Goal: Task Accomplishment & Management: Complete application form

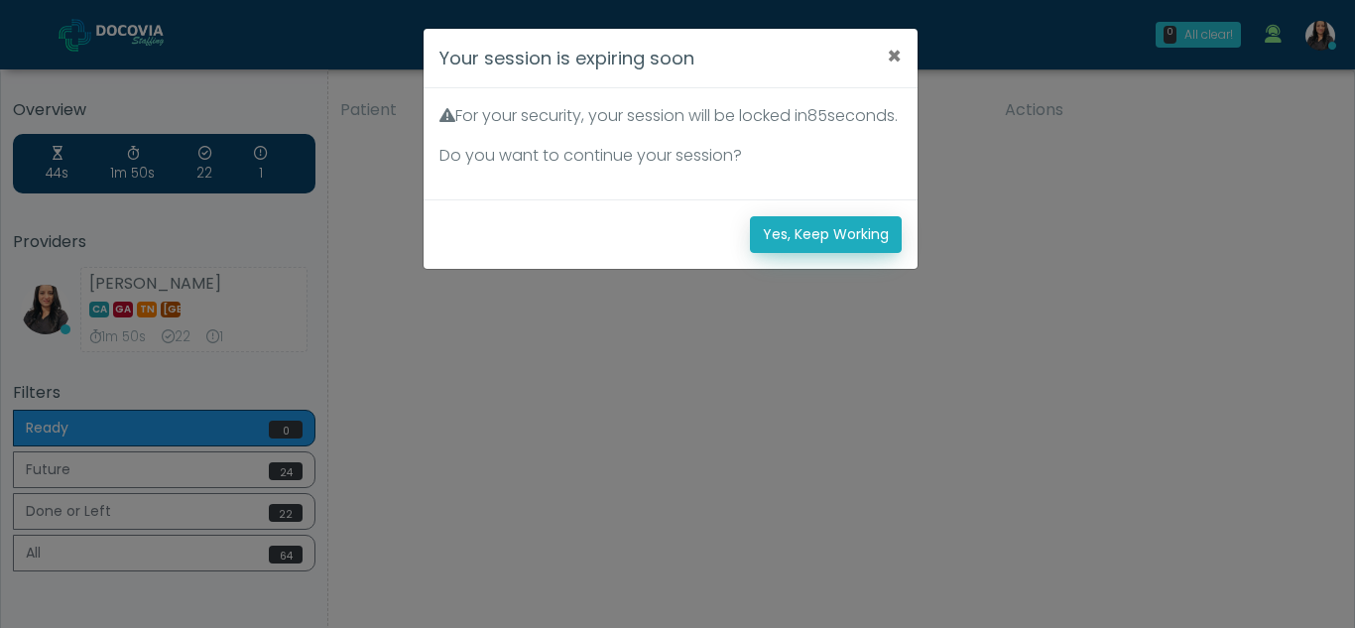
click at [852, 253] on button "Yes, Keep Working" at bounding box center [826, 234] width 152 height 37
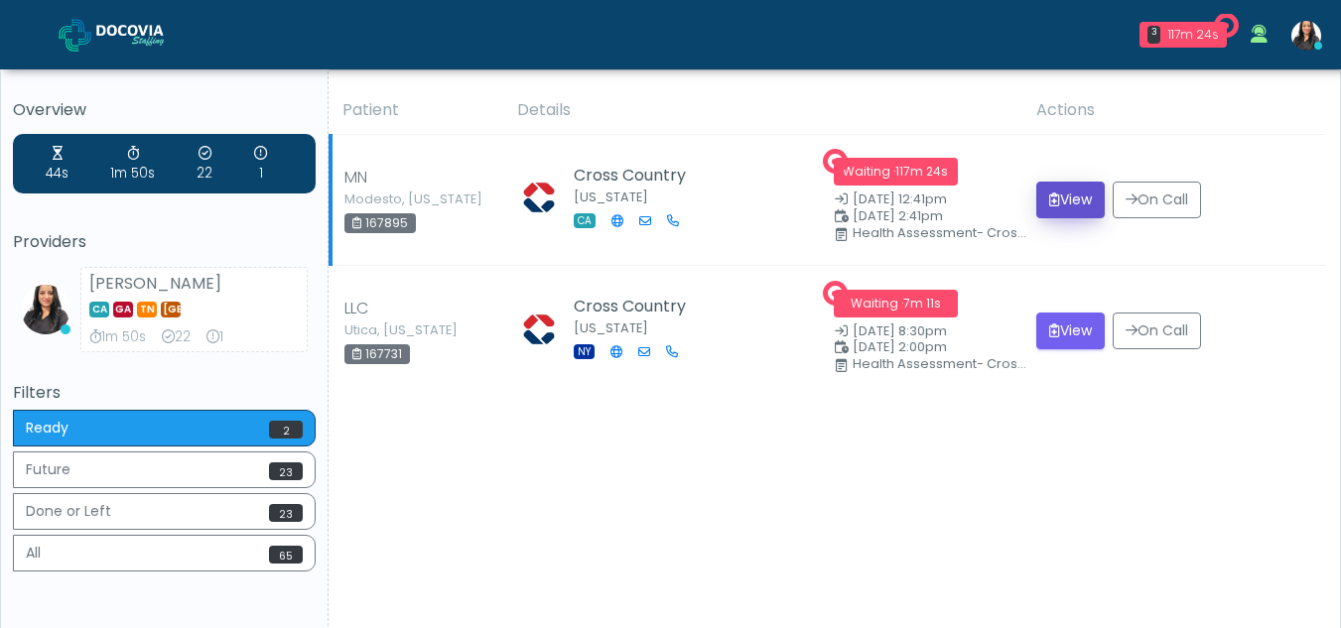
click at [1079, 197] on button "View" at bounding box center [1070, 200] width 68 height 37
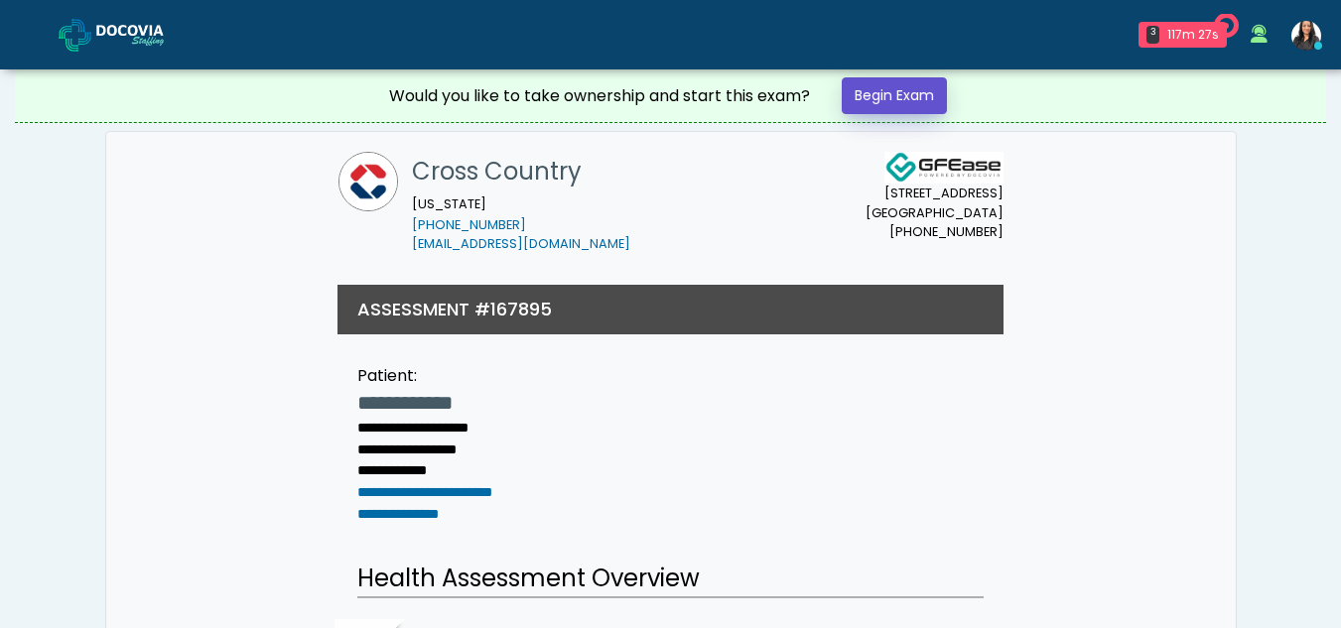
click at [889, 96] on link "Begin Exam" at bounding box center [893, 95] width 105 height 37
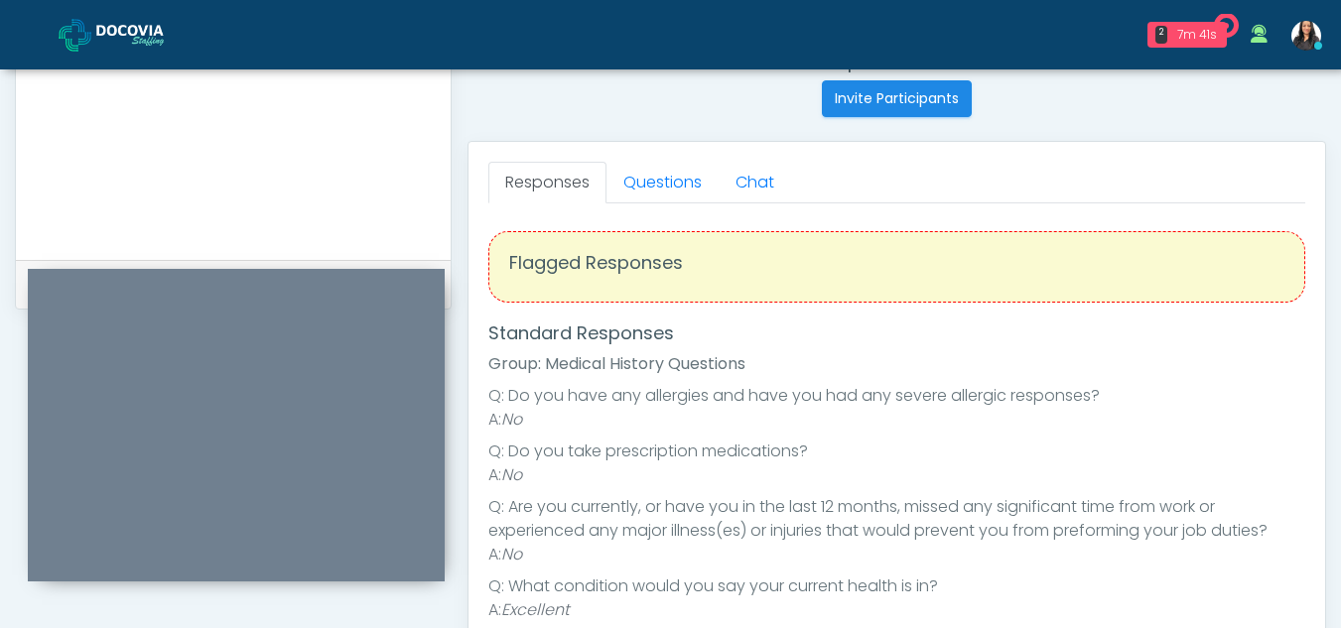
scroll to position [786, 0]
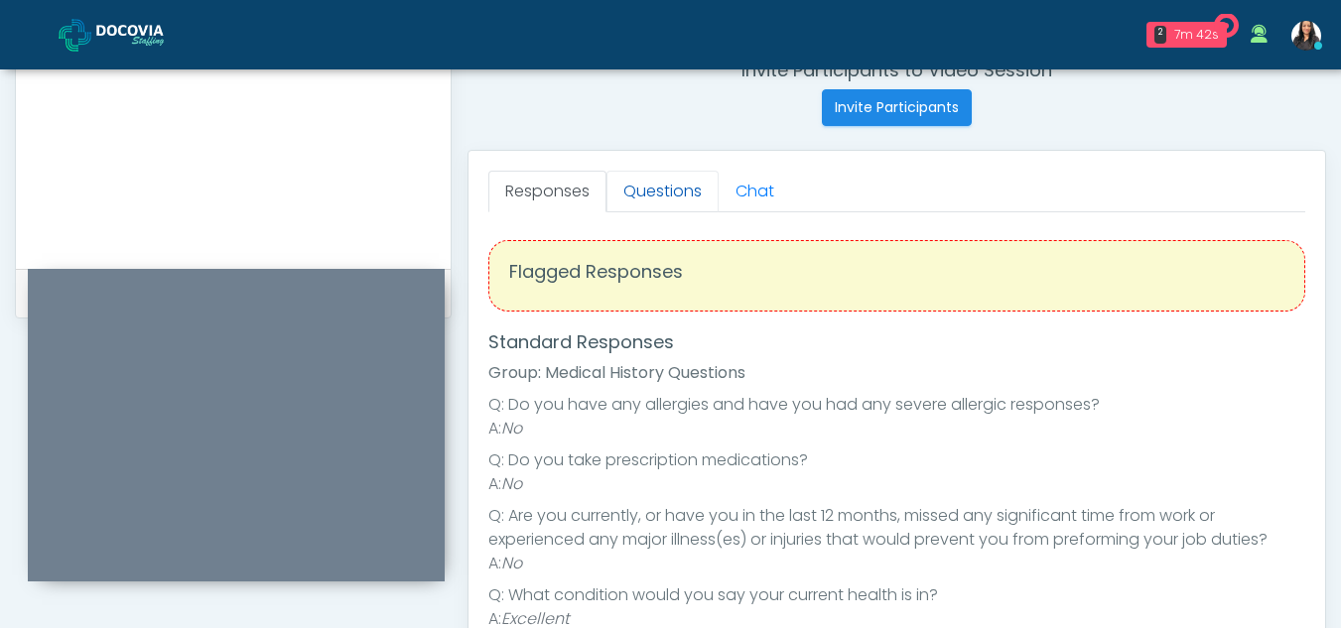
click at [673, 203] on link "Questions" at bounding box center [662, 192] width 112 height 42
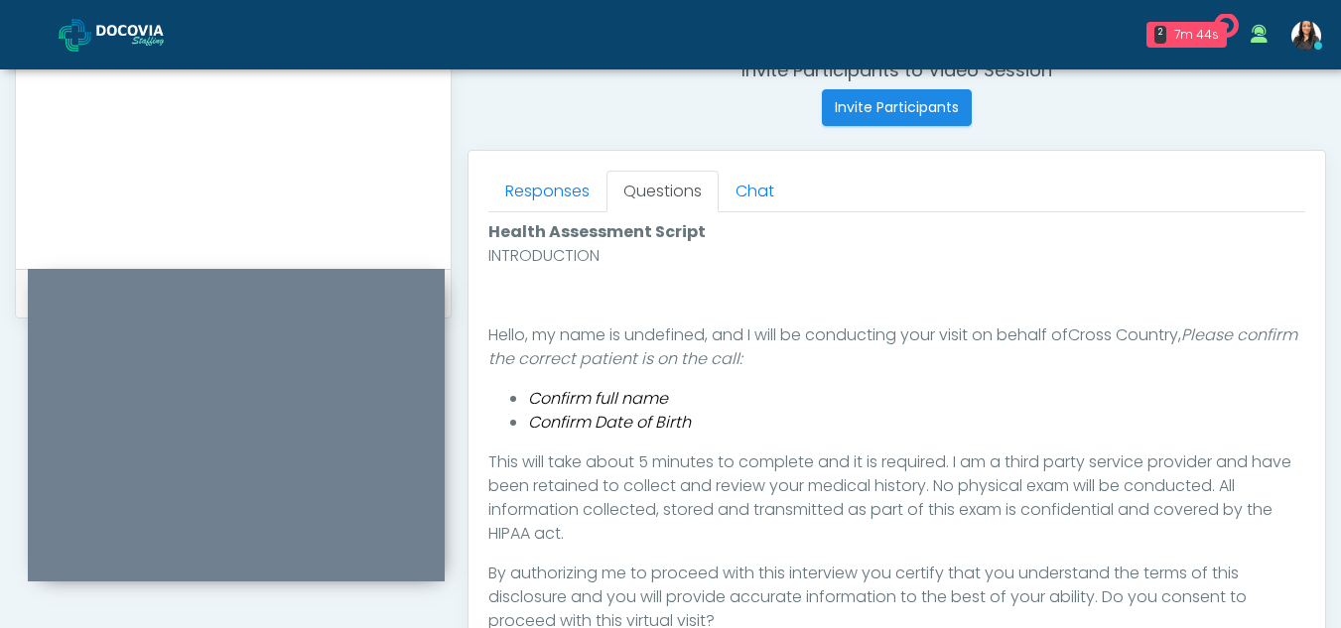
scroll to position [988, 0]
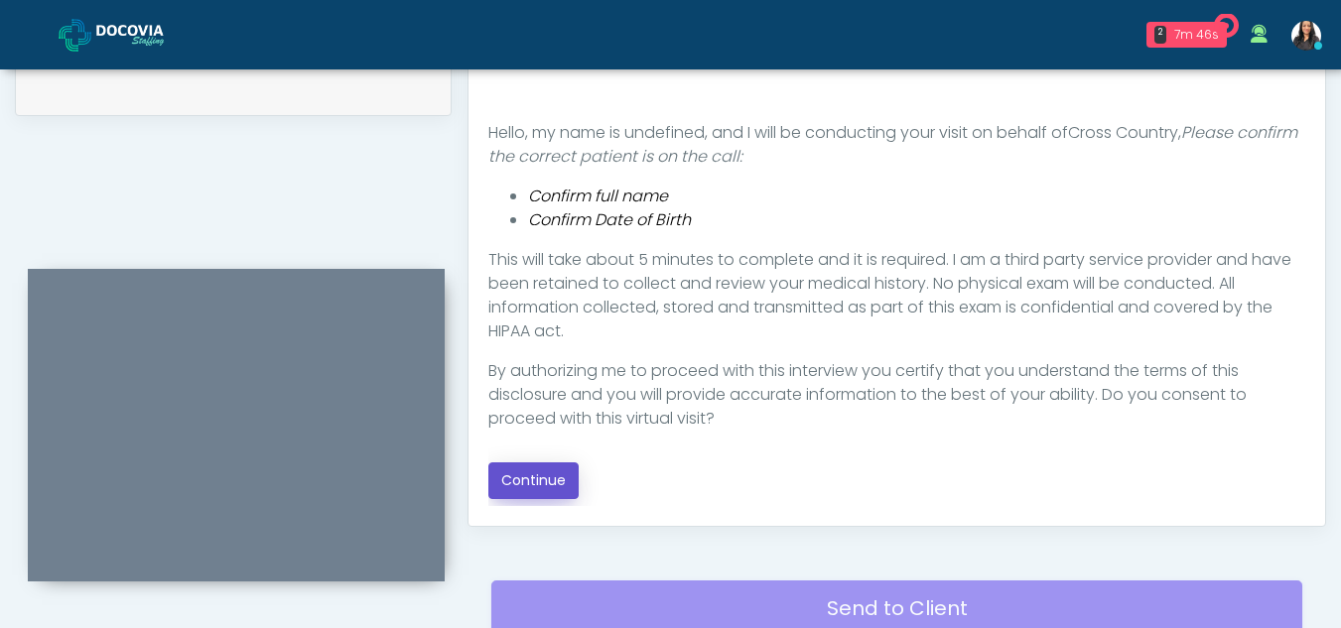
click at [528, 471] on button "Continue" at bounding box center [533, 480] width 90 height 37
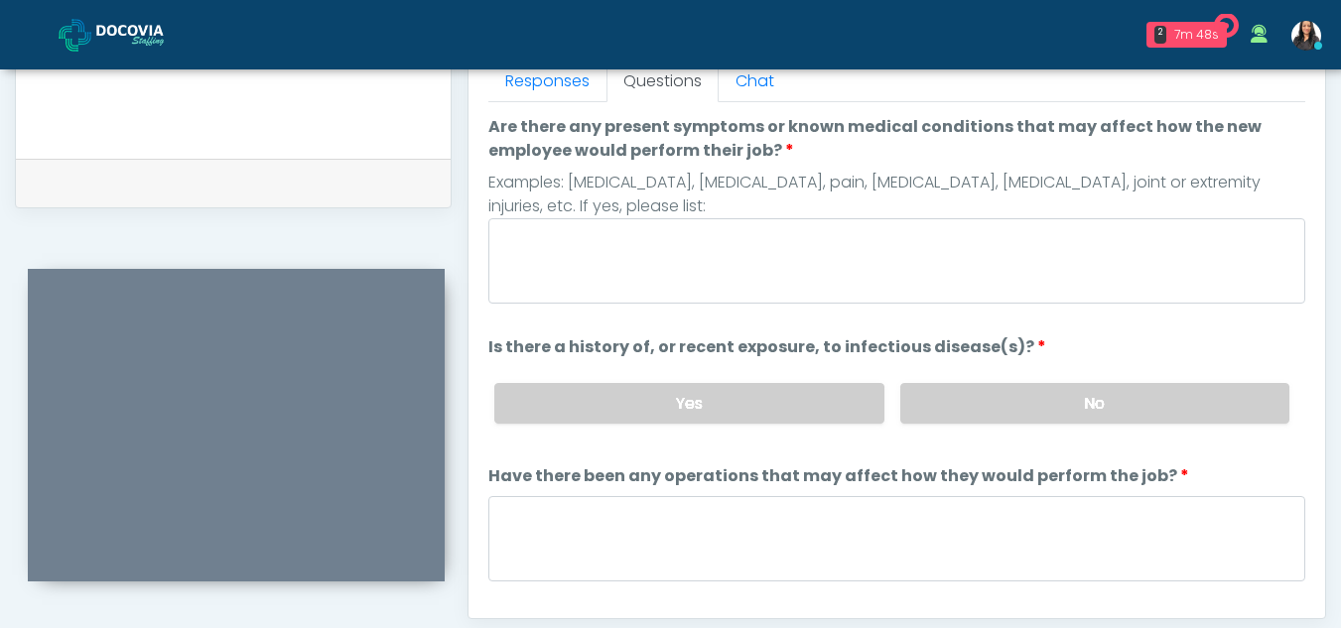
scroll to position [780, 0]
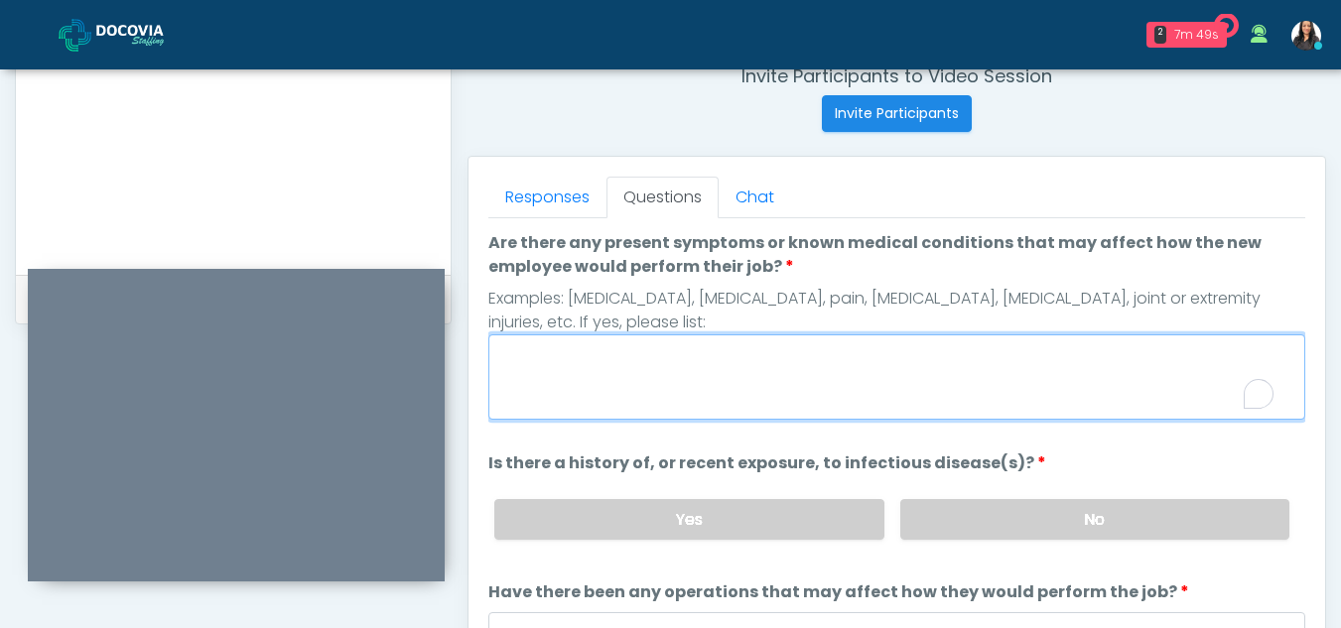
click at [633, 389] on textarea "Are there any present symptoms or known medical conditions that may affect how …" at bounding box center [896, 376] width 817 height 85
type textarea "**"
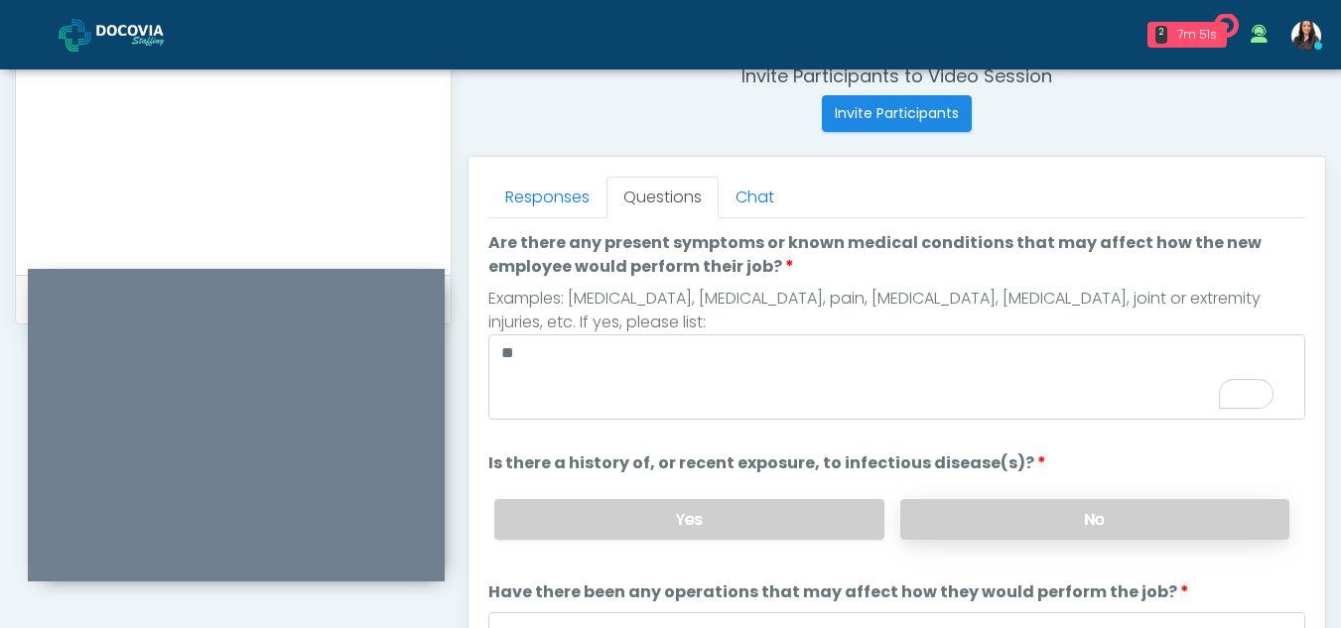
click at [1163, 514] on label "No" at bounding box center [1094, 519] width 389 height 41
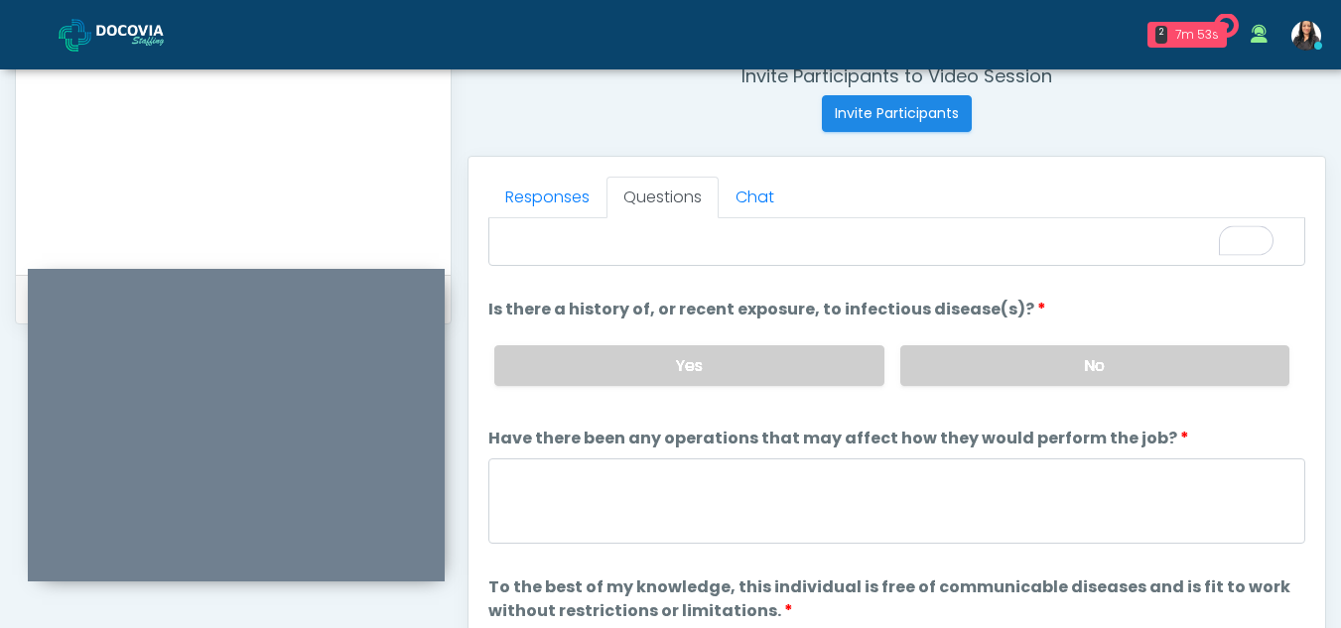
scroll to position [170, 0]
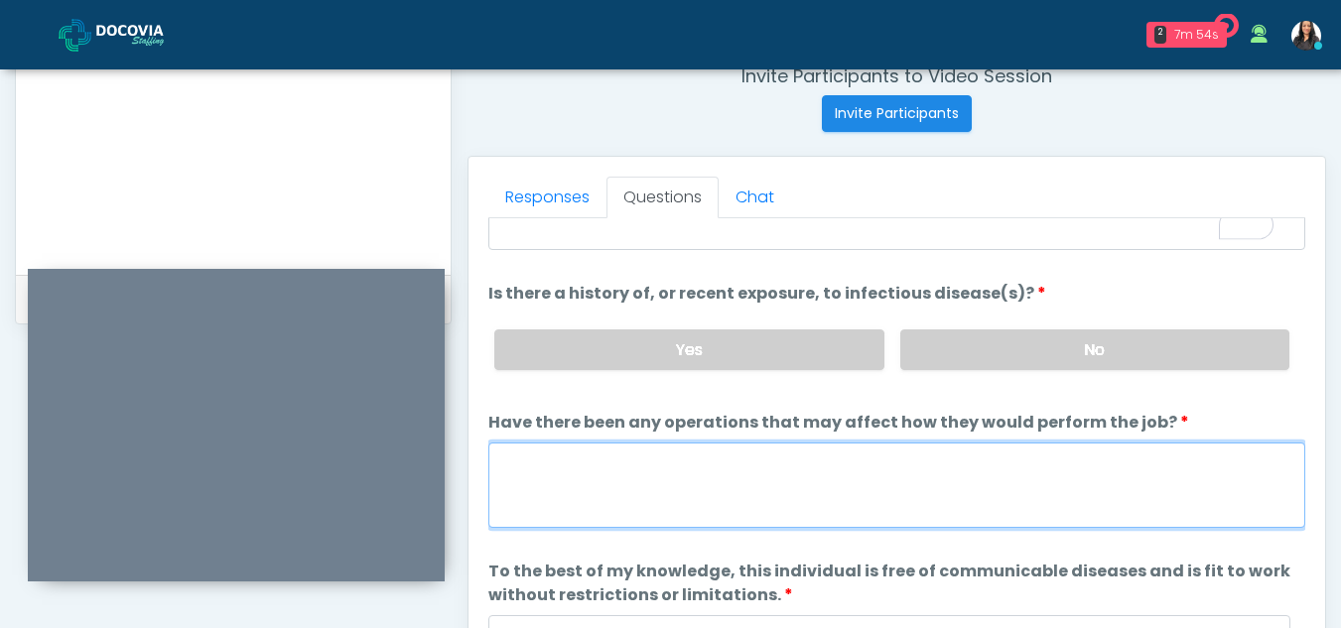
click at [581, 497] on textarea "Have there been any operations that may affect how they would perform the job?" at bounding box center [896, 485] width 817 height 85
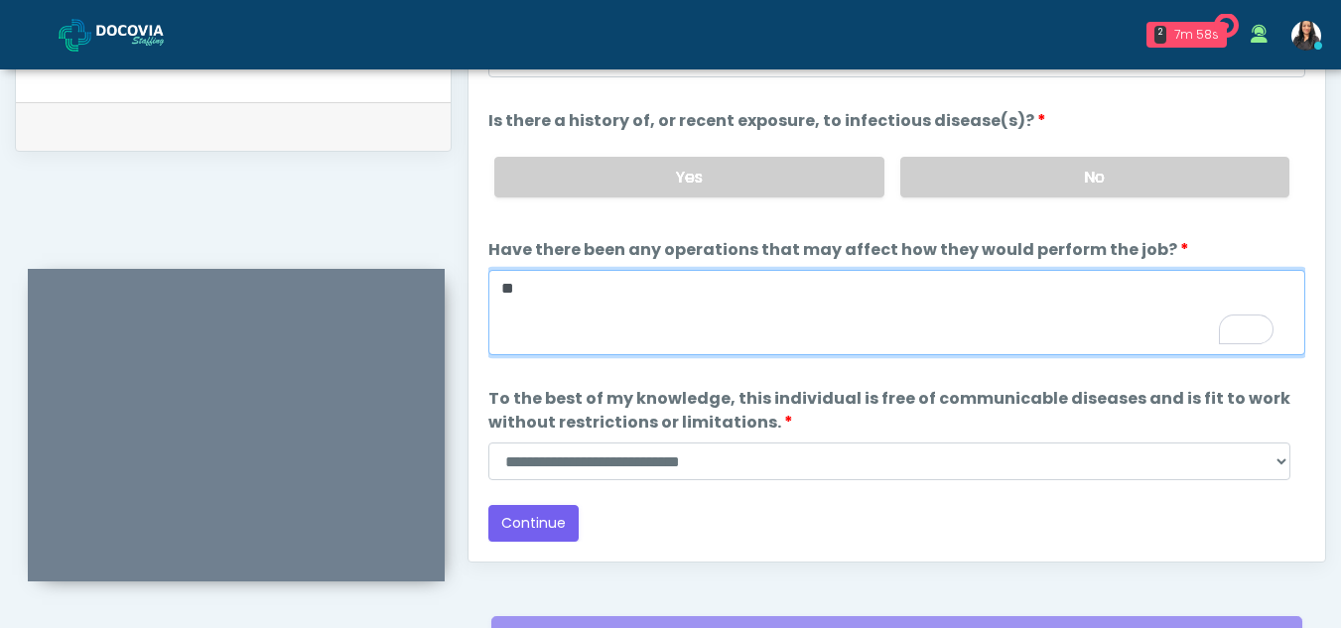
type textarea "**"
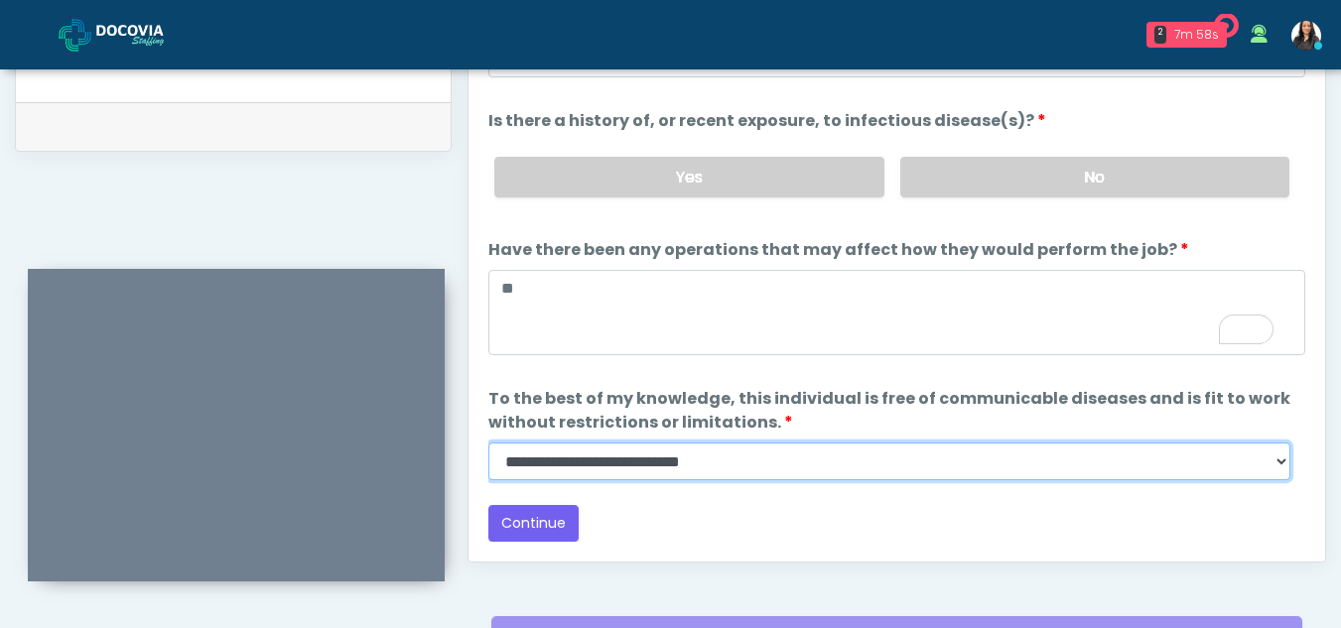
click at [1271, 470] on select "**********" at bounding box center [889, 462] width 802 height 38
select select "******"
click at [488, 443] on select "**********" at bounding box center [889, 462] width 802 height 38
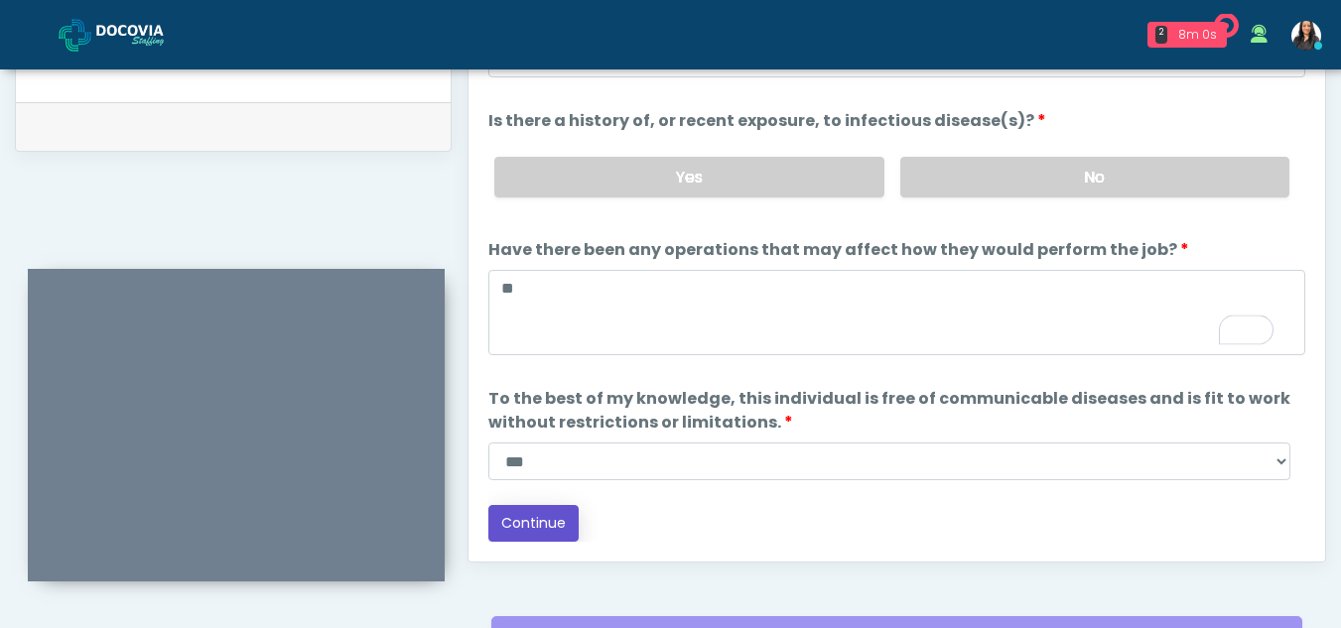
click at [513, 525] on button "Continue" at bounding box center [533, 523] width 90 height 37
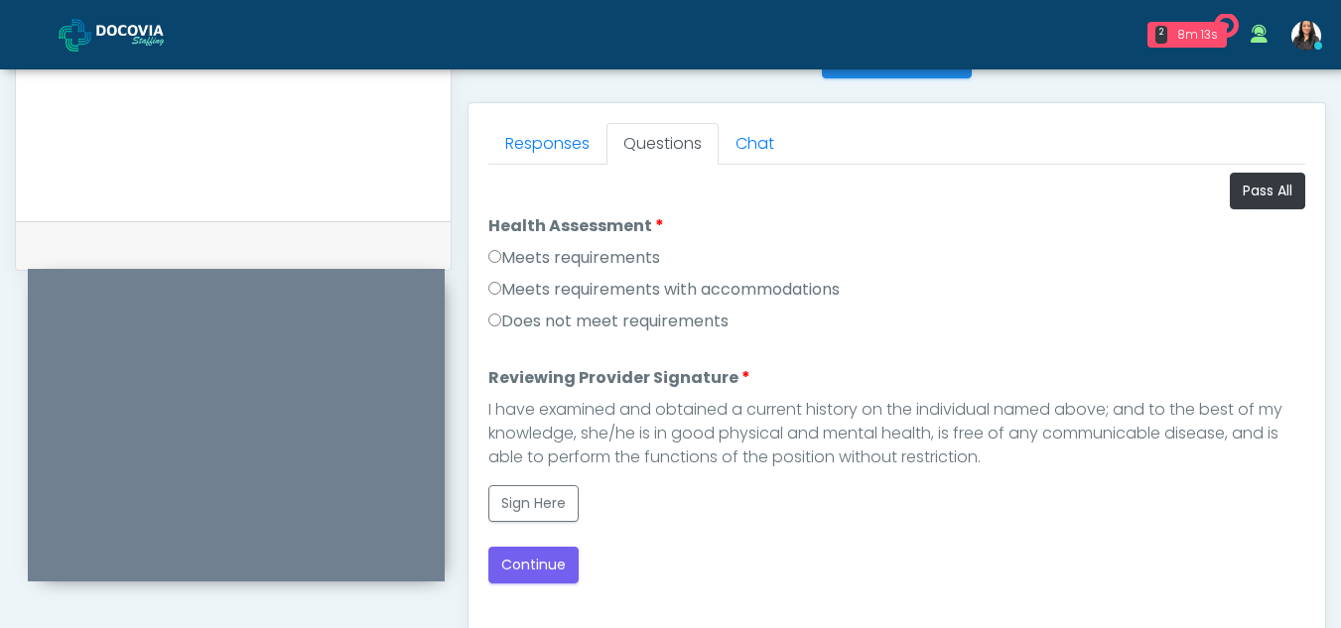
scroll to position [825, 0]
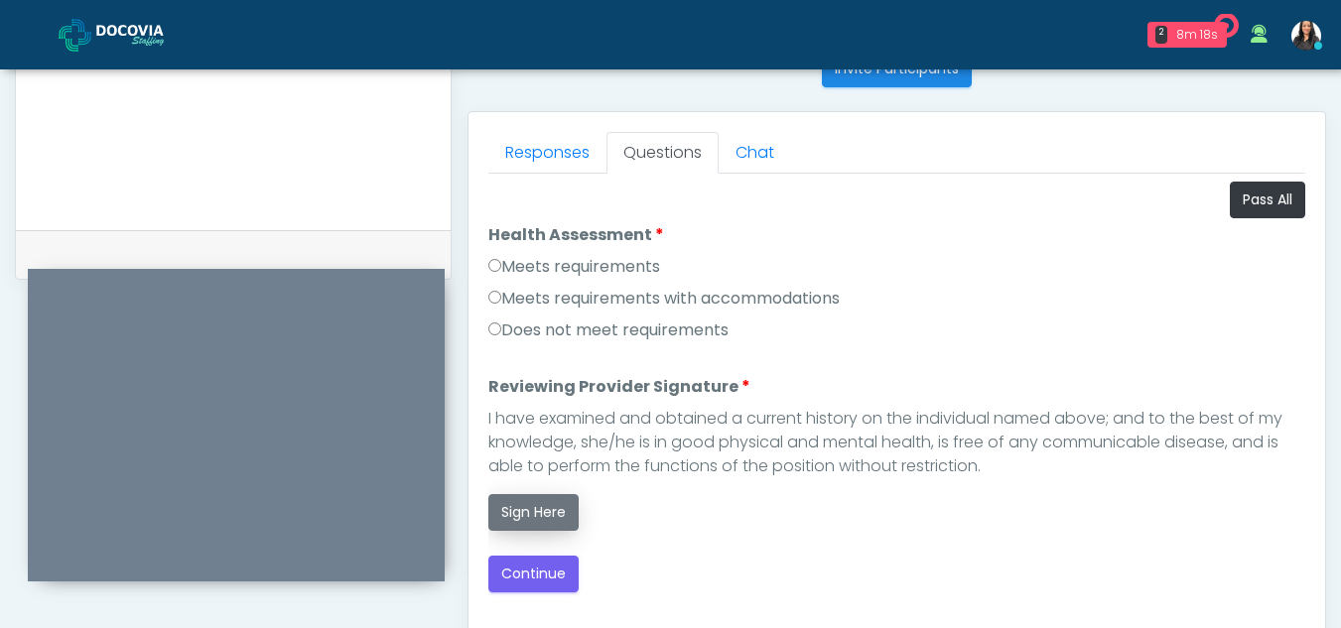
click at [533, 509] on button "Sign Here" at bounding box center [533, 512] width 90 height 37
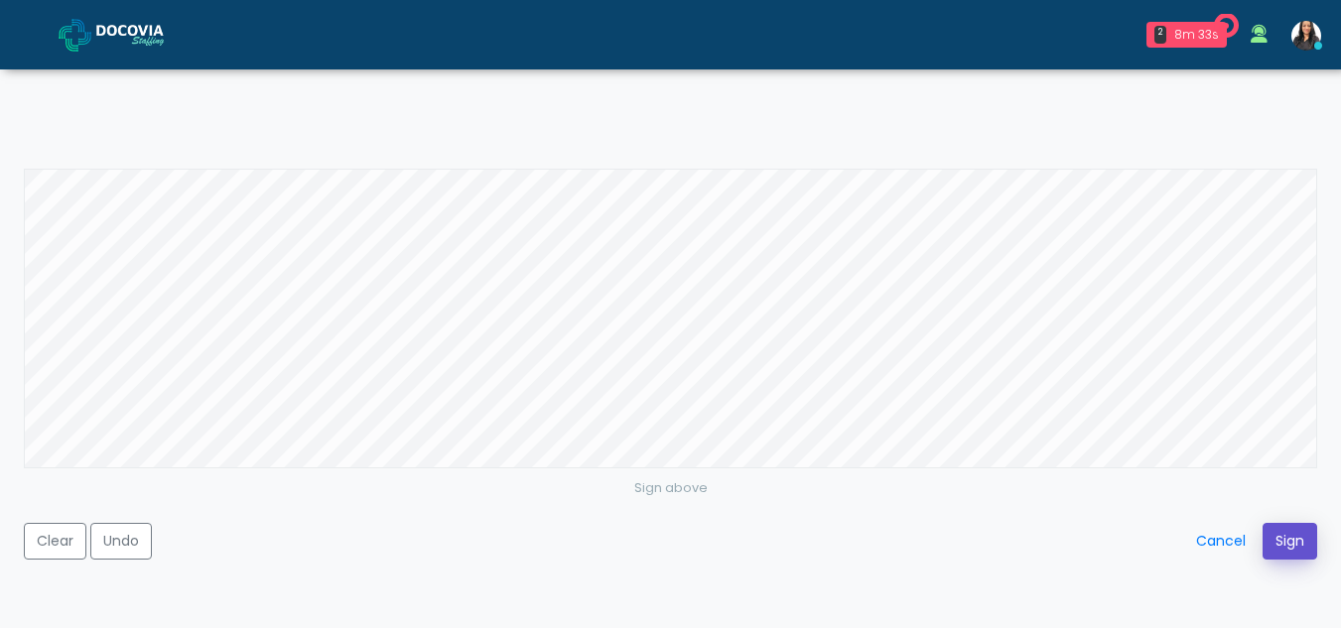
click at [1294, 554] on button "Sign" at bounding box center [1289, 541] width 55 height 37
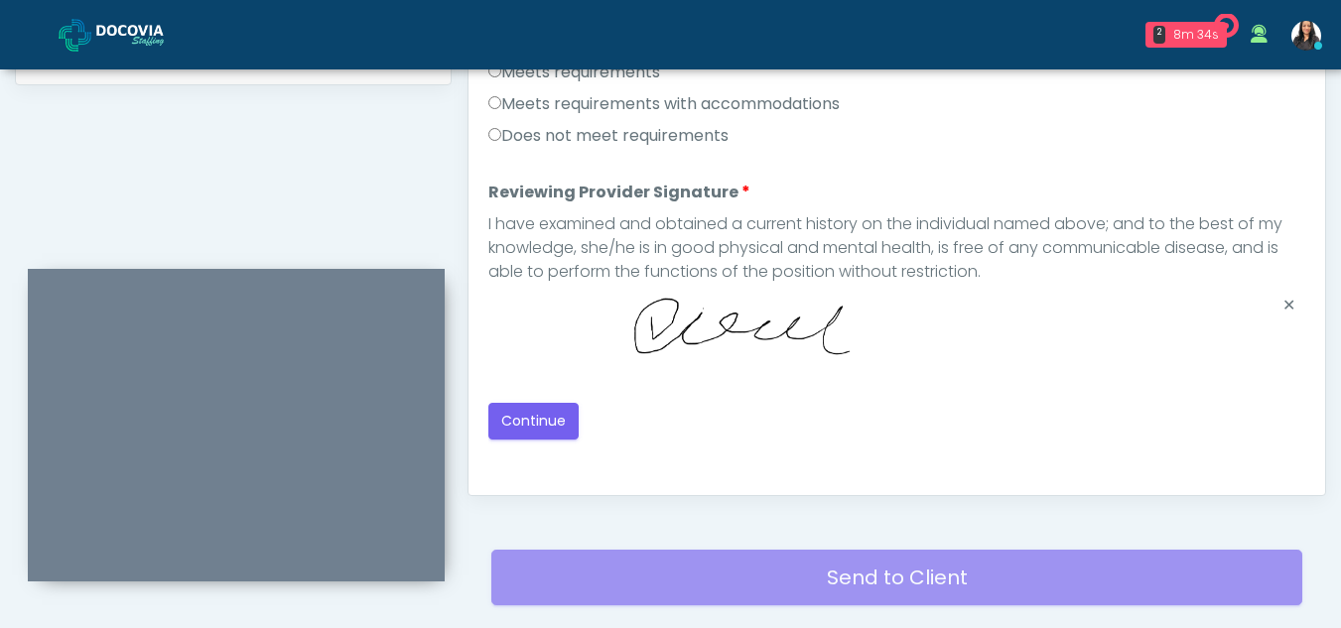
scroll to position [1022, 0]
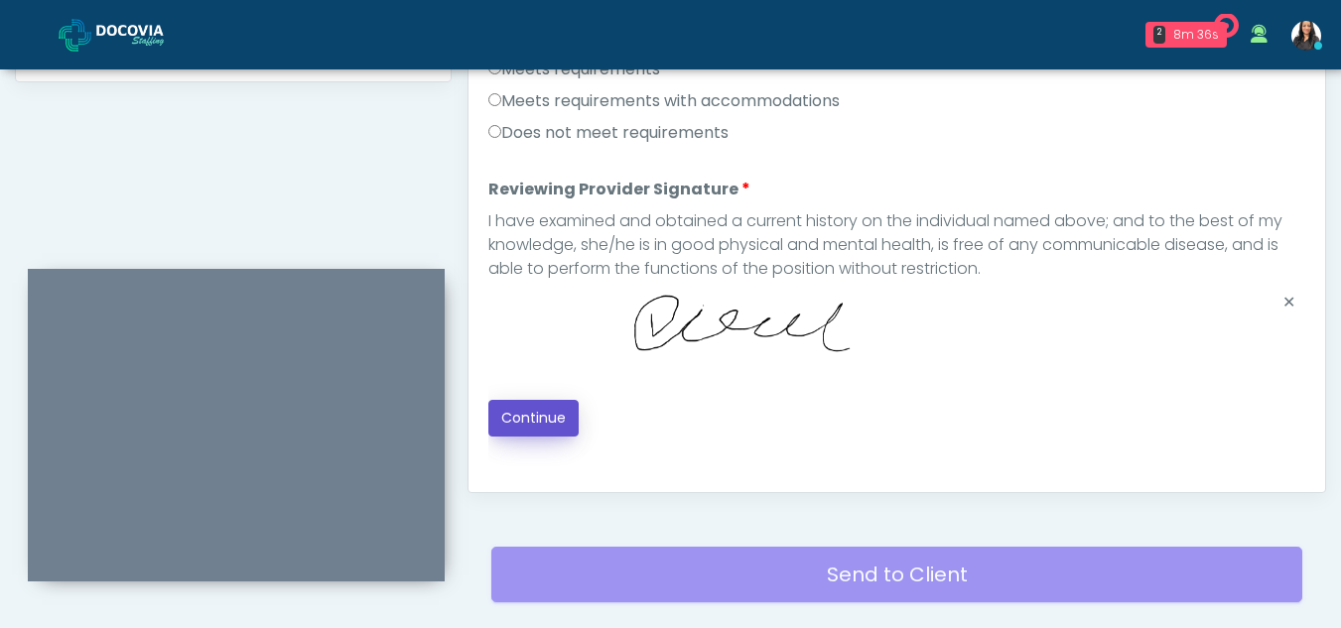
click at [544, 422] on button "Continue" at bounding box center [533, 418] width 90 height 37
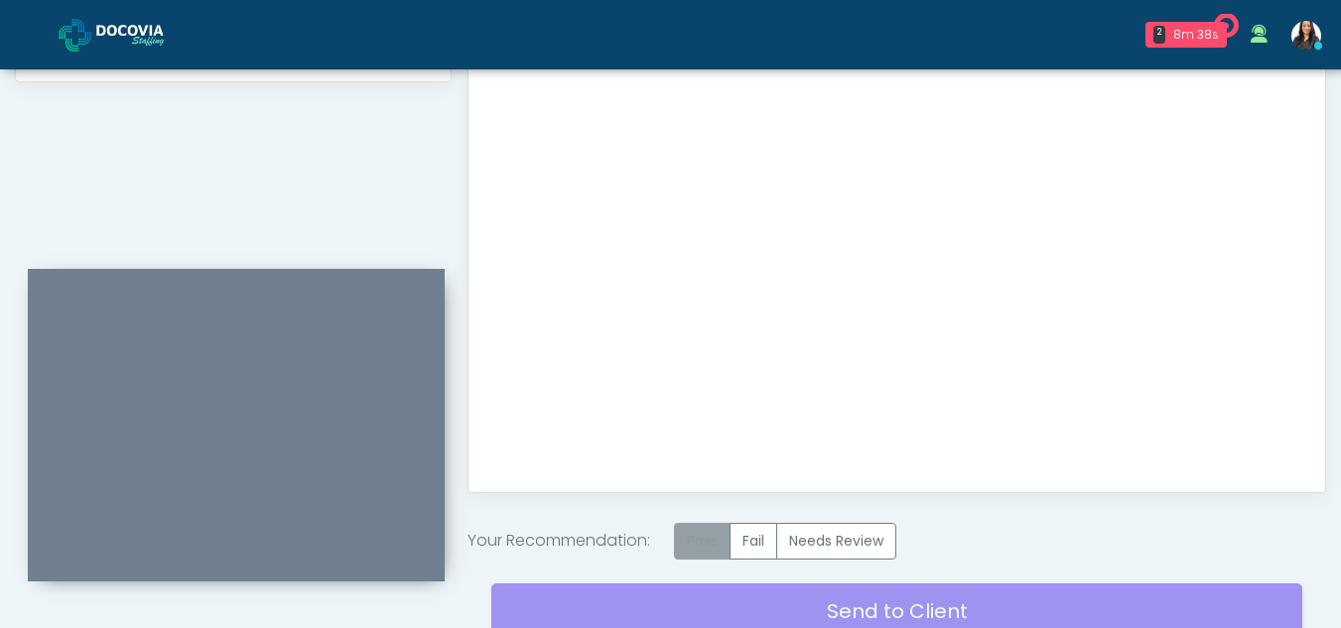
click at [702, 527] on label "Pass" at bounding box center [702, 541] width 57 height 37
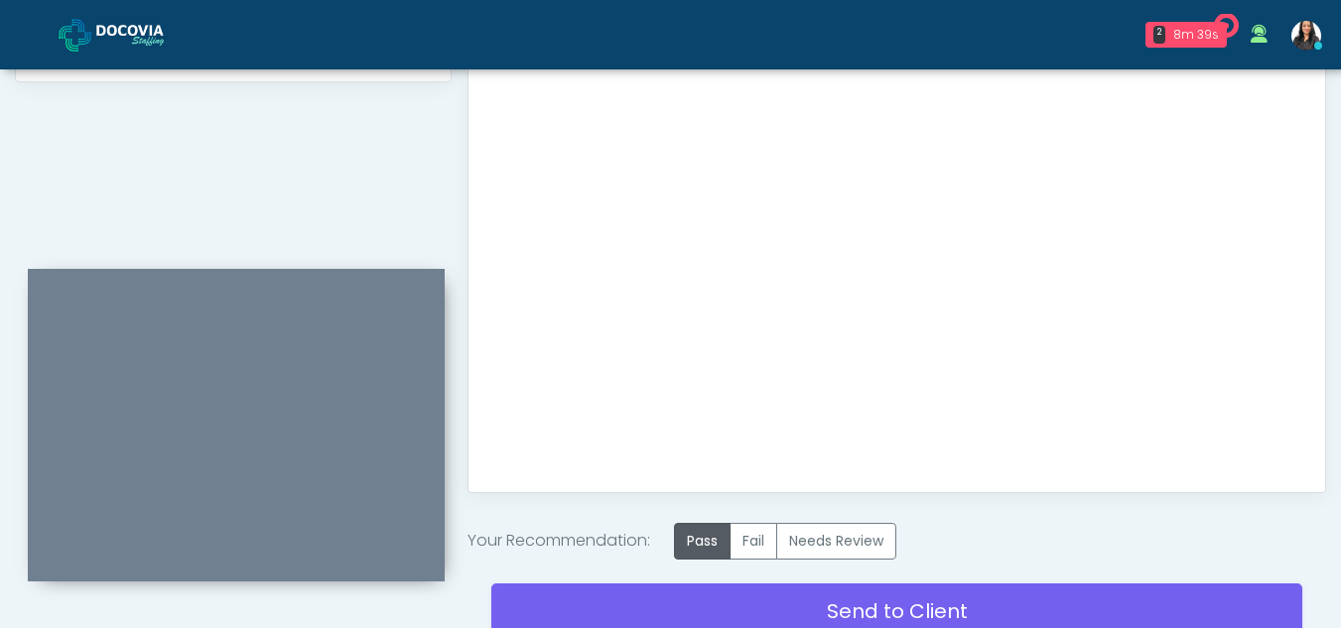
scroll to position [1190, 0]
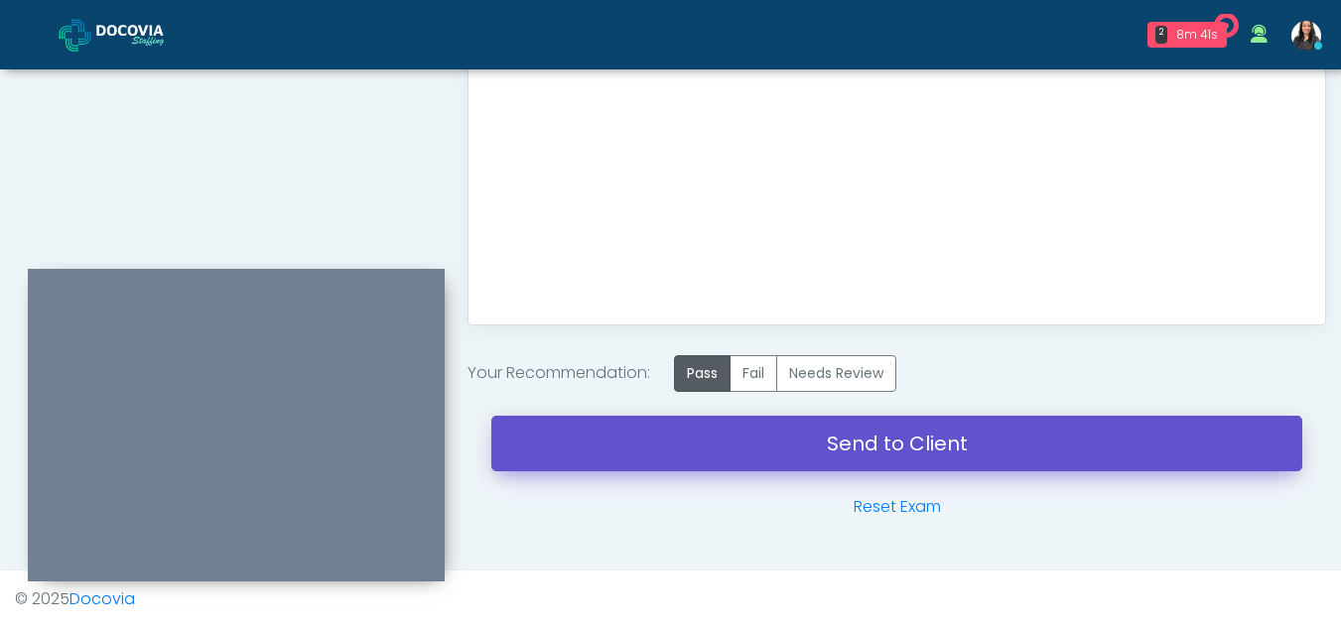
click at [837, 434] on link "Send to Client" at bounding box center [896, 444] width 811 height 56
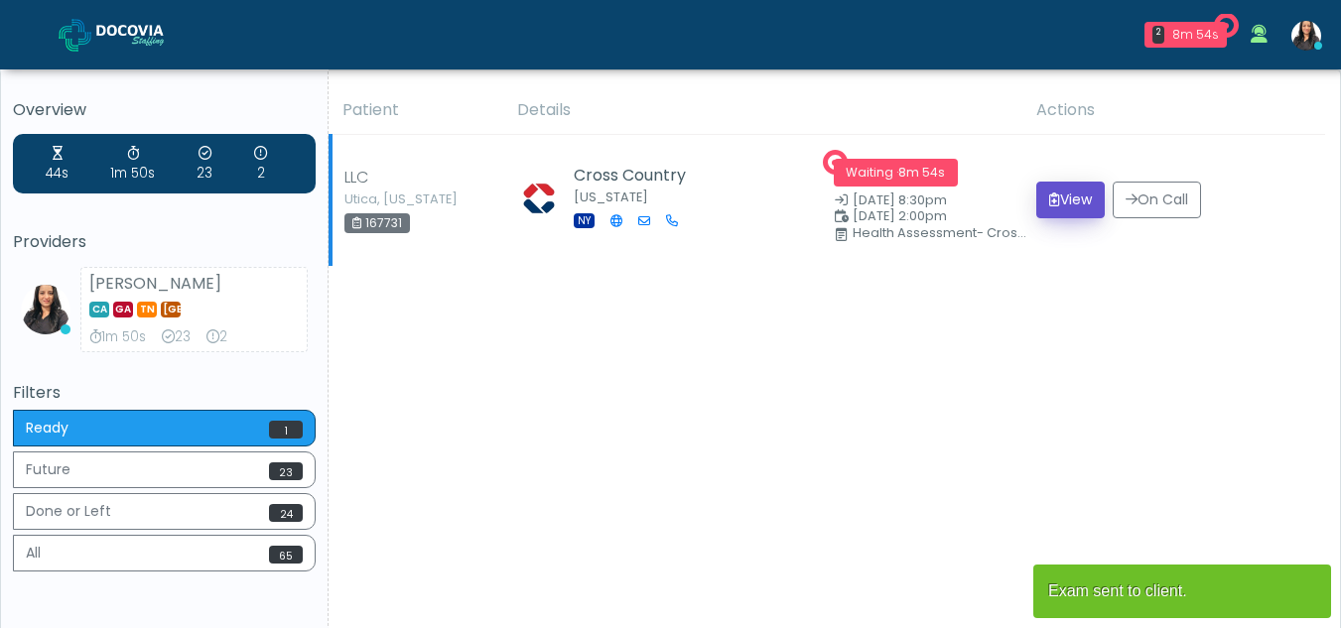
click at [1054, 202] on button "View" at bounding box center [1070, 200] width 68 height 37
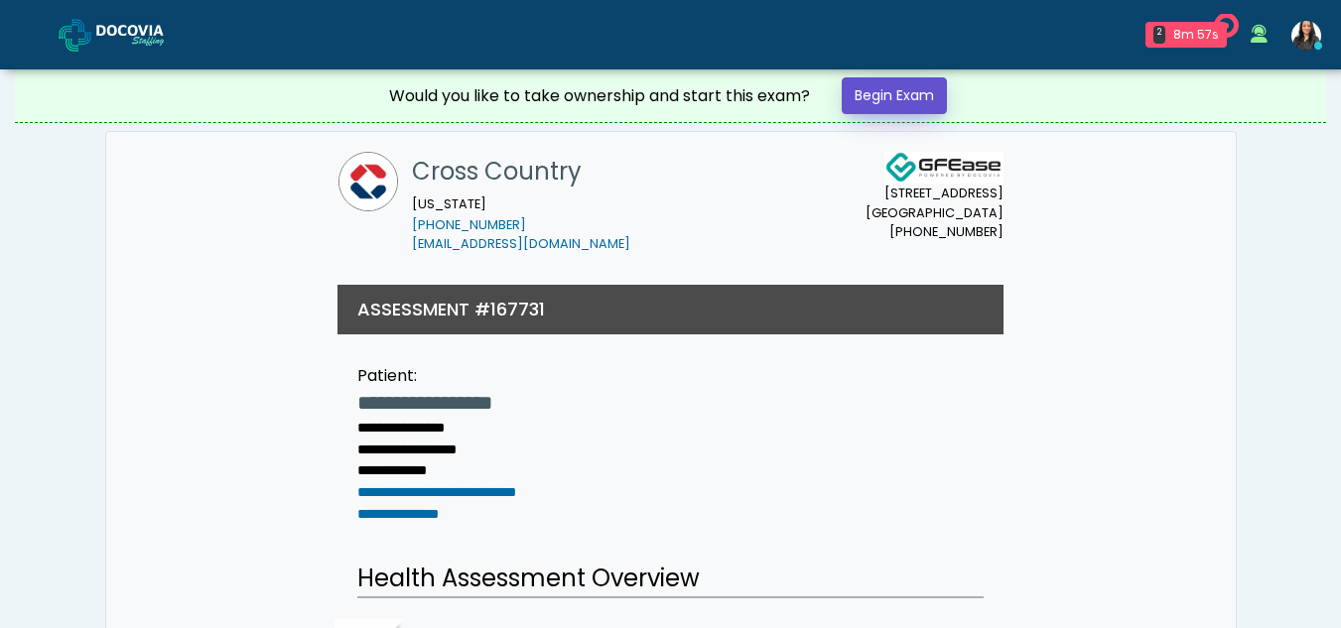
click at [887, 92] on link "Begin Exam" at bounding box center [893, 95] width 105 height 37
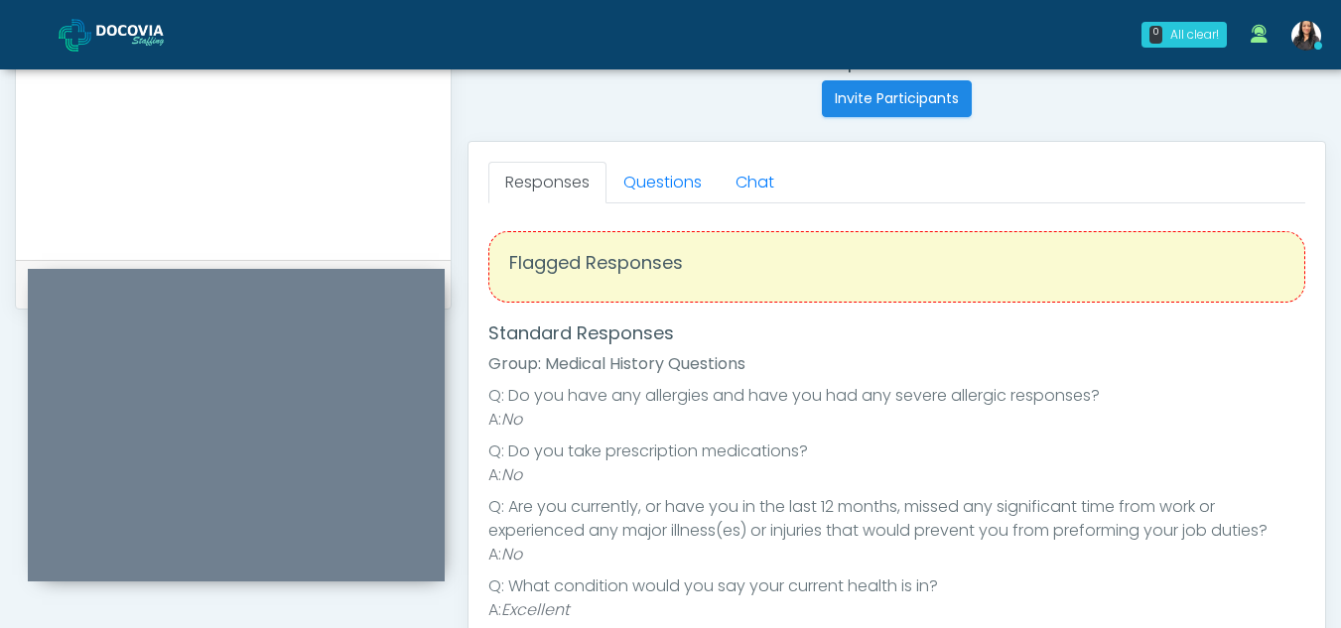
scroll to position [786, 0]
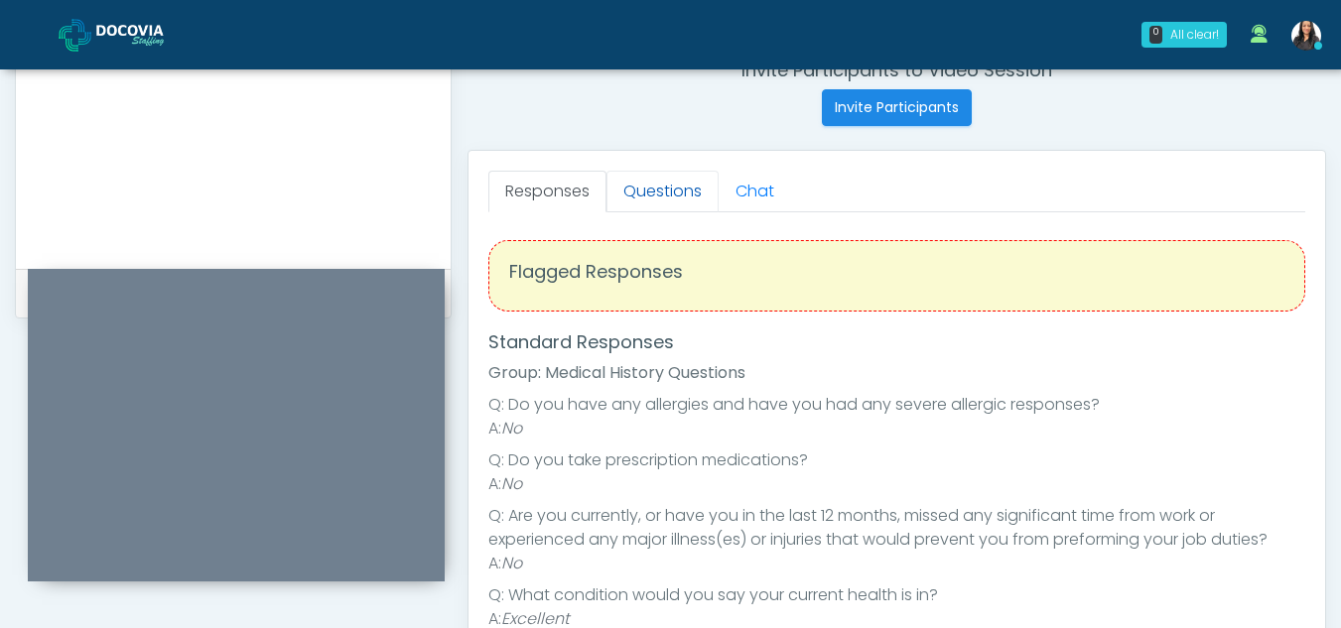
click at [655, 175] on link "Questions" at bounding box center [662, 192] width 112 height 42
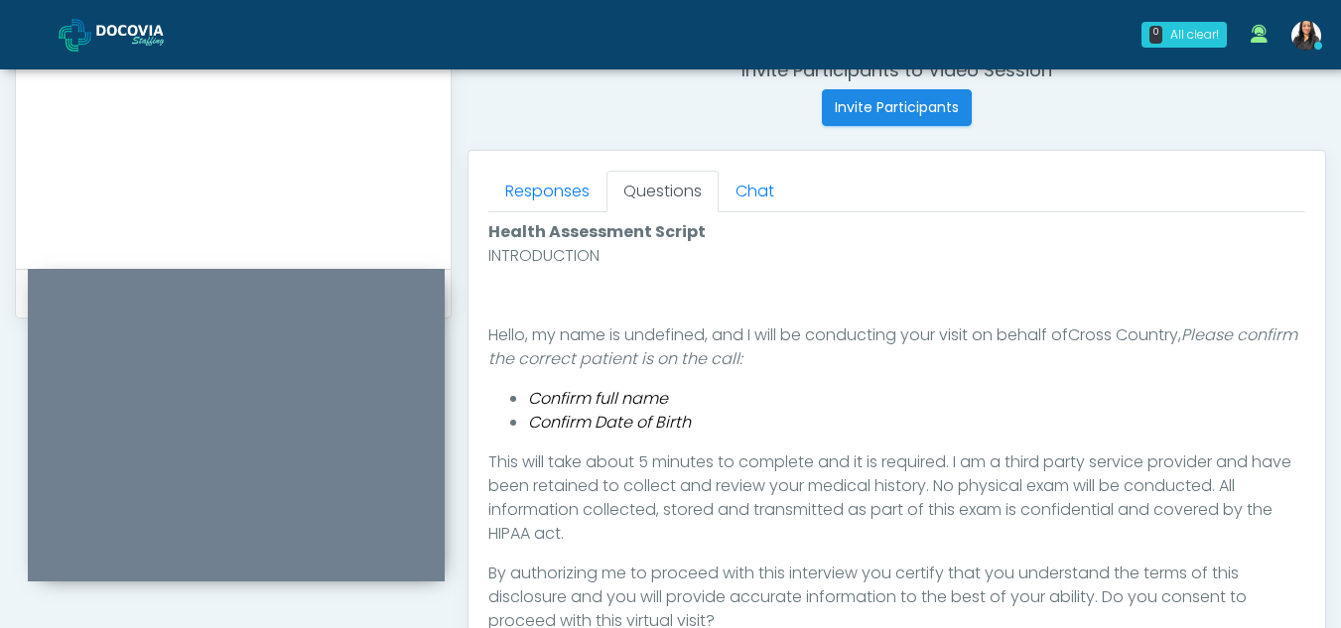
scroll to position [1010, 0]
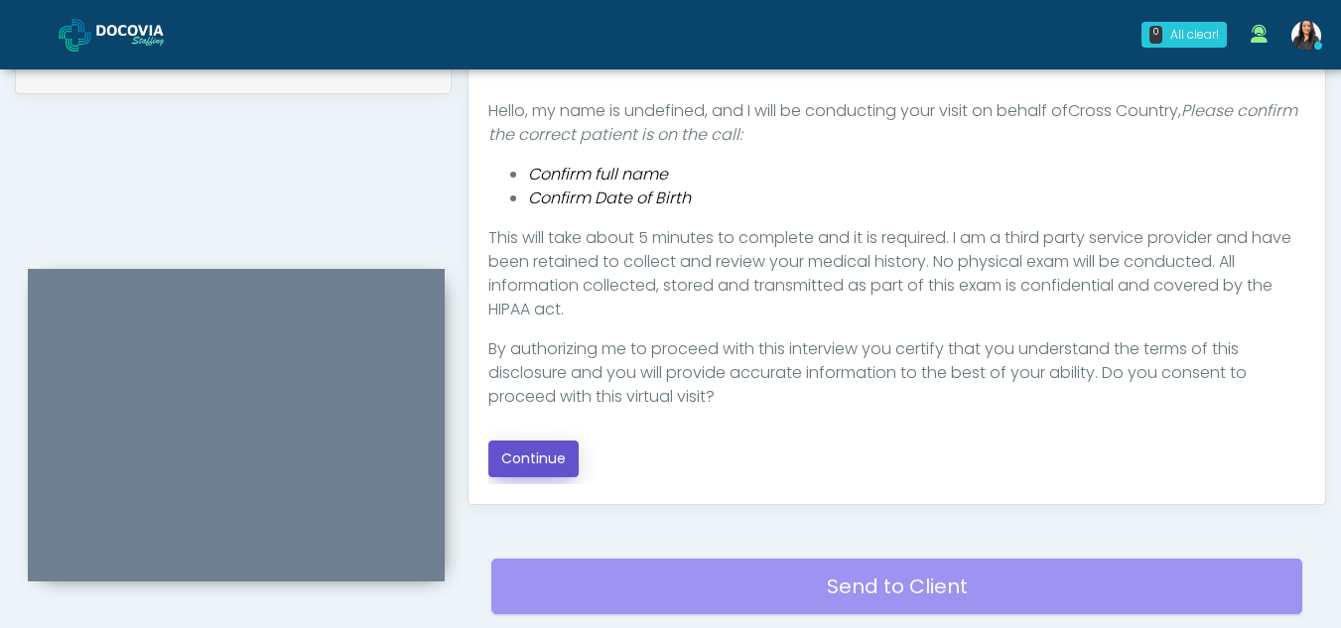
click at [533, 452] on button "Continue" at bounding box center [533, 459] width 90 height 37
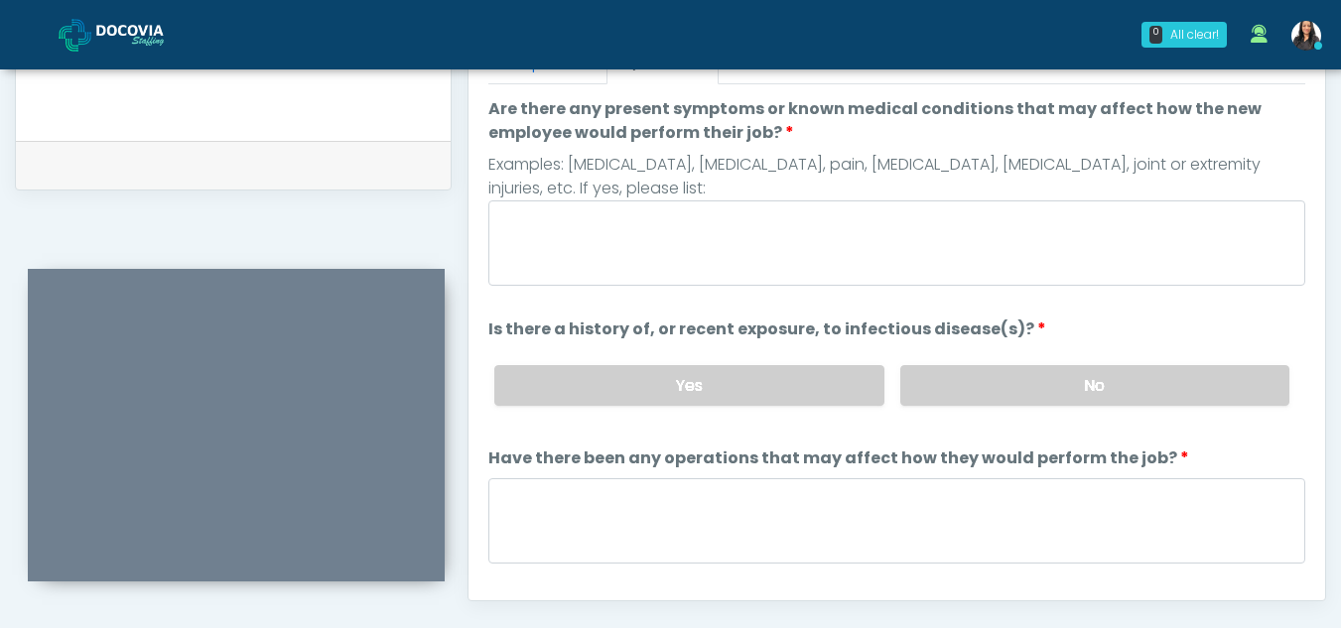
scroll to position [902, 0]
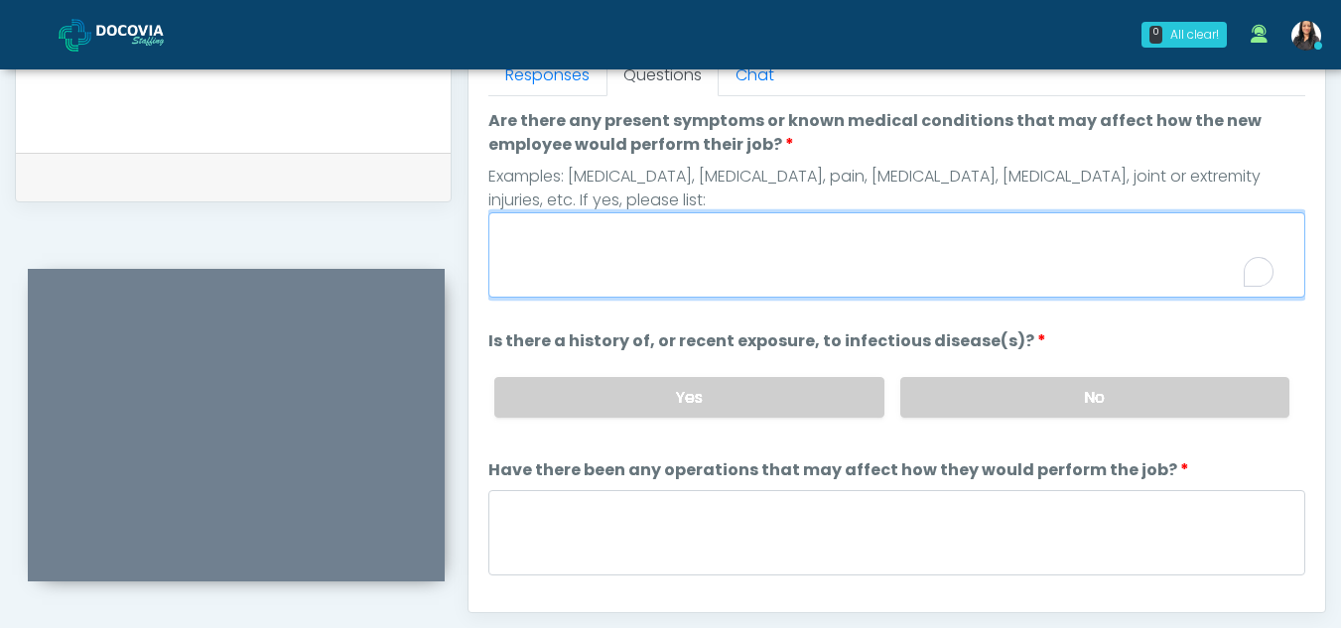
click at [757, 257] on textarea "Are there any present symptoms or known medical conditions that may affect how …" at bounding box center [896, 254] width 817 height 85
type textarea "**"
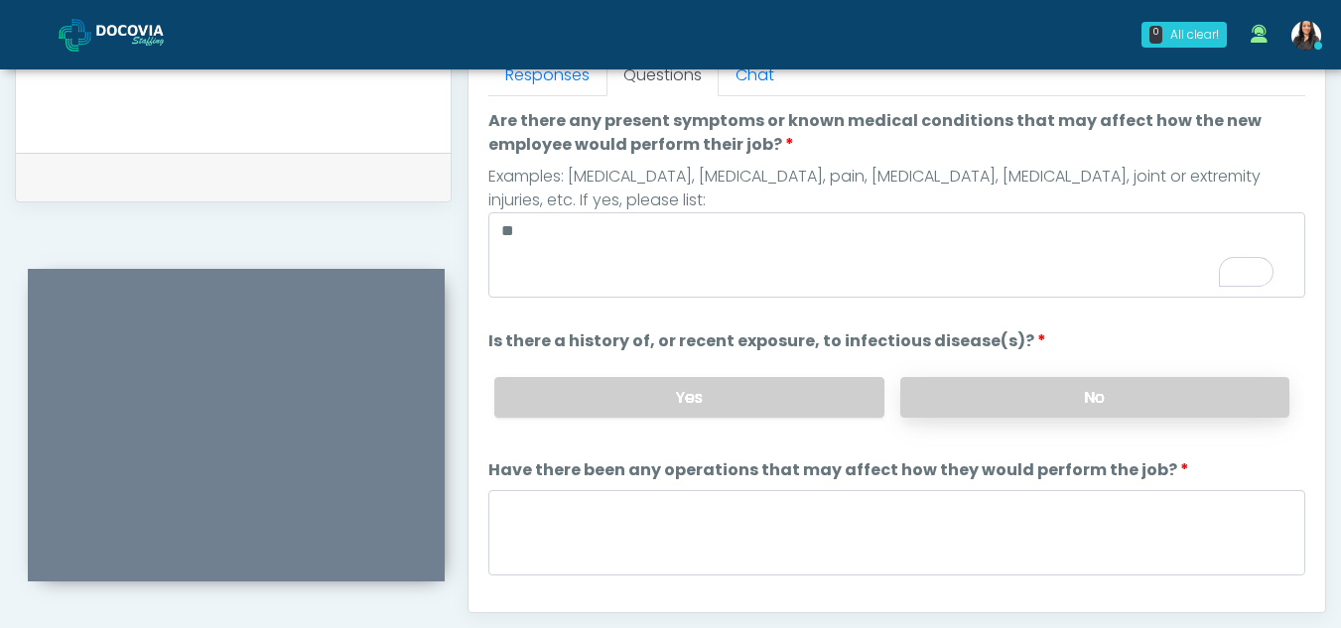
click at [1000, 411] on label "No" at bounding box center [1094, 397] width 389 height 41
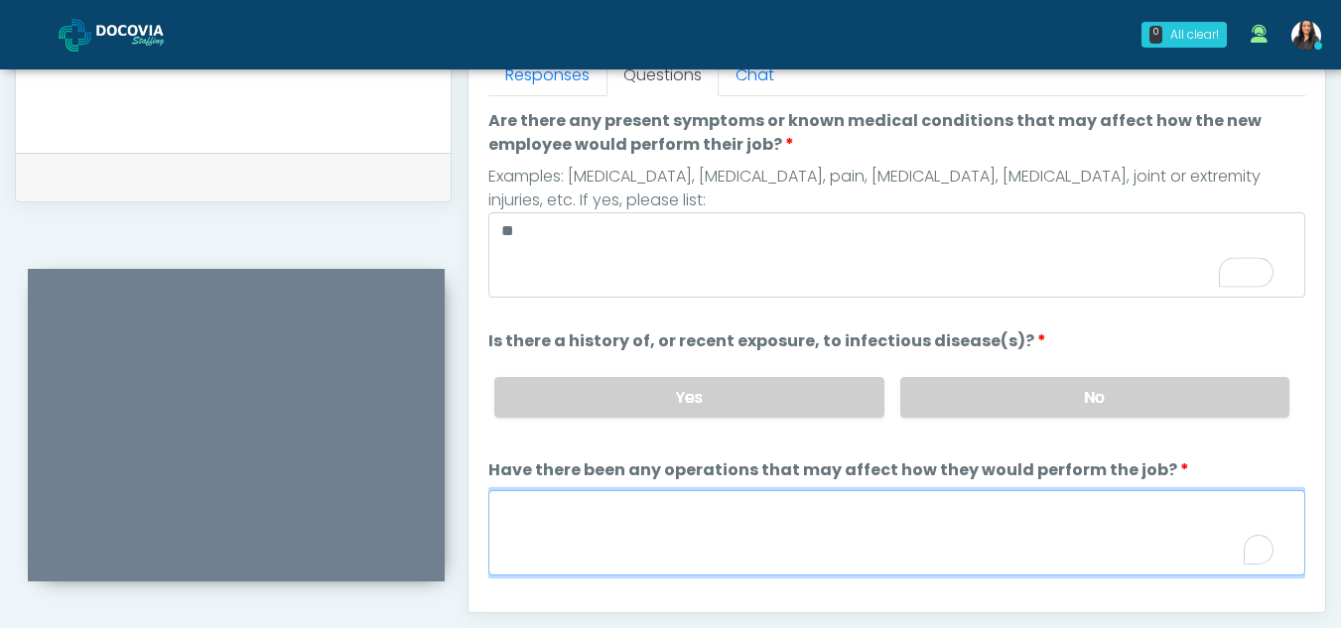
click at [697, 534] on textarea "Have there been any operations that may affect how they would perform the job?" at bounding box center [896, 532] width 817 height 85
type textarea "**"
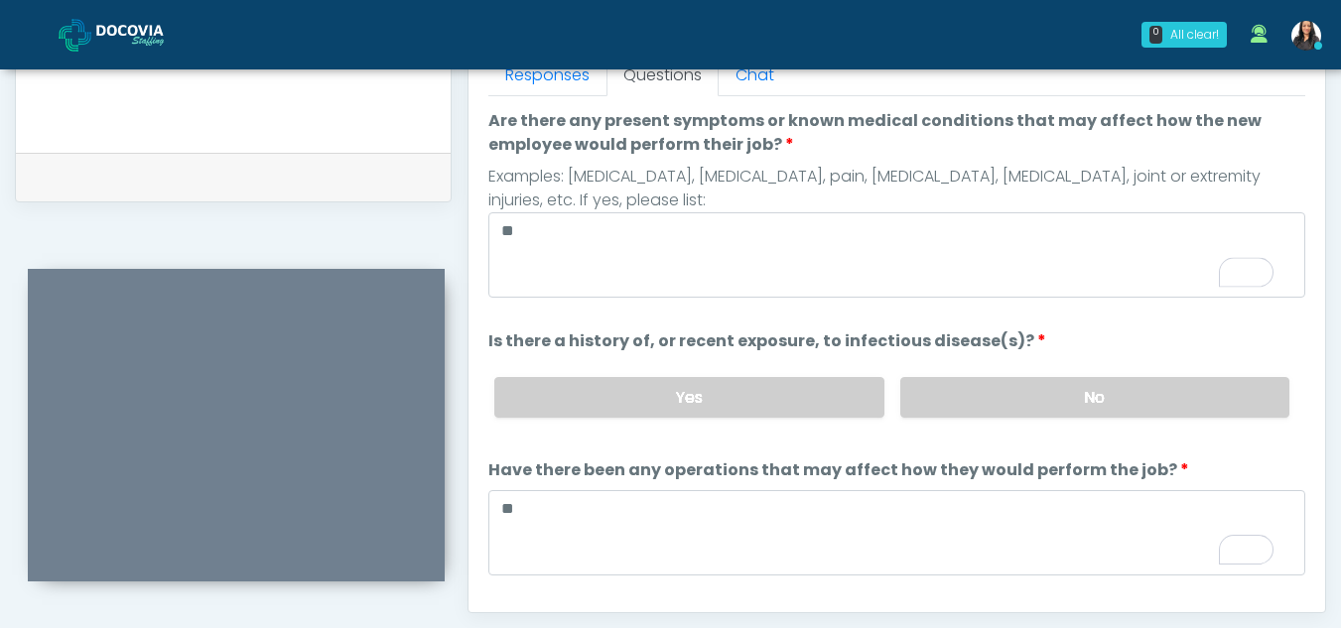
scroll to position [170, 0]
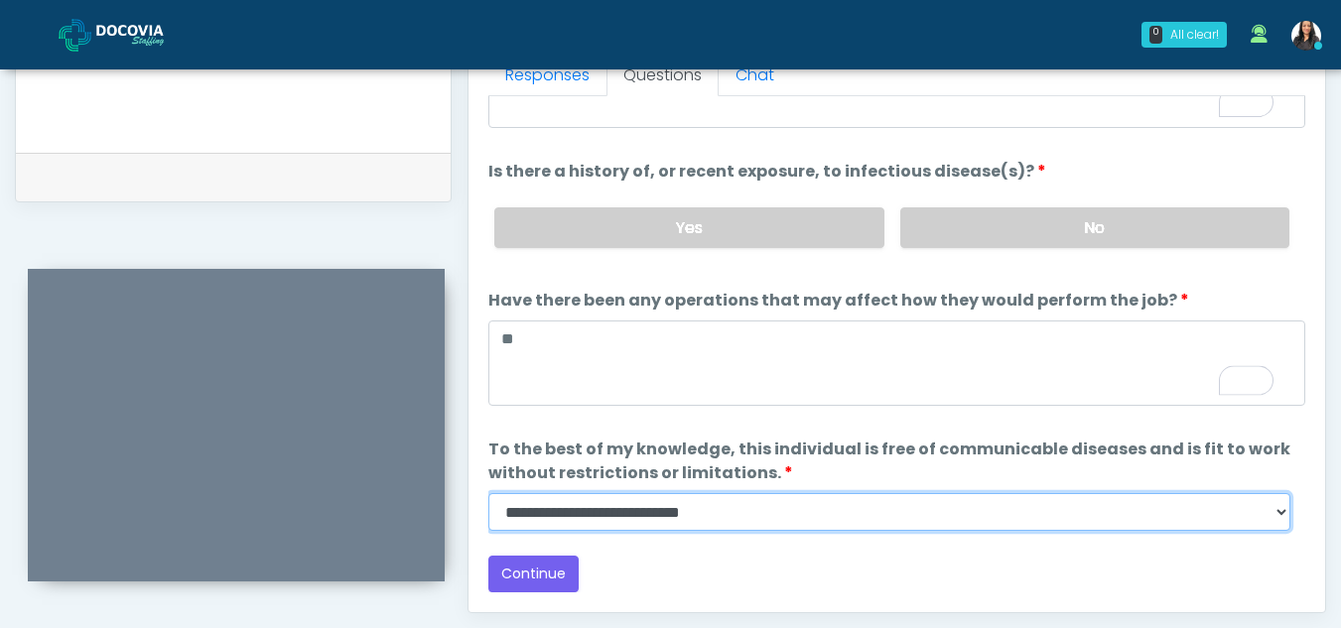
click at [1277, 521] on select "**********" at bounding box center [889, 512] width 802 height 38
select select "******"
click at [488, 493] on select "**********" at bounding box center [889, 512] width 802 height 38
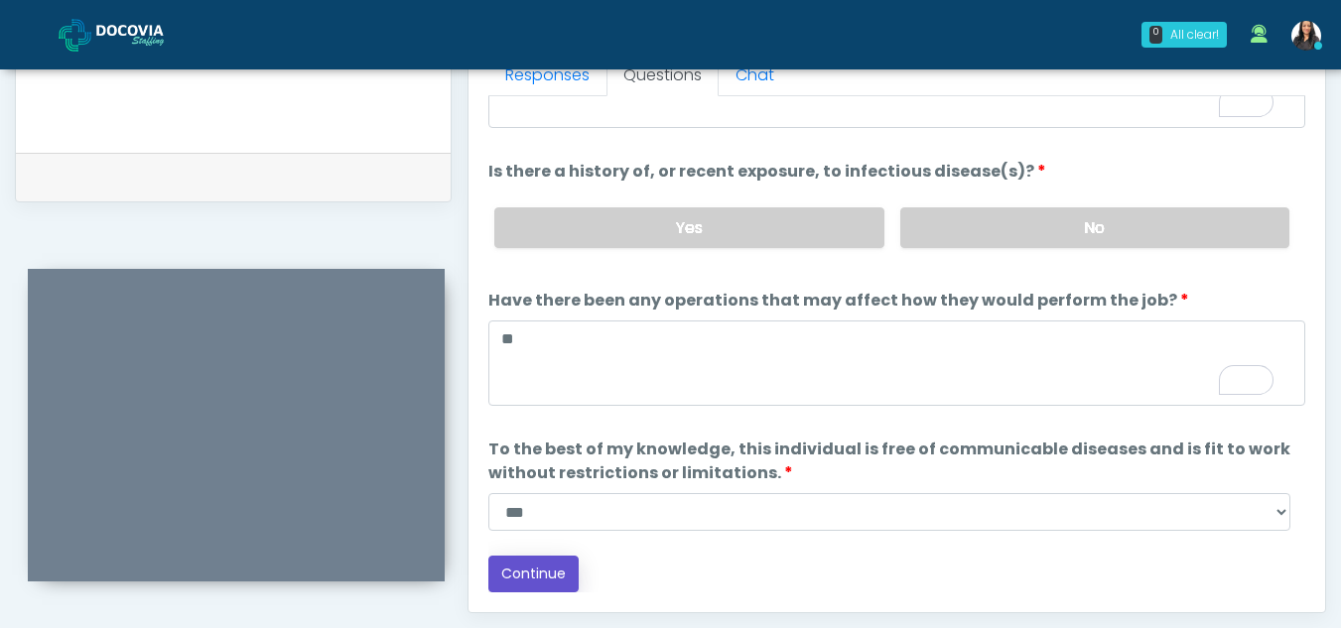
click at [552, 569] on button "Continue" at bounding box center [533, 574] width 90 height 37
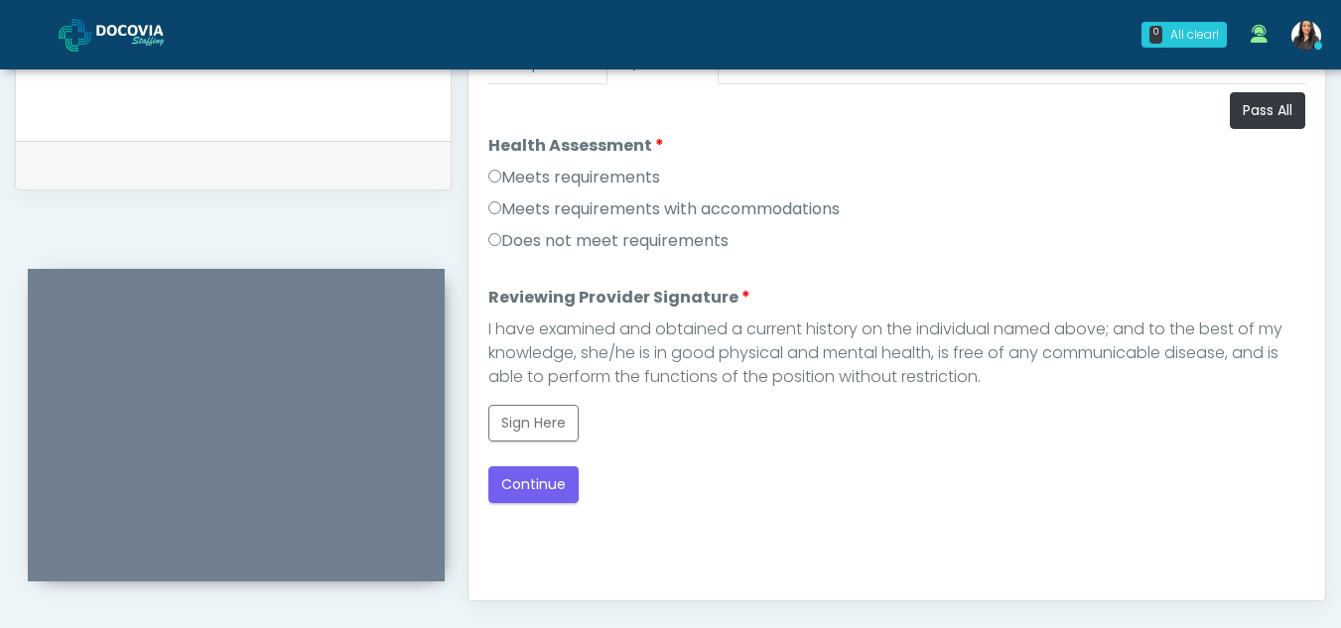
scroll to position [893, 0]
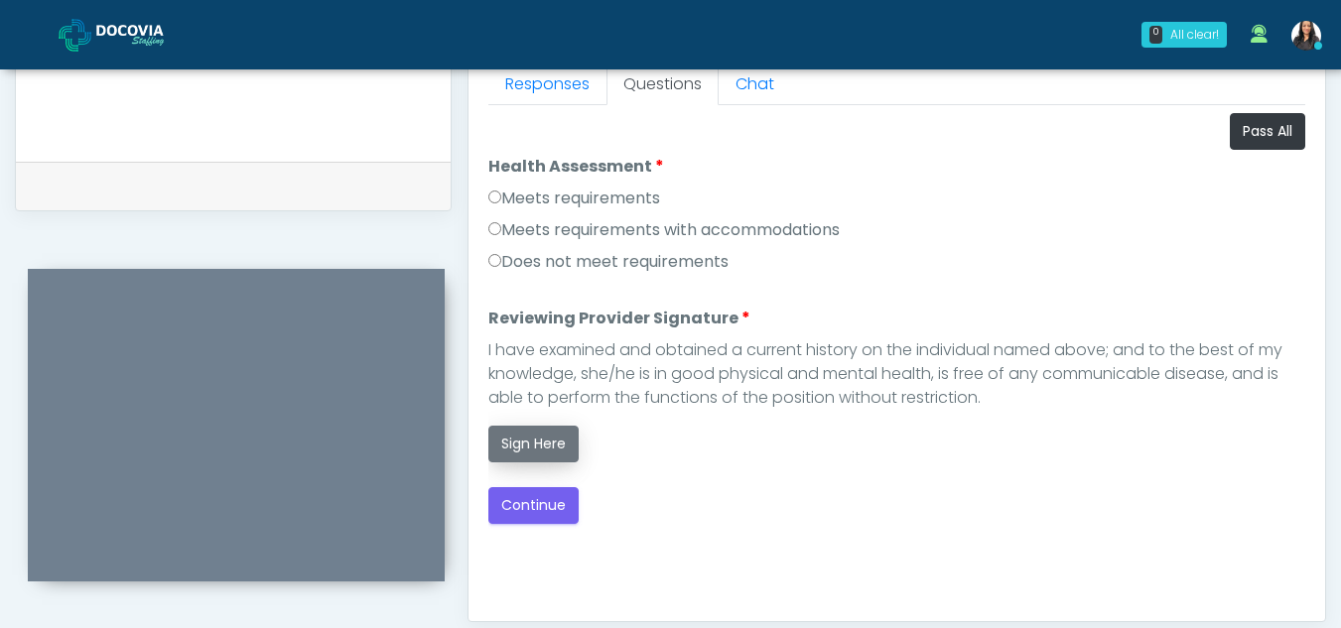
click at [537, 442] on button "Sign Here" at bounding box center [533, 444] width 90 height 37
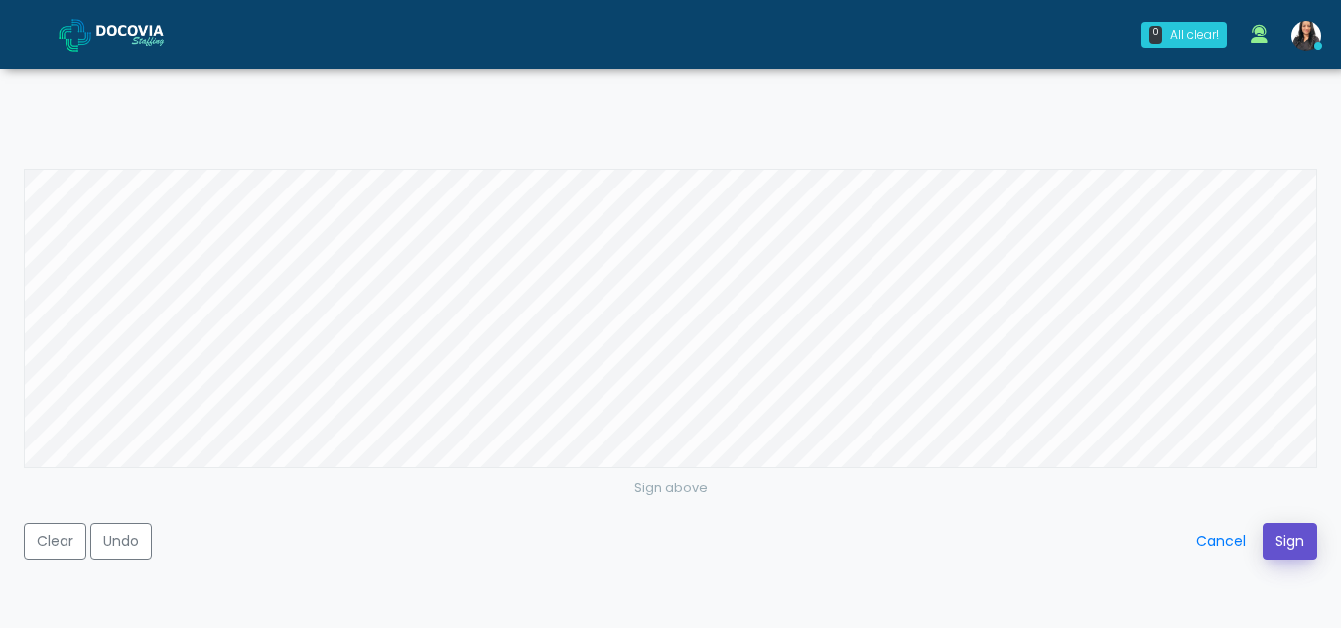
click at [1289, 532] on button "Sign" at bounding box center [1289, 541] width 55 height 37
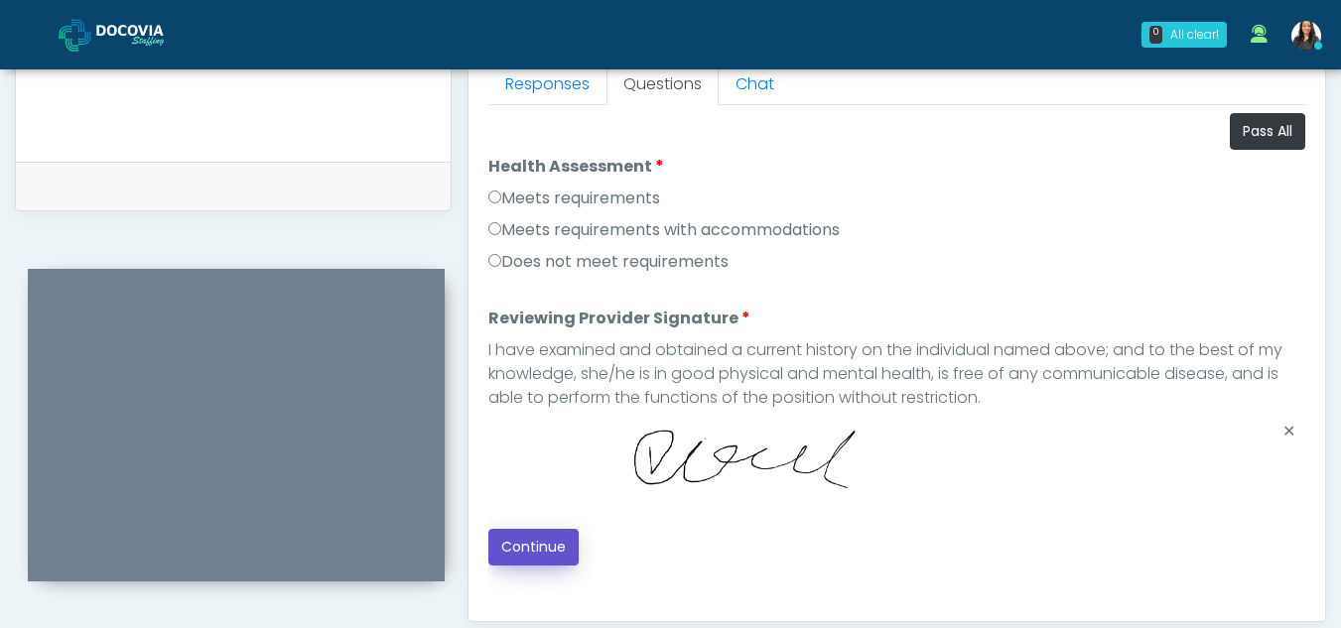
click at [553, 549] on button "Continue" at bounding box center [533, 547] width 90 height 37
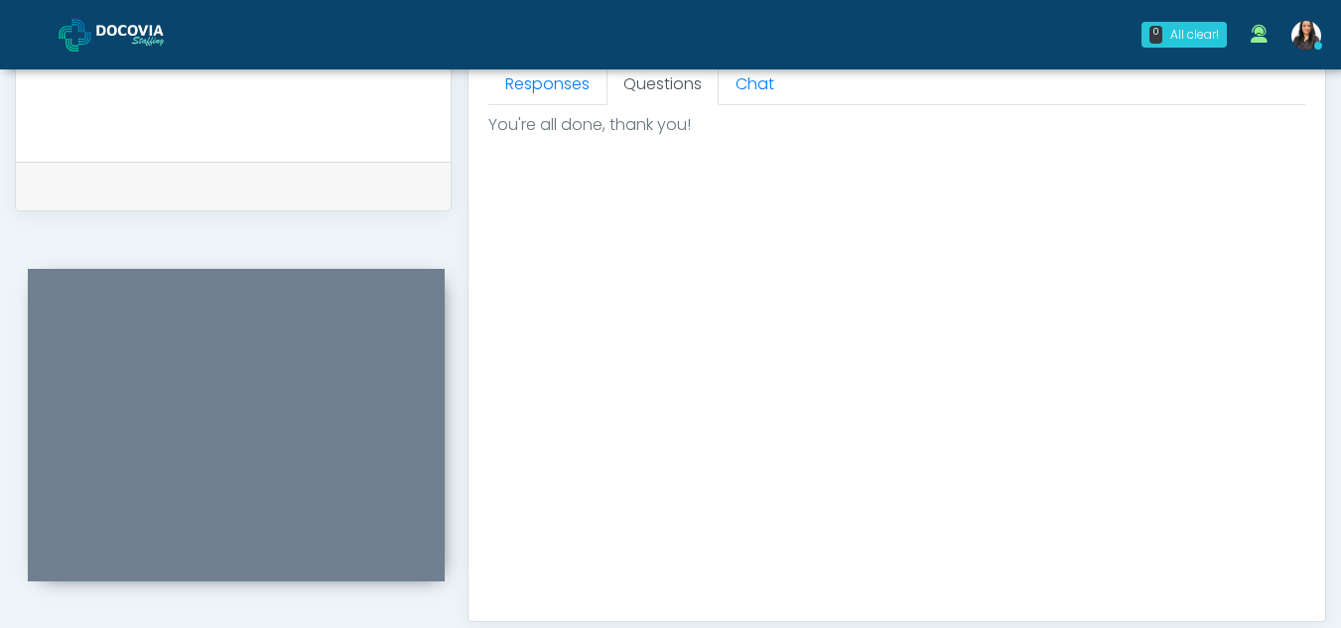
scroll to position [1190, 0]
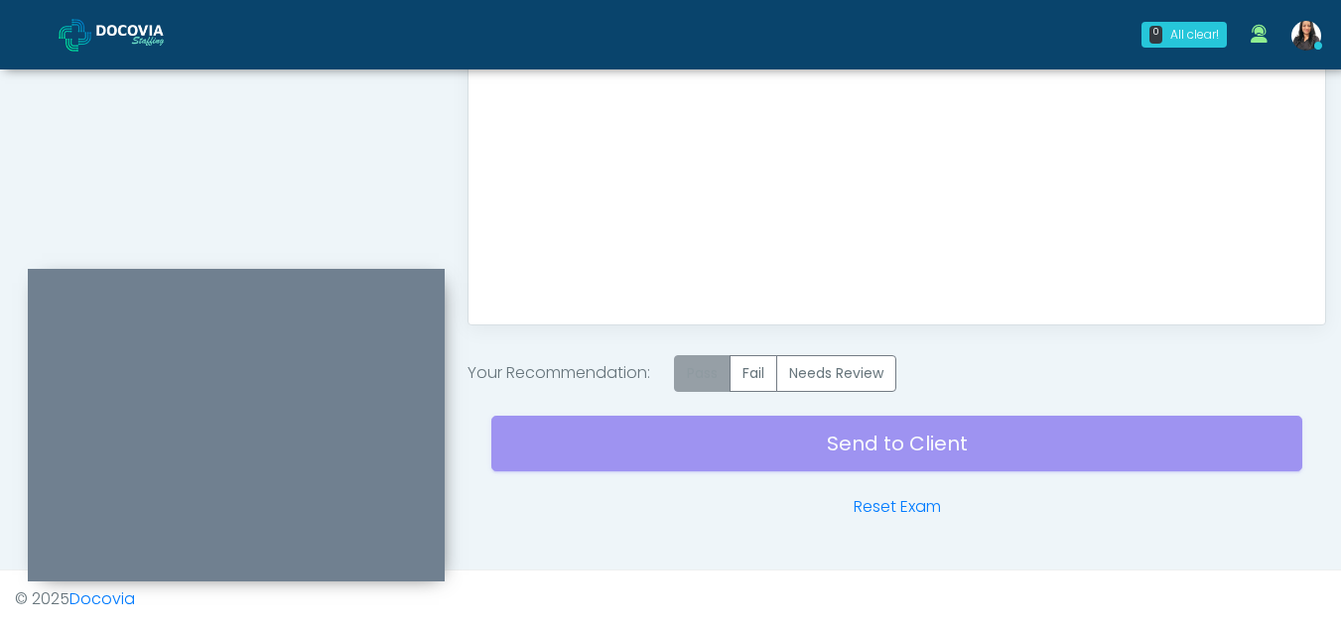
click at [697, 377] on label "Pass" at bounding box center [702, 373] width 57 height 37
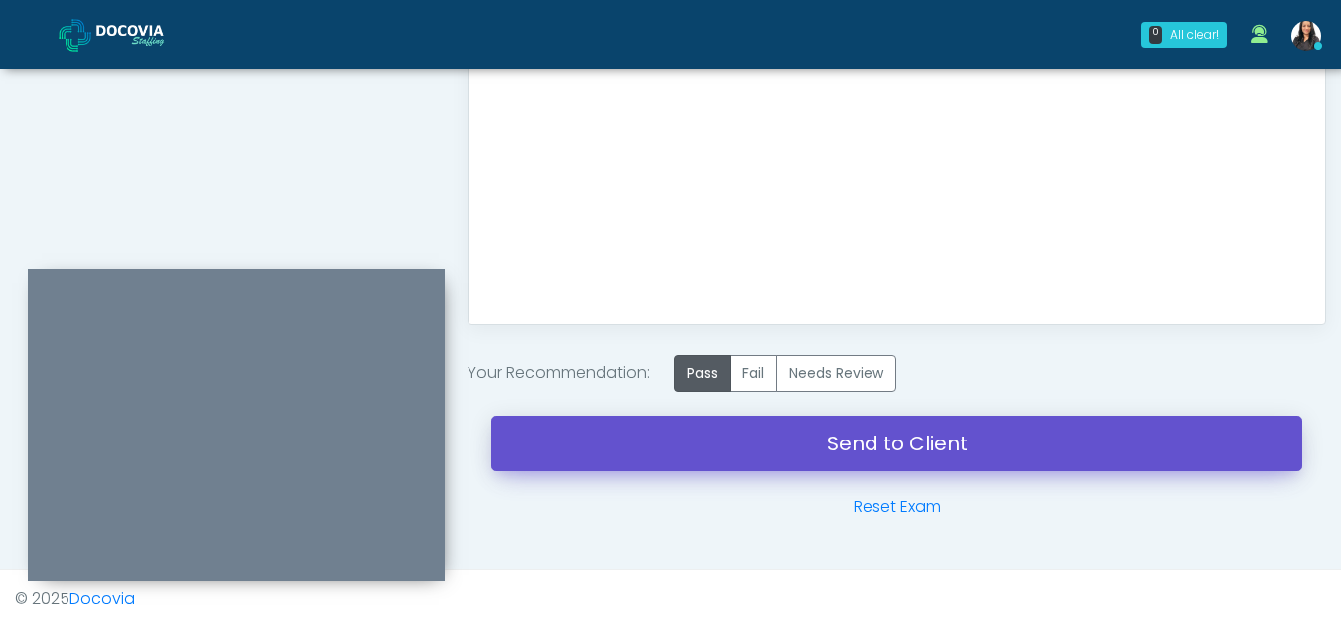
click at [842, 437] on link "Send to Client" at bounding box center [896, 444] width 811 height 56
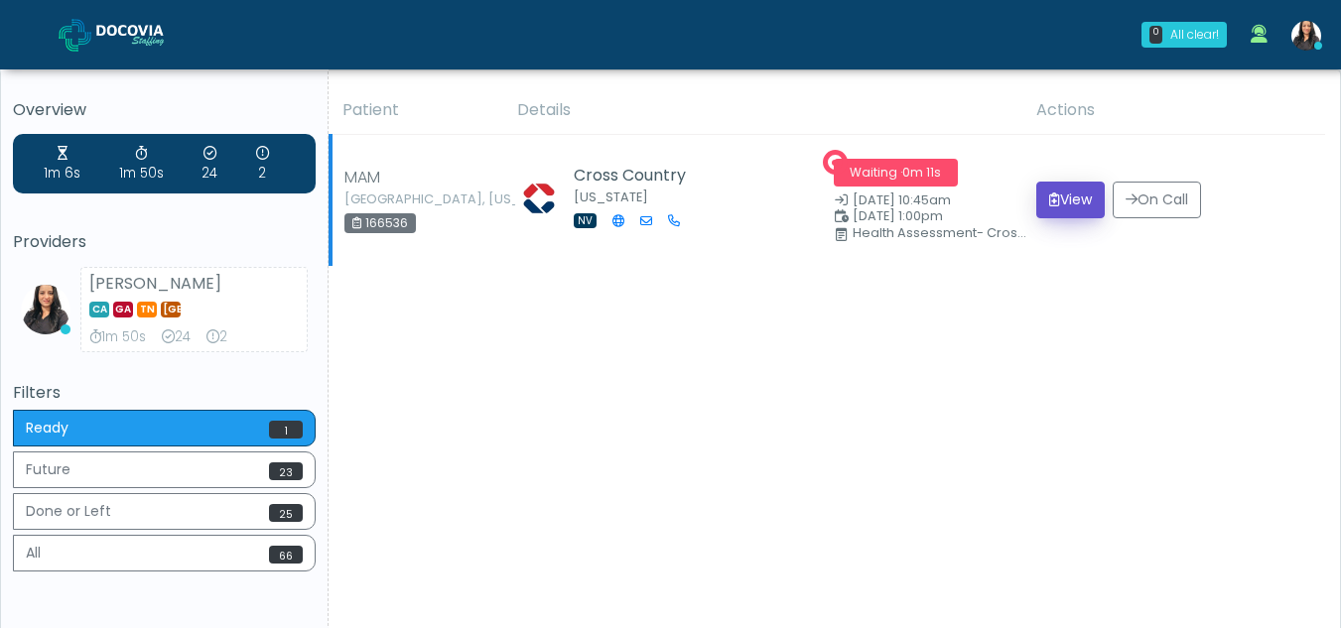
click at [1050, 198] on button "View" at bounding box center [1070, 200] width 68 height 37
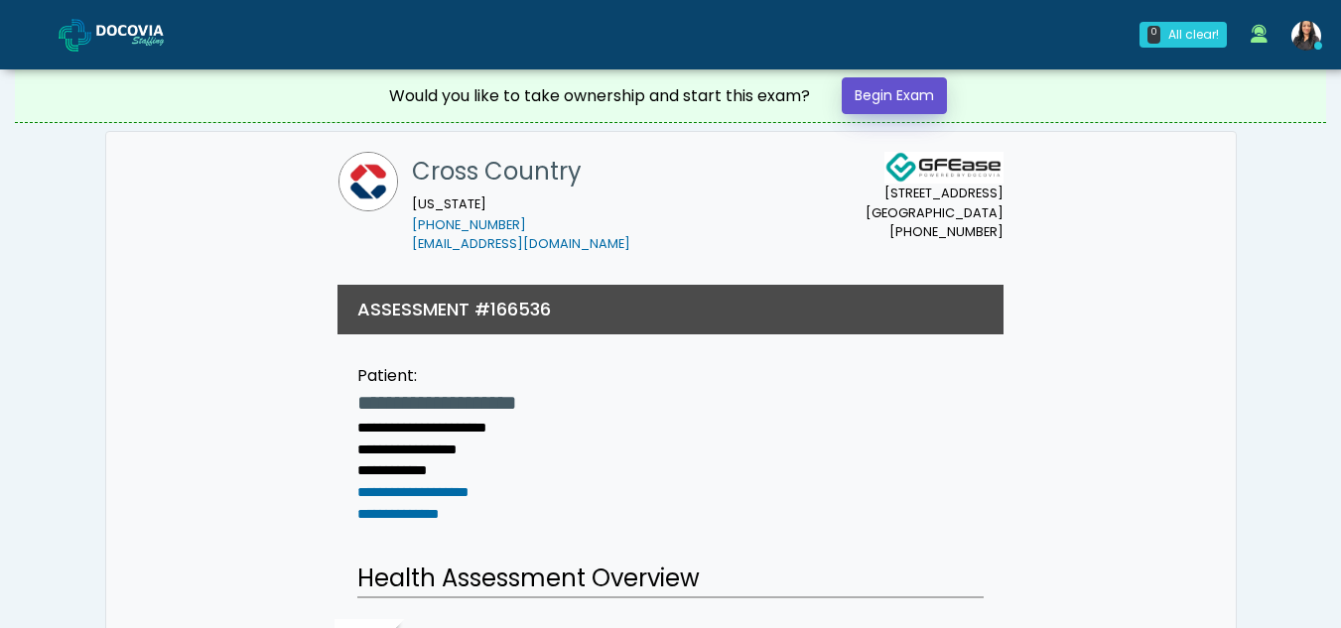
click at [891, 90] on link "Begin Exam" at bounding box center [893, 95] width 105 height 37
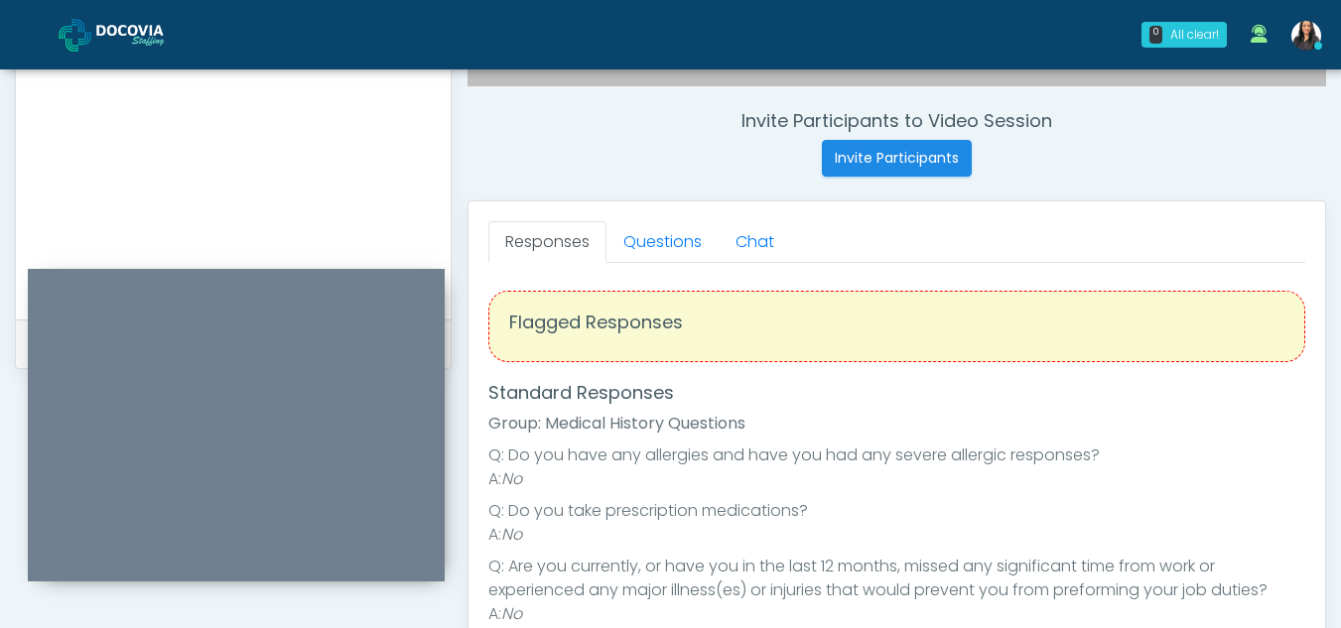
scroll to position [675, 0]
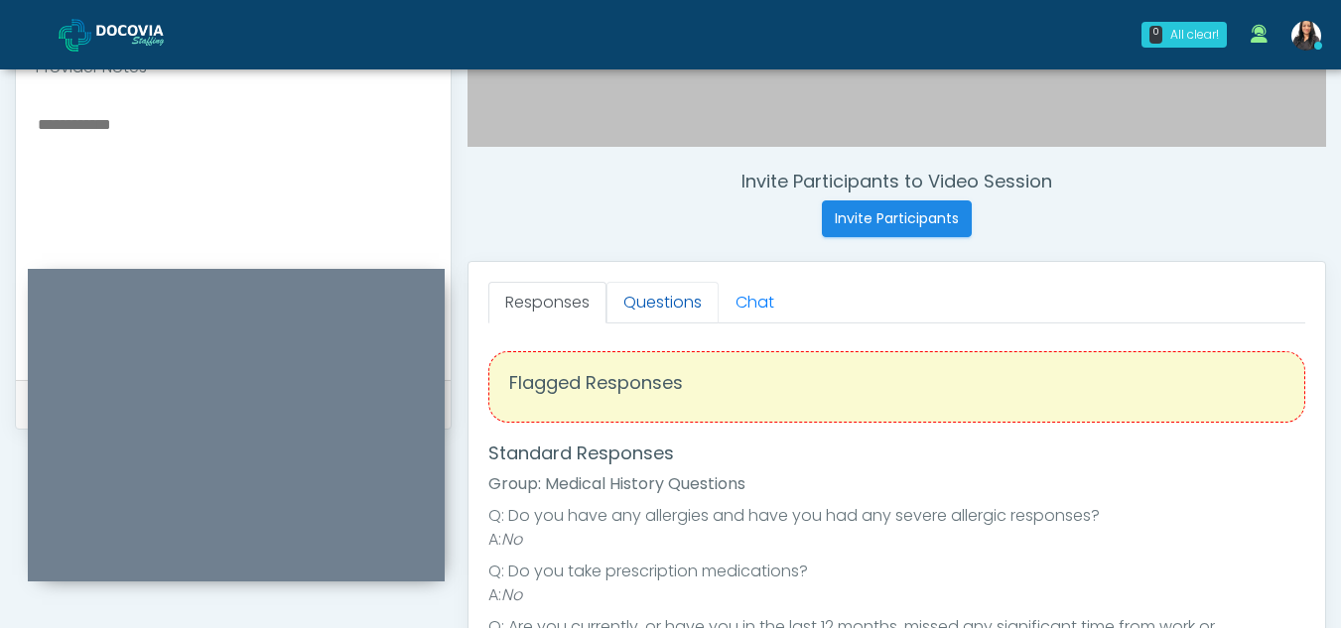
click at [676, 301] on link "Questions" at bounding box center [662, 303] width 112 height 42
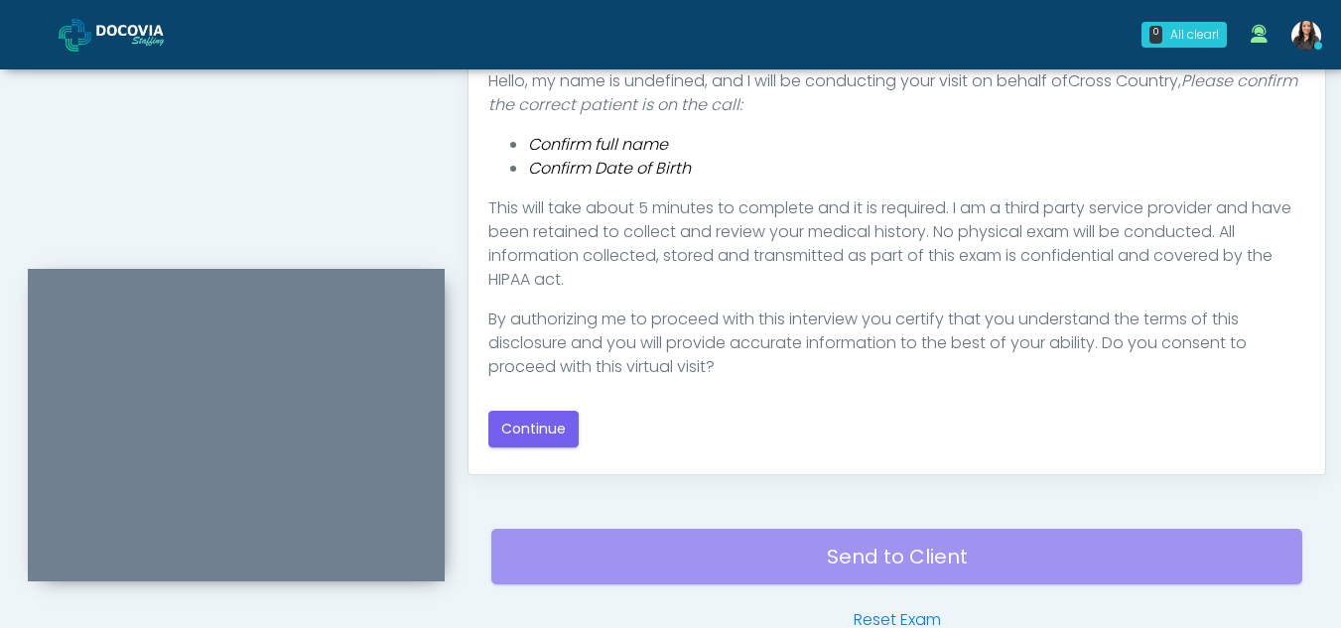
scroll to position [1034, 0]
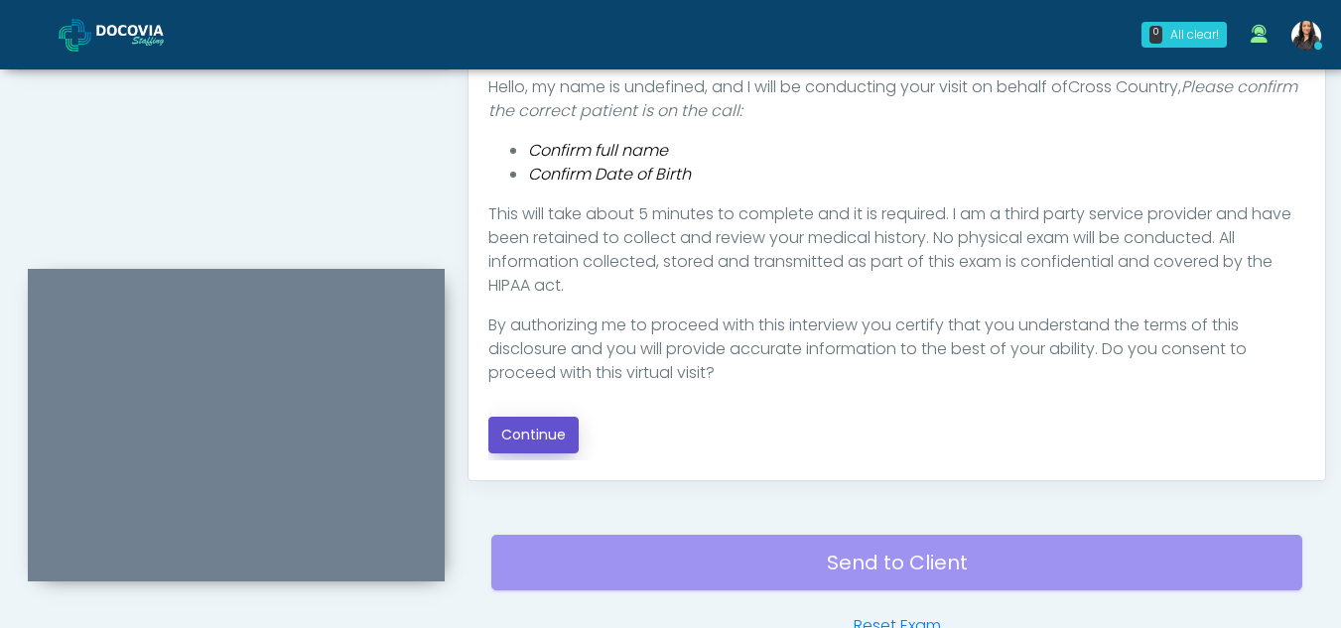
click at [546, 434] on button "Continue" at bounding box center [533, 435] width 90 height 37
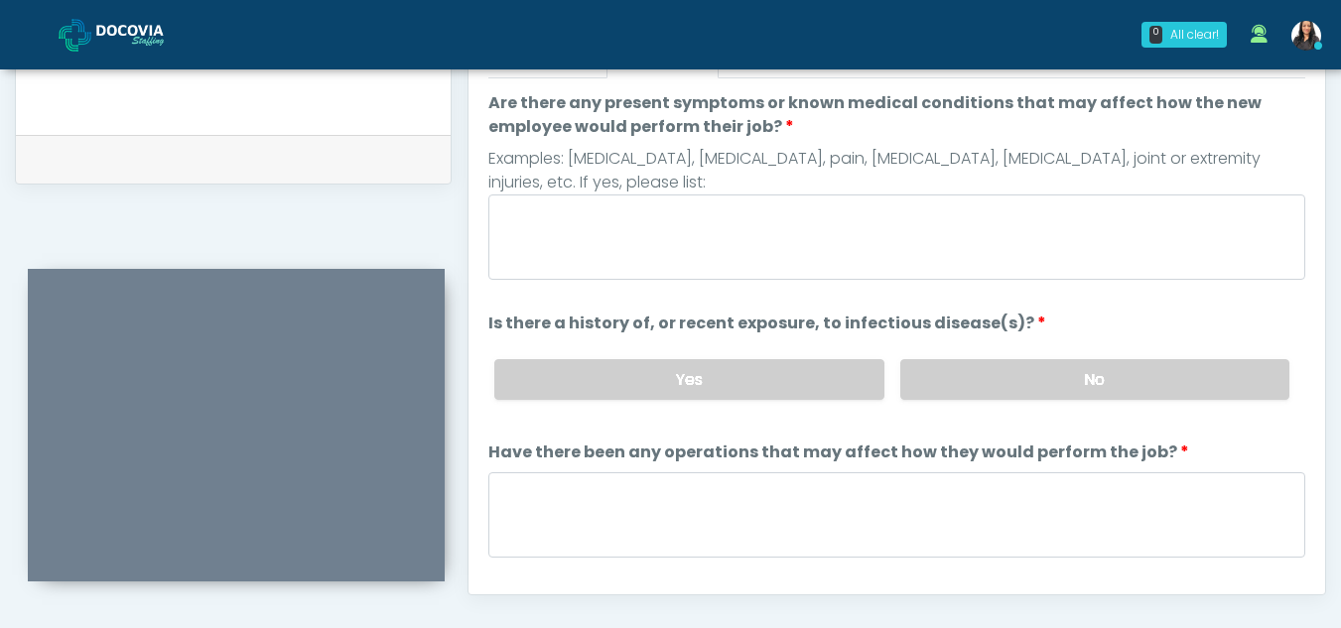
scroll to position [845, 0]
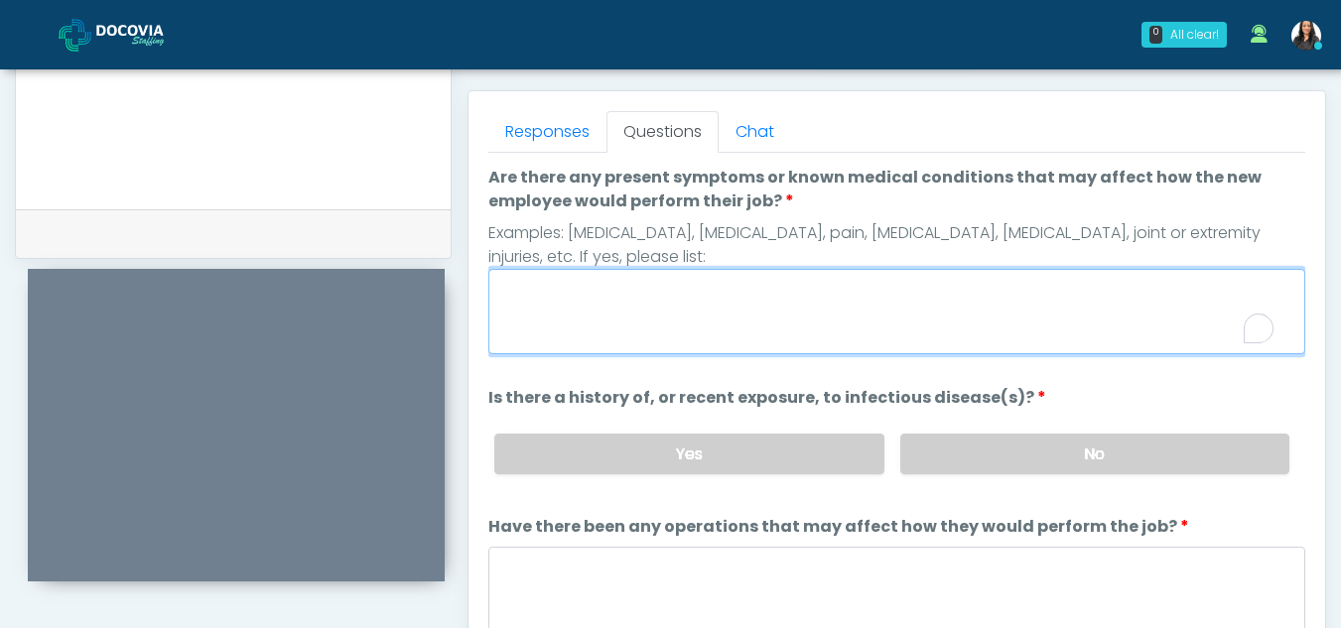
click at [684, 285] on textarea "Are there any present symptoms or known medical conditions that may affect how …" at bounding box center [896, 311] width 817 height 85
type textarea "**"
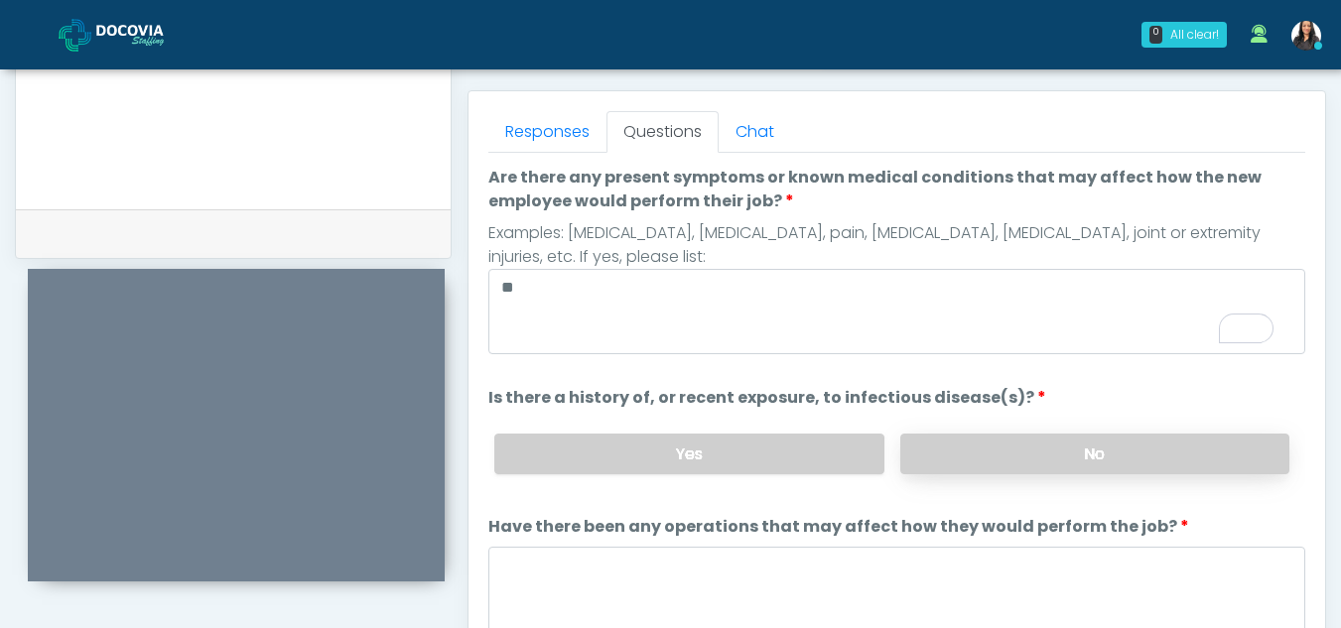
click at [1038, 448] on label "No" at bounding box center [1094, 454] width 389 height 41
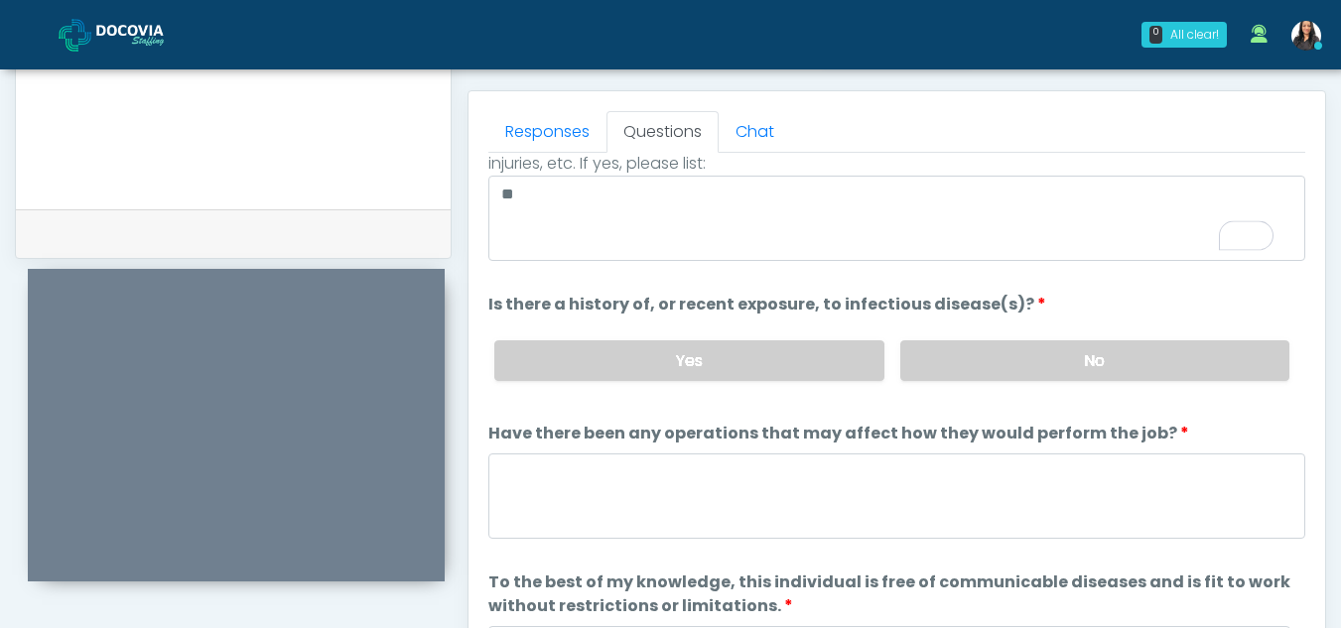
scroll to position [170, 0]
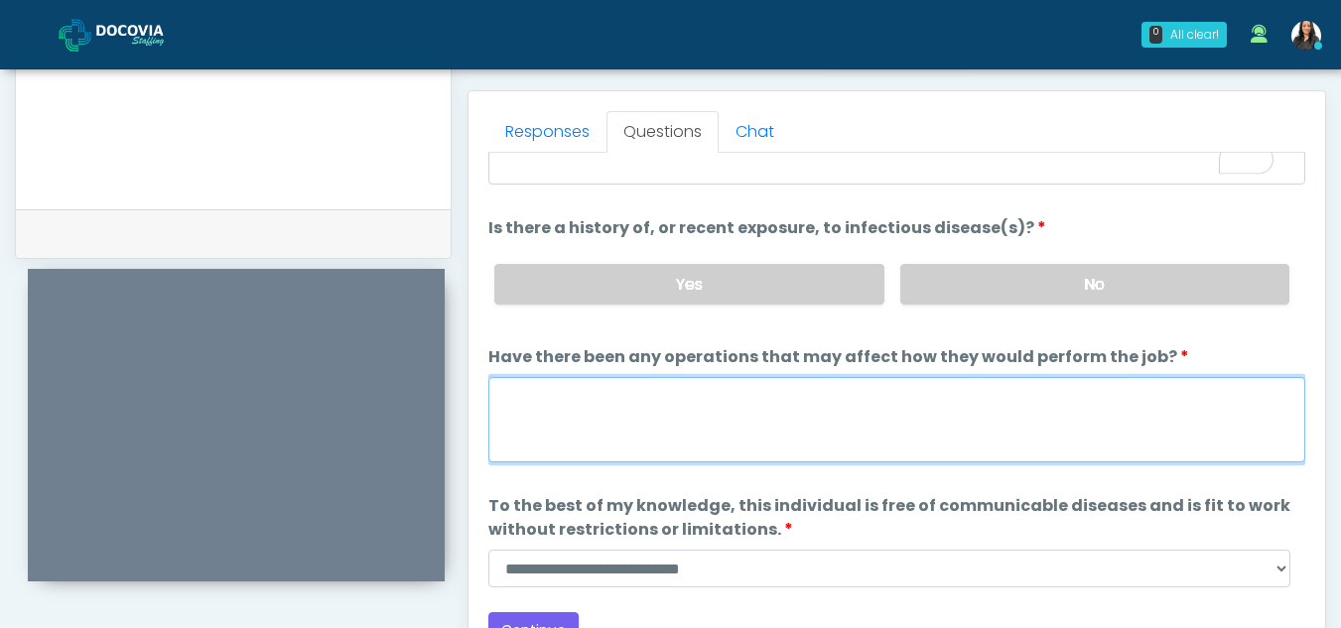
click at [551, 398] on textarea "Have there been any operations that may affect how they would perform the job?" at bounding box center [896, 419] width 817 height 85
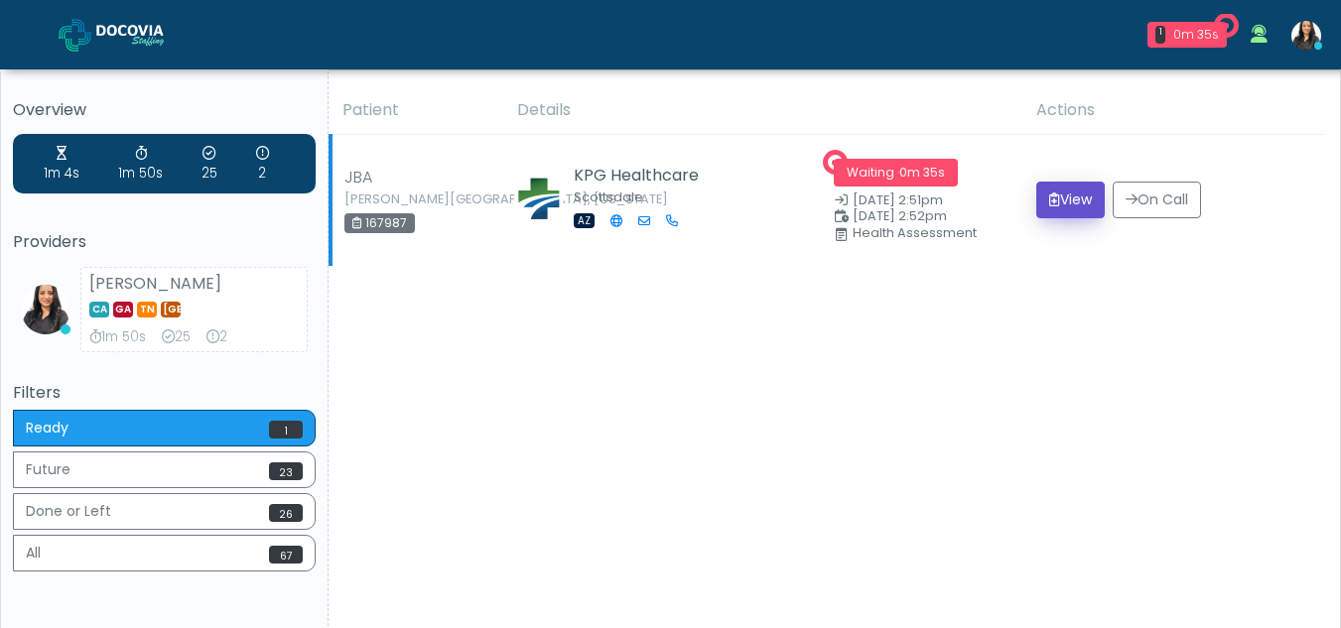
click at [1081, 193] on button "View" at bounding box center [1070, 200] width 68 height 37
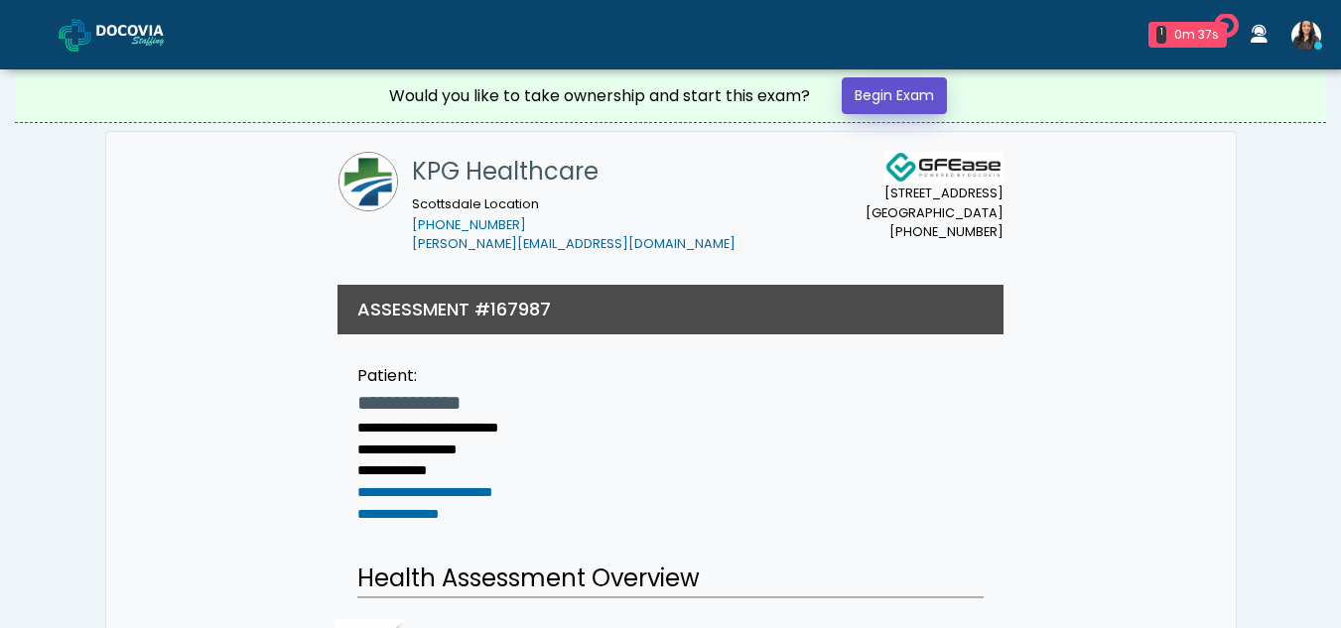
click at [899, 97] on link "Begin Exam" at bounding box center [893, 95] width 105 height 37
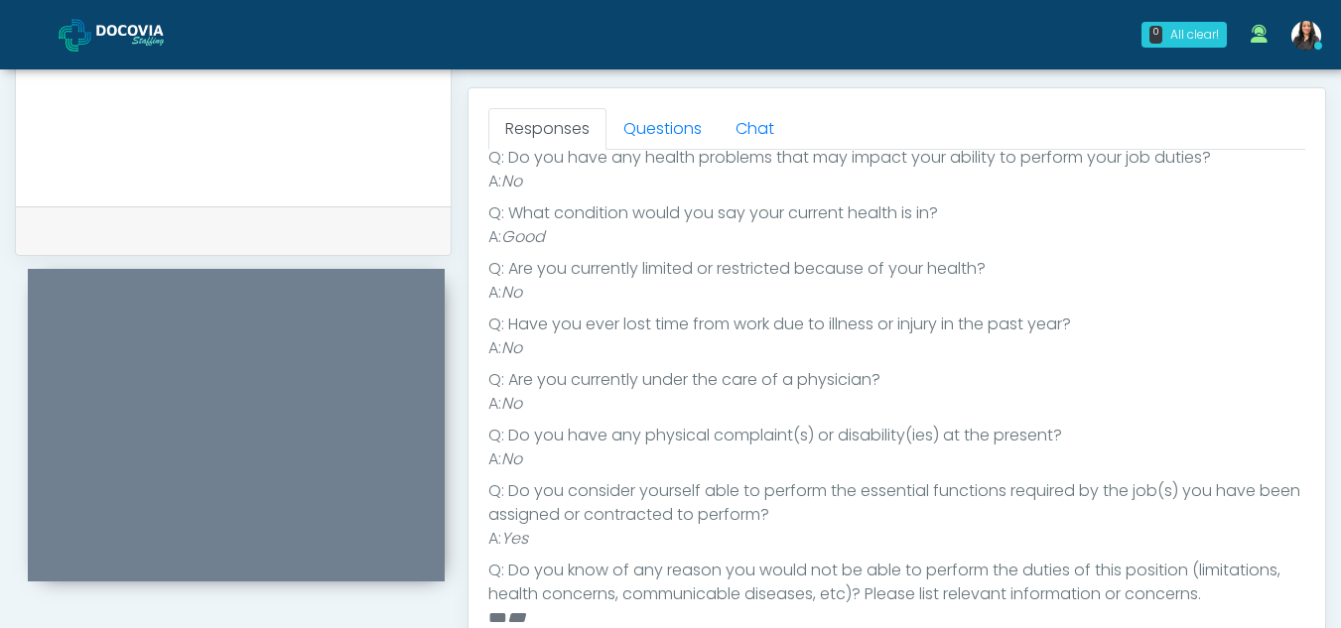
scroll to position [845, 0]
click at [675, 135] on link "Questions" at bounding box center [662, 132] width 112 height 42
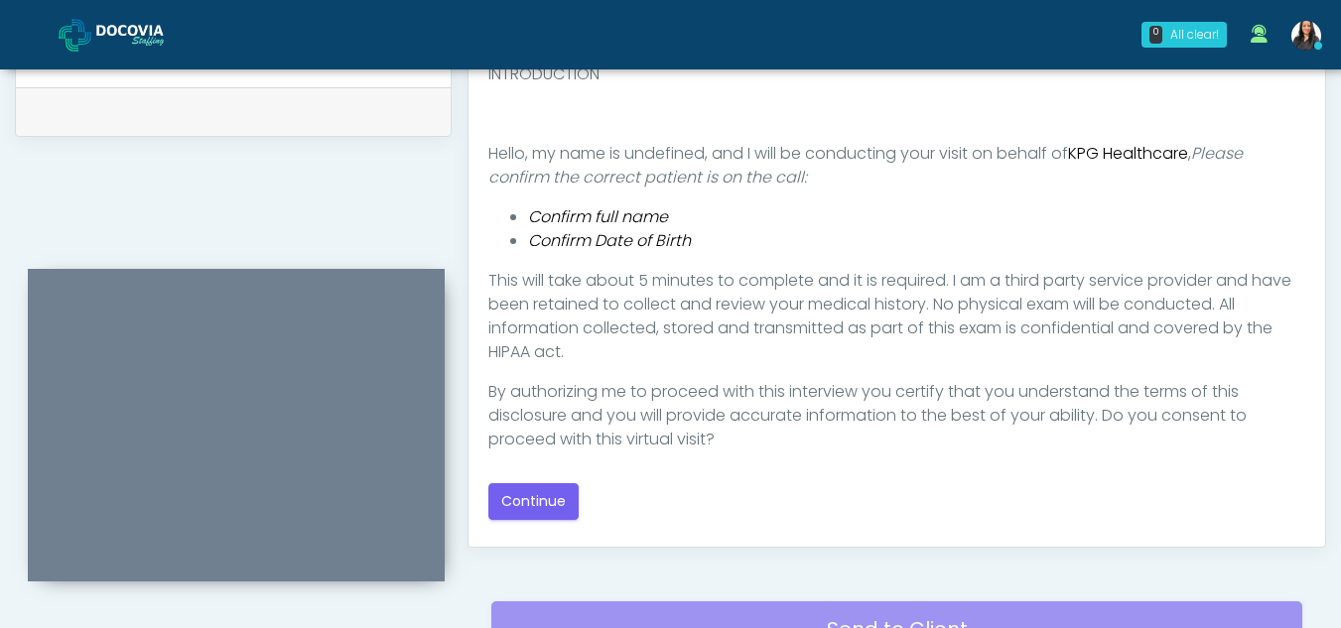
scroll to position [973, 0]
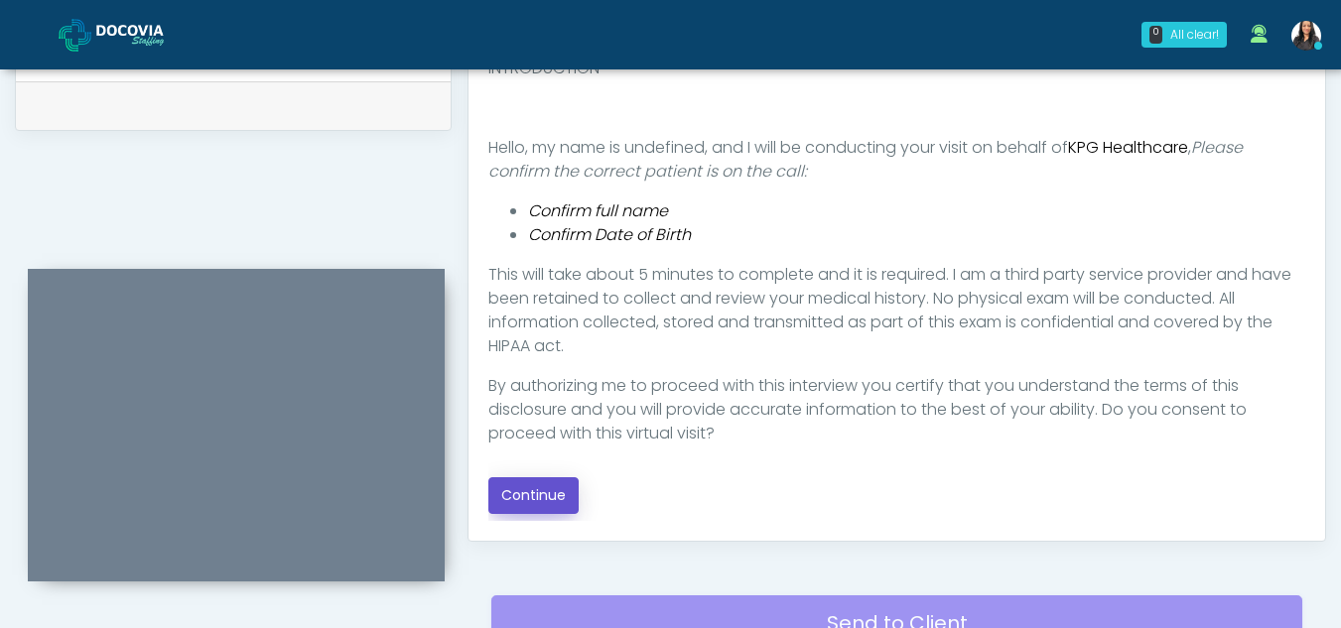
click at [550, 497] on button "Continue" at bounding box center [533, 495] width 90 height 37
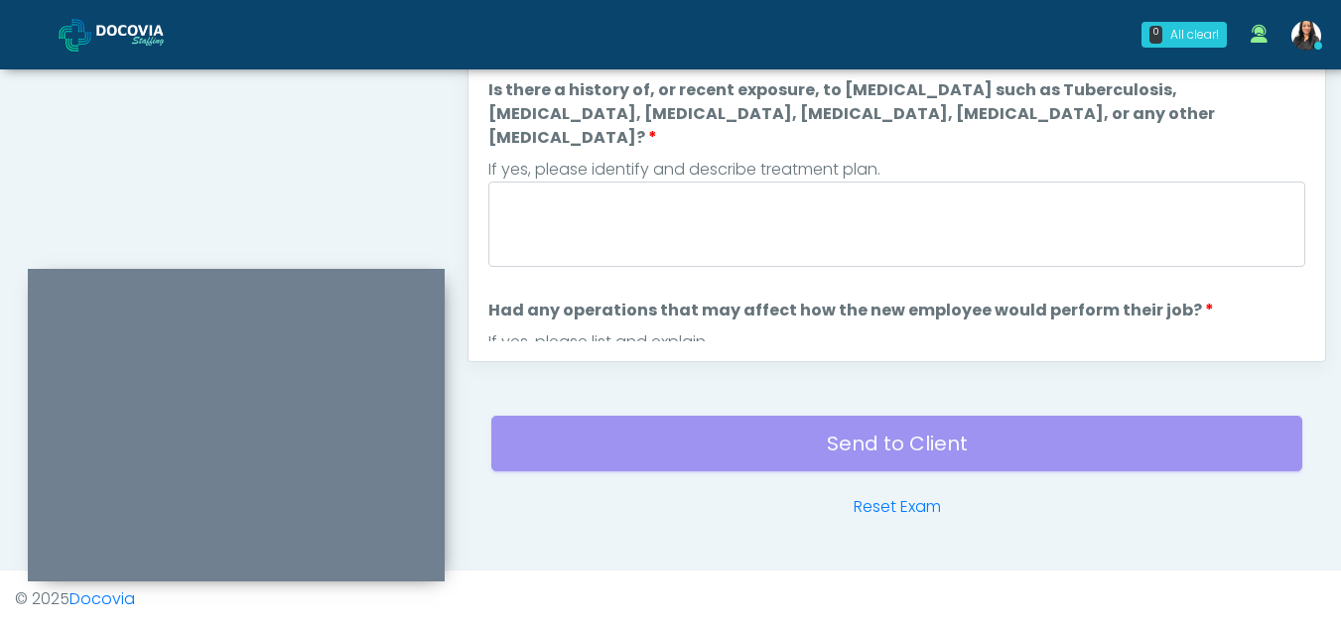
scroll to position [774, 0]
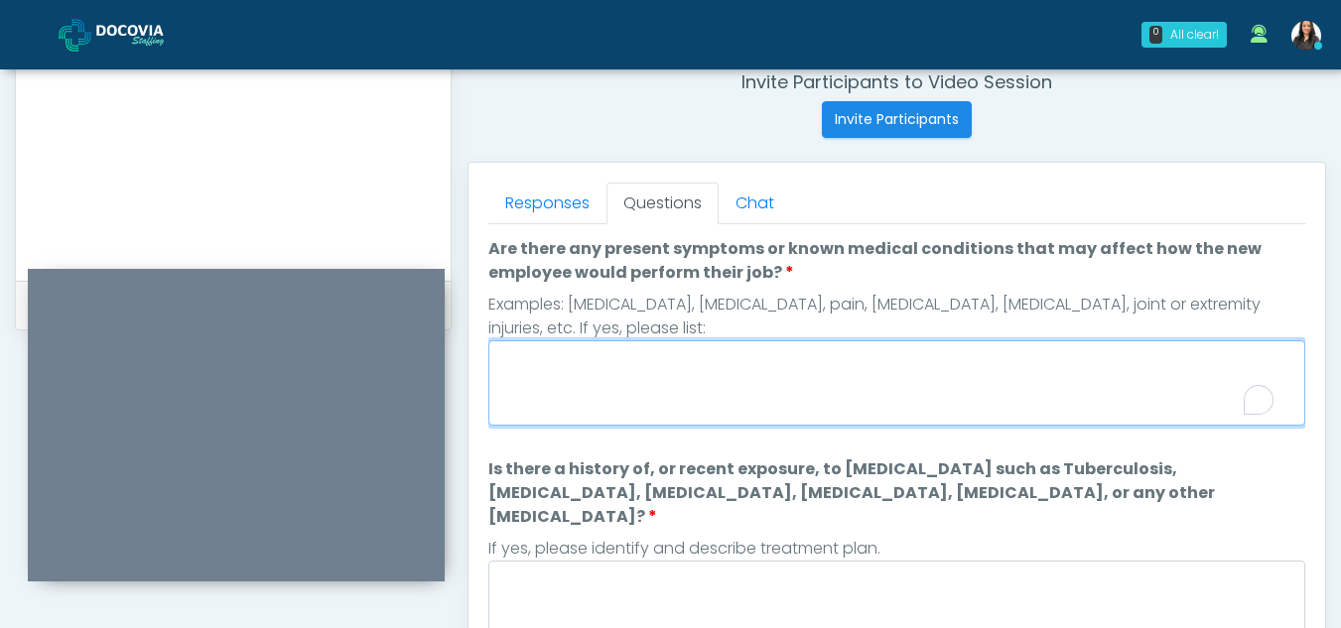
click at [720, 364] on textarea "Are there any present symptoms or known medical conditions that may affect how …" at bounding box center [896, 382] width 817 height 85
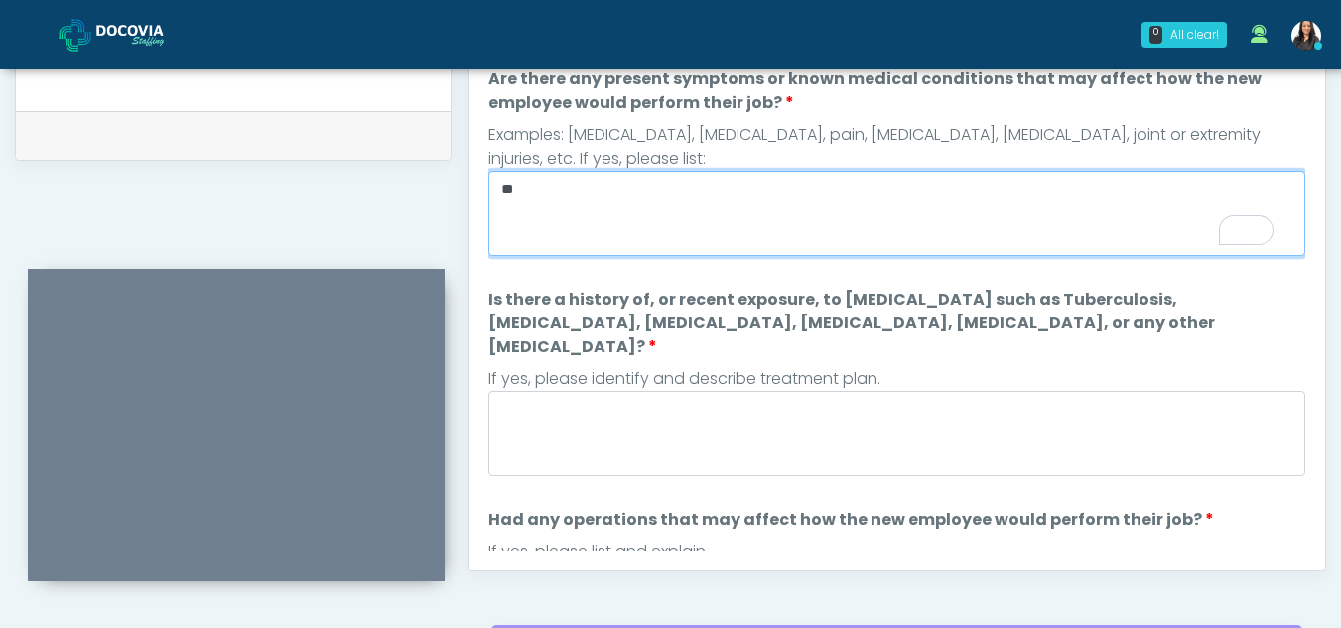
scroll to position [976, 0]
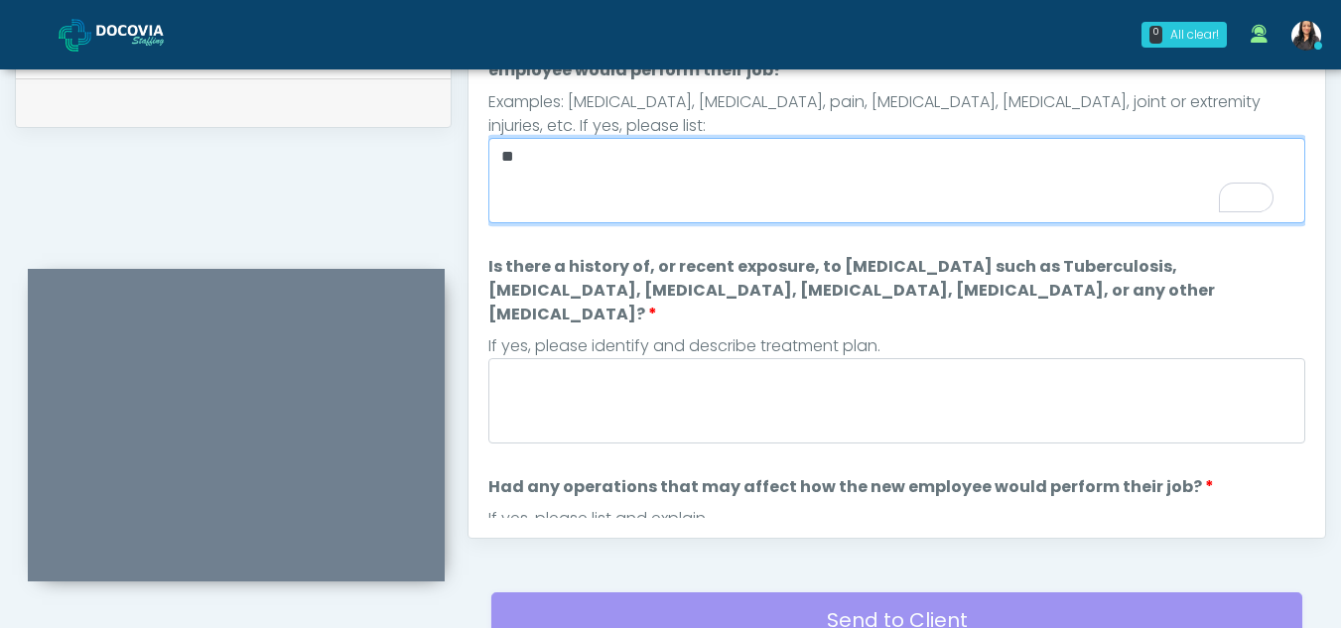
type textarea "**"
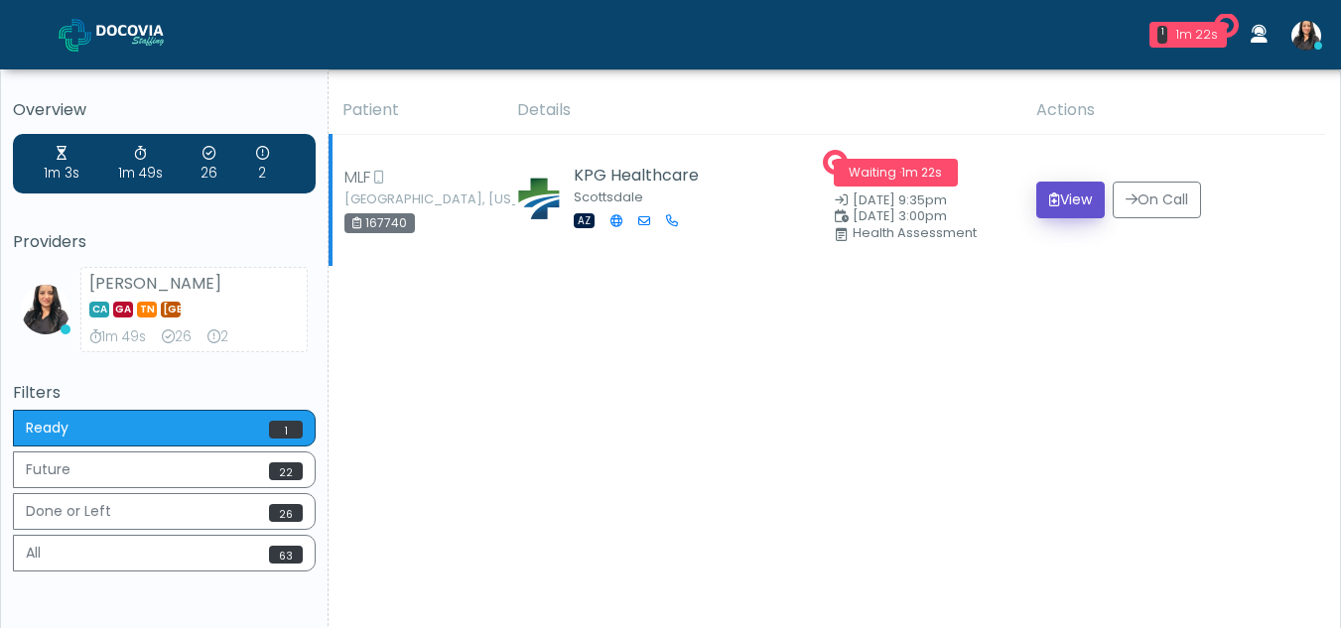
click at [1073, 199] on button "View" at bounding box center [1070, 200] width 68 height 37
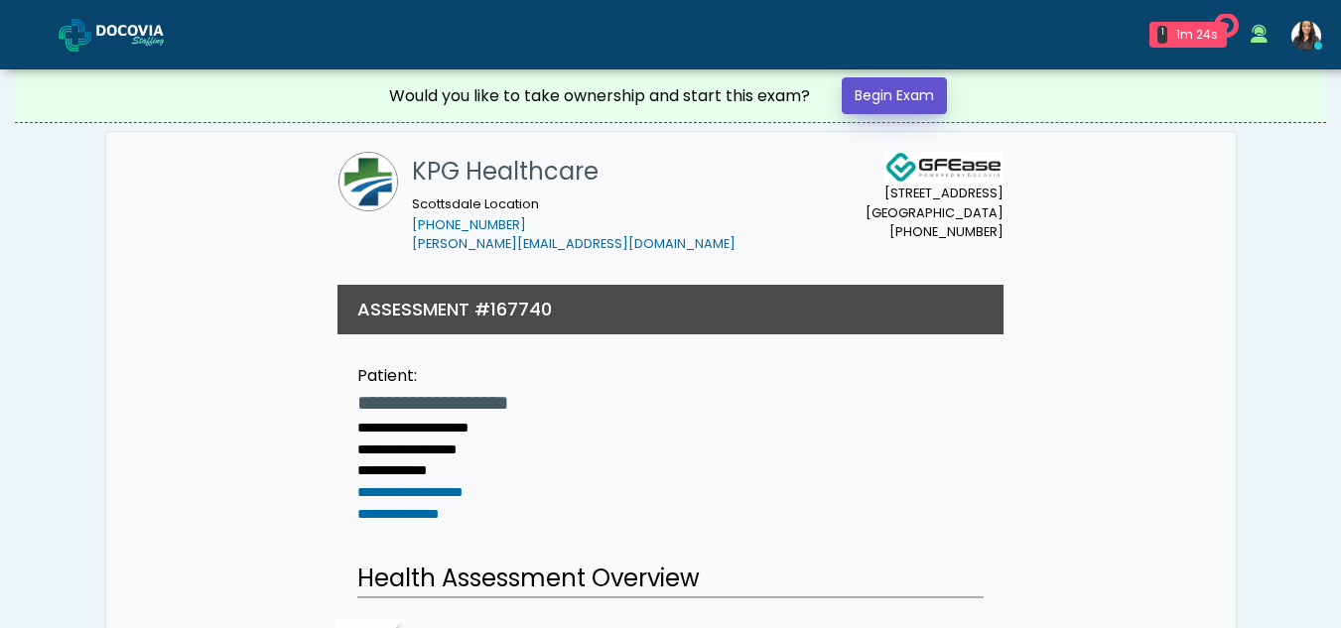
click at [910, 86] on link "Begin Exam" at bounding box center [893, 95] width 105 height 37
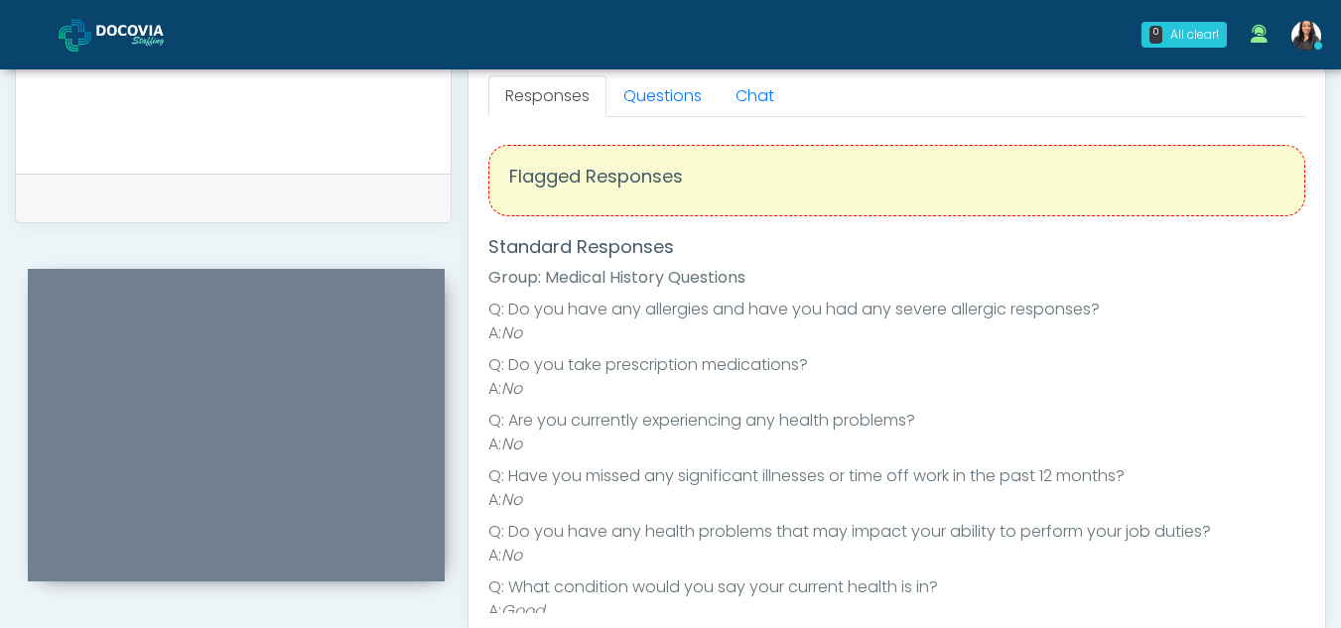
scroll to position [780, 0]
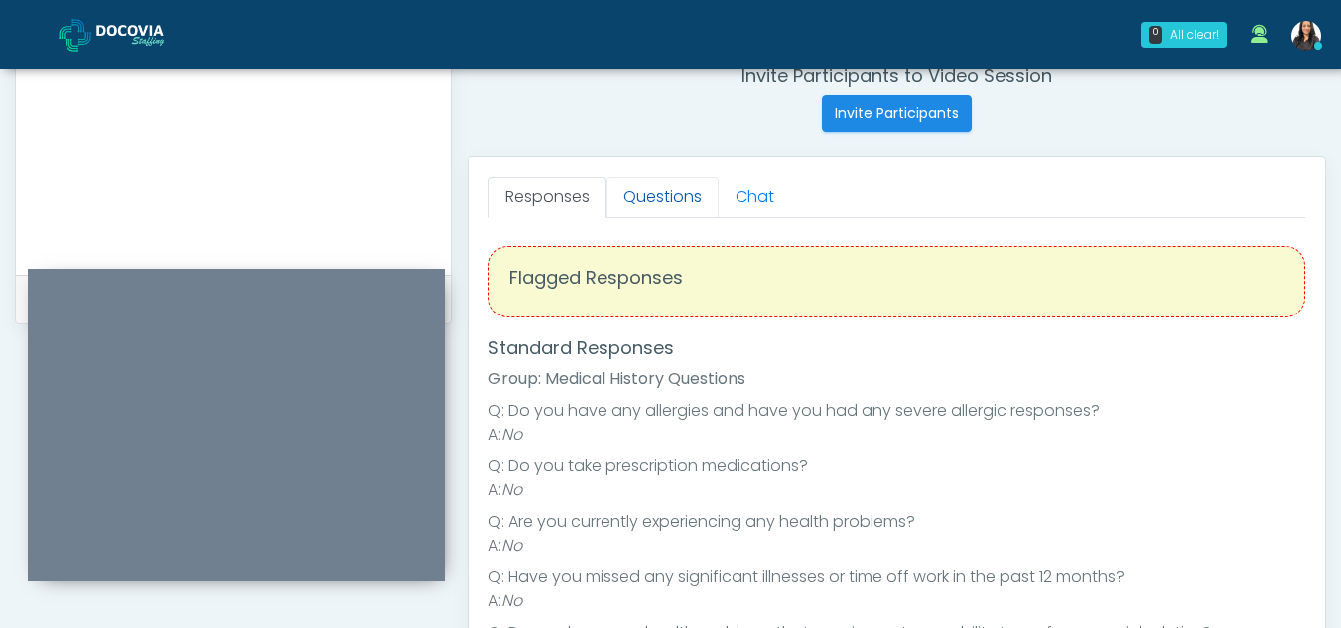
click at [696, 193] on link "Questions" at bounding box center [662, 198] width 112 height 42
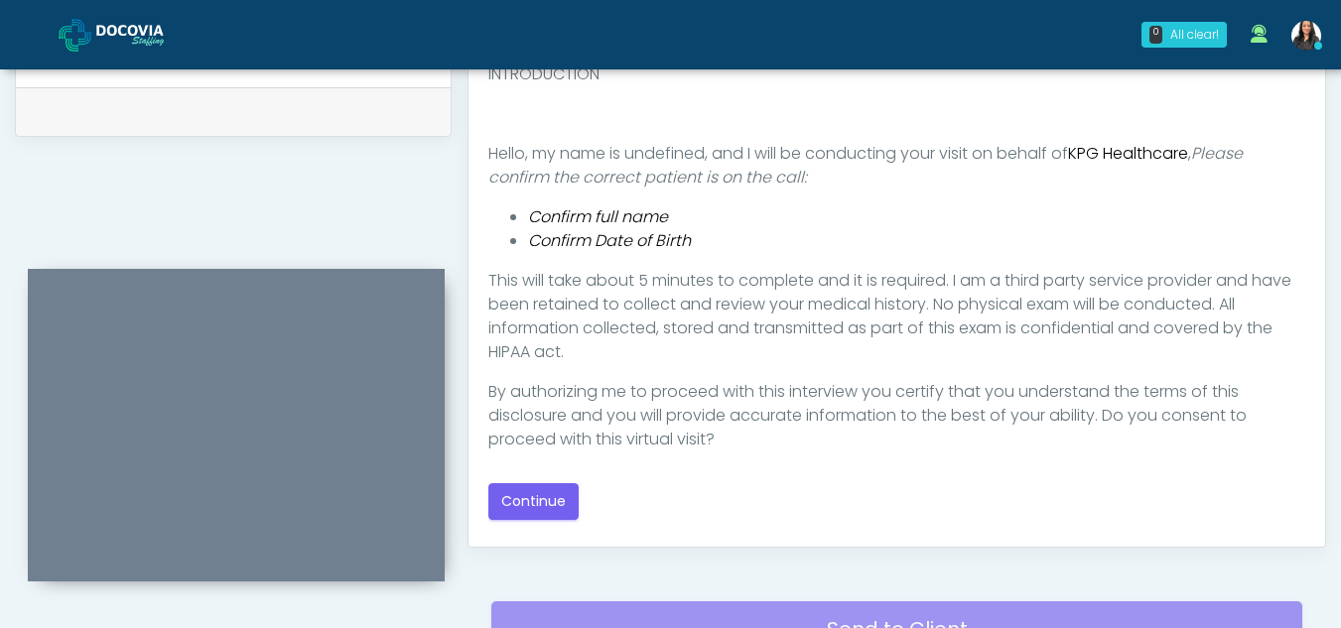
scroll to position [964, 0]
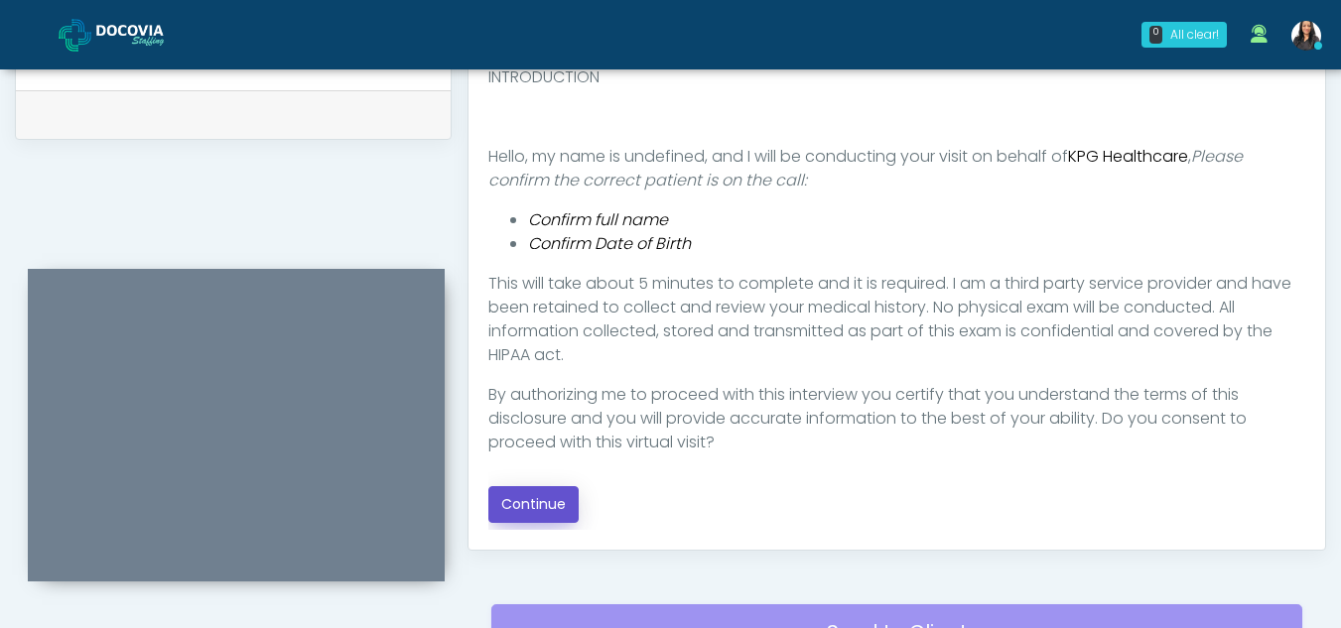
click at [546, 500] on button "Continue" at bounding box center [533, 504] width 90 height 37
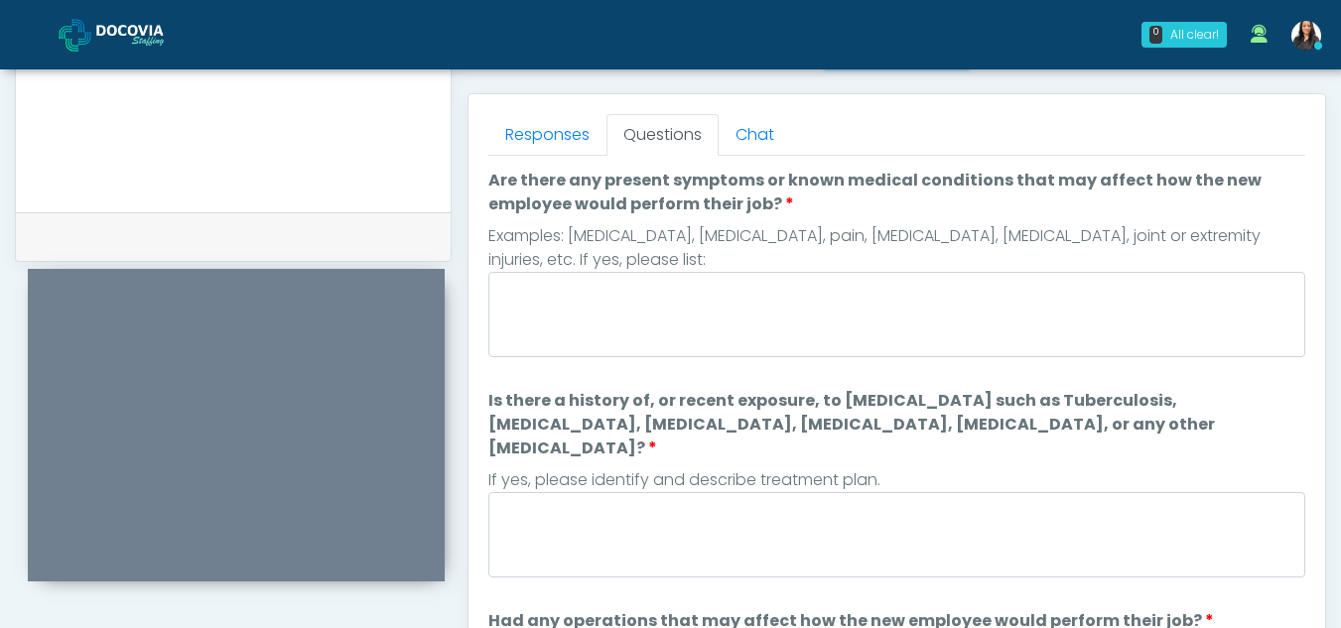
scroll to position [836, 0]
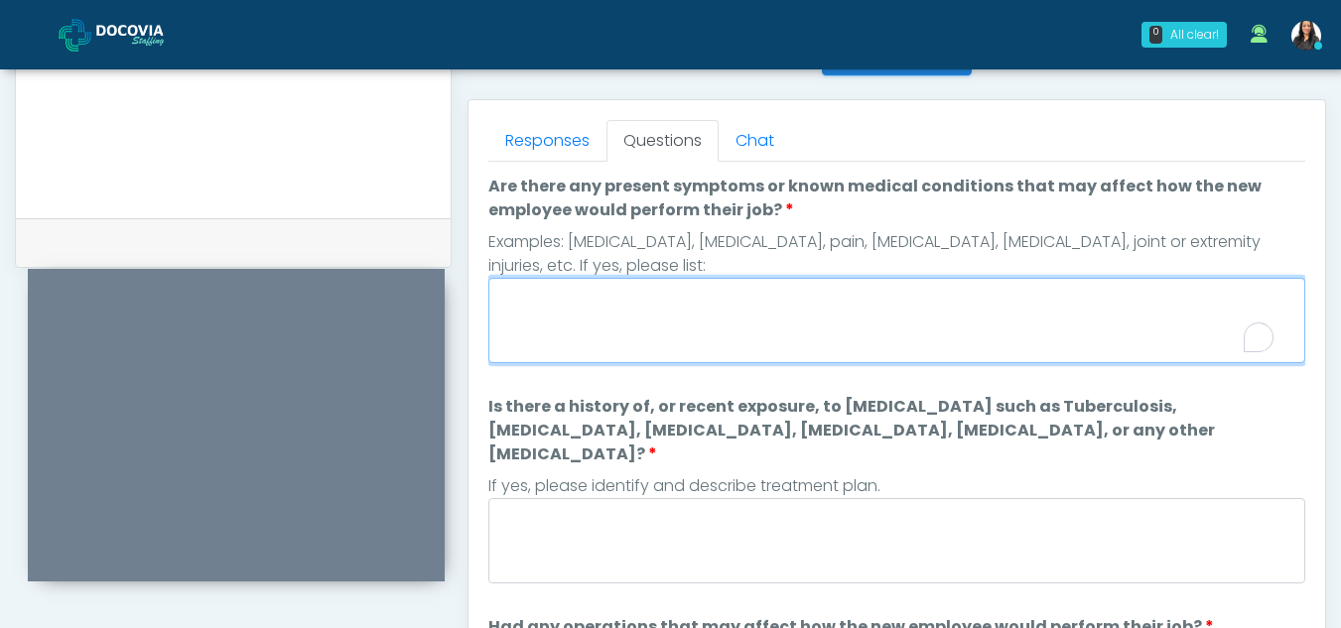
click at [708, 307] on textarea "Are there any present symptoms or known medical conditions that may affect how …" at bounding box center [896, 320] width 817 height 85
type textarea "**"
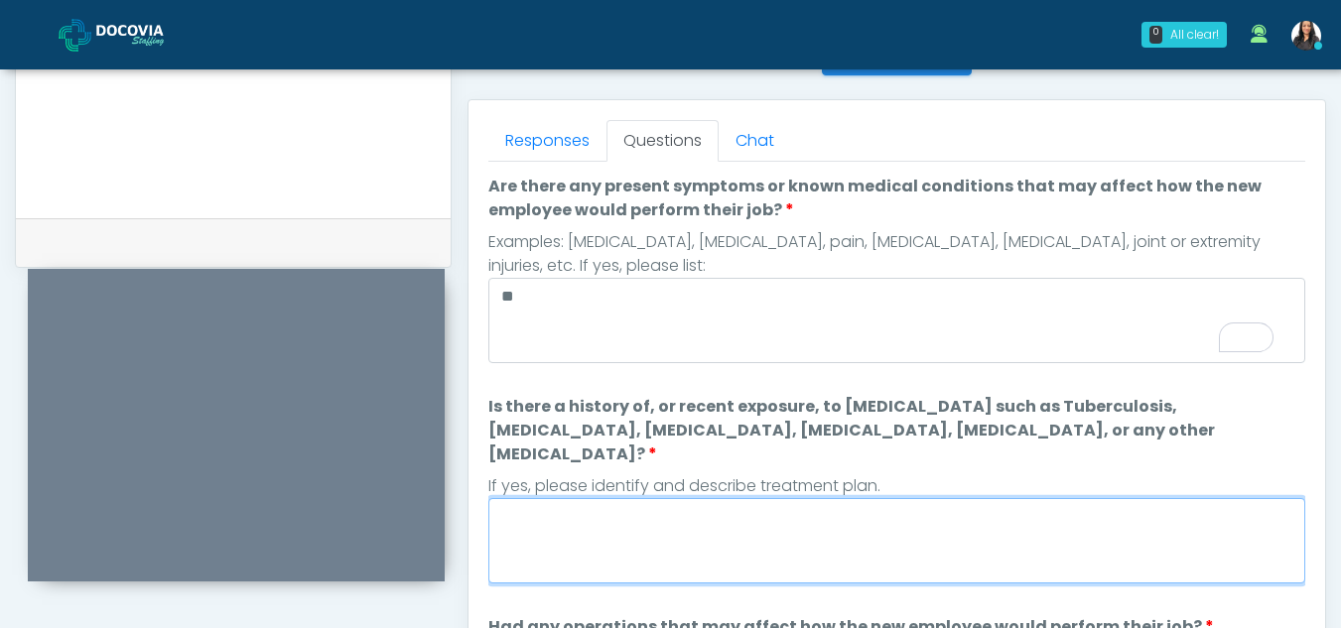
click at [727, 498] on textarea "Is there a history of, or recent exposure, to [MEDICAL_DATA] such as Tuberculos…" at bounding box center [896, 540] width 817 height 85
type textarea "**"
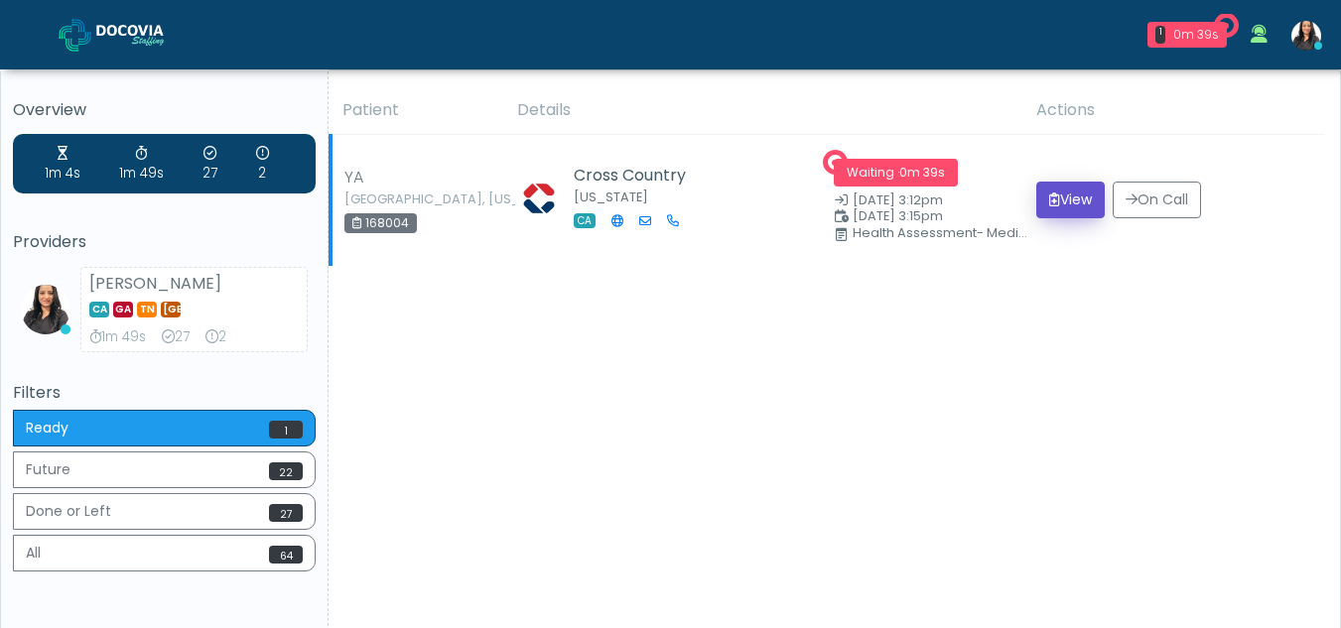
click at [1078, 205] on button "View" at bounding box center [1070, 200] width 68 height 37
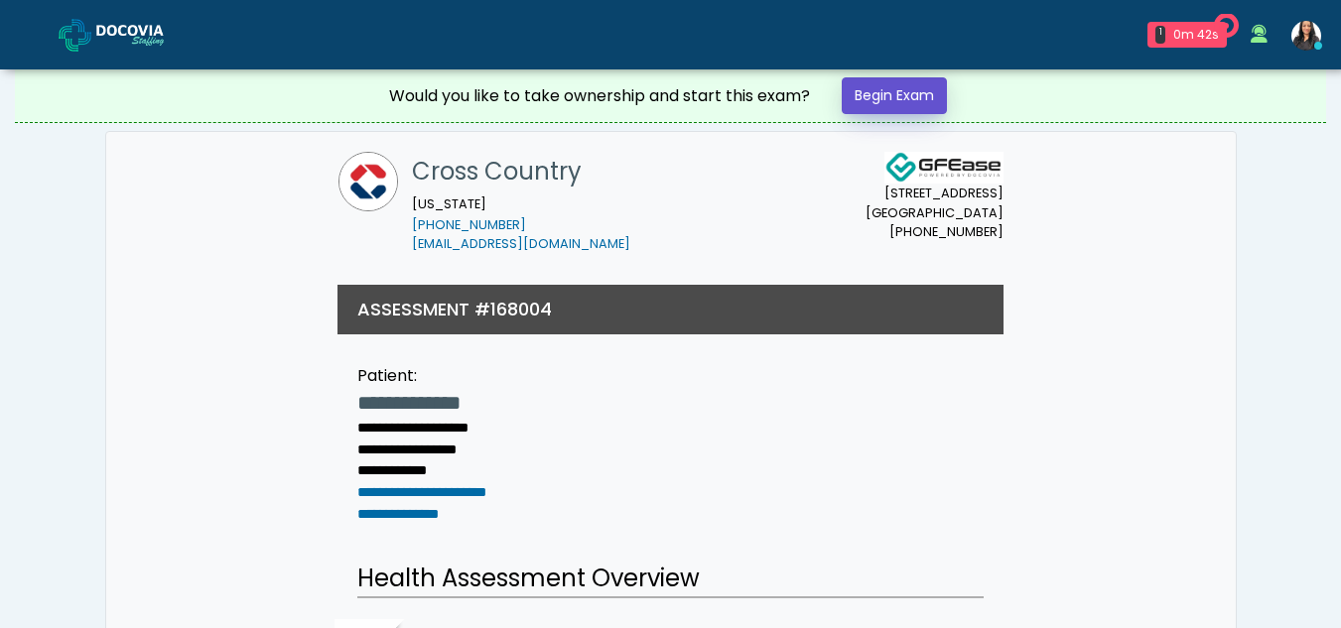
click at [890, 97] on link "Begin Exam" at bounding box center [893, 95] width 105 height 37
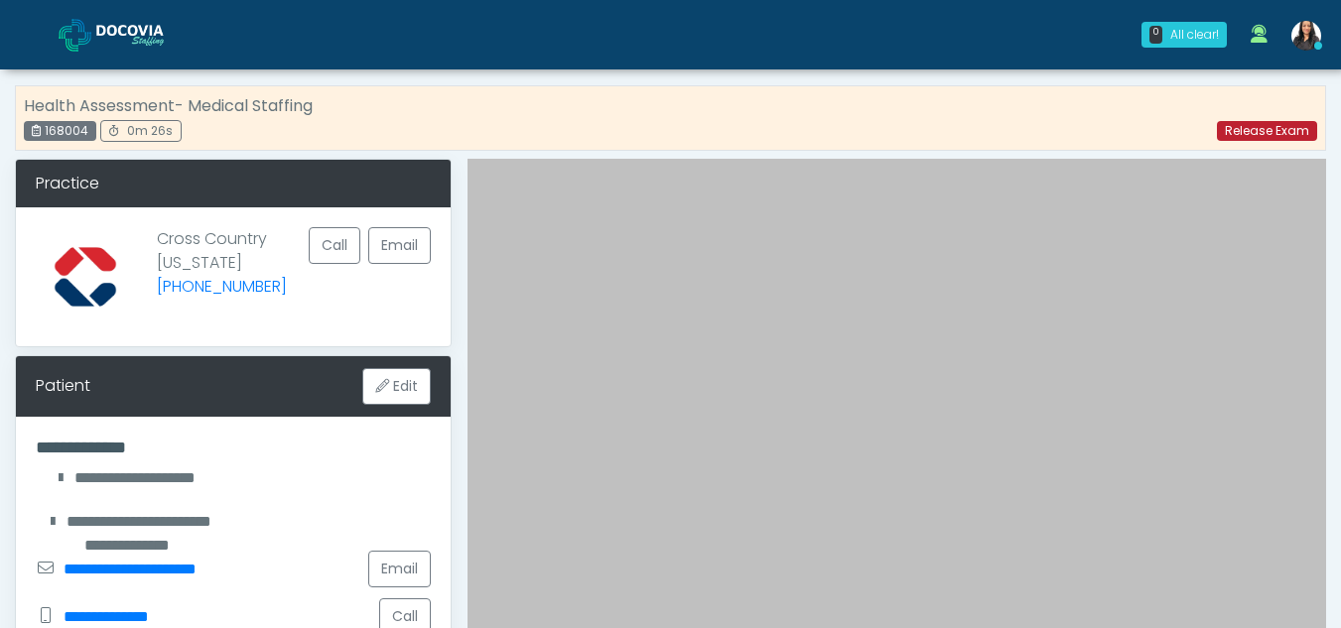
click at [1240, 125] on link "Release Exam" at bounding box center [1267, 131] width 100 height 20
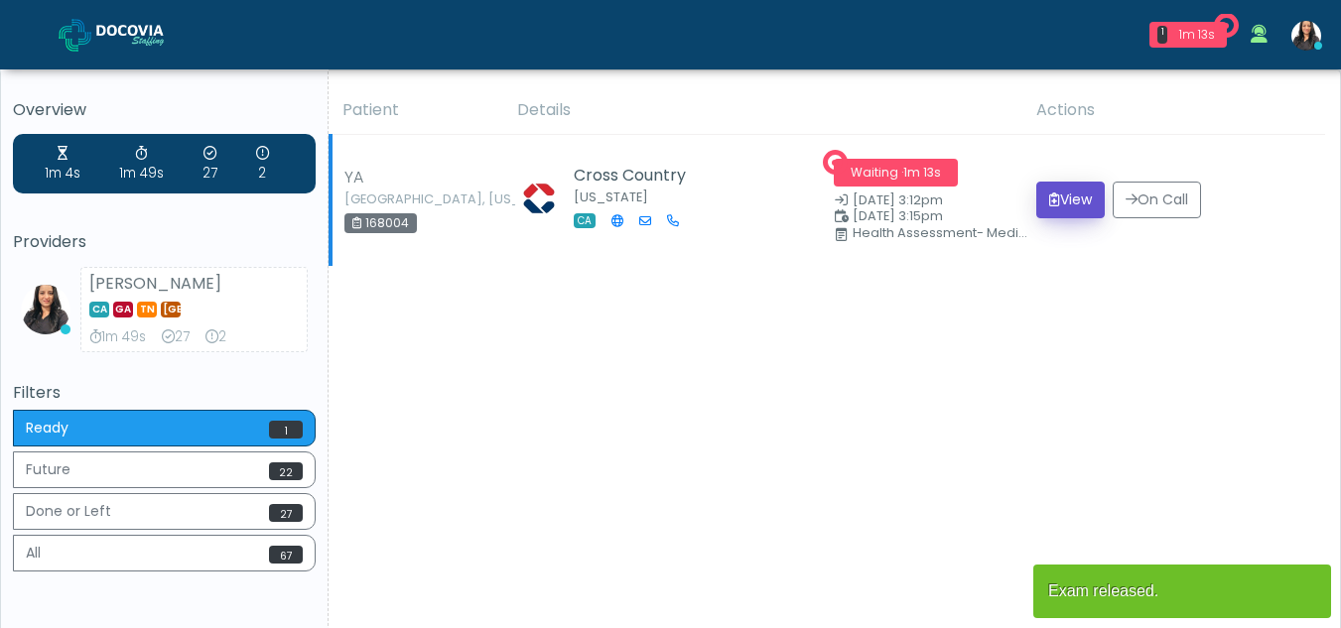
click at [1076, 195] on button "View" at bounding box center [1070, 200] width 68 height 37
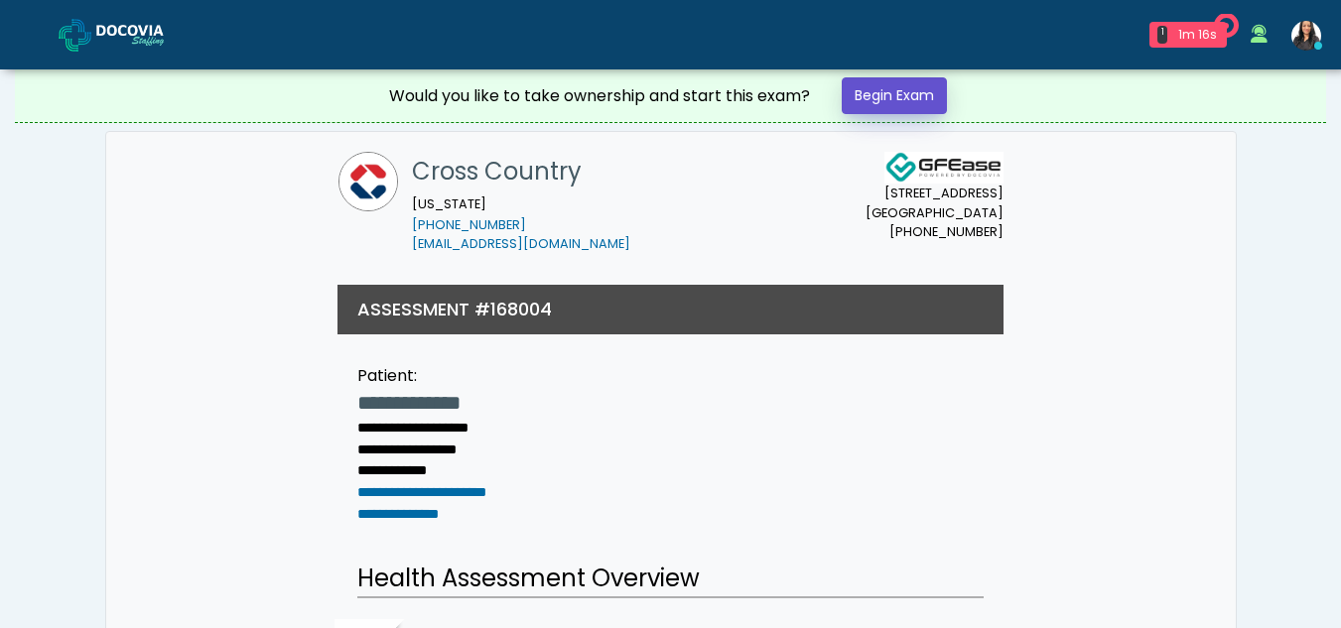
click at [876, 94] on link "Begin Exam" at bounding box center [893, 95] width 105 height 37
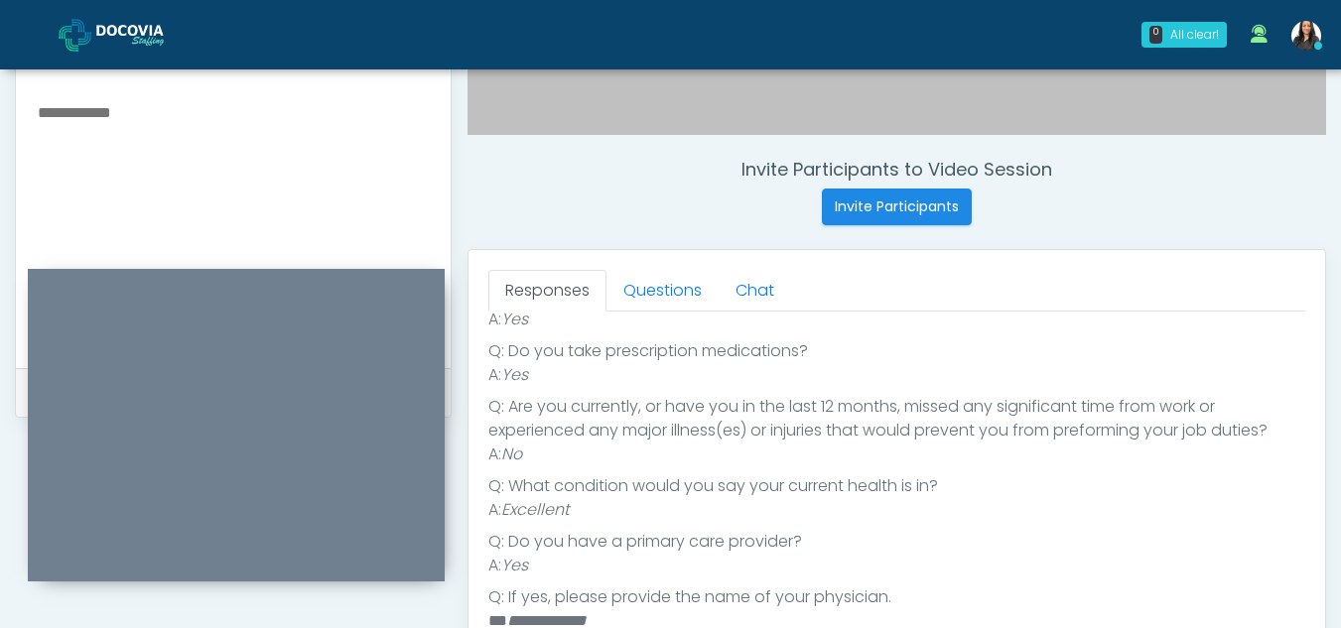
scroll to position [681, 0]
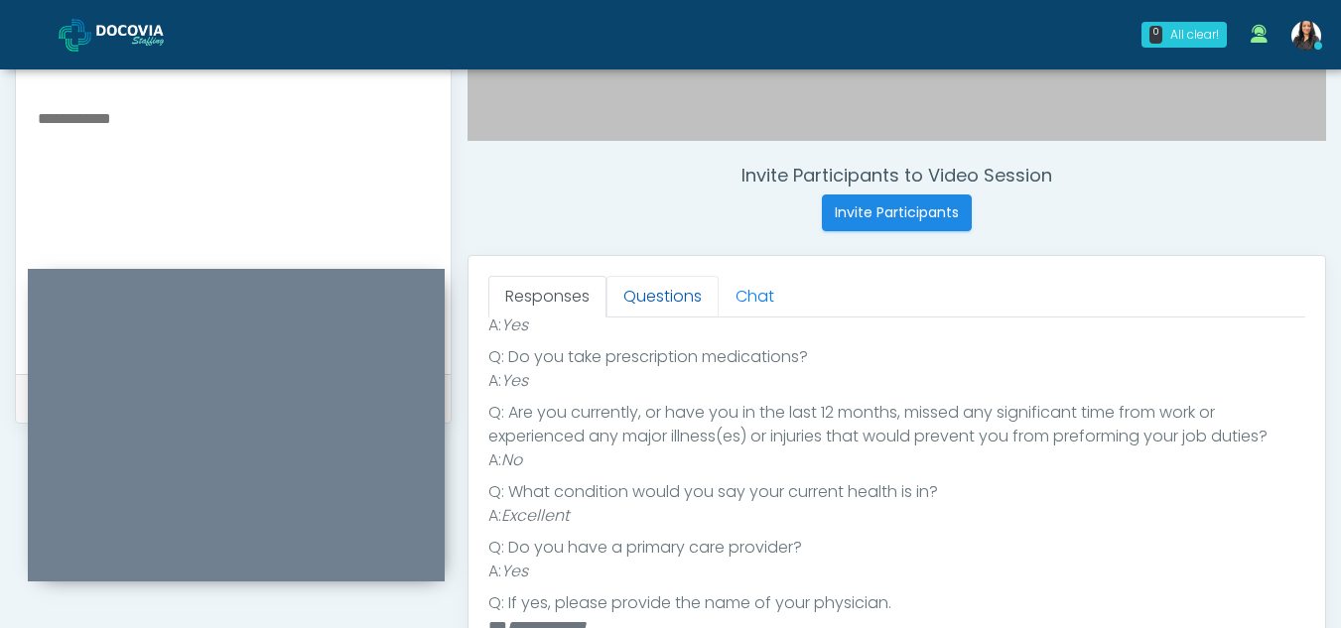
click at [692, 301] on link "Questions" at bounding box center [662, 297] width 112 height 42
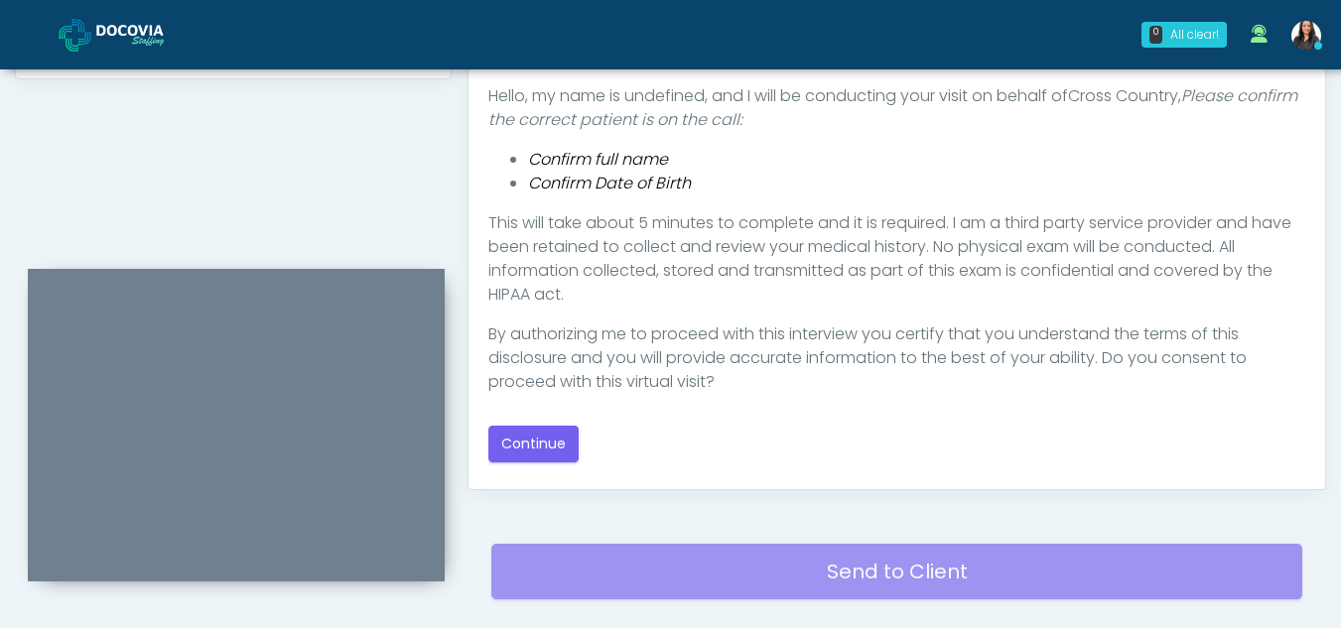
scroll to position [1028, 0]
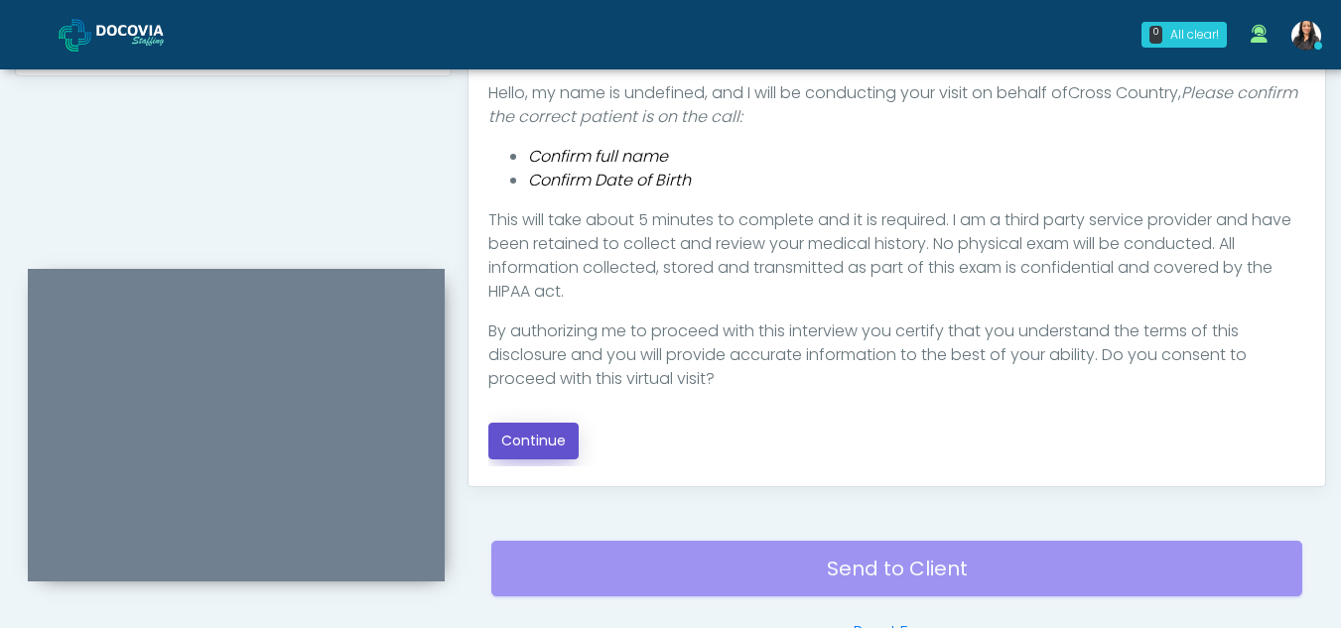
click at [522, 430] on button "Continue" at bounding box center [533, 441] width 90 height 37
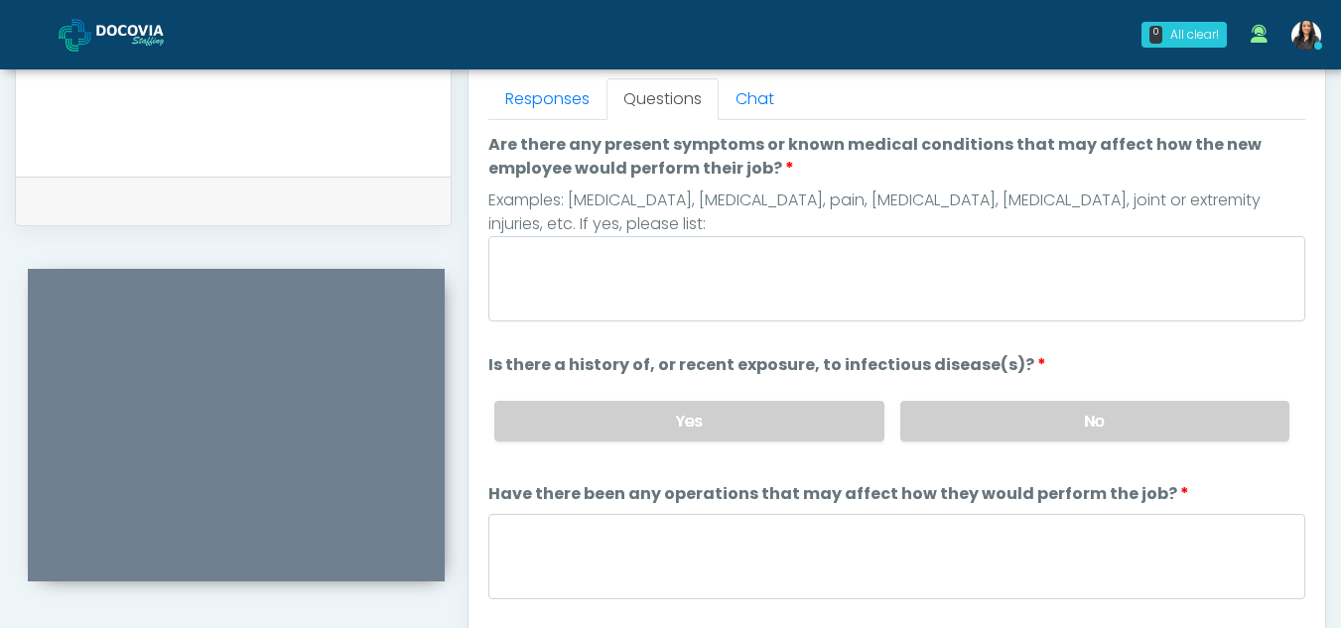
scroll to position [827, 0]
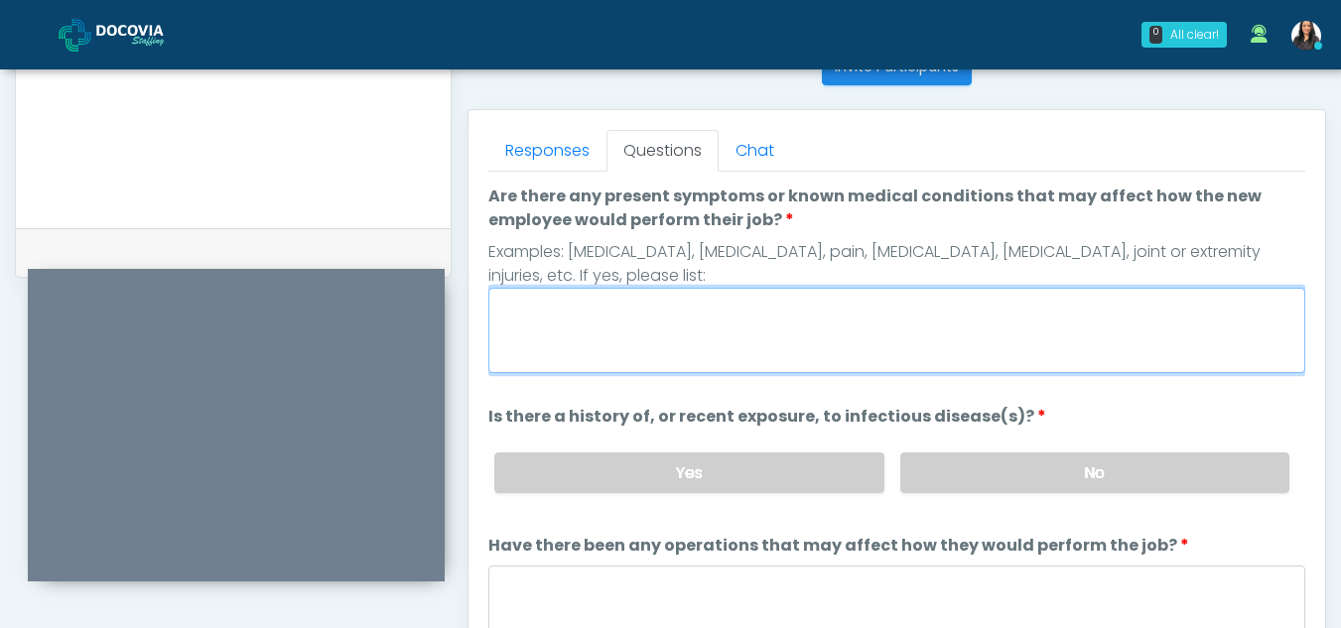
click at [677, 330] on textarea "Are there any present symptoms or known medical conditions that may affect how …" at bounding box center [896, 330] width 817 height 85
type textarea "**"
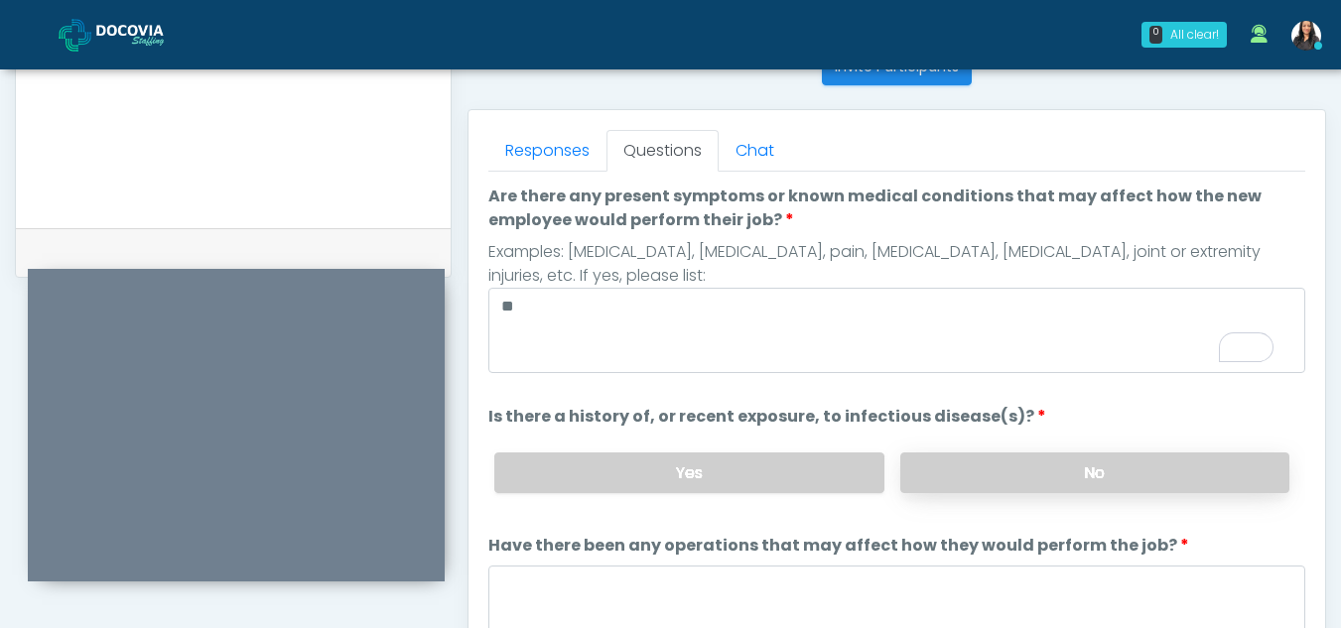
click at [1075, 464] on label "No" at bounding box center [1094, 472] width 389 height 41
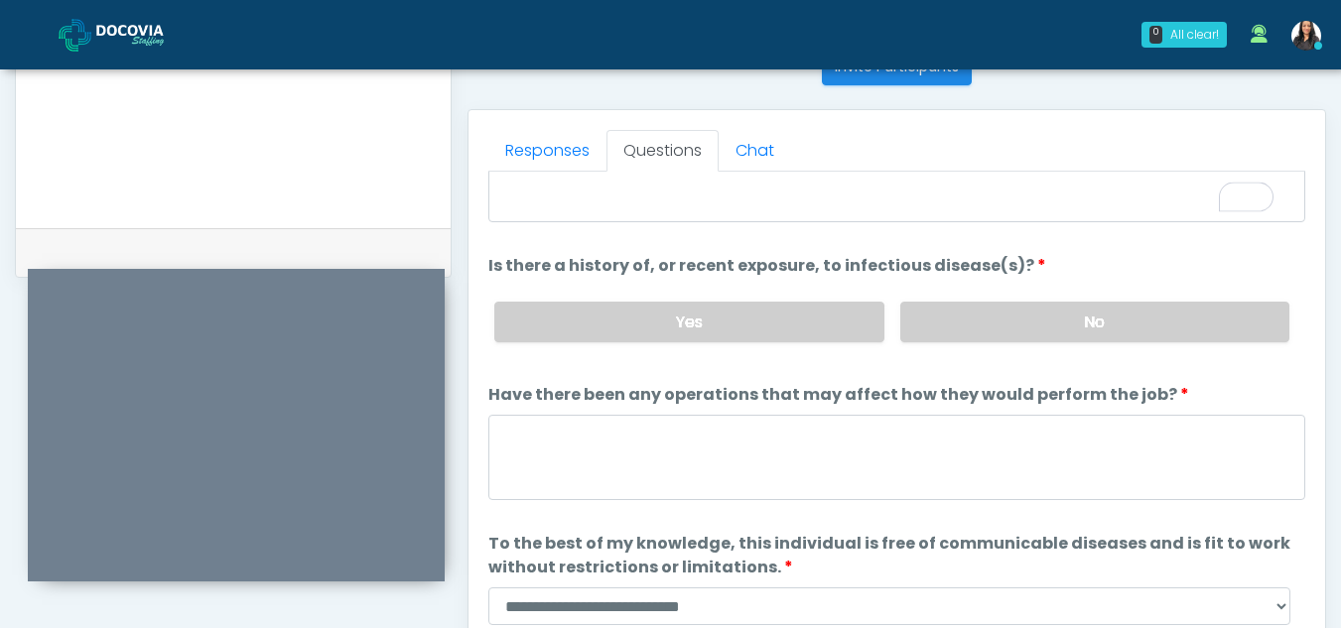
scroll to position [170, 0]
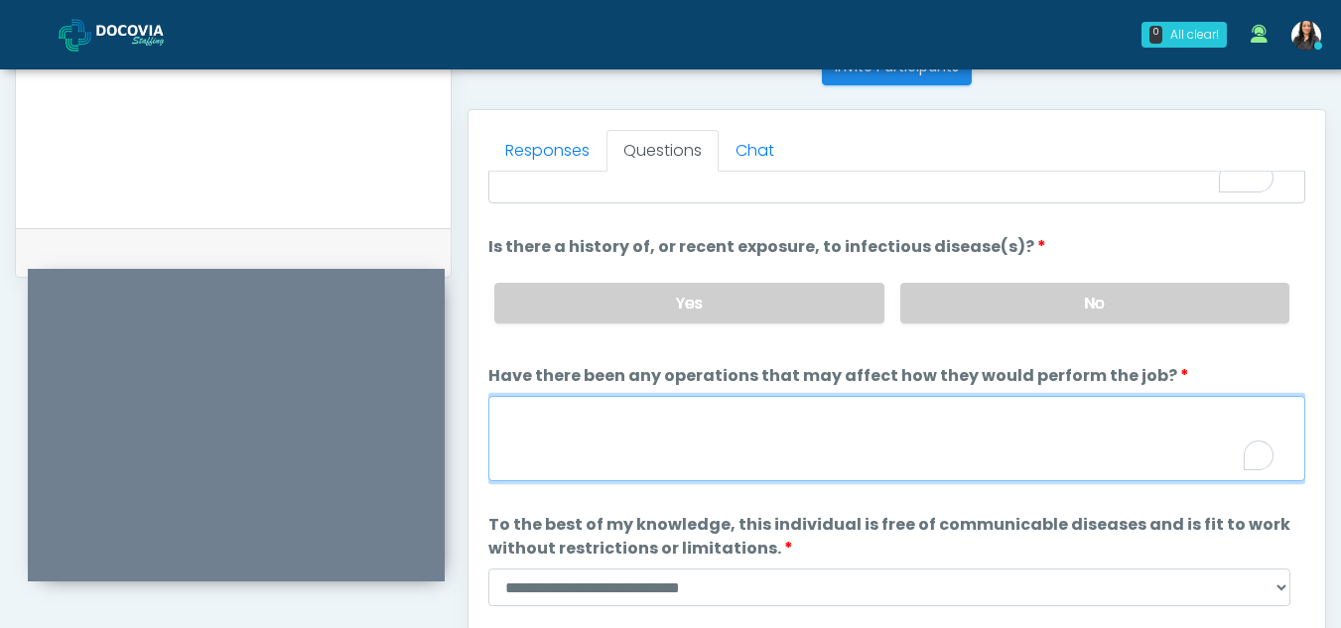
click at [709, 434] on textarea "Have there been any operations that may affect how they would perform the job?" at bounding box center [896, 438] width 817 height 85
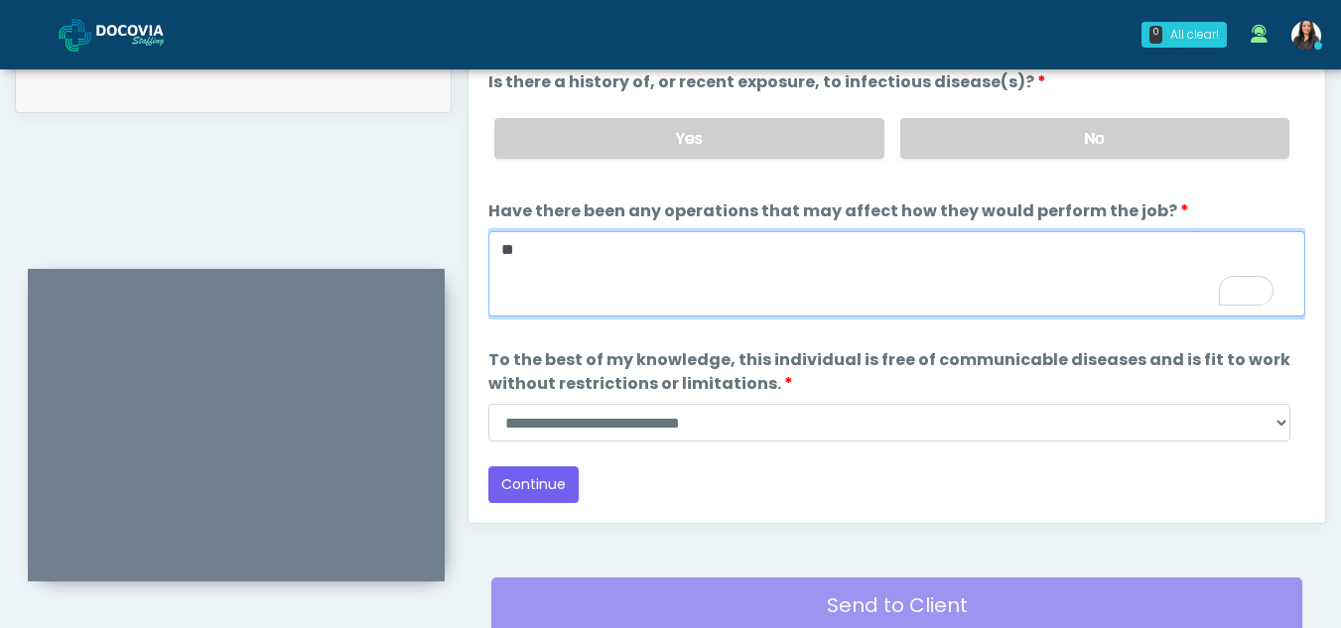
scroll to position [997, 0]
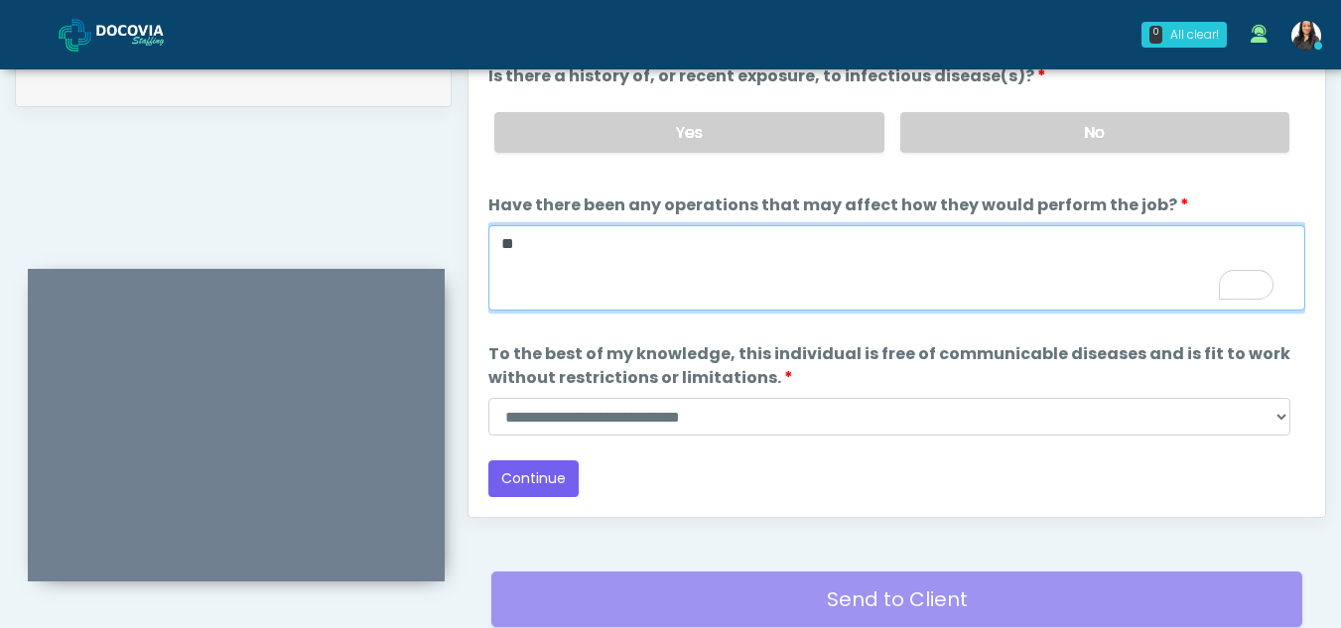
type textarea "**"
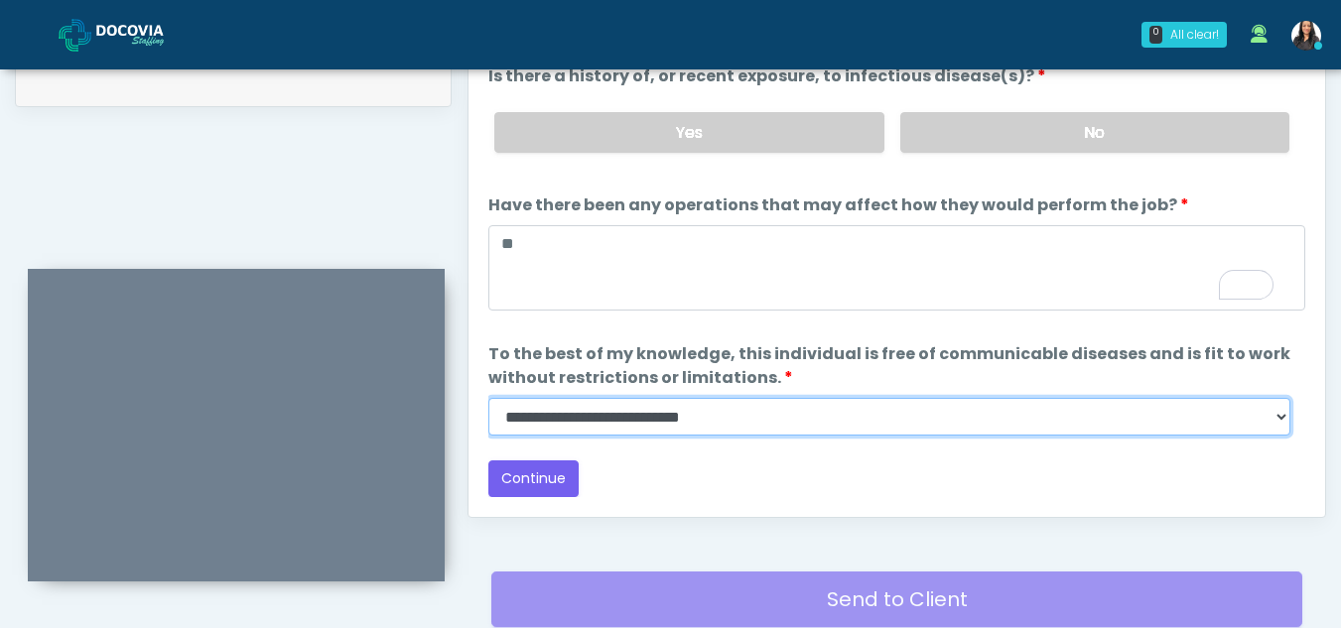
click at [1279, 417] on select "**********" at bounding box center [889, 417] width 802 height 38
select select "******"
click at [488, 398] on select "**********" at bounding box center [889, 417] width 802 height 38
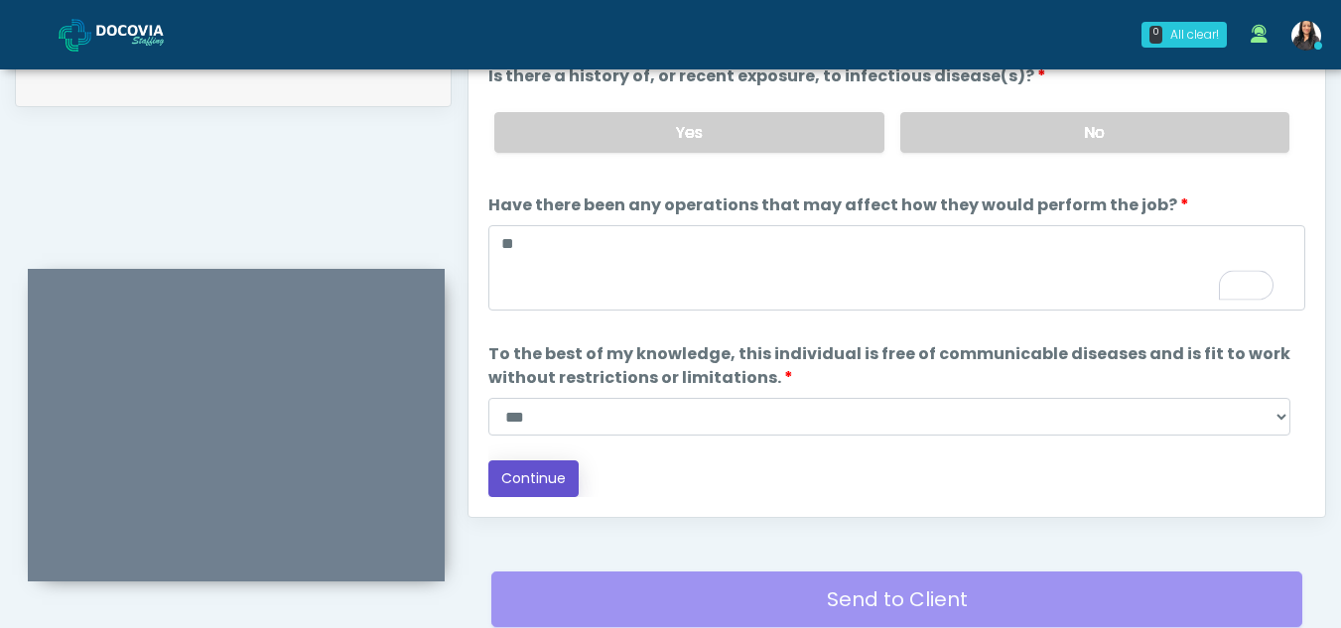
click at [547, 473] on button "Continue" at bounding box center [533, 478] width 90 height 37
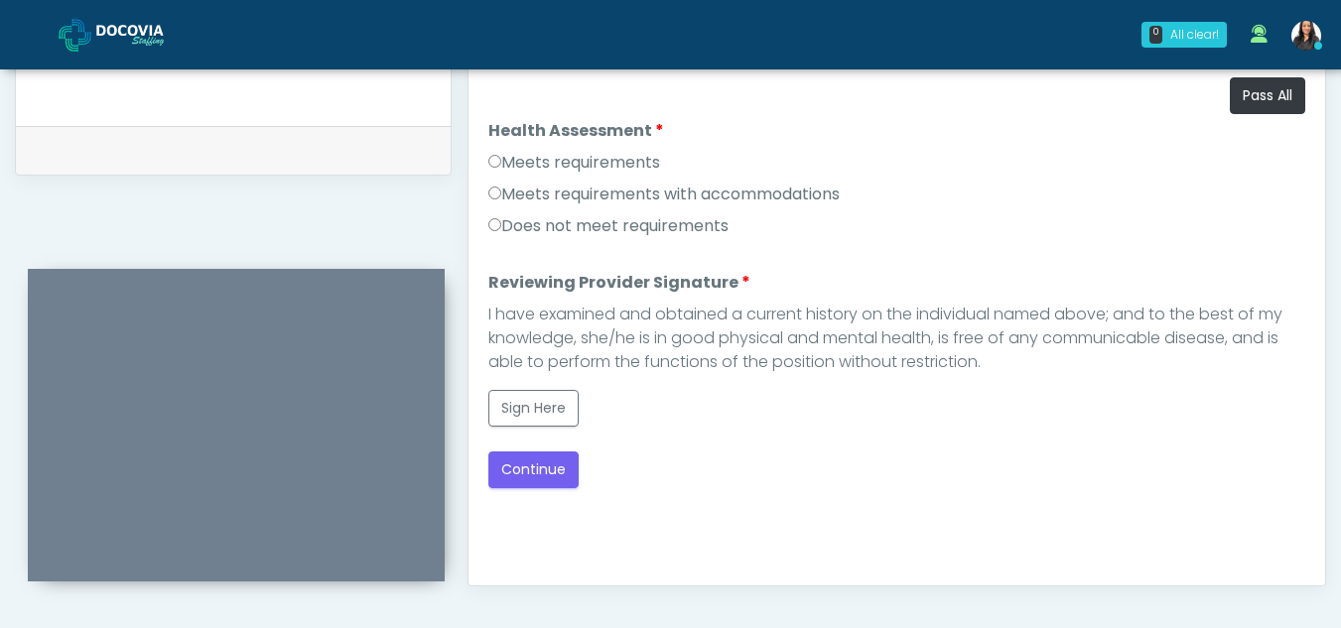
scroll to position [917, 0]
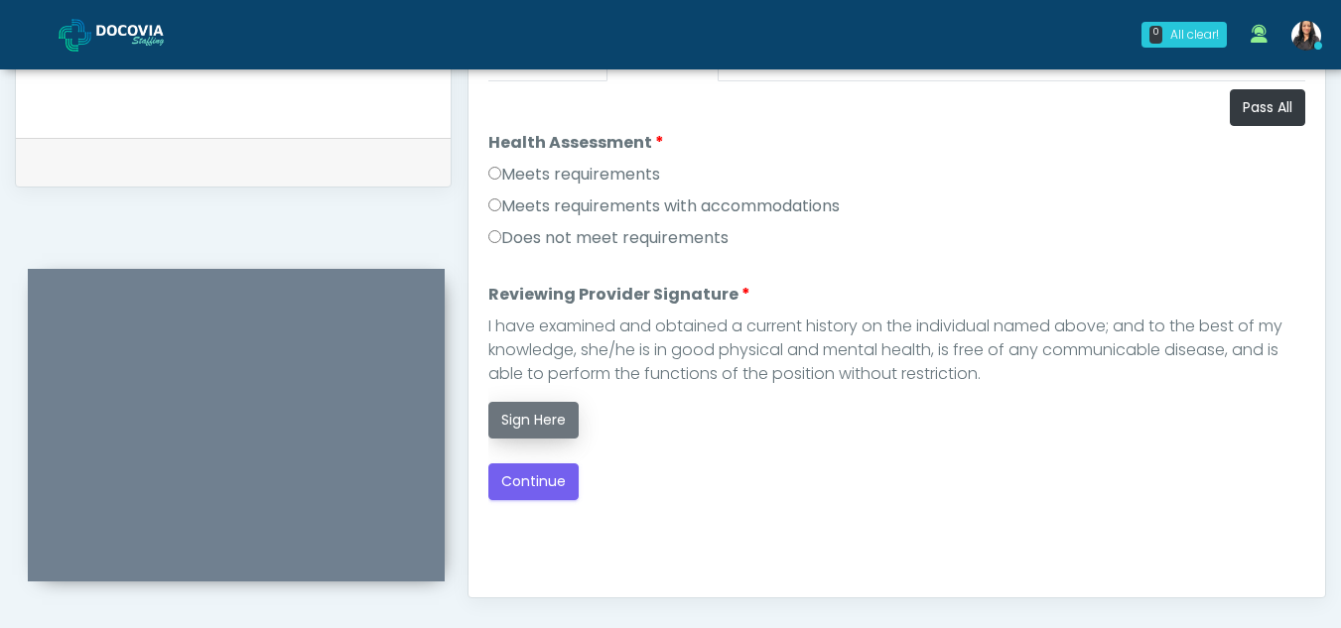
click at [537, 427] on button "Sign Here" at bounding box center [533, 420] width 90 height 37
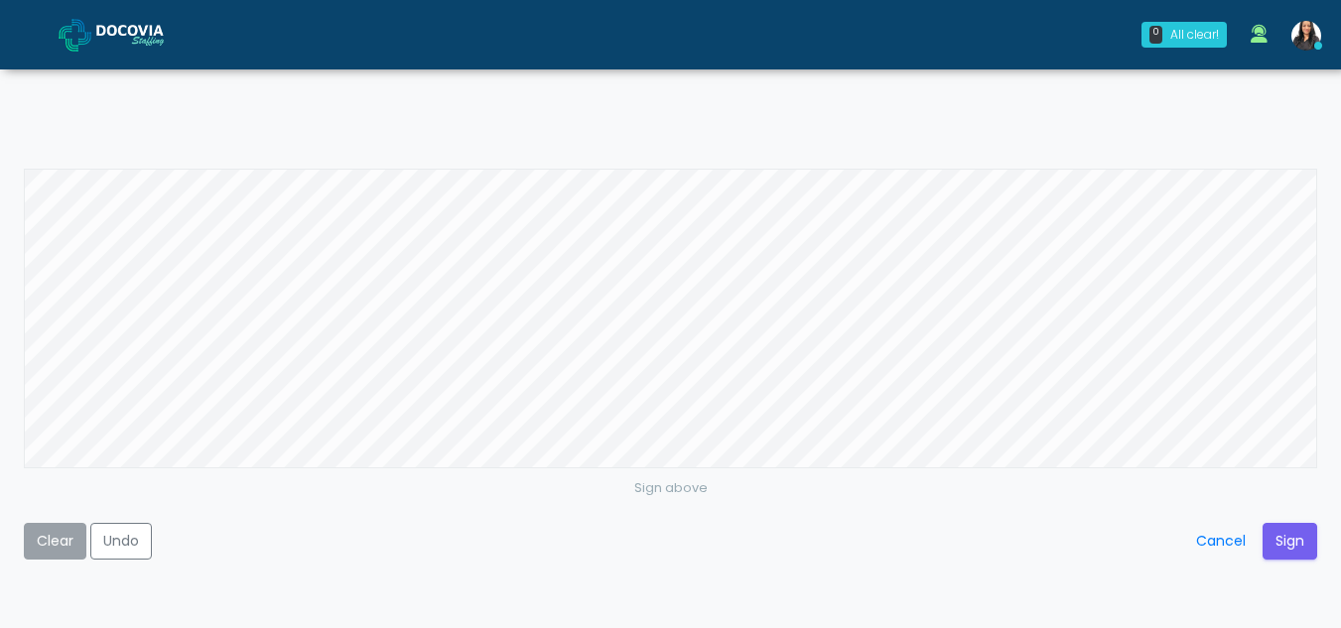
click at [54, 537] on button "Clear" at bounding box center [55, 541] width 63 height 37
click at [1290, 525] on button "Sign" at bounding box center [1289, 541] width 55 height 37
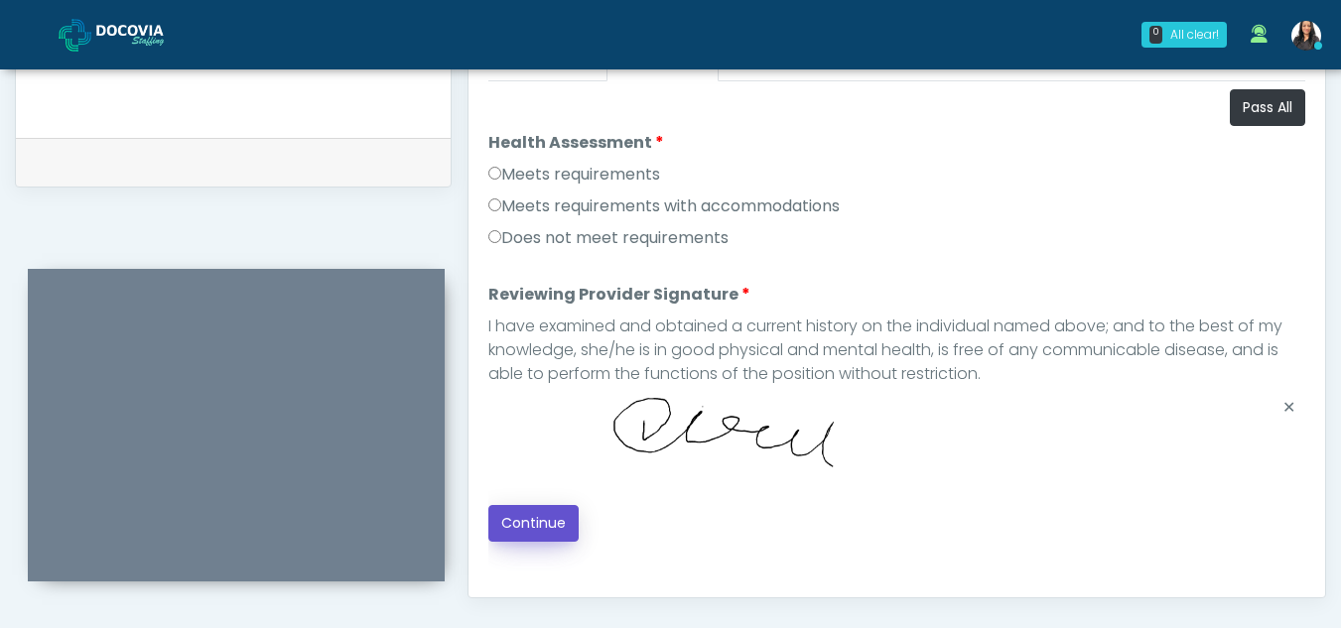
click at [518, 520] on button "Continue" at bounding box center [533, 523] width 90 height 37
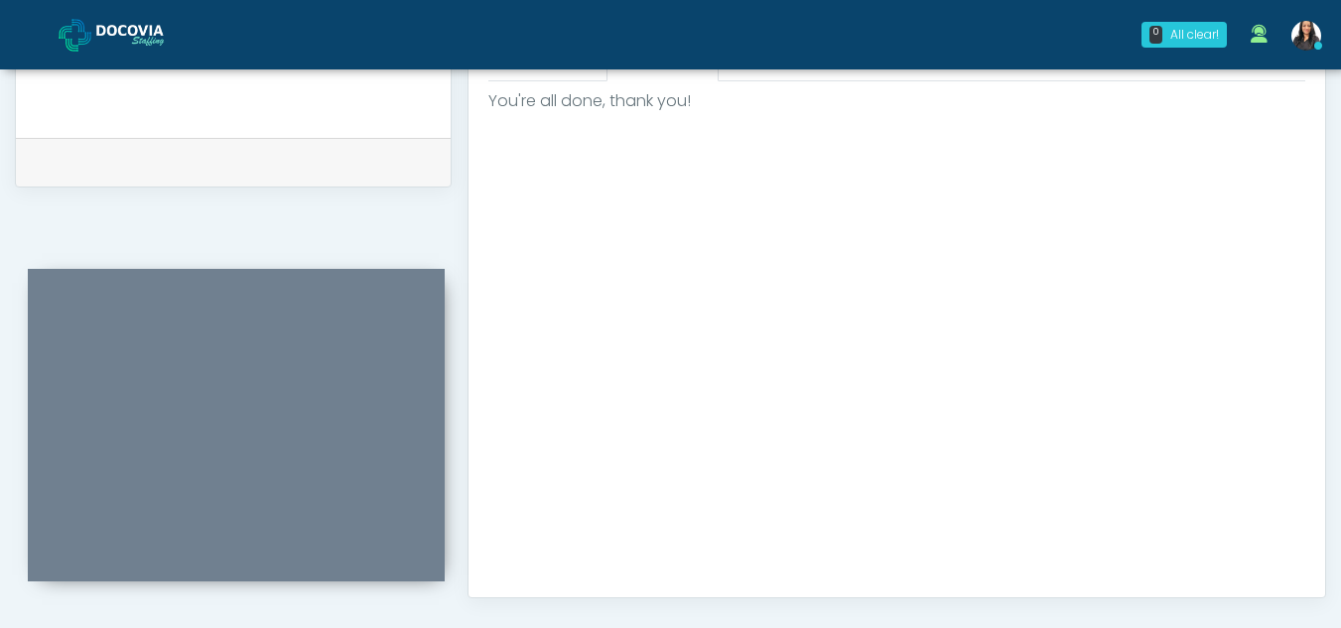
scroll to position [1190, 0]
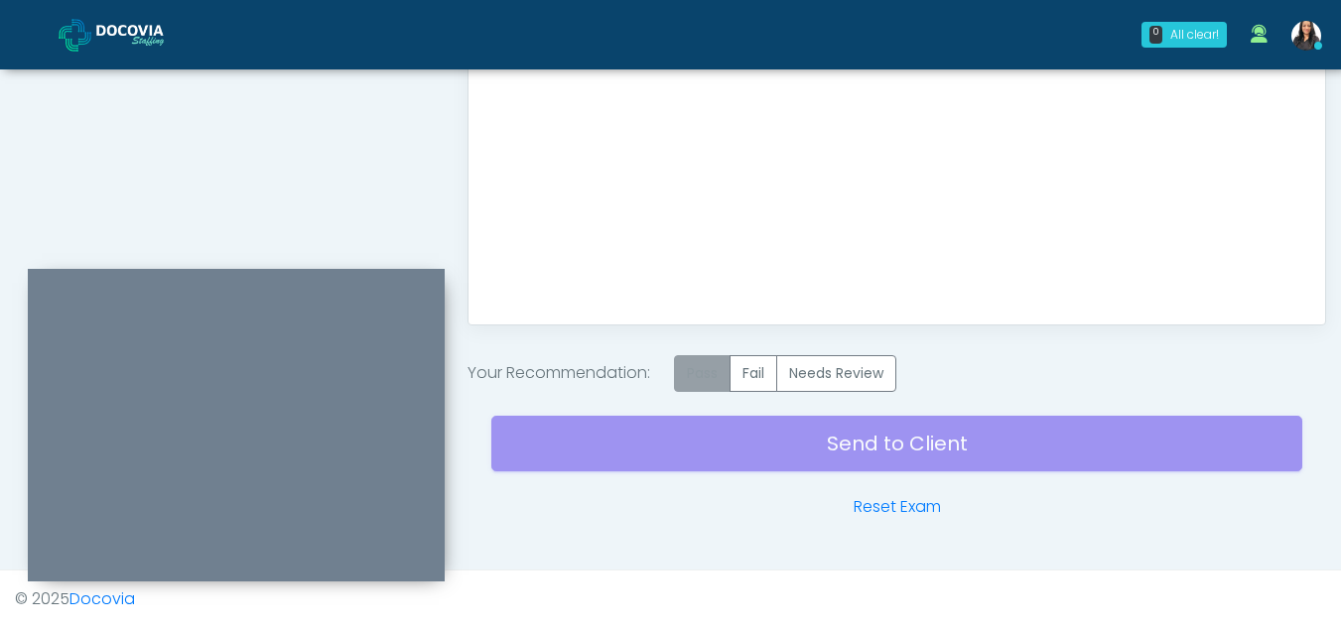
click at [702, 367] on label "Pass" at bounding box center [702, 373] width 57 height 37
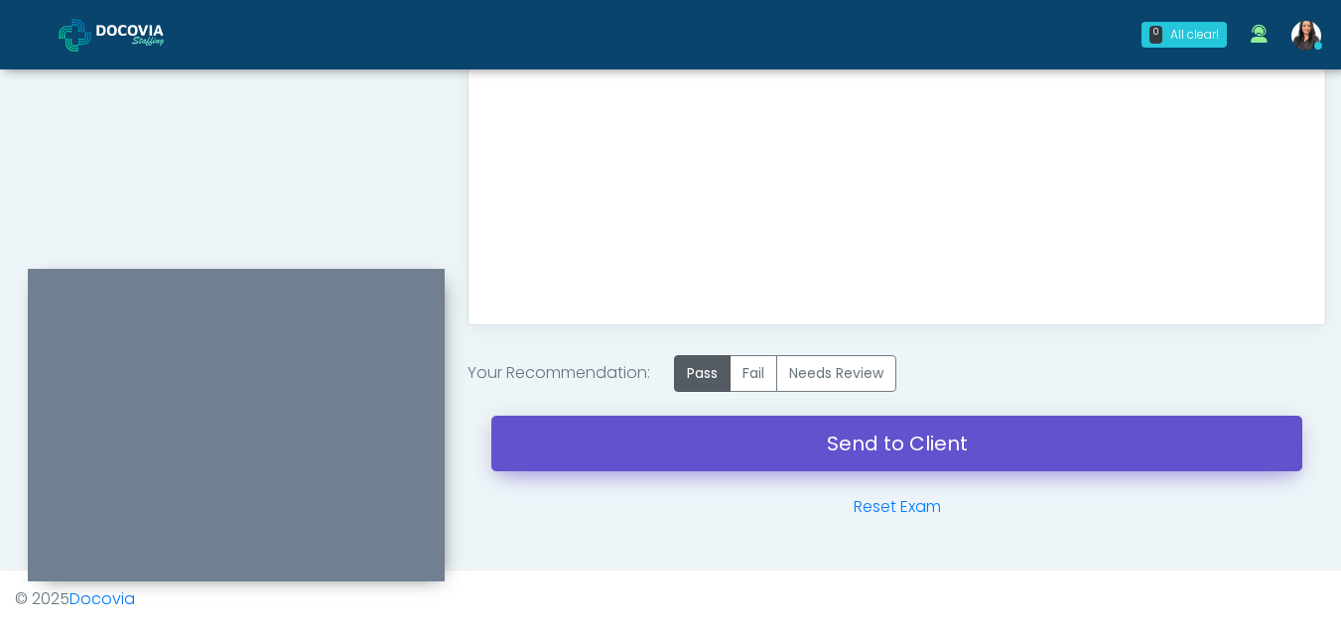
click at [745, 448] on link "Send to Client" at bounding box center [896, 444] width 811 height 56
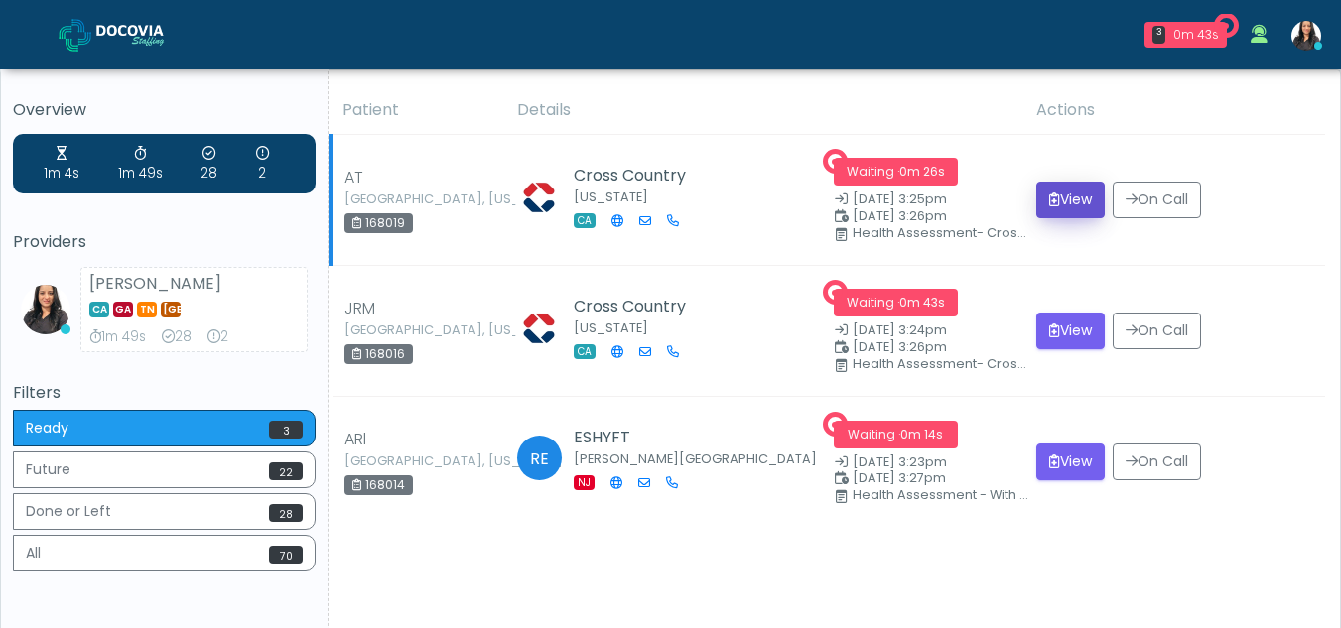
click at [1065, 192] on button "View" at bounding box center [1070, 200] width 68 height 37
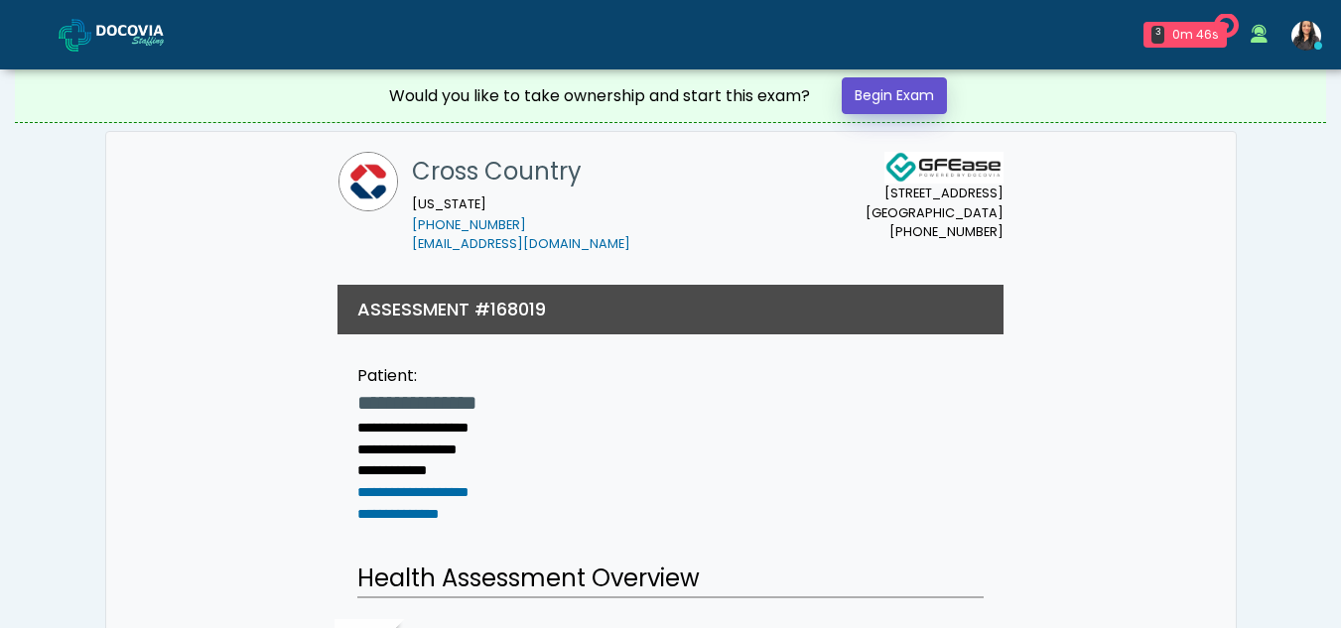
click at [881, 89] on link "Begin Exam" at bounding box center [893, 95] width 105 height 37
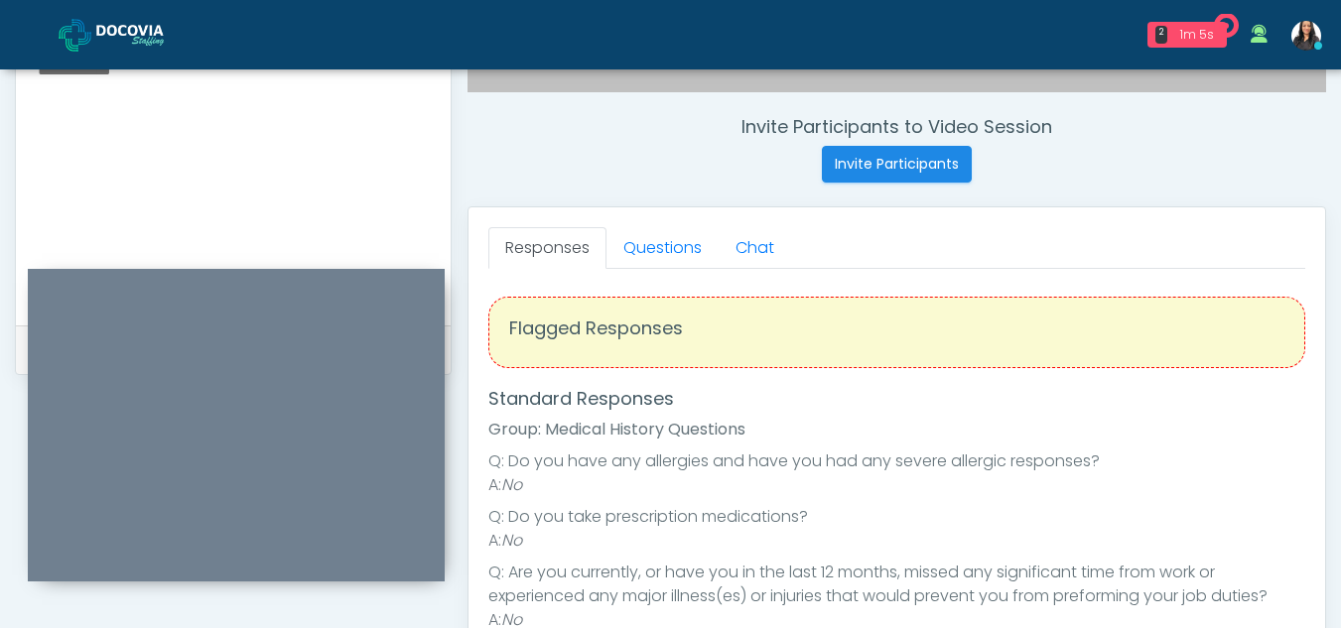
scroll to position [771, 0]
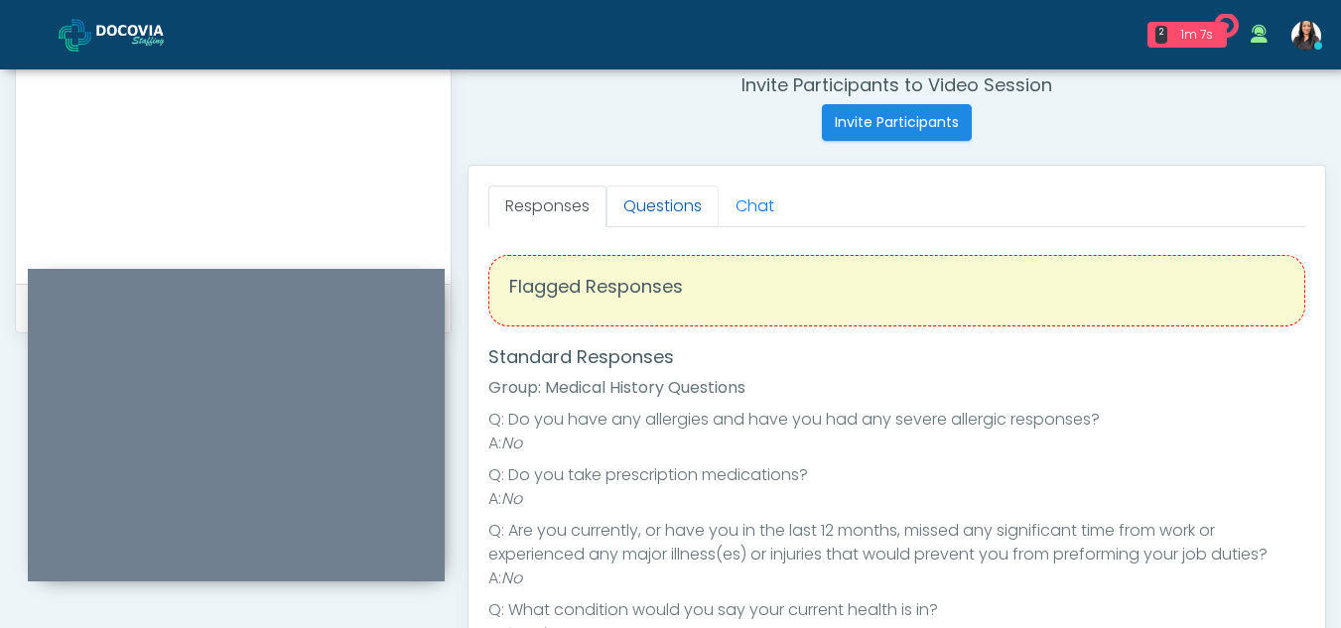
click at [687, 212] on link "Questions" at bounding box center [662, 207] width 112 height 42
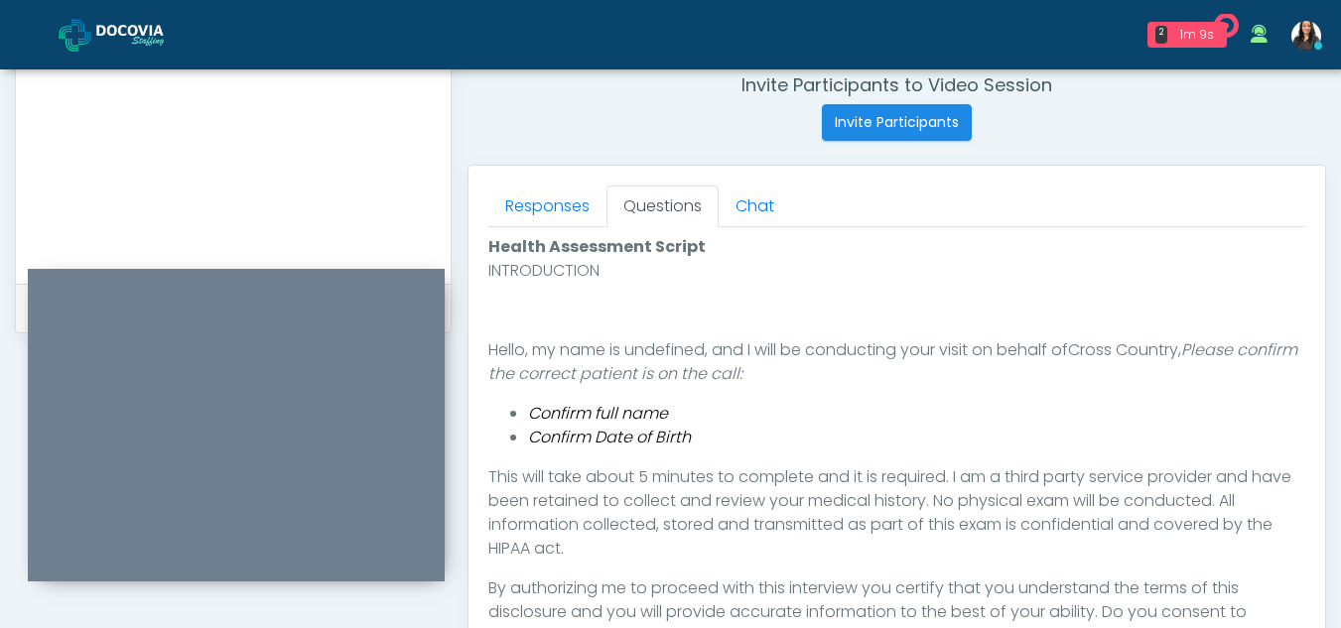
scroll to position [1043, 0]
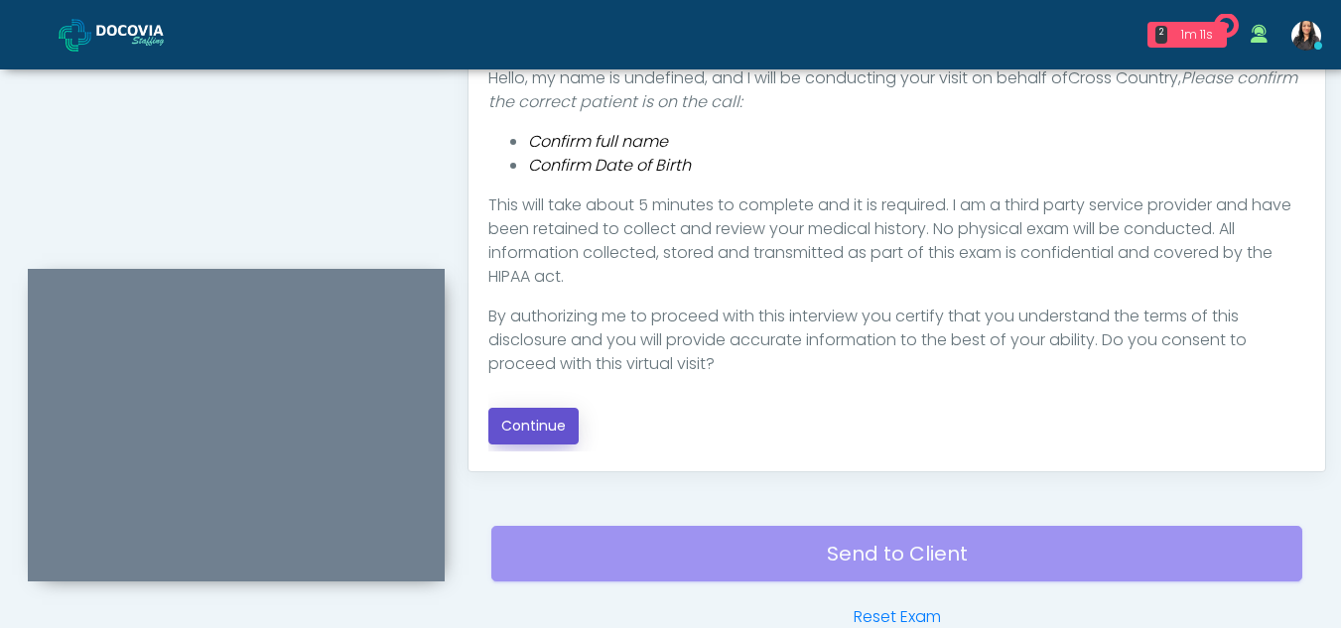
click at [547, 417] on button "Continue" at bounding box center [533, 426] width 90 height 37
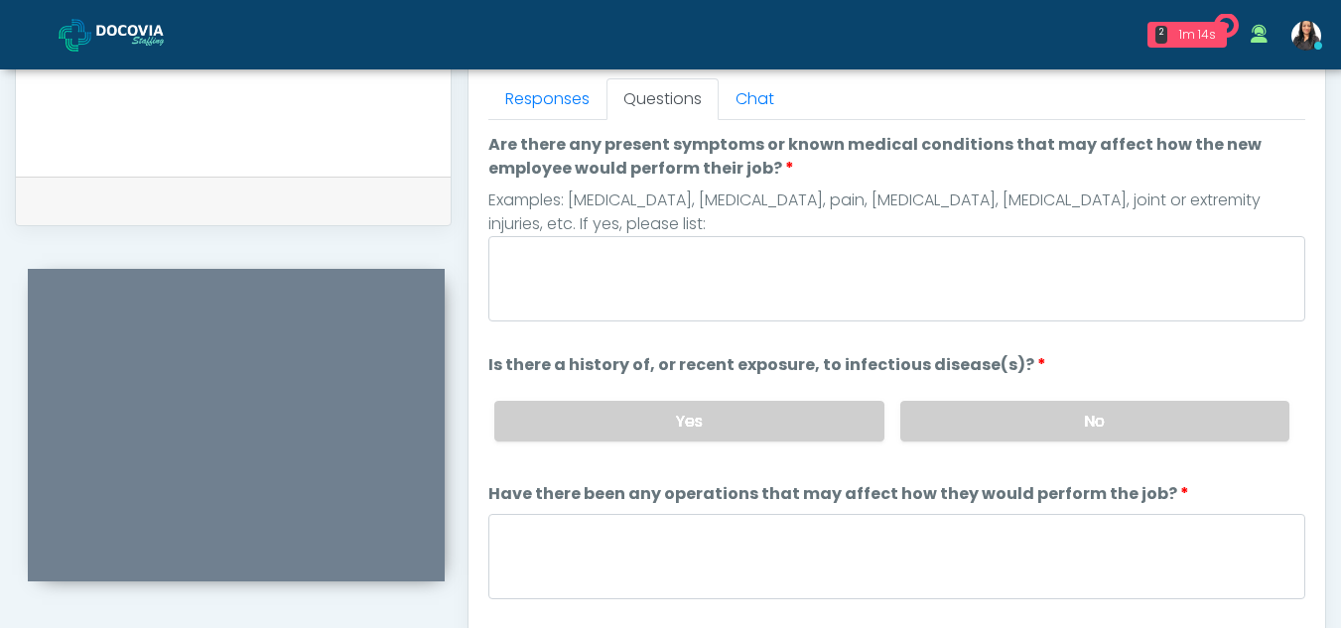
scroll to position [803, 0]
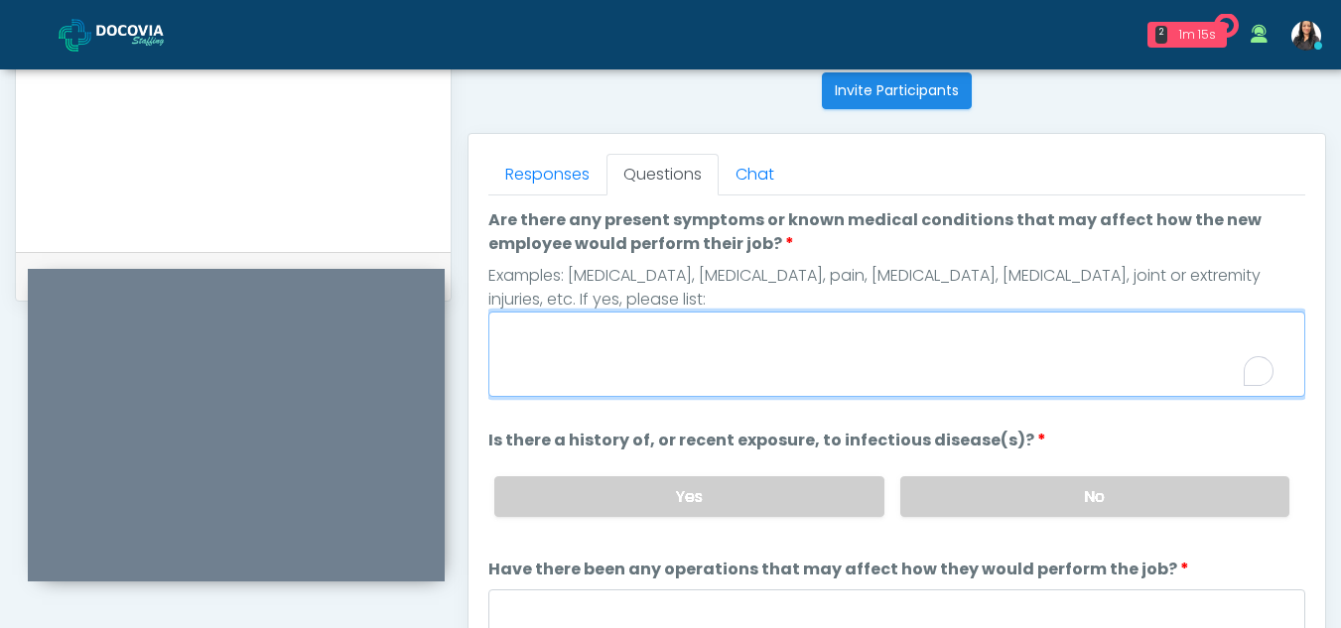
click at [681, 366] on textarea "Are there any present symptoms or known medical conditions that may affect how …" at bounding box center [896, 354] width 817 height 85
type textarea "**"
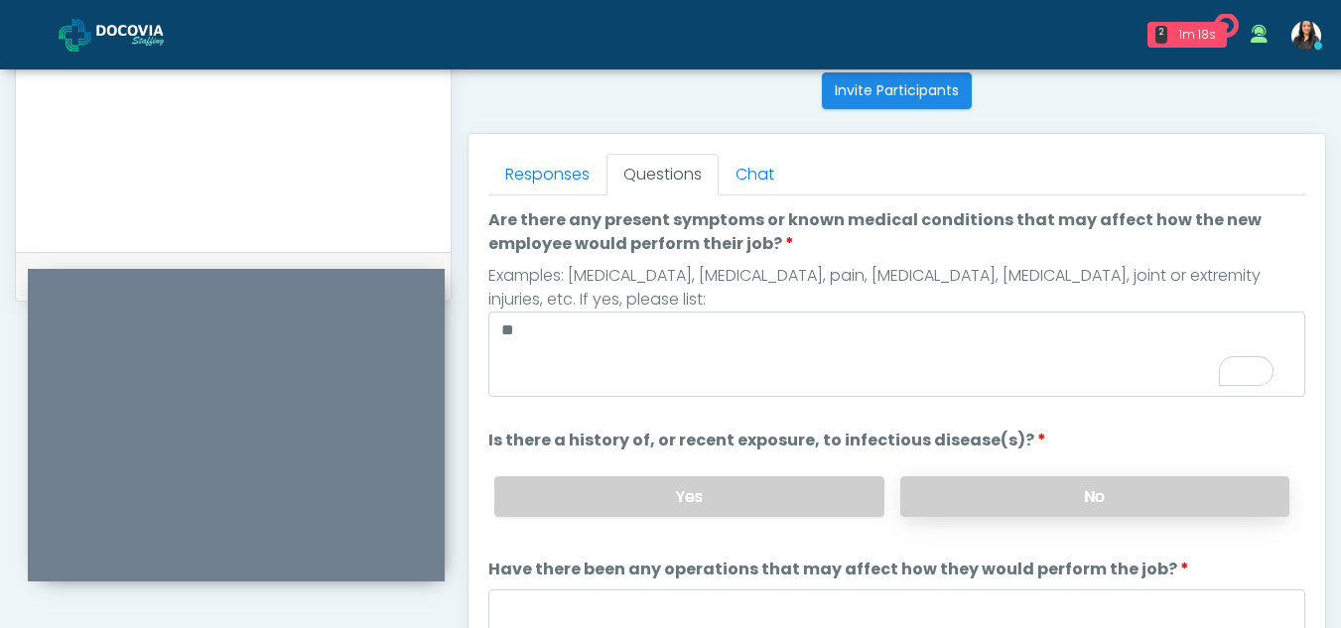
click at [982, 482] on label "No" at bounding box center [1094, 496] width 389 height 41
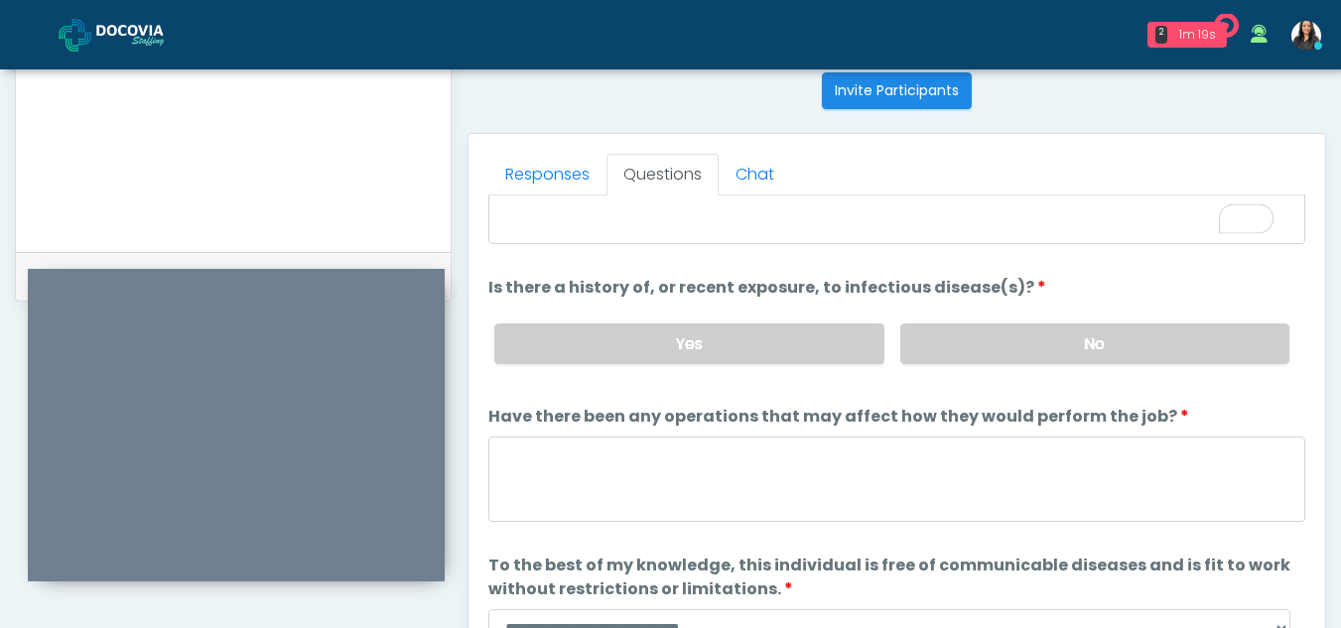
scroll to position [170, 0]
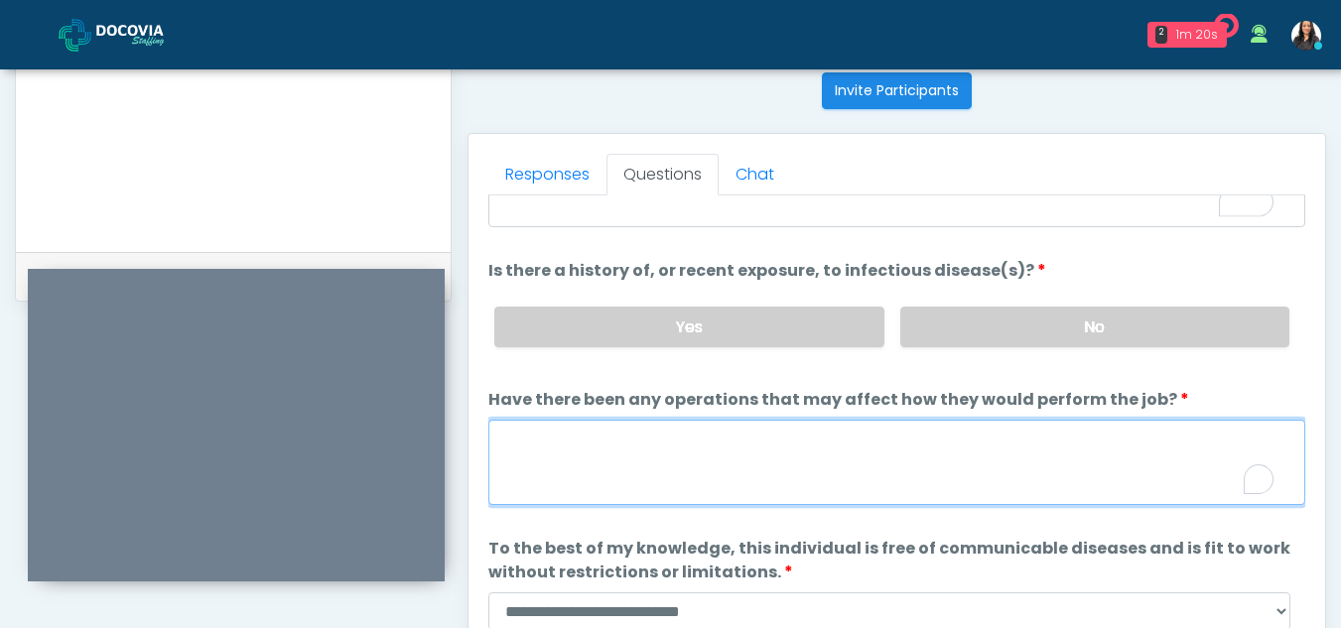
click at [605, 477] on textarea "Have there been any operations that may affect how they would perform the job?" at bounding box center [896, 462] width 817 height 85
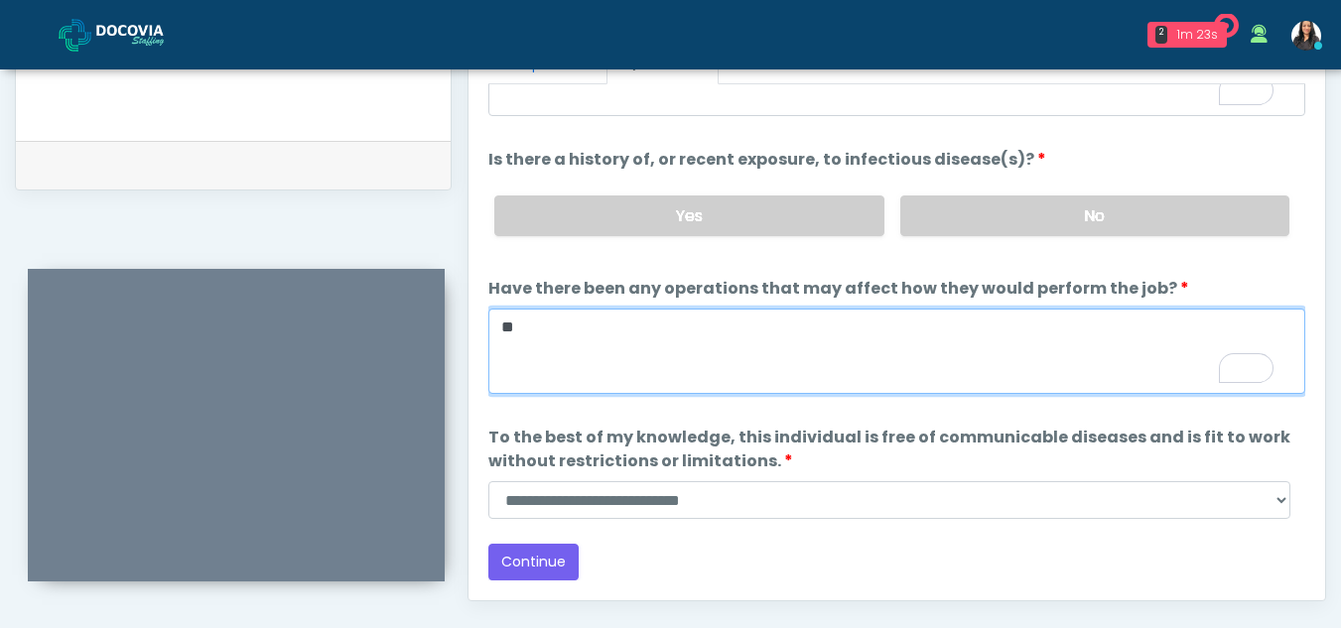
scroll to position [1024, 0]
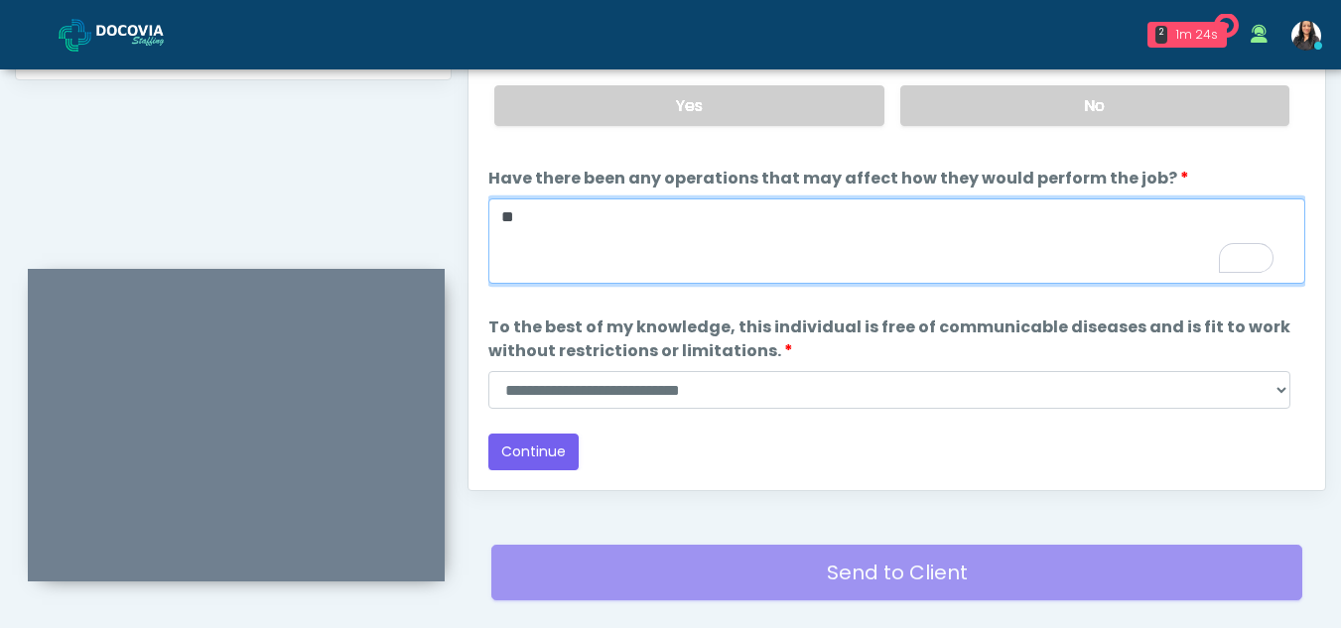
type textarea "**"
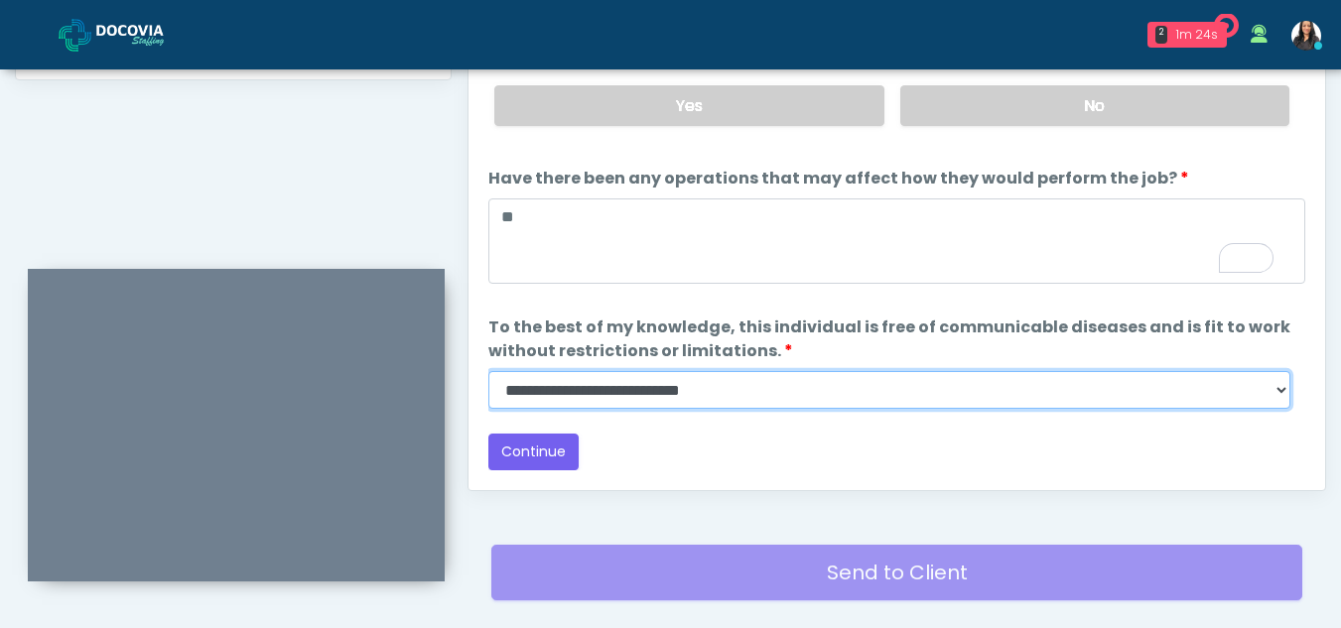
click at [1278, 388] on select "**********" at bounding box center [889, 390] width 802 height 38
select select "******"
click at [488, 371] on select "**********" at bounding box center [889, 390] width 802 height 38
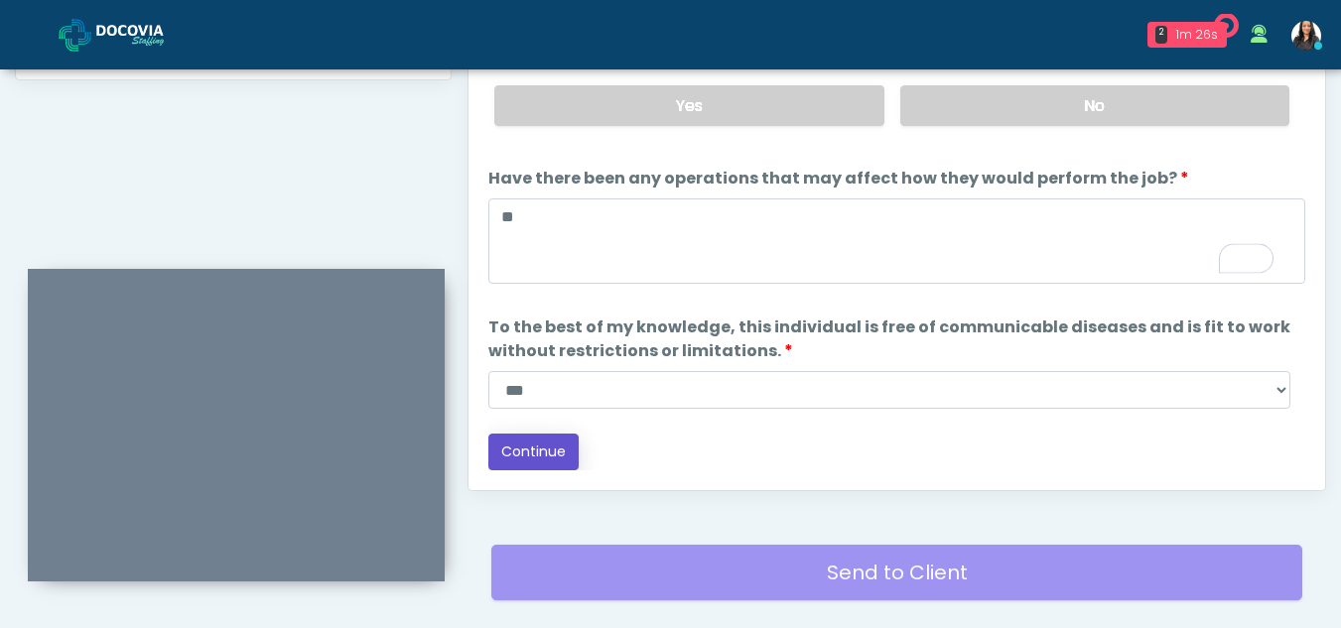
click at [523, 453] on button "Continue" at bounding box center [533, 452] width 90 height 37
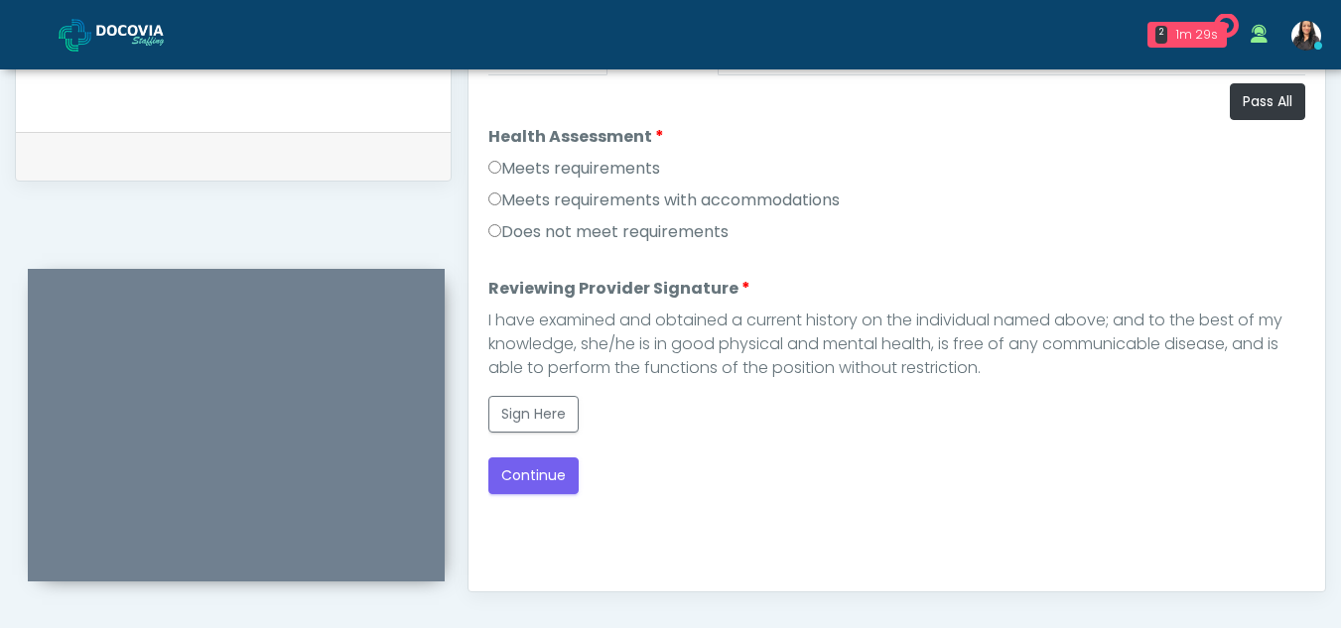
scroll to position [887, 0]
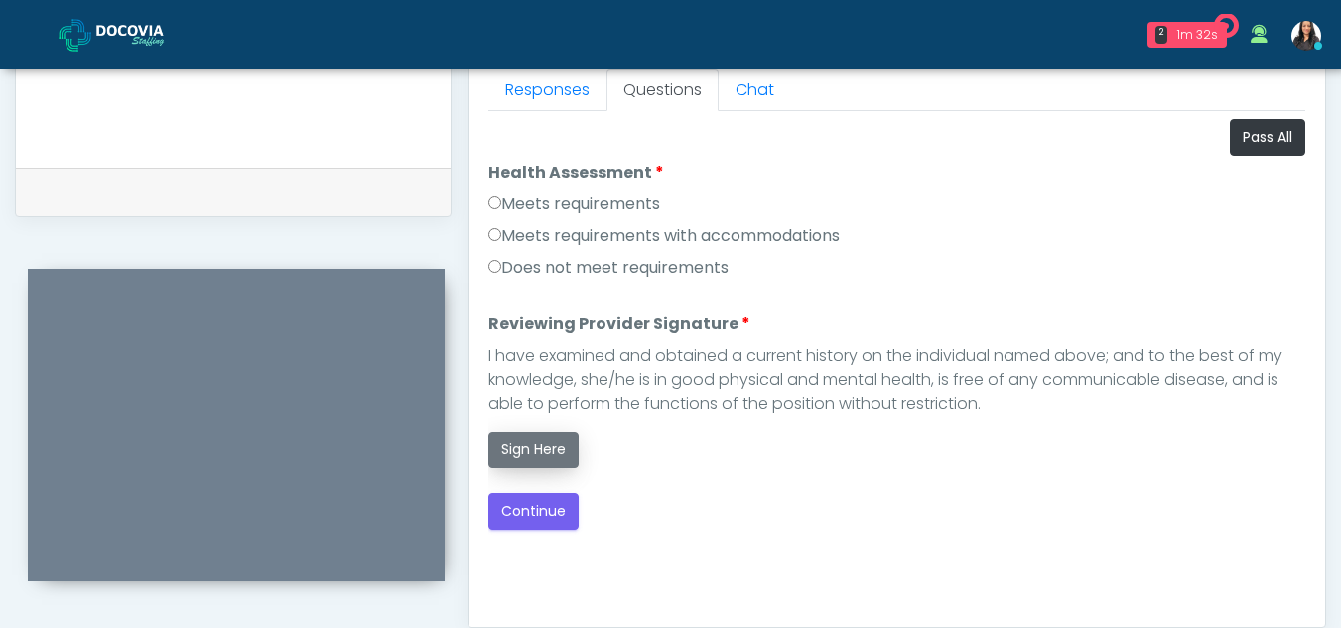
click at [537, 443] on button "Sign Here" at bounding box center [533, 450] width 90 height 37
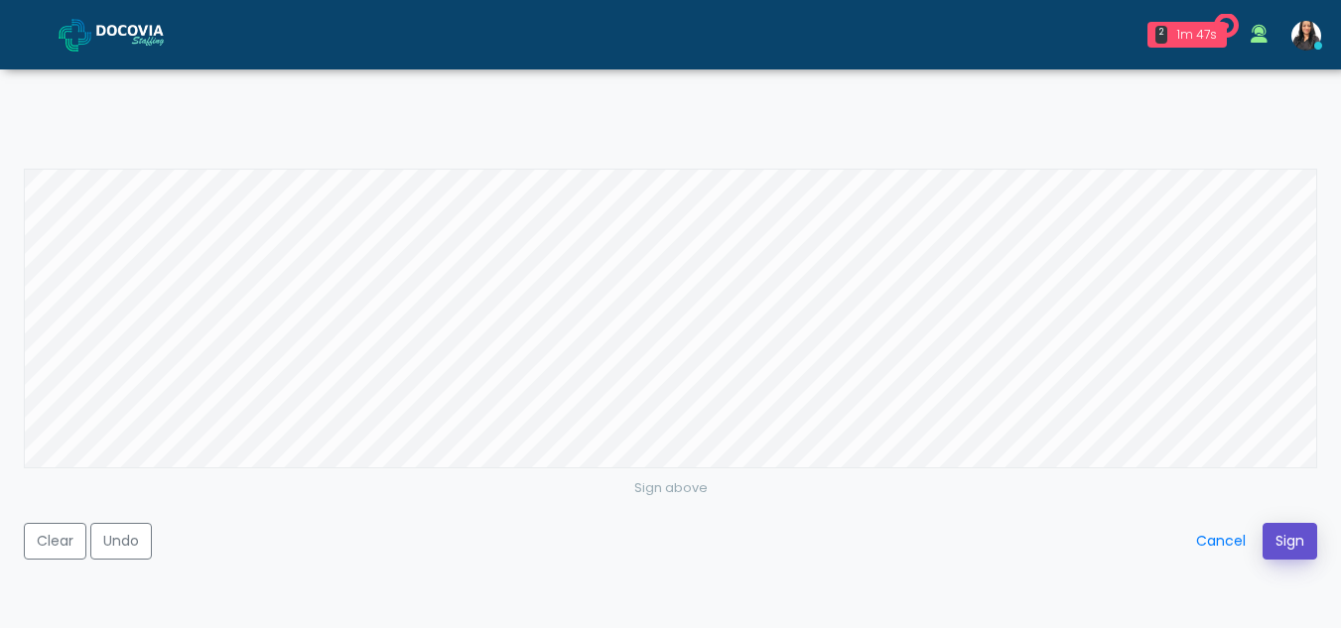
click at [1283, 536] on button "Sign" at bounding box center [1289, 541] width 55 height 37
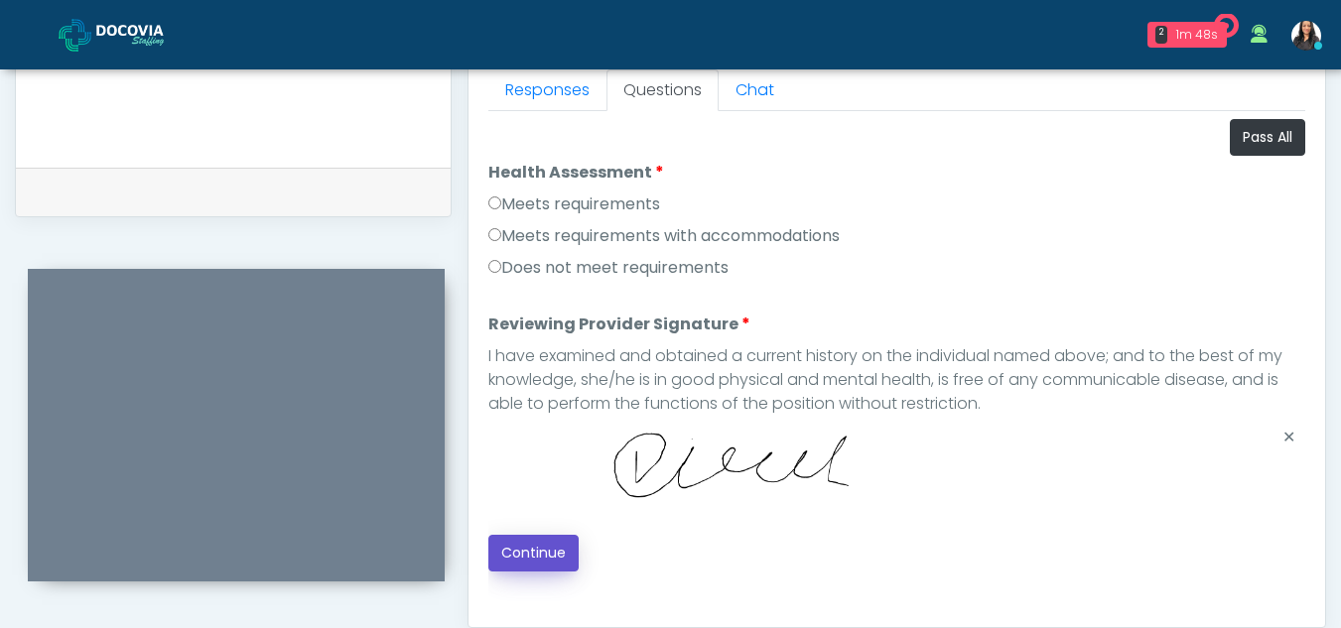
click at [521, 551] on button "Continue" at bounding box center [533, 553] width 90 height 37
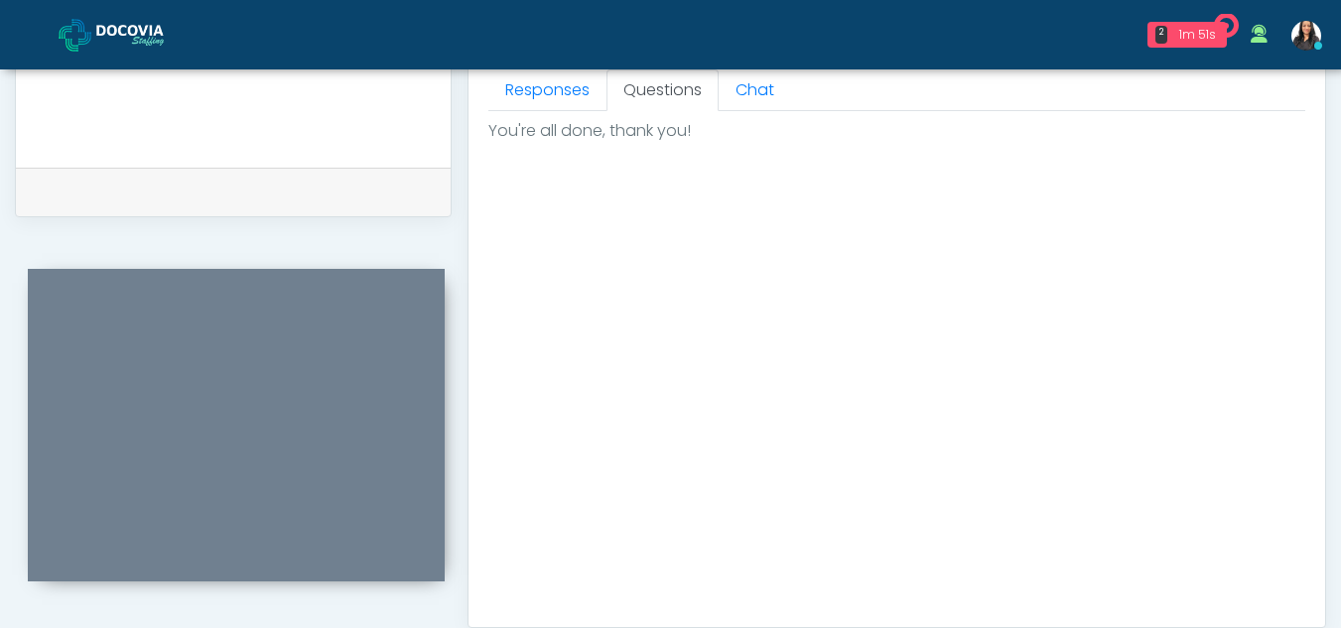
scroll to position [1190, 0]
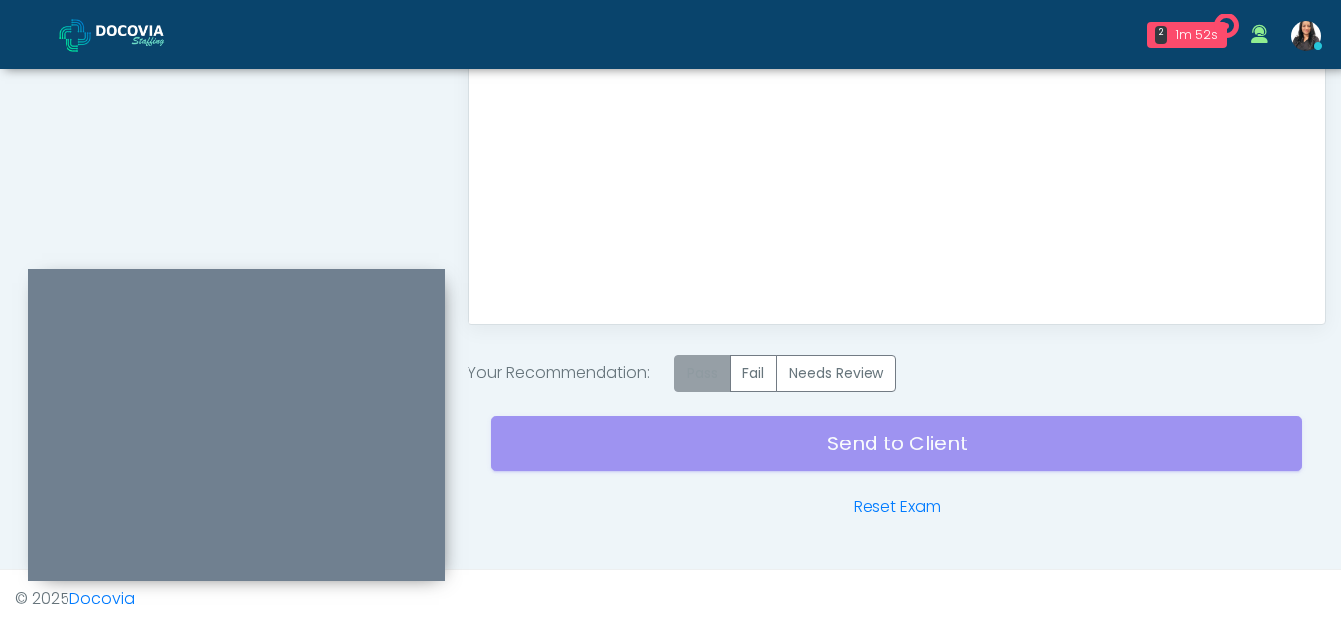
click at [707, 363] on label "Pass" at bounding box center [702, 373] width 57 height 37
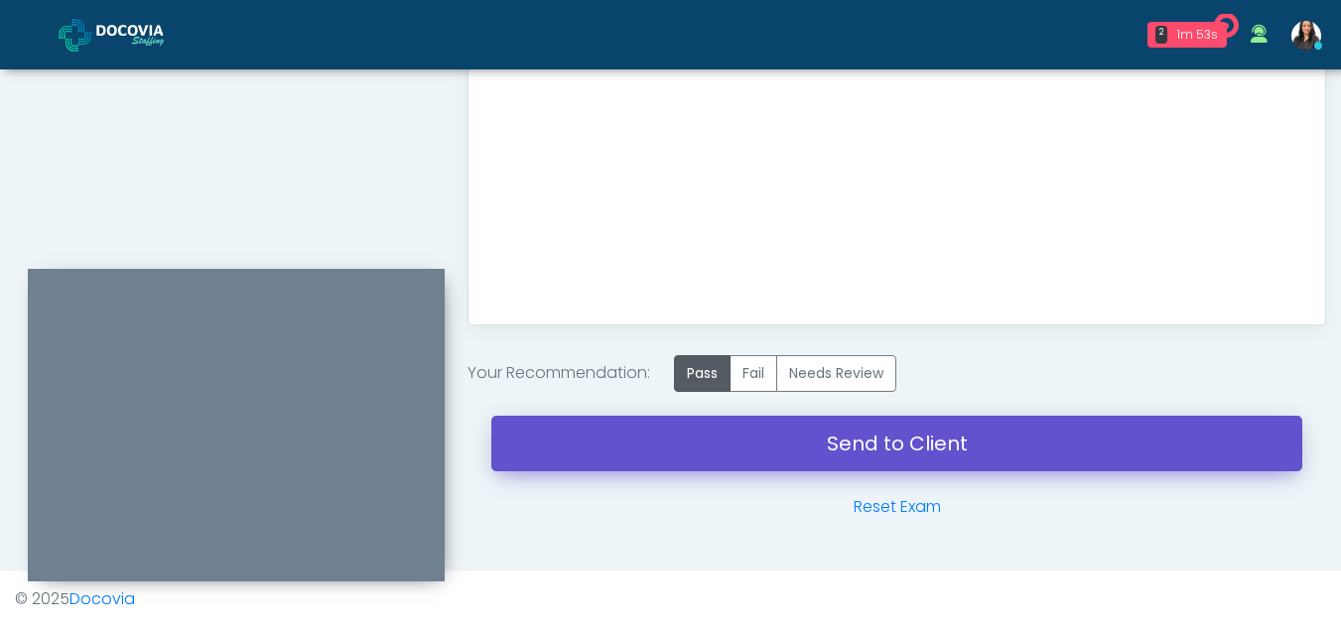
click at [862, 433] on link "Send to Client" at bounding box center [896, 444] width 811 height 56
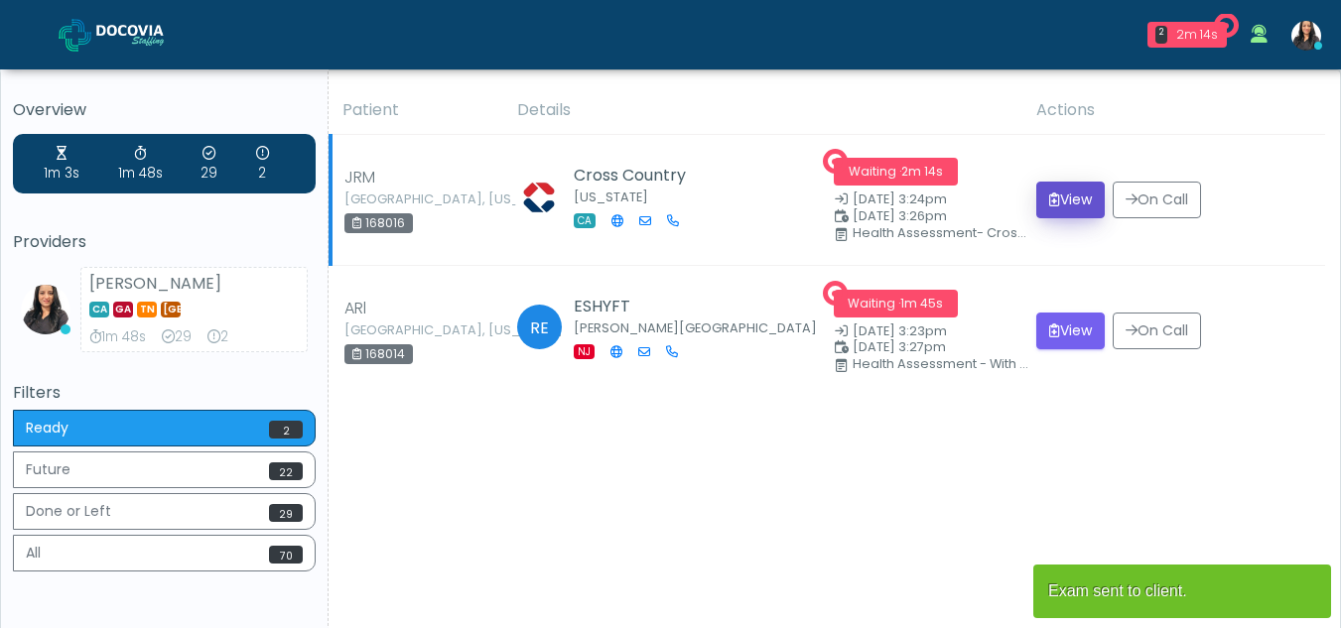
click at [1058, 187] on button "View" at bounding box center [1070, 200] width 68 height 37
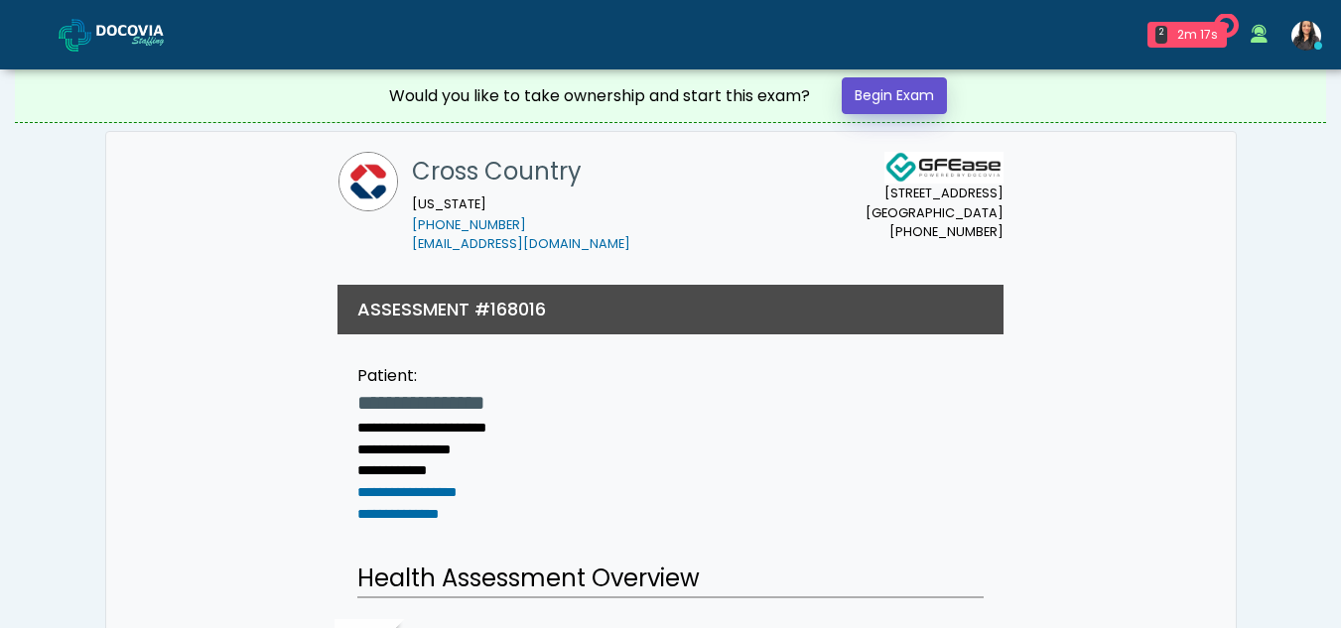
click at [894, 100] on link "Begin Exam" at bounding box center [893, 95] width 105 height 37
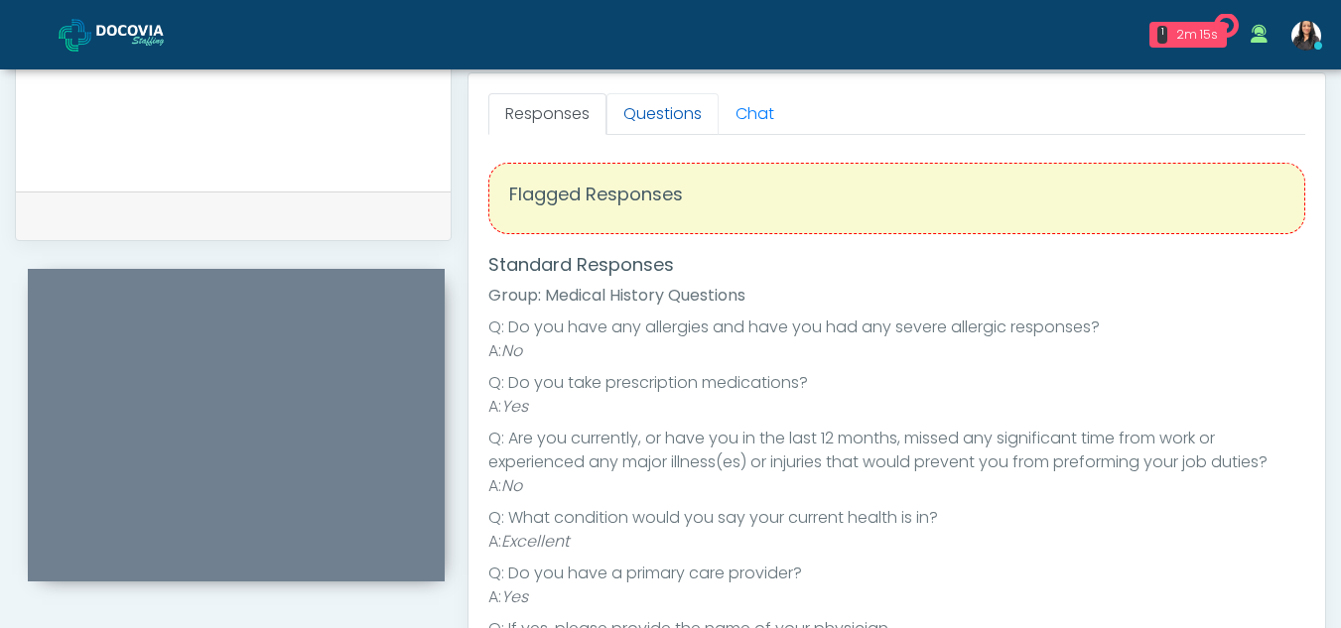
click at [683, 105] on link "Questions" at bounding box center [662, 114] width 112 height 42
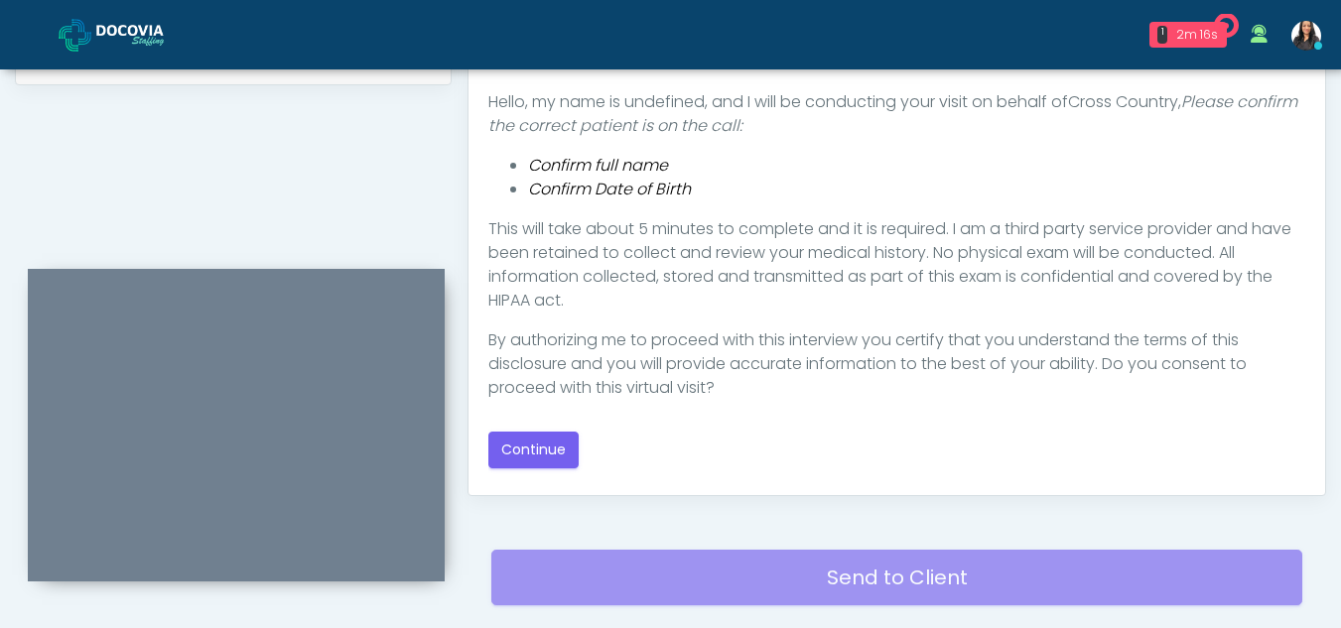
scroll to position [1031, 0]
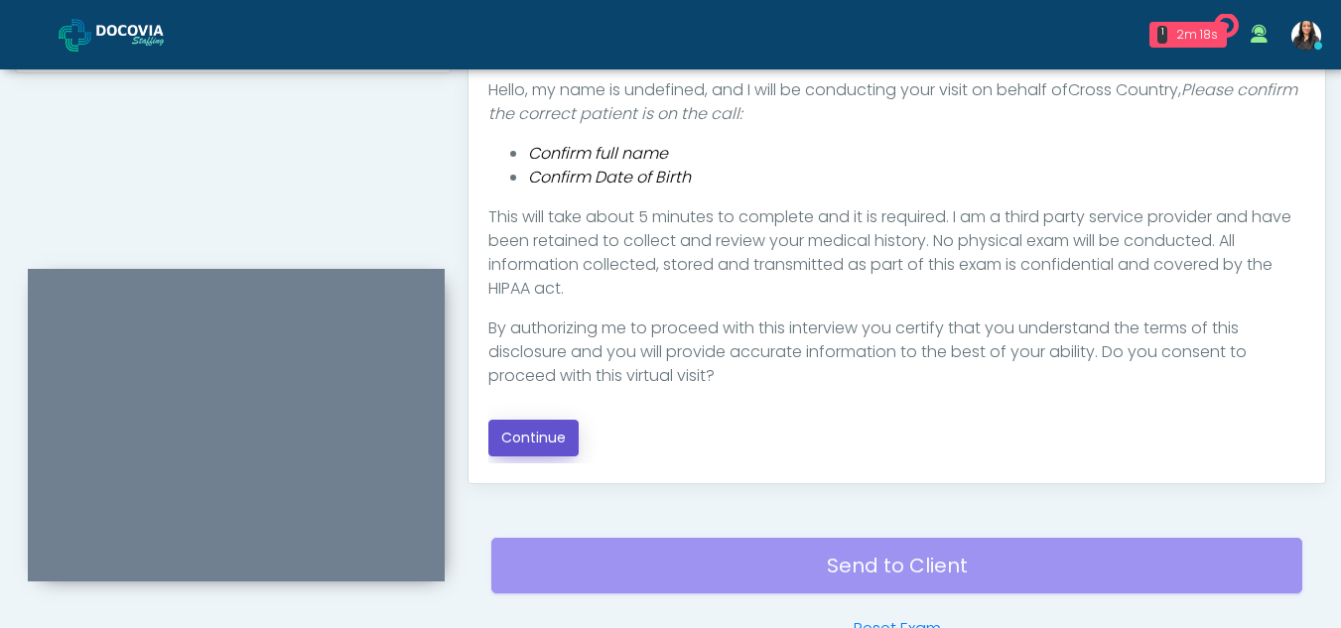
click at [538, 434] on button "Continue" at bounding box center [533, 438] width 90 height 37
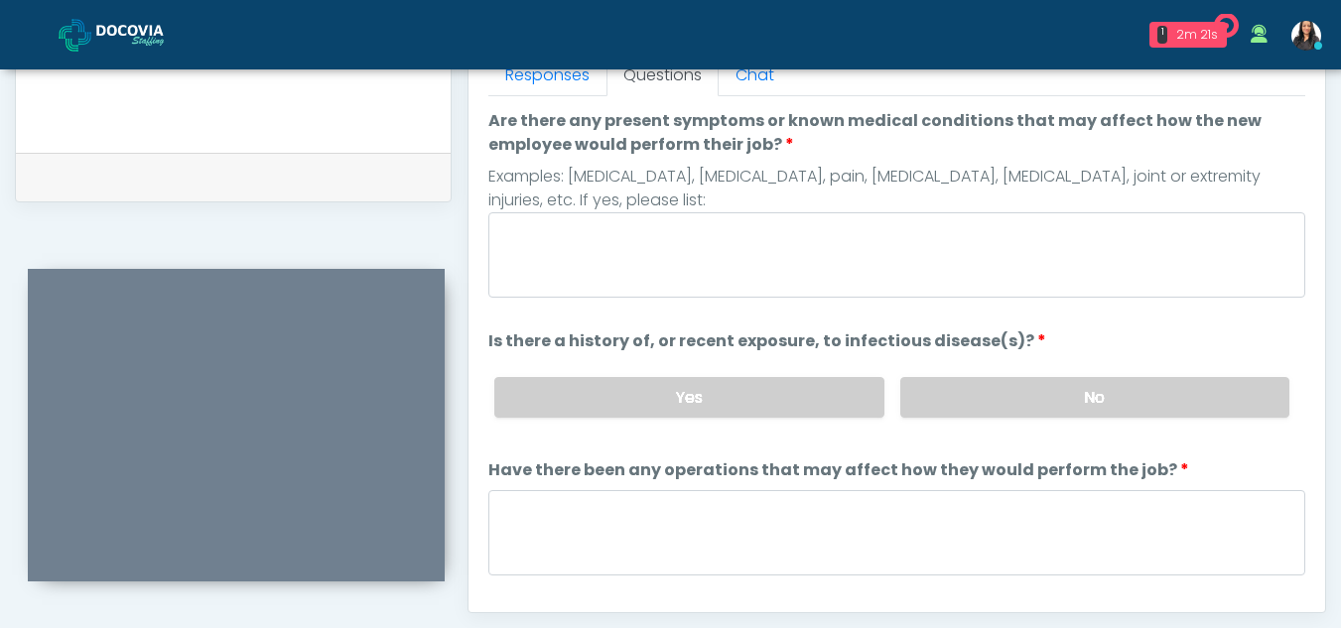
scroll to position [899, 0]
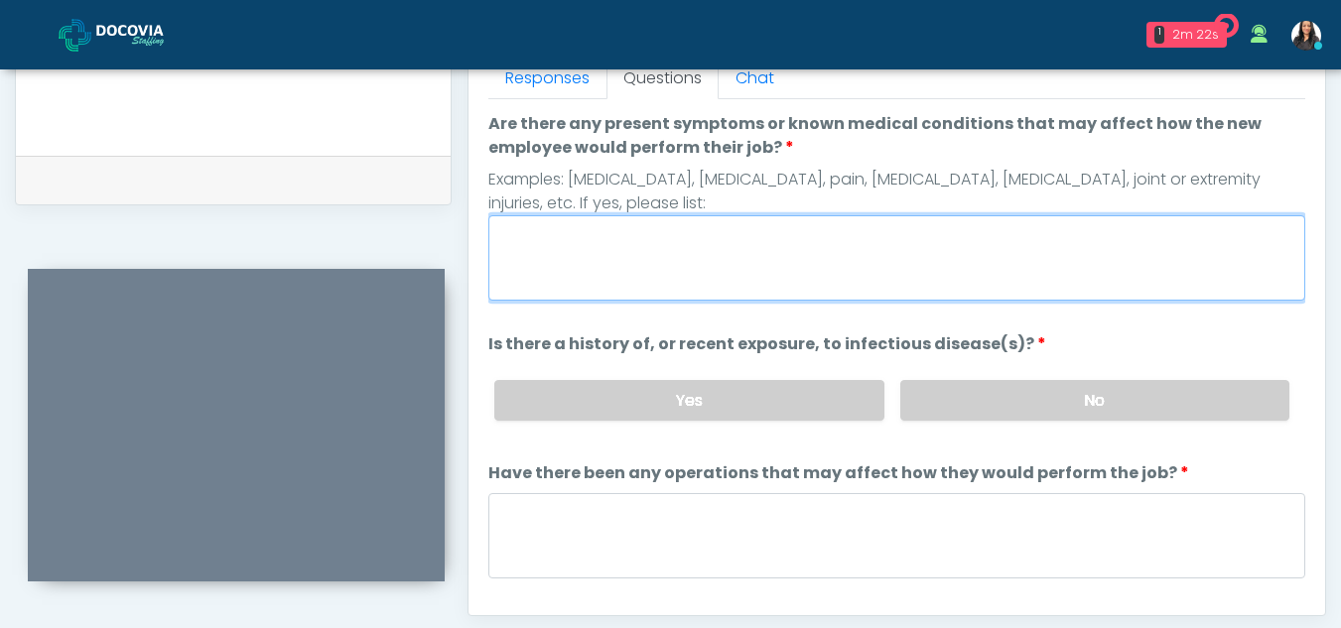
click at [607, 256] on textarea "Are there any present symptoms or known medical conditions that may affect how …" at bounding box center [896, 257] width 817 height 85
type textarea "**"
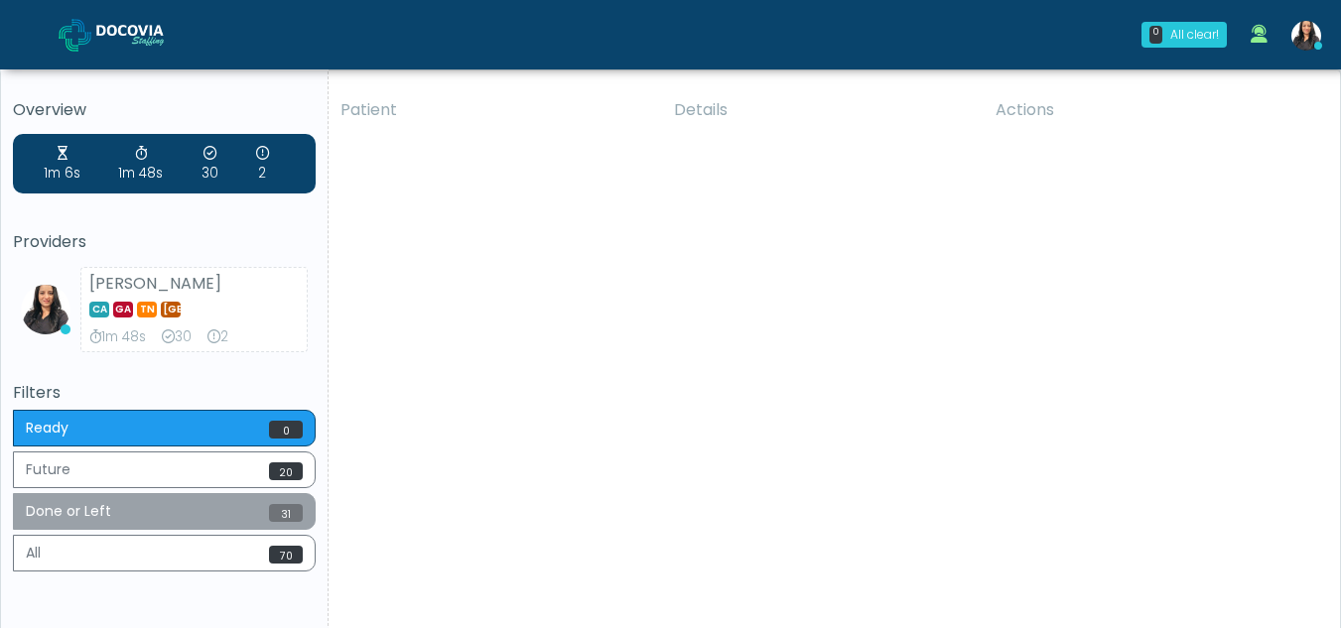
click at [171, 513] on button "Done or Left 31" at bounding box center [164, 511] width 303 height 37
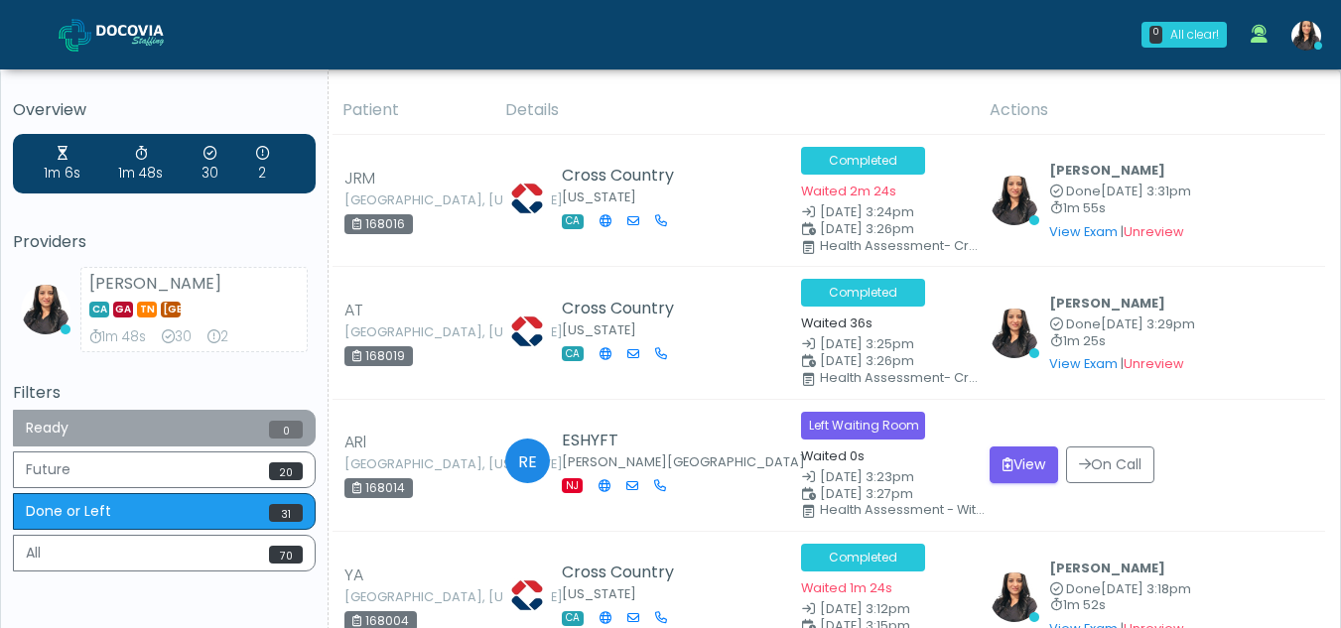
click at [155, 421] on button "Ready 0" at bounding box center [164, 428] width 303 height 37
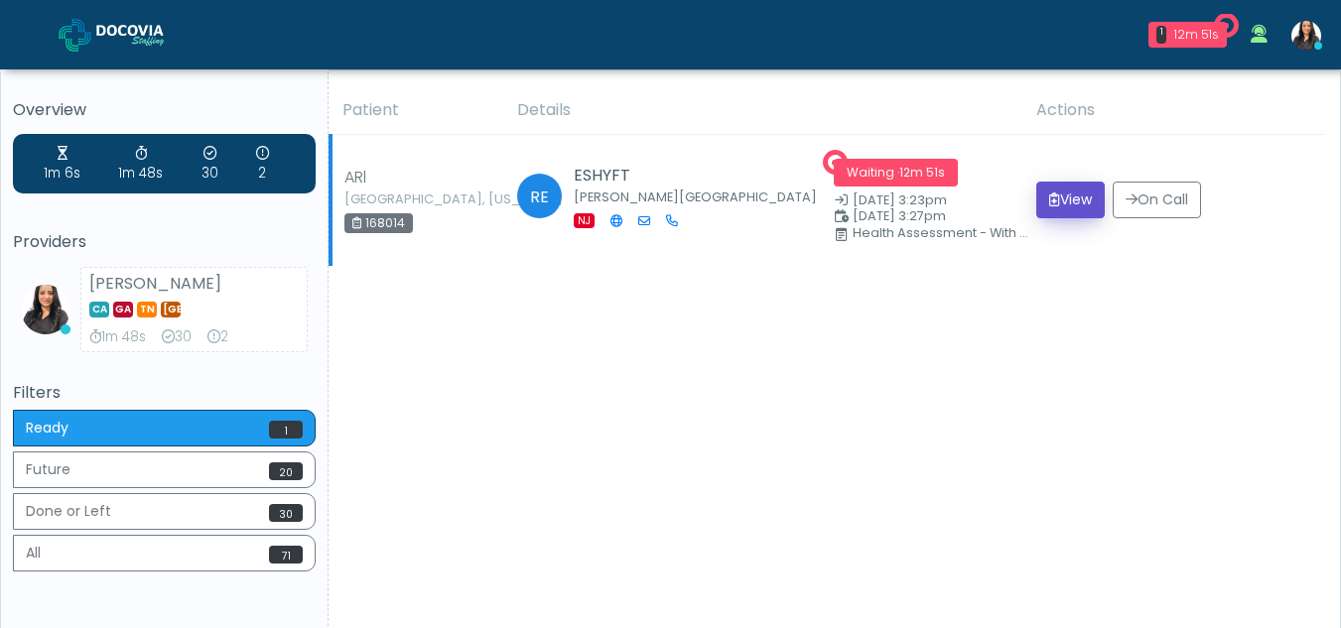
click at [1070, 207] on button "View" at bounding box center [1070, 200] width 68 height 37
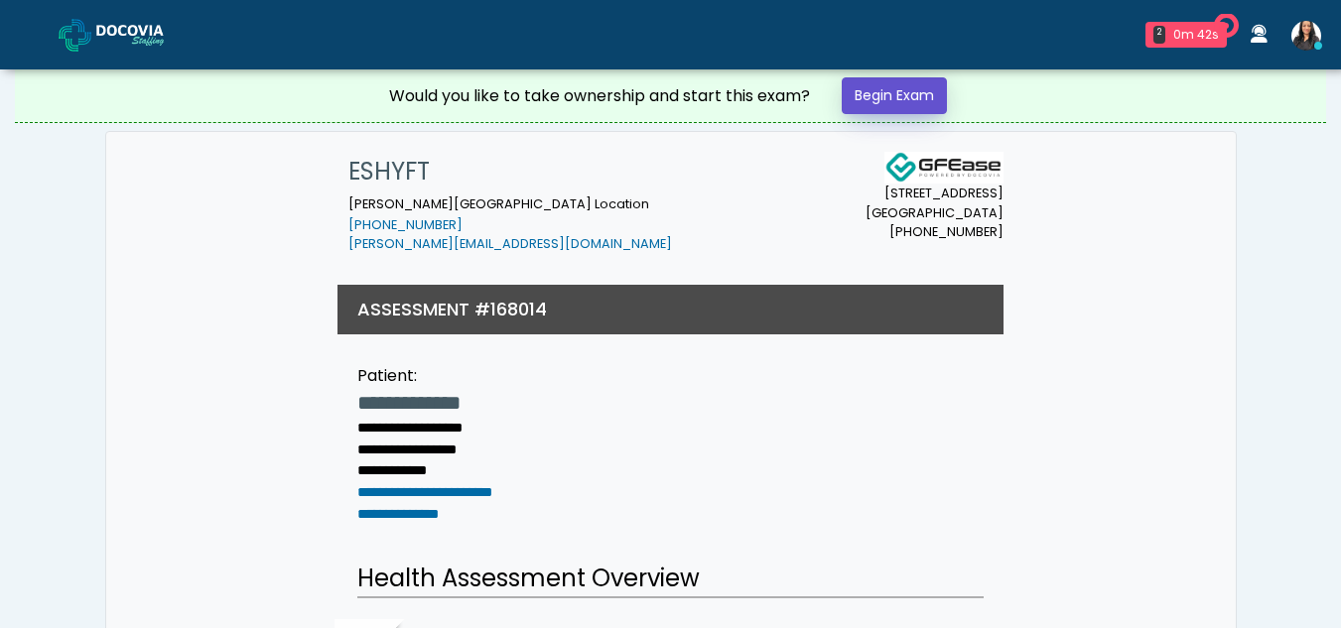
click at [886, 89] on link "Begin Exam" at bounding box center [893, 95] width 105 height 37
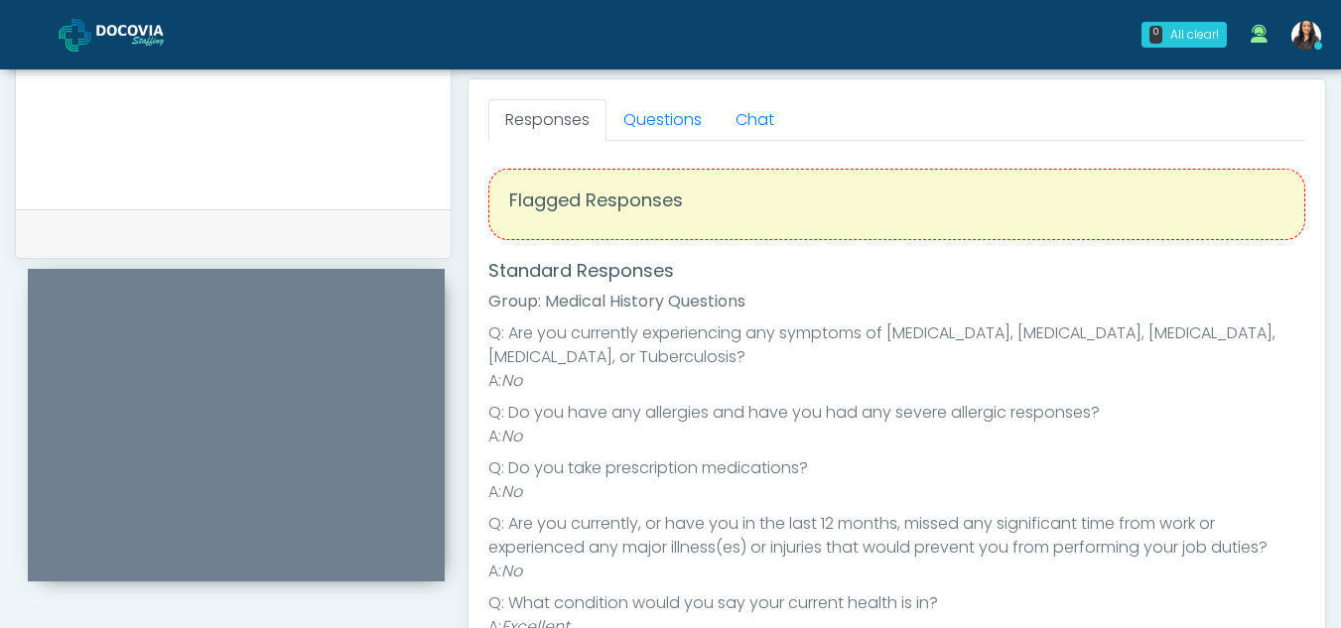
scroll to position [783, 0]
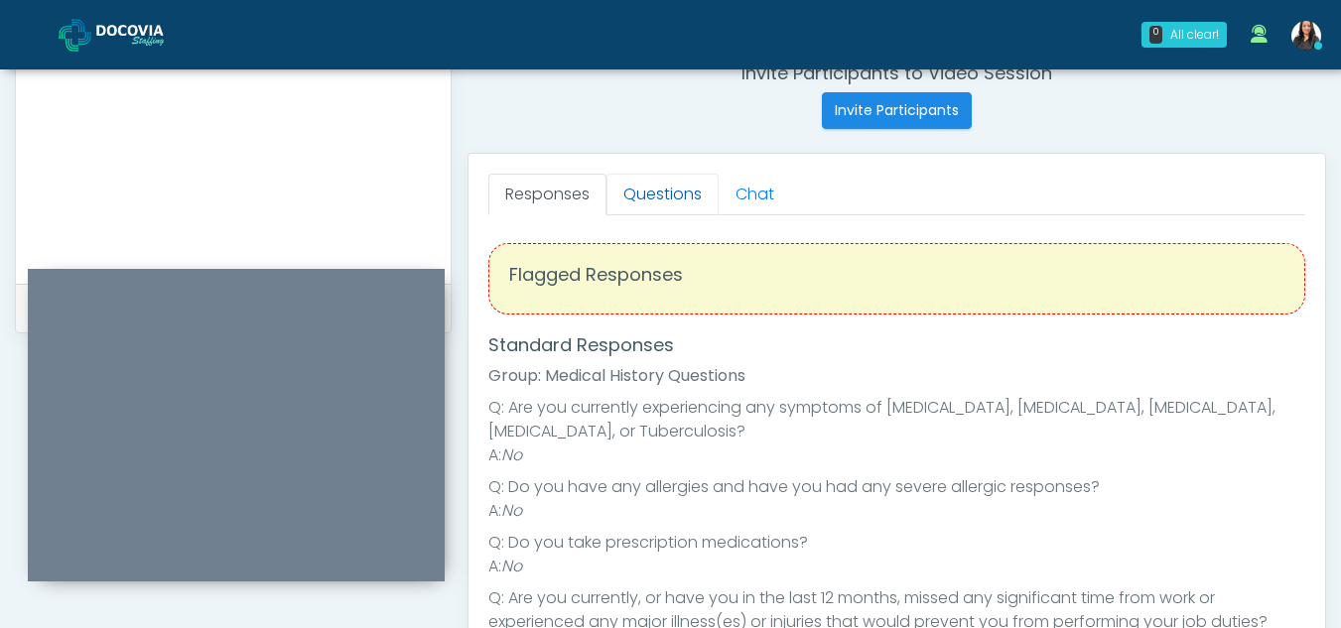
click at [669, 200] on link "Questions" at bounding box center [662, 195] width 112 height 42
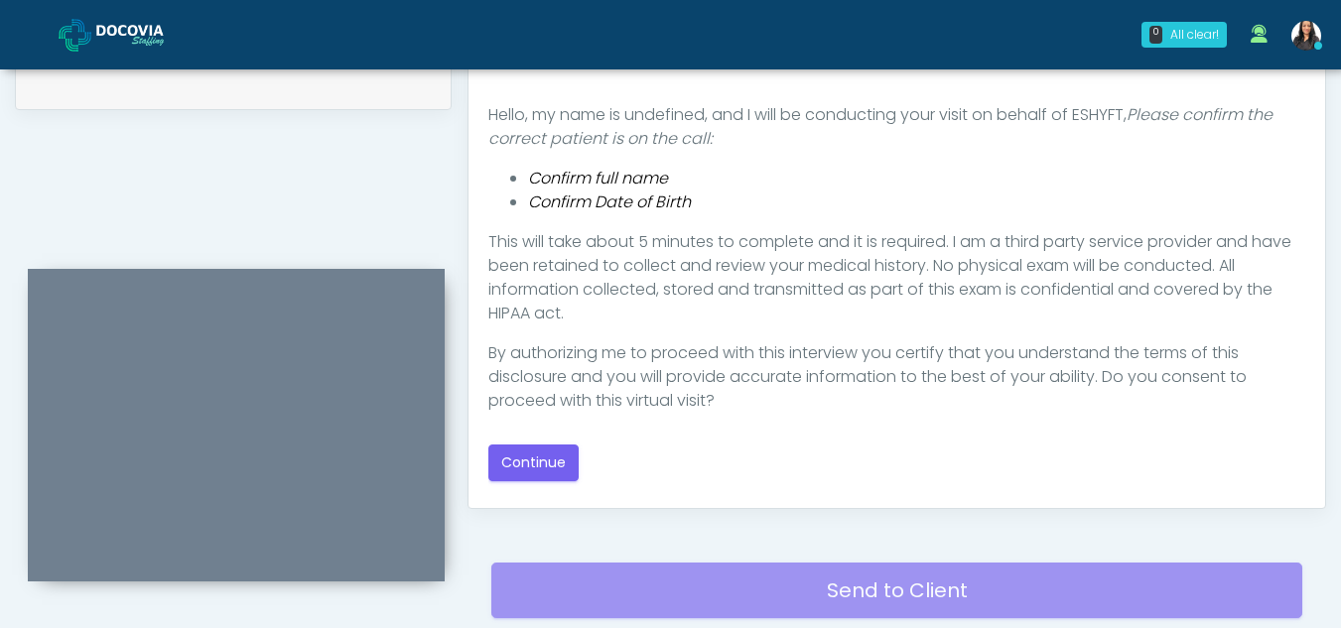
scroll to position [1010, 0]
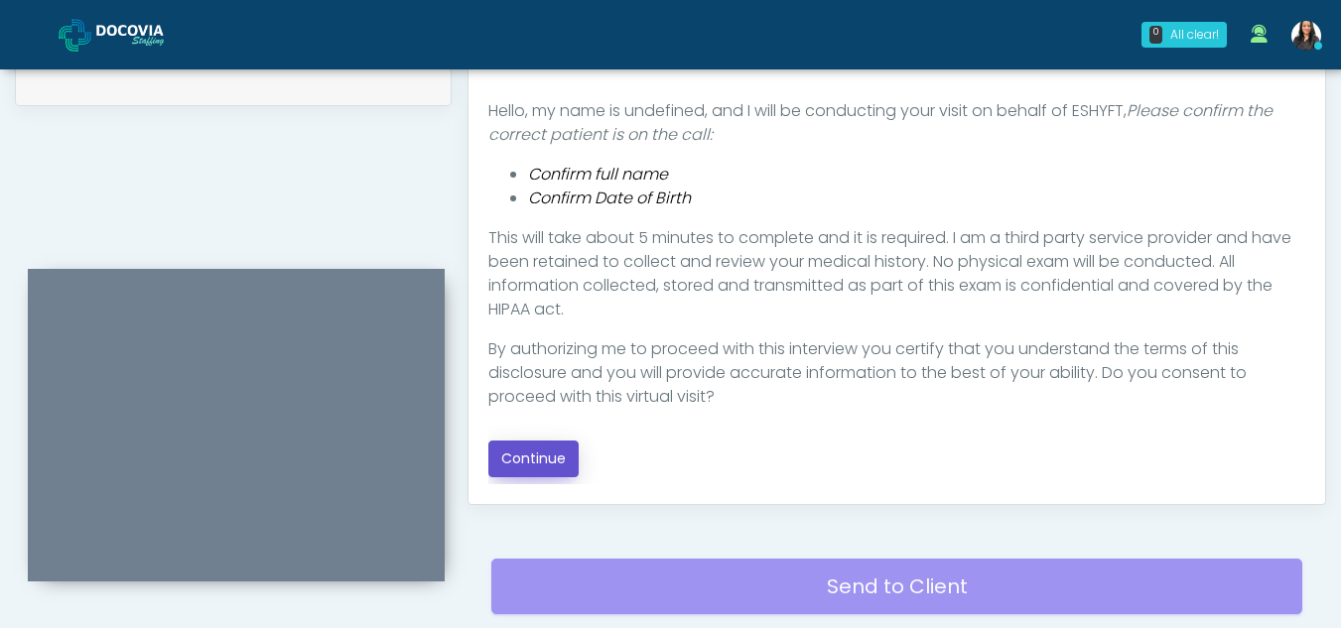
click at [549, 457] on button "Continue" at bounding box center [533, 459] width 90 height 37
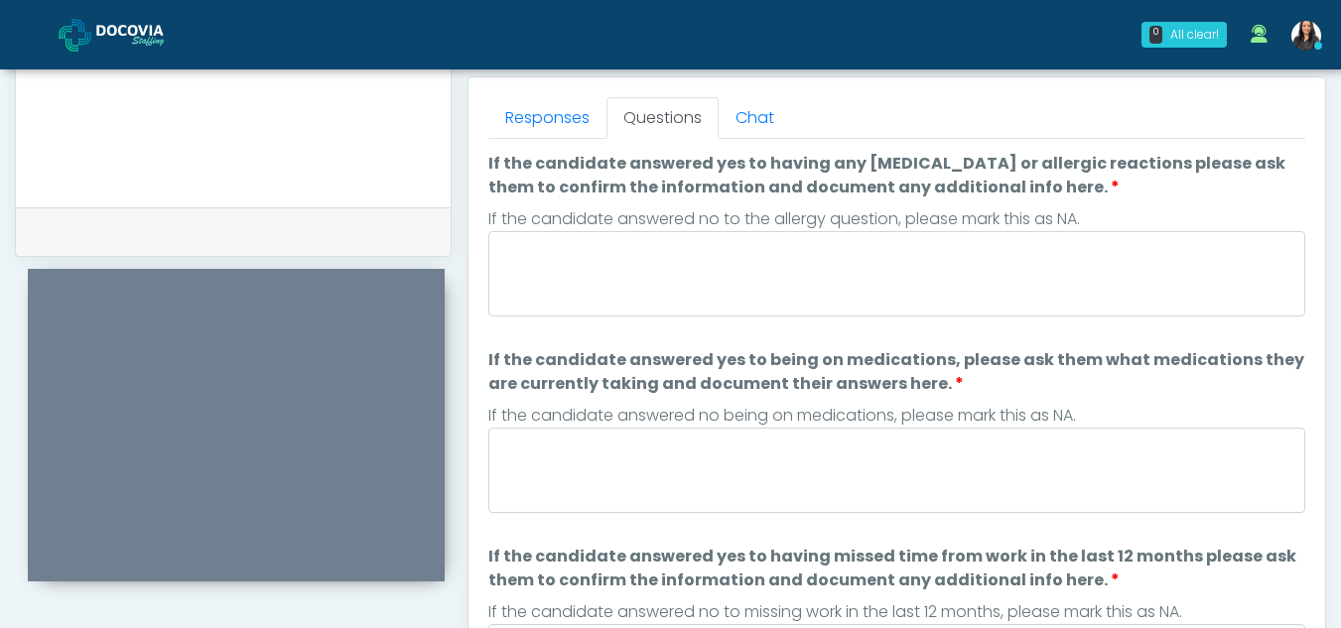
scroll to position [856, 0]
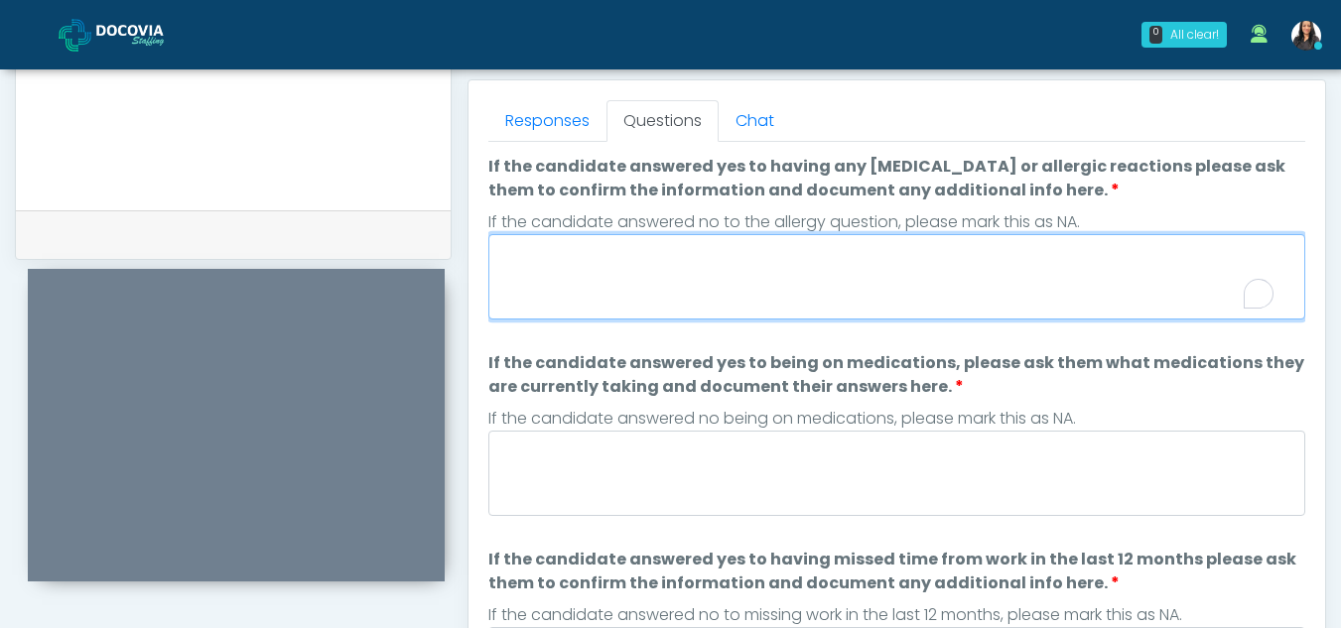
click at [693, 258] on textarea "If the candidate answered yes to having any allergies or allergic reactions ple…" at bounding box center [896, 276] width 817 height 85
type textarea "**"
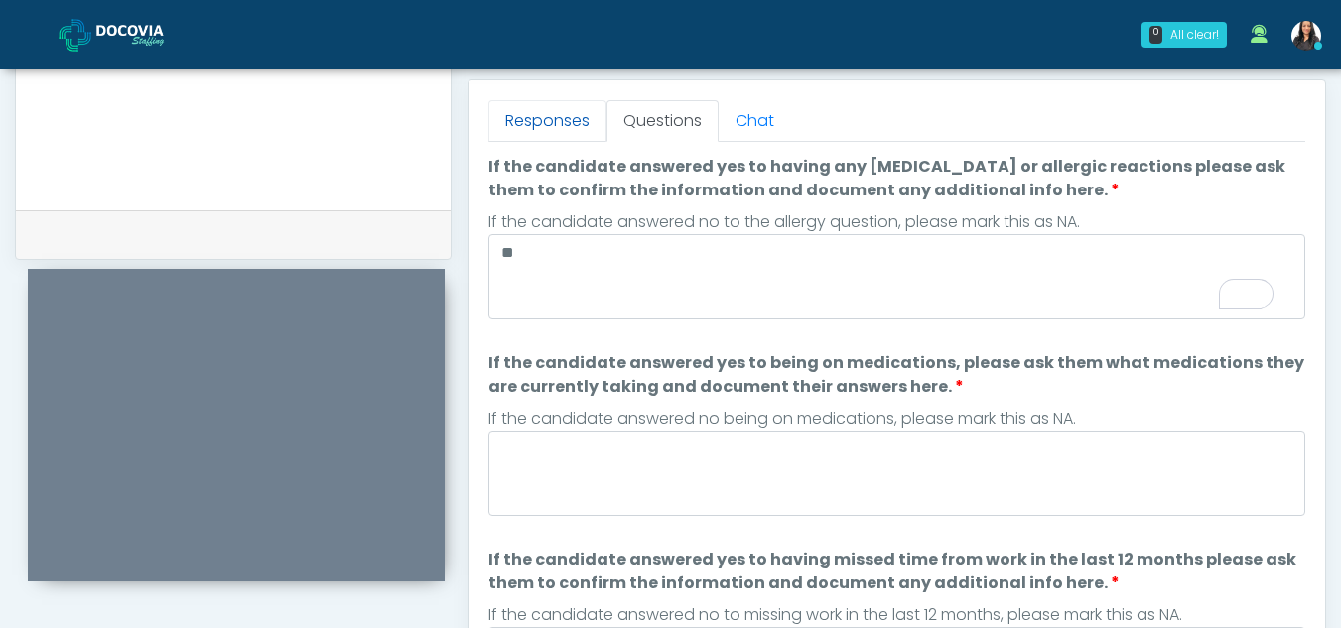
click at [536, 116] on link "Responses" at bounding box center [547, 121] width 118 height 42
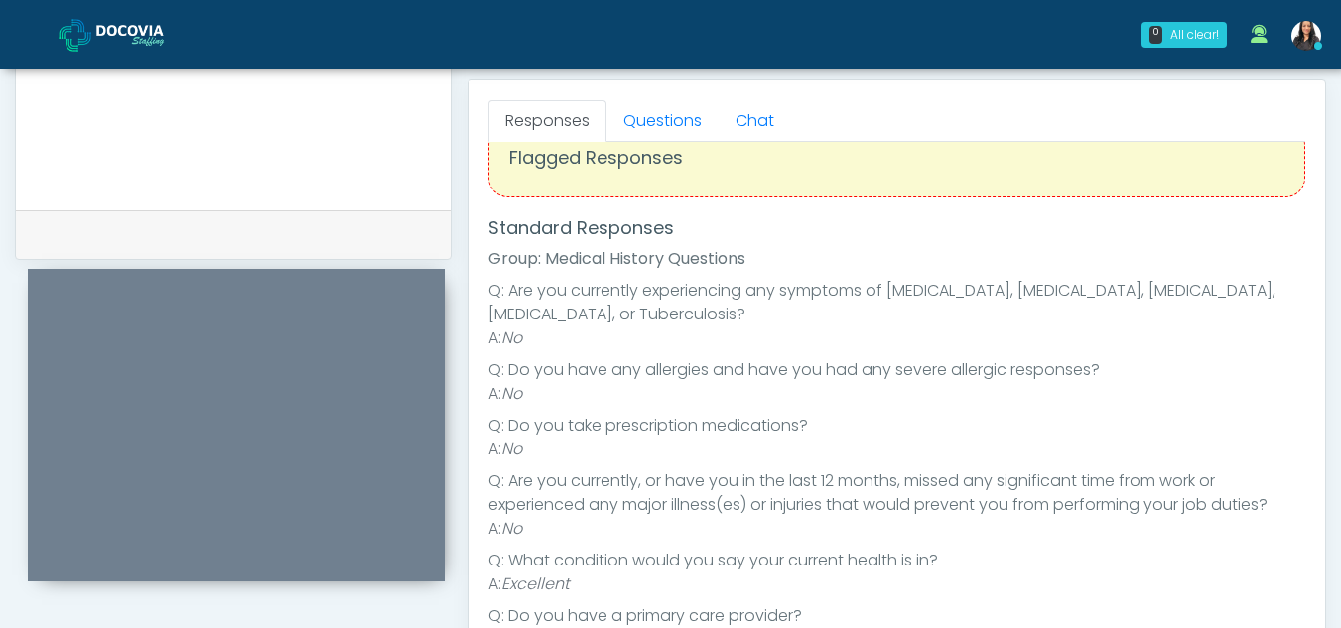
scroll to position [44, 0]
click at [686, 118] on link "Questions" at bounding box center [662, 121] width 112 height 42
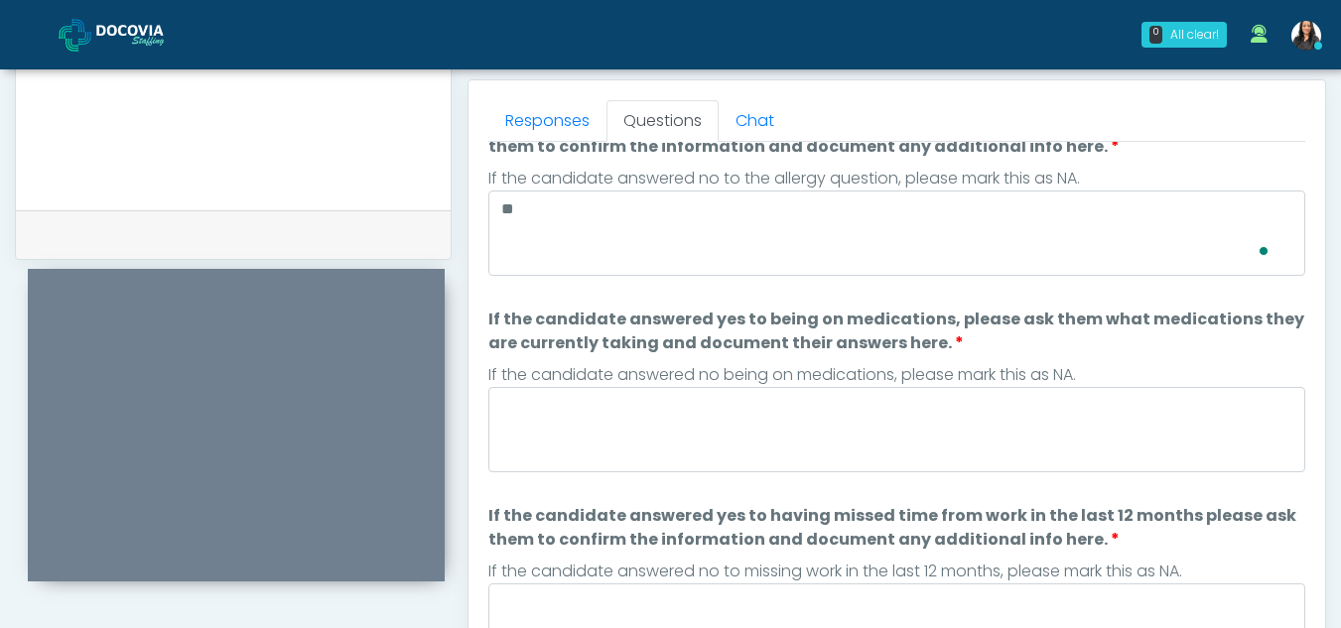
scroll to position [127, 0]
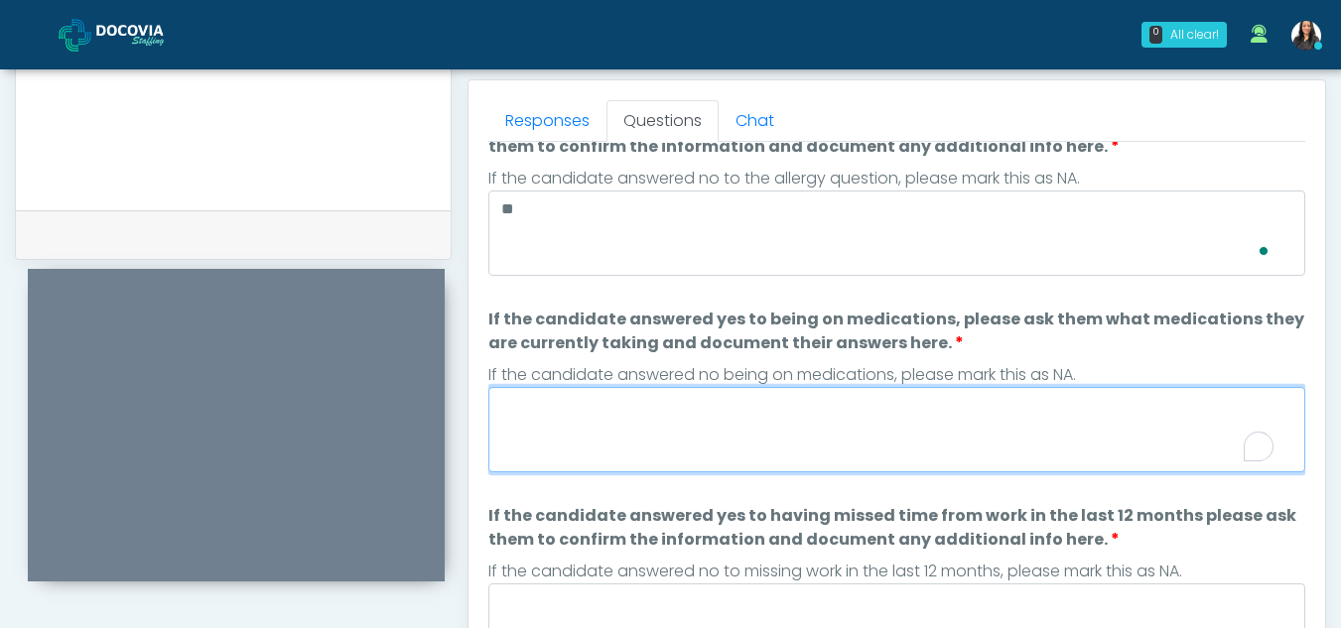
click at [850, 437] on textarea "If the candidate answered yes to being on medications, please ask them what med…" at bounding box center [896, 429] width 817 height 85
type textarea "*"
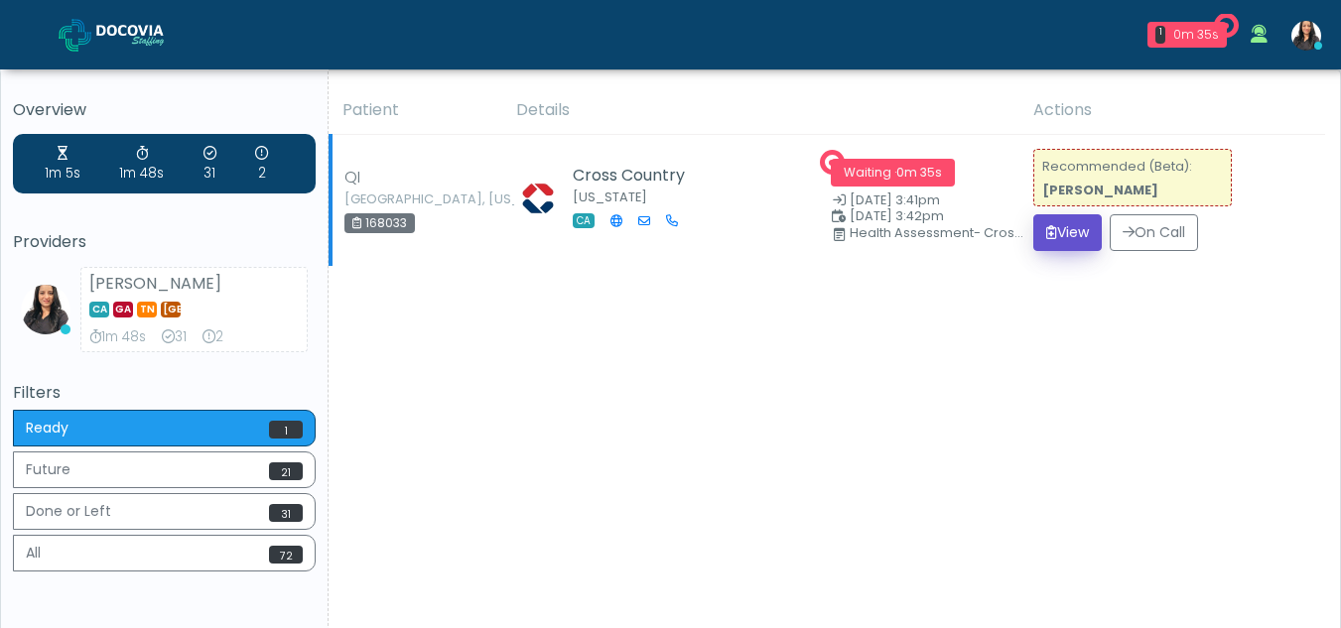
click at [1072, 225] on button "View" at bounding box center [1067, 232] width 68 height 37
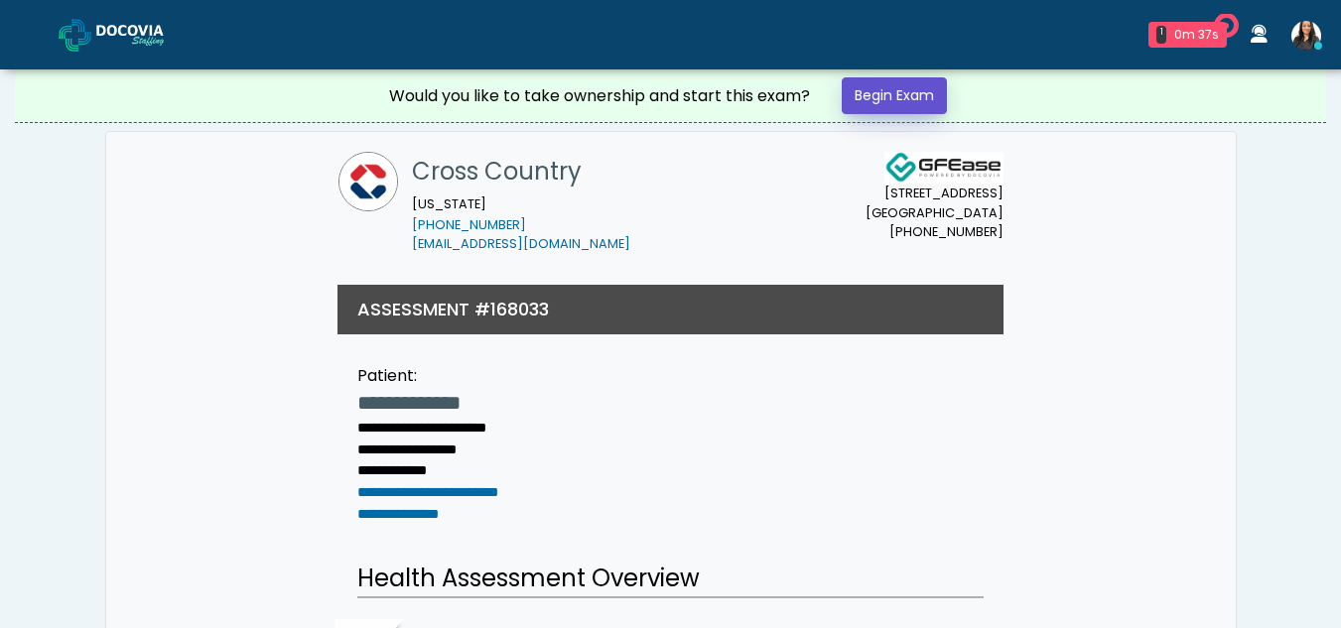
click at [924, 99] on link "Begin Exam" at bounding box center [893, 95] width 105 height 37
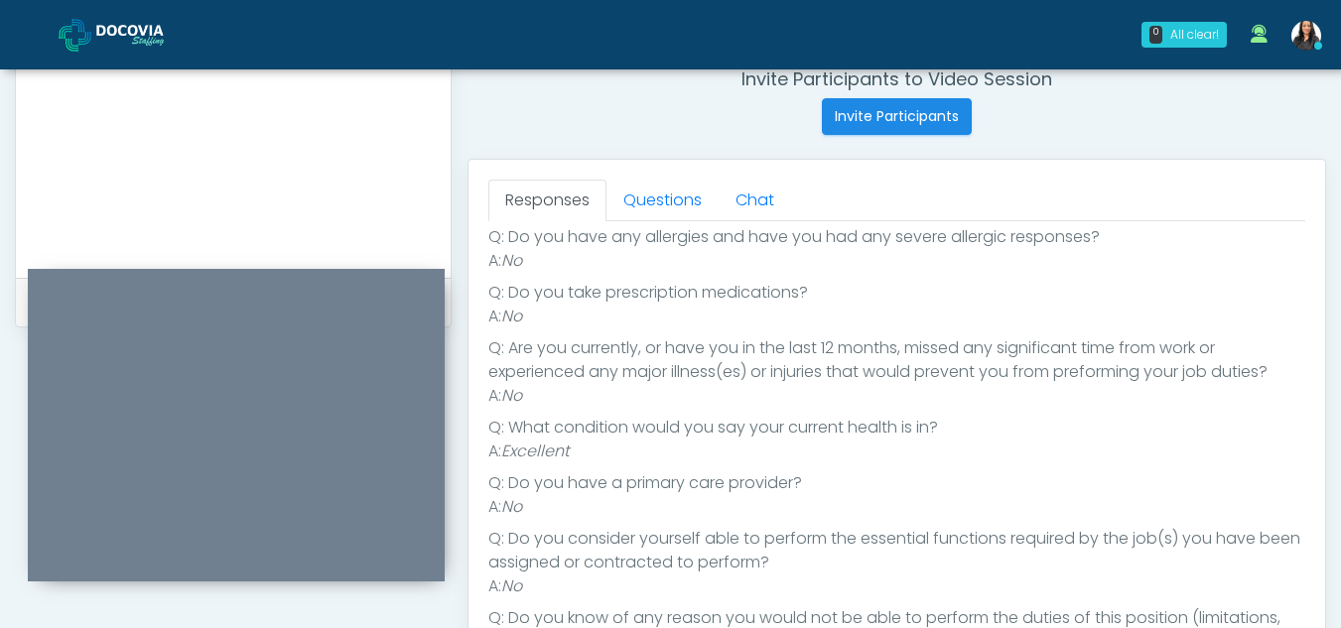
scroll to position [732, 0]
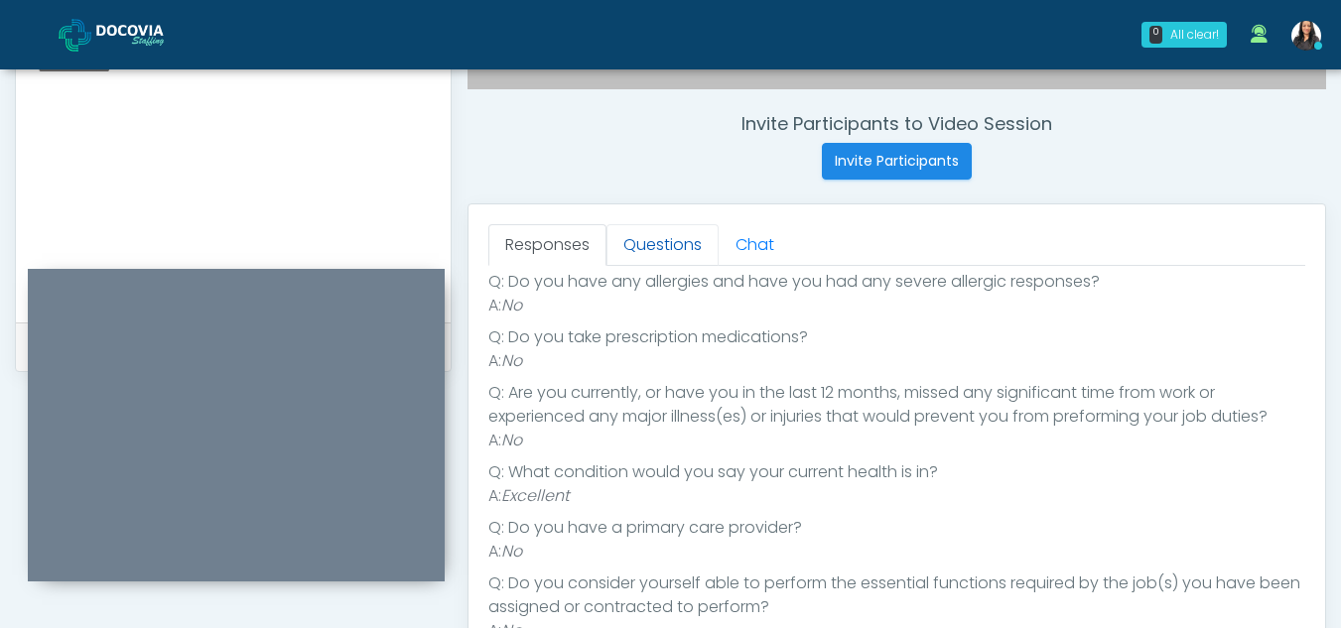
click at [664, 245] on link "Questions" at bounding box center [662, 245] width 112 height 42
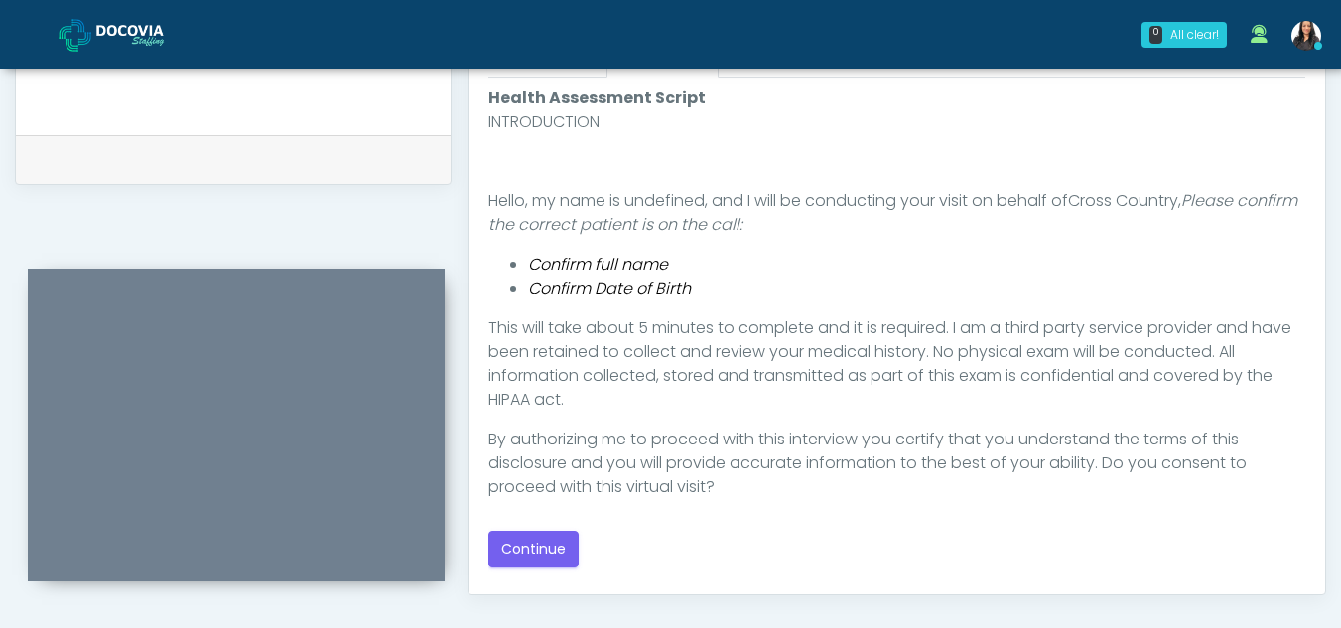
scroll to position [932, 0]
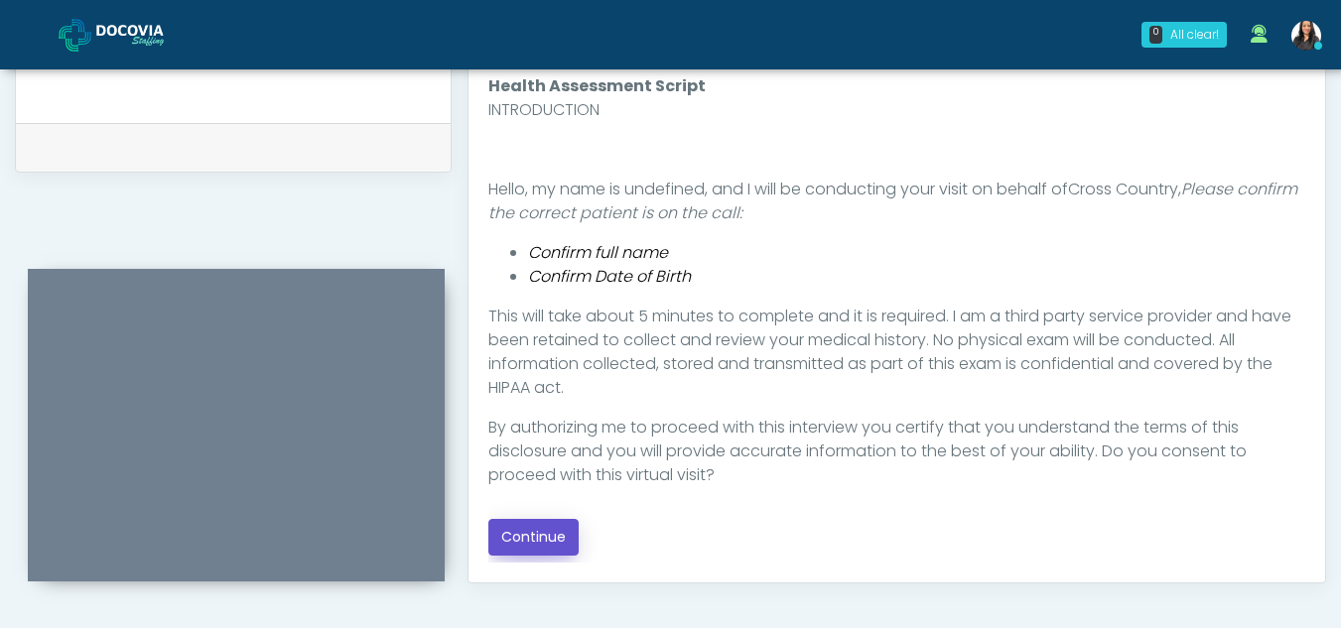
click at [554, 534] on button "Continue" at bounding box center [533, 537] width 90 height 37
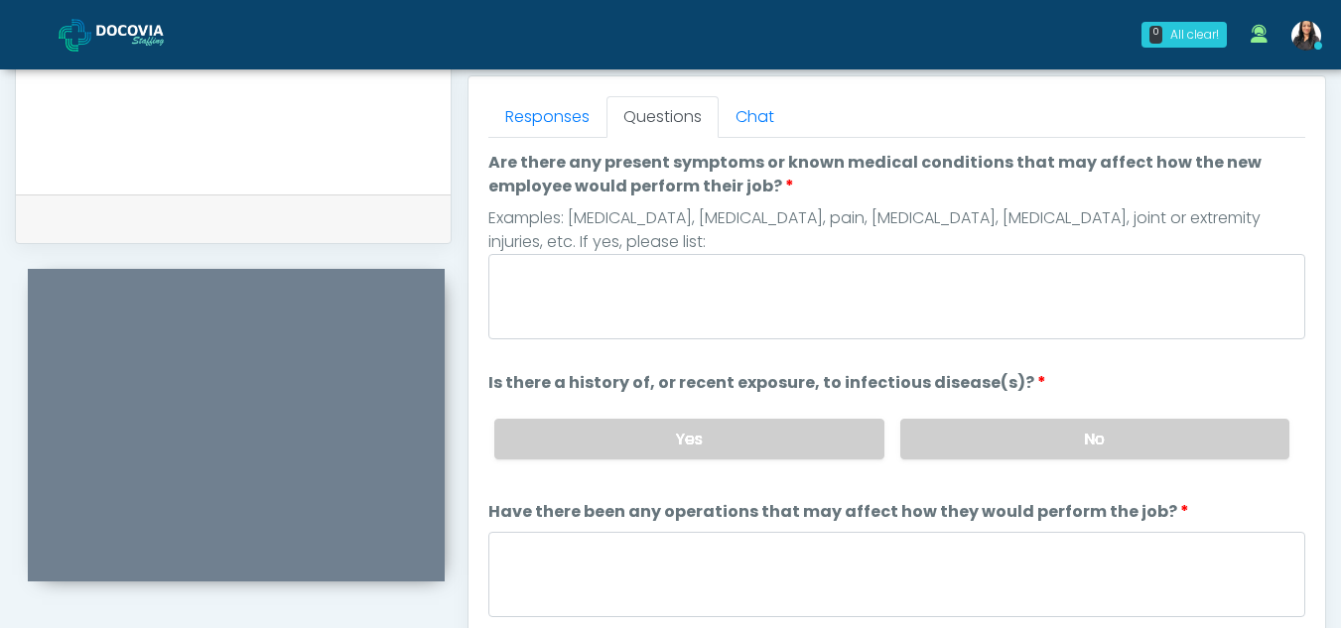
scroll to position [807, 0]
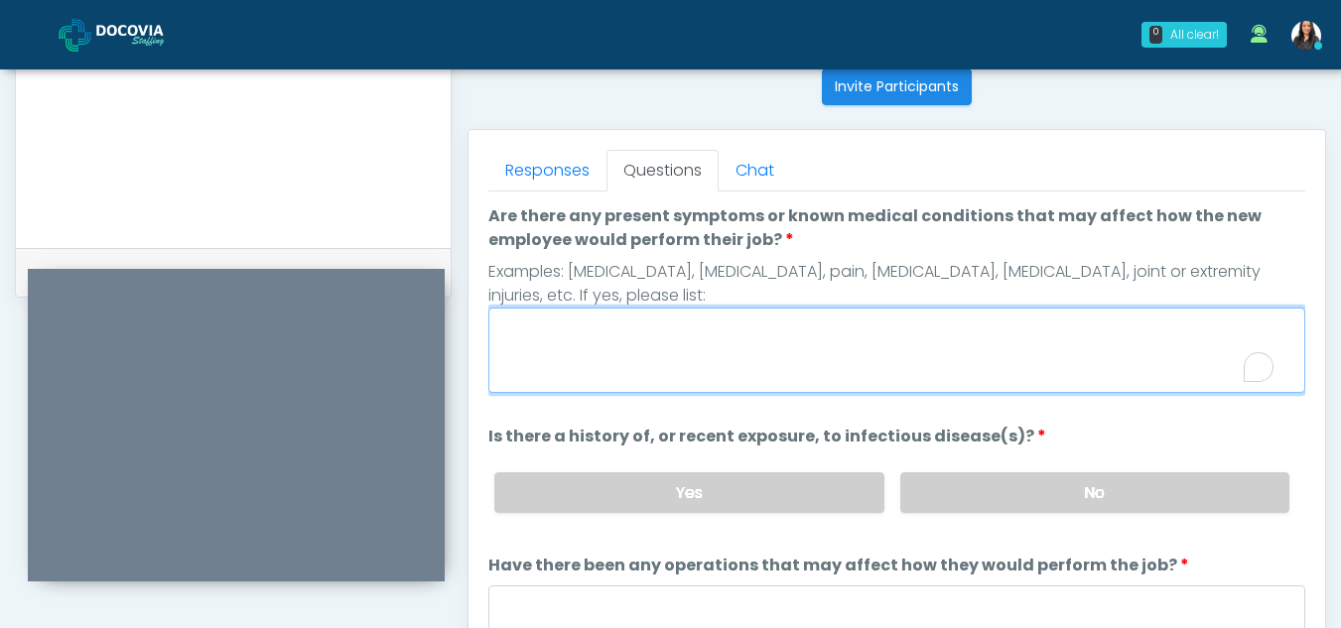
click at [662, 361] on textarea "Are there any present symptoms or known medical conditions that may affect how …" at bounding box center [896, 350] width 817 height 85
type textarea "**"
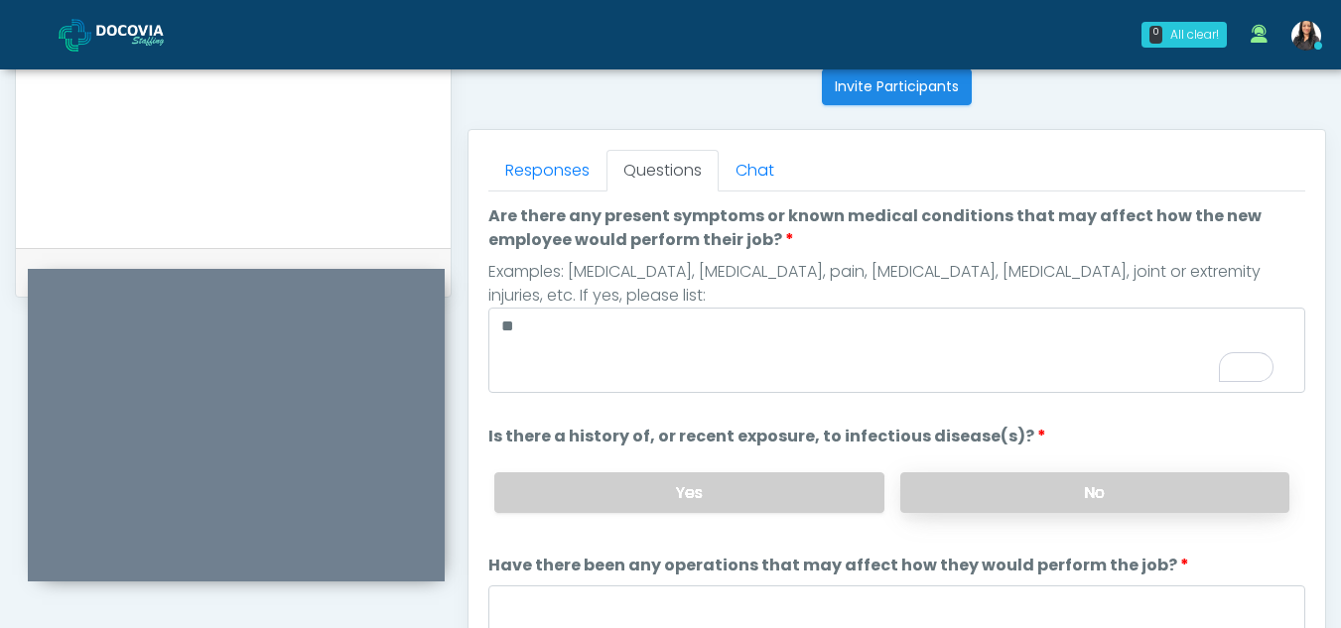
click at [1122, 483] on label "No" at bounding box center [1094, 492] width 389 height 41
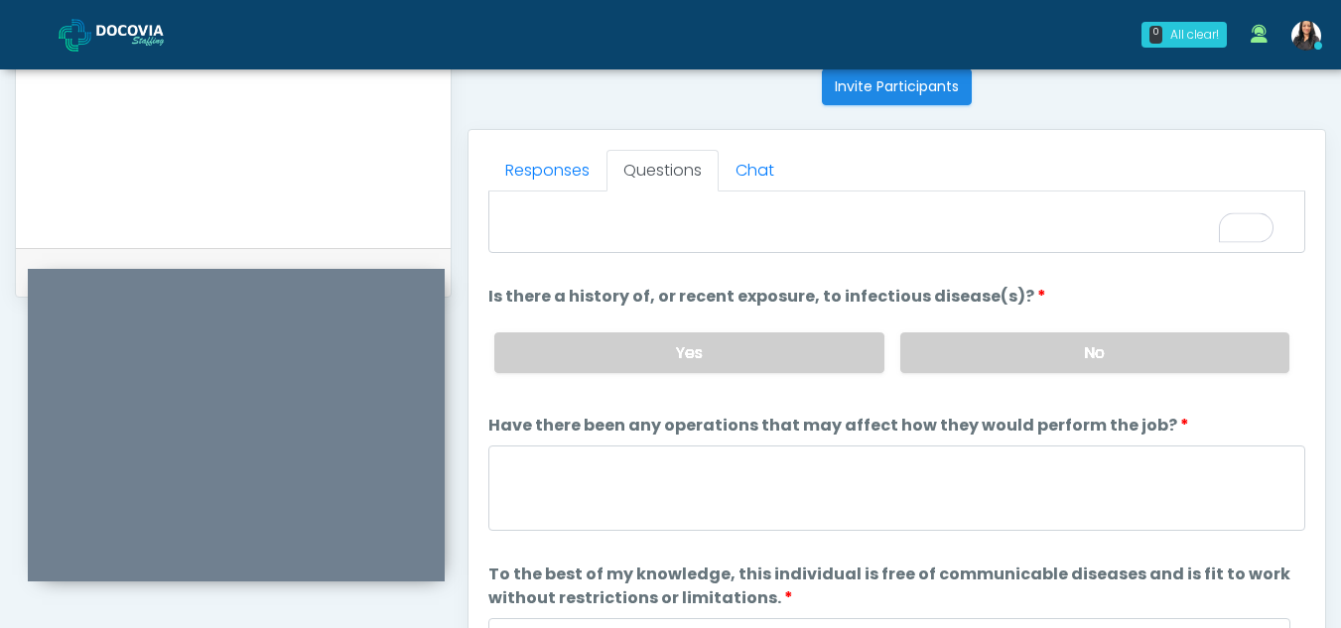
scroll to position [170, 0]
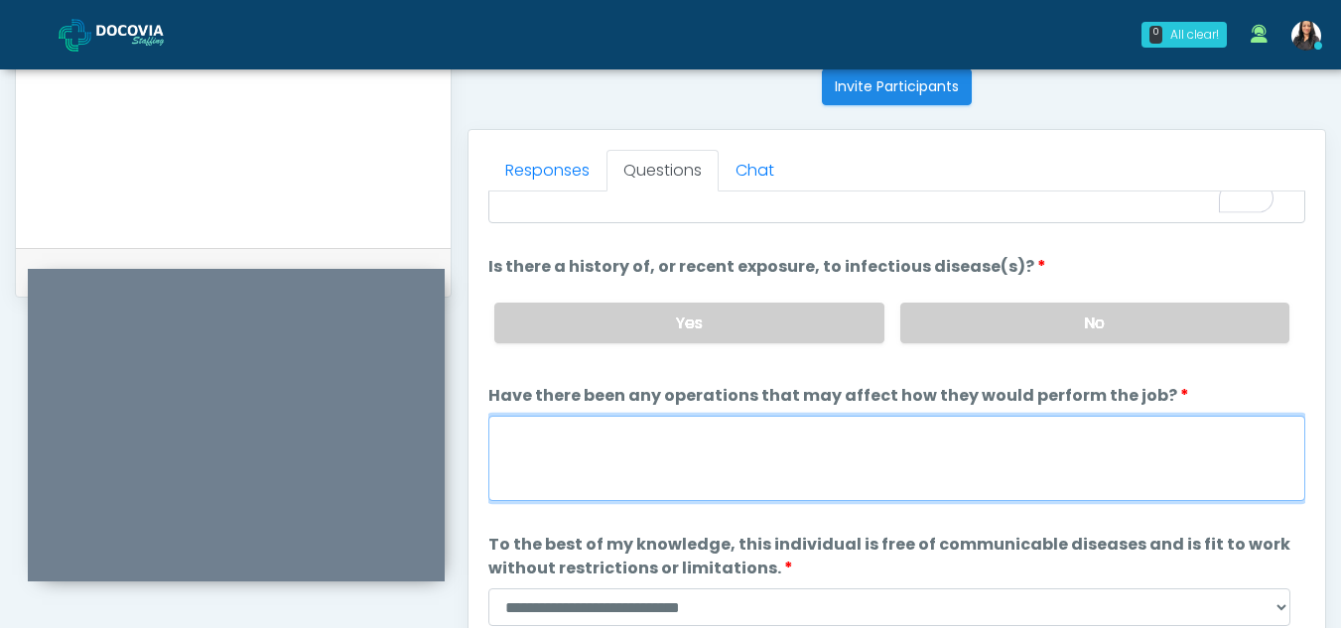
click at [650, 475] on textarea "Have there been any operations that may affect how they would perform the job?" at bounding box center [896, 458] width 817 height 85
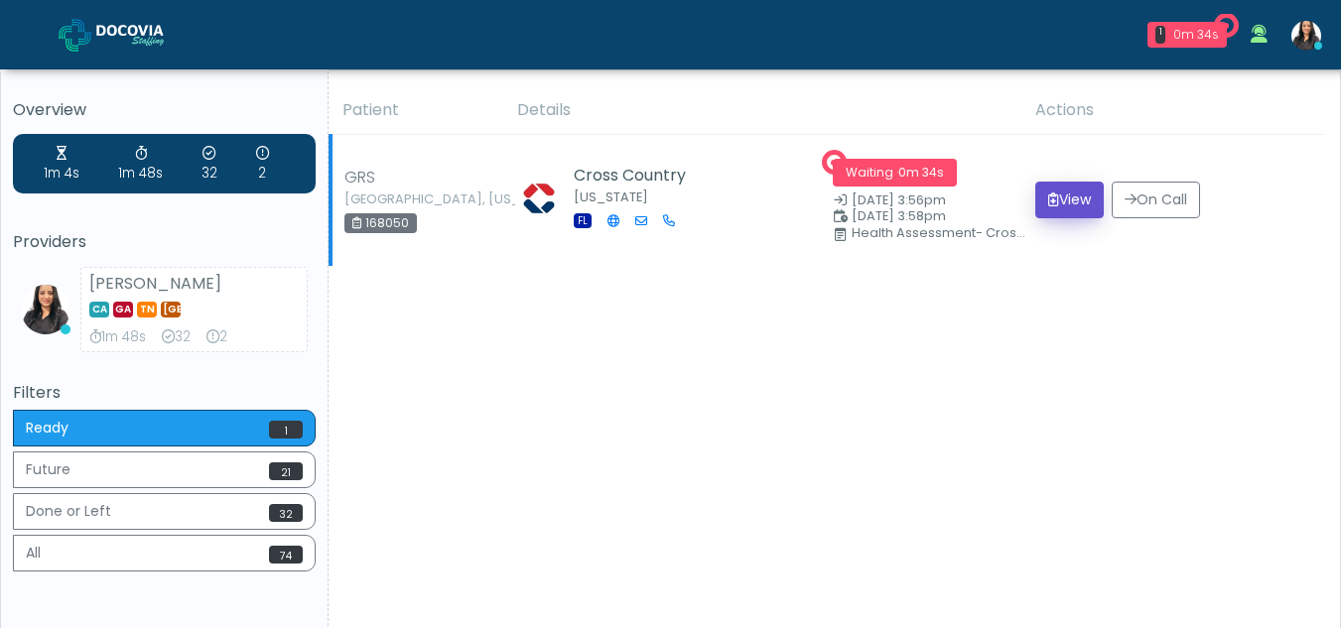
click at [1076, 204] on button "View" at bounding box center [1069, 200] width 68 height 37
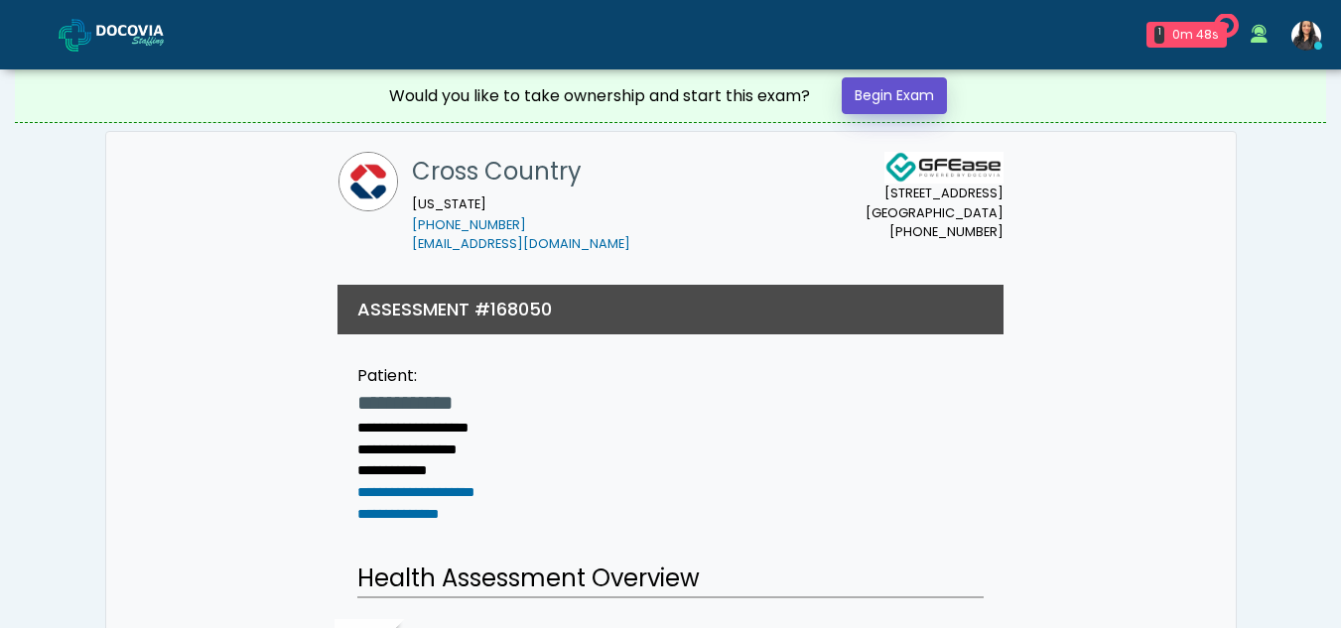
click at [930, 95] on link "Begin Exam" at bounding box center [893, 95] width 105 height 37
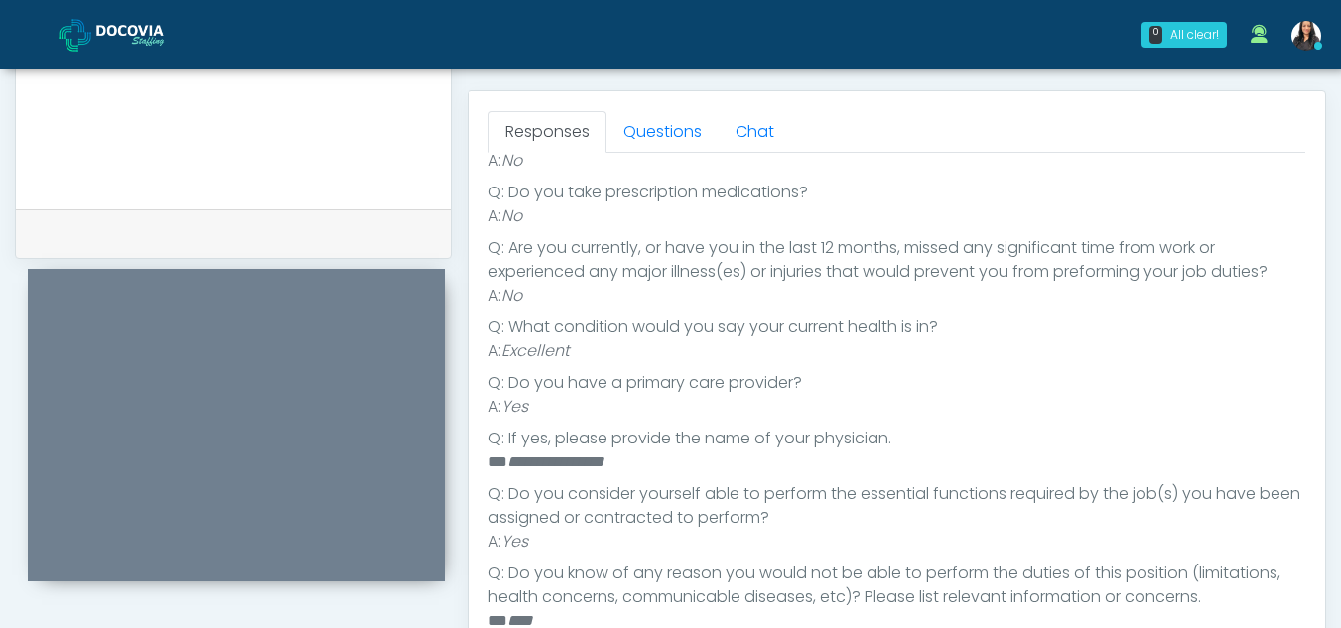
scroll to position [851, 0]
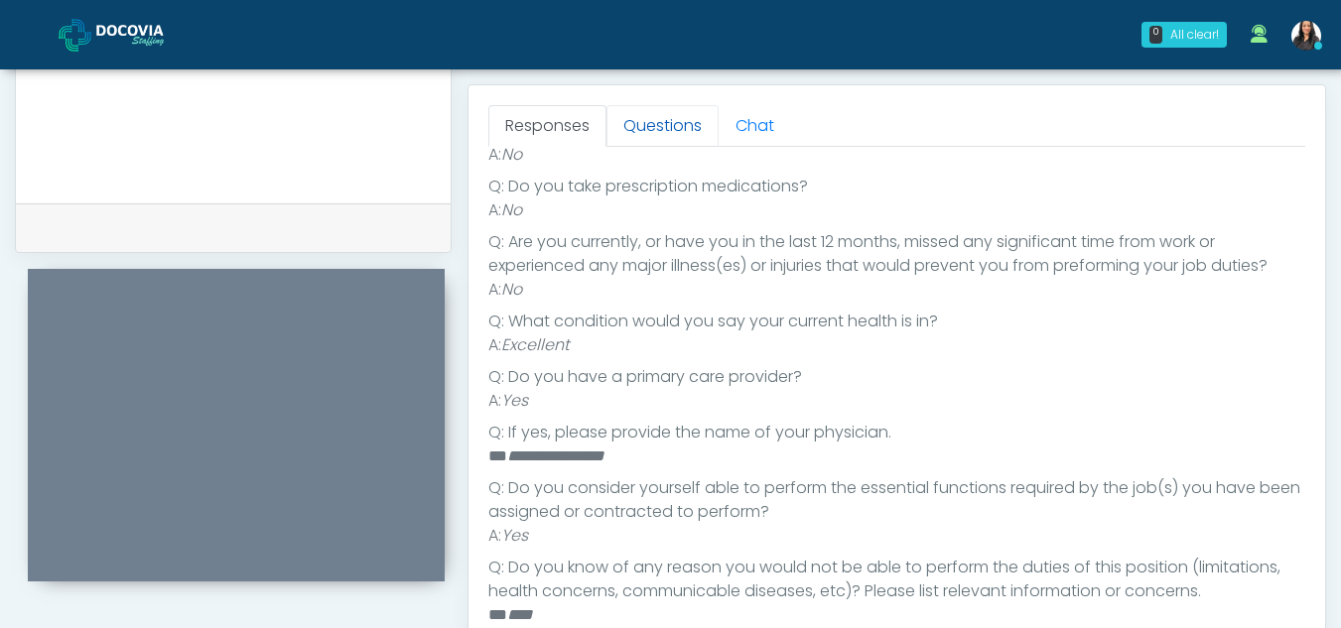
click at [659, 126] on link "Questions" at bounding box center [662, 126] width 112 height 42
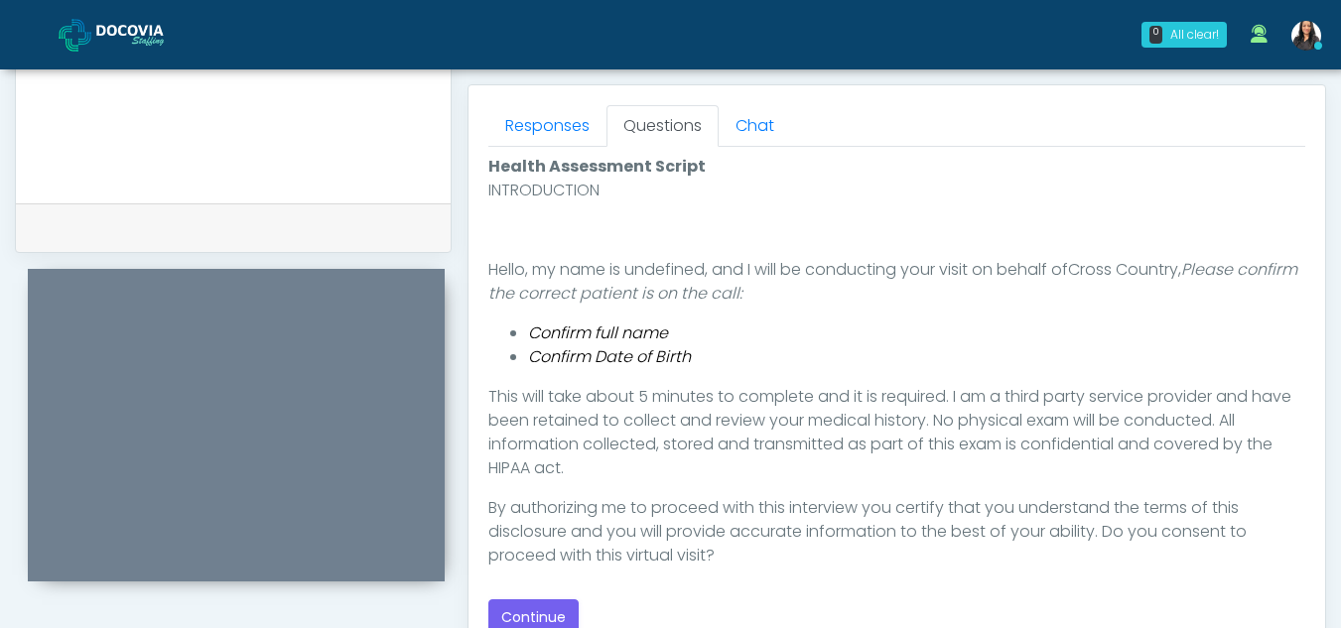
scroll to position [0, 0]
click at [533, 605] on button "Continue" at bounding box center [533, 617] width 90 height 37
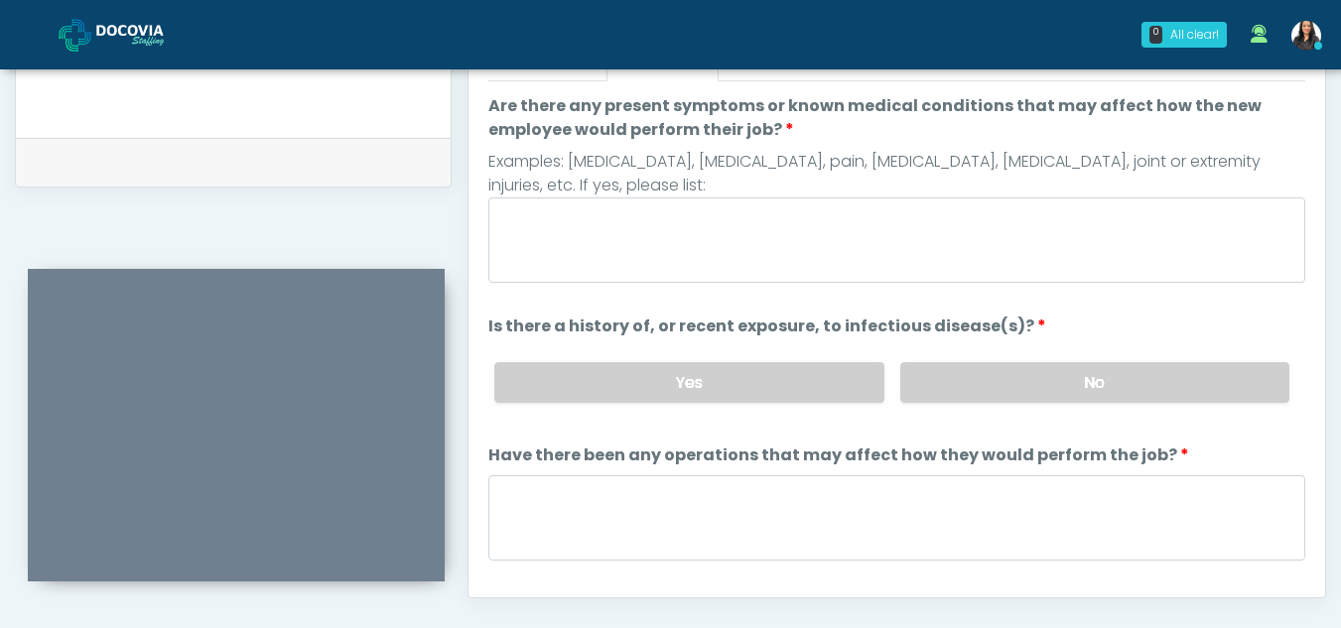
scroll to position [890, 0]
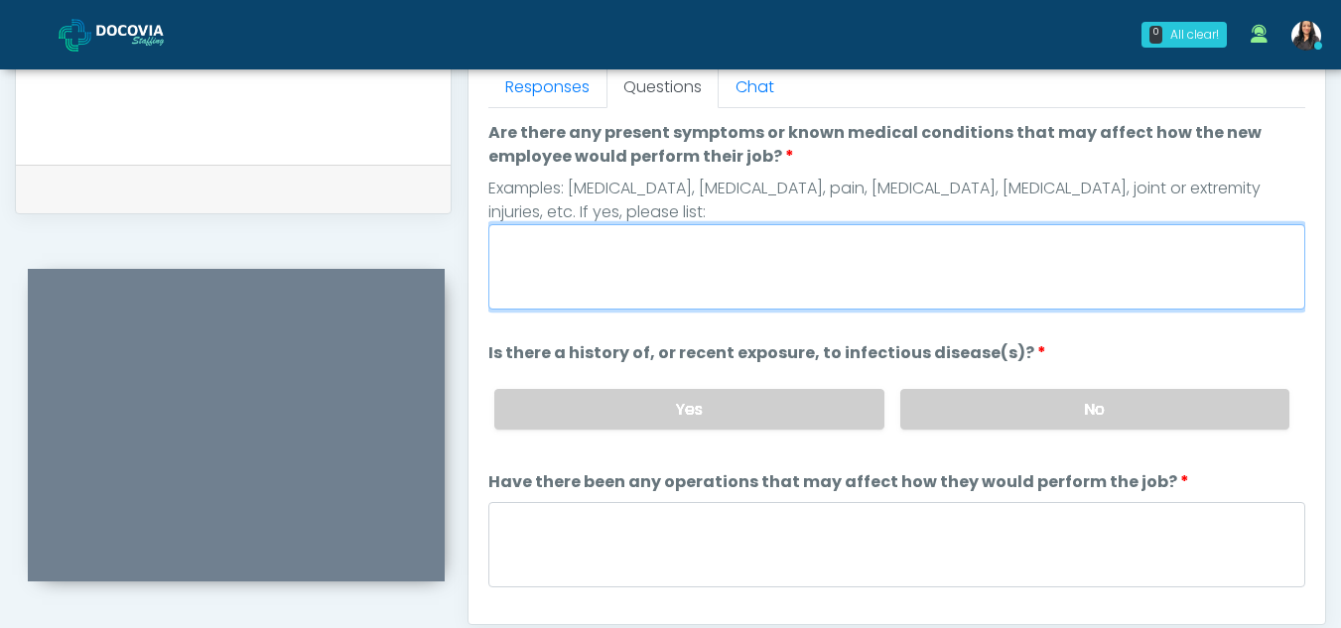
click at [700, 256] on textarea "Are there any present symptoms or known medical conditions that may affect how …" at bounding box center [896, 266] width 817 height 85
type textarea "**"
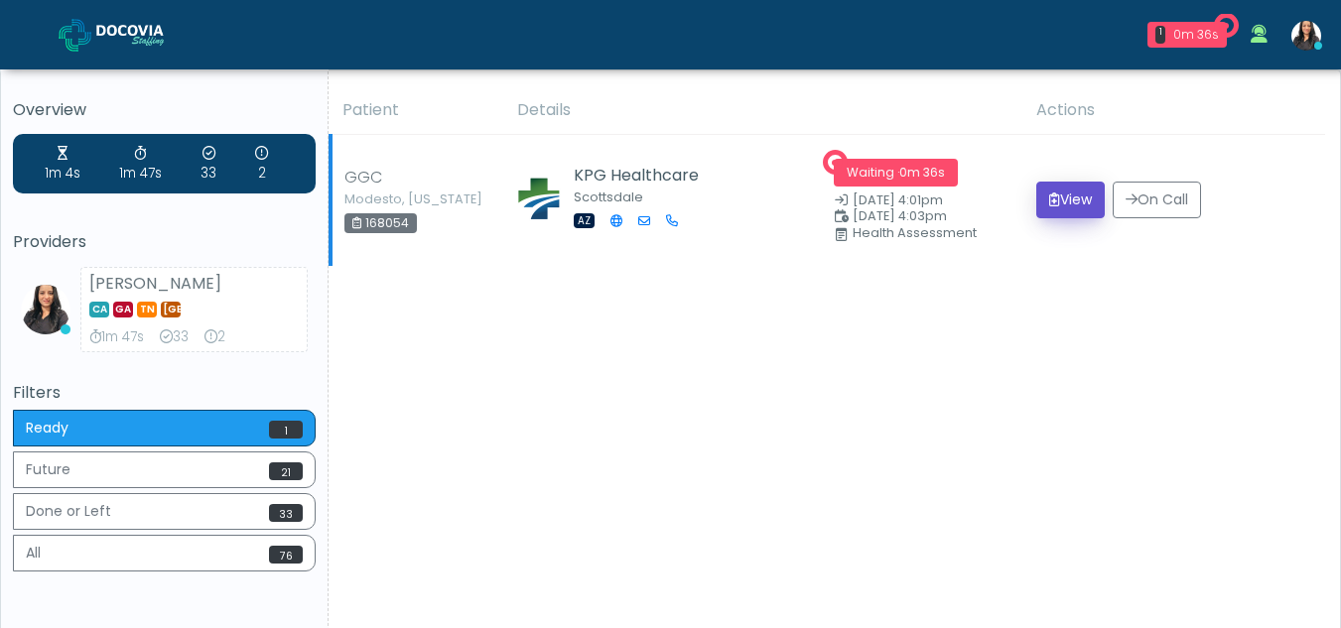
click at [1045, 191] on button "View" at bounding box center [1070, 200] width 68 height 37
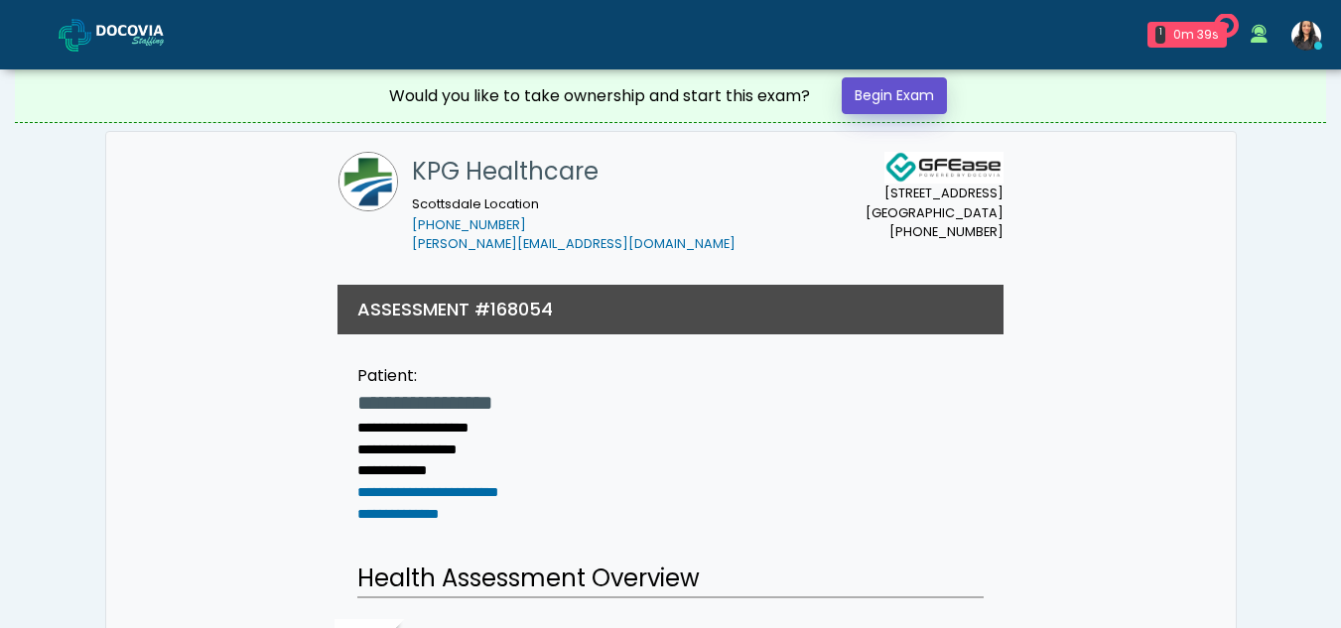
click at [895, 98] on link "Begin Exam" at bounding box center [893, 95] width 105 height 37
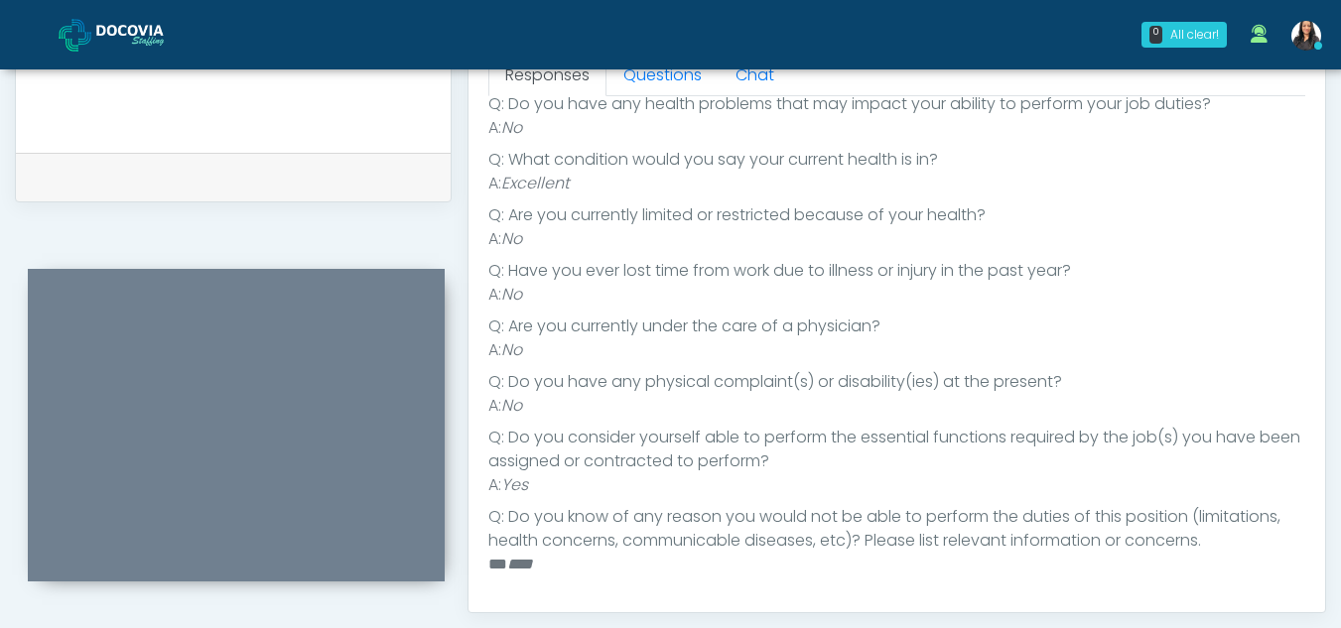
scroll to position [831, 0]
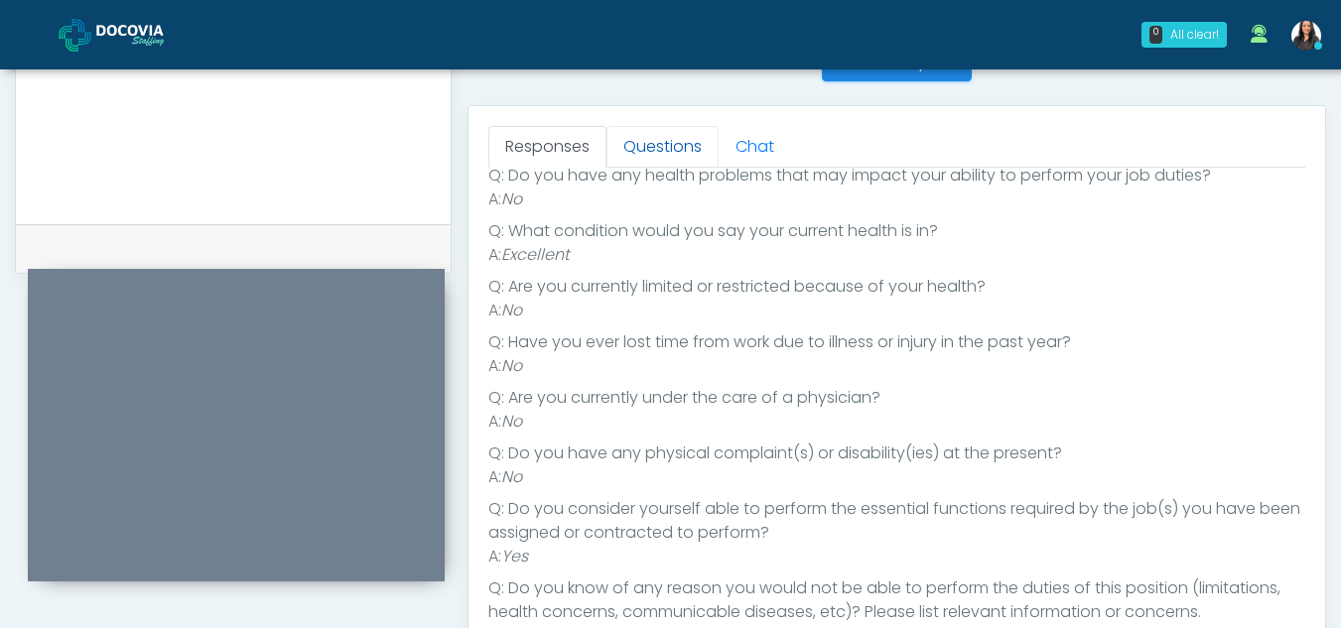
click at [639, 137] on link "Questions" at bounding box center [662, 147] width 112 height 42
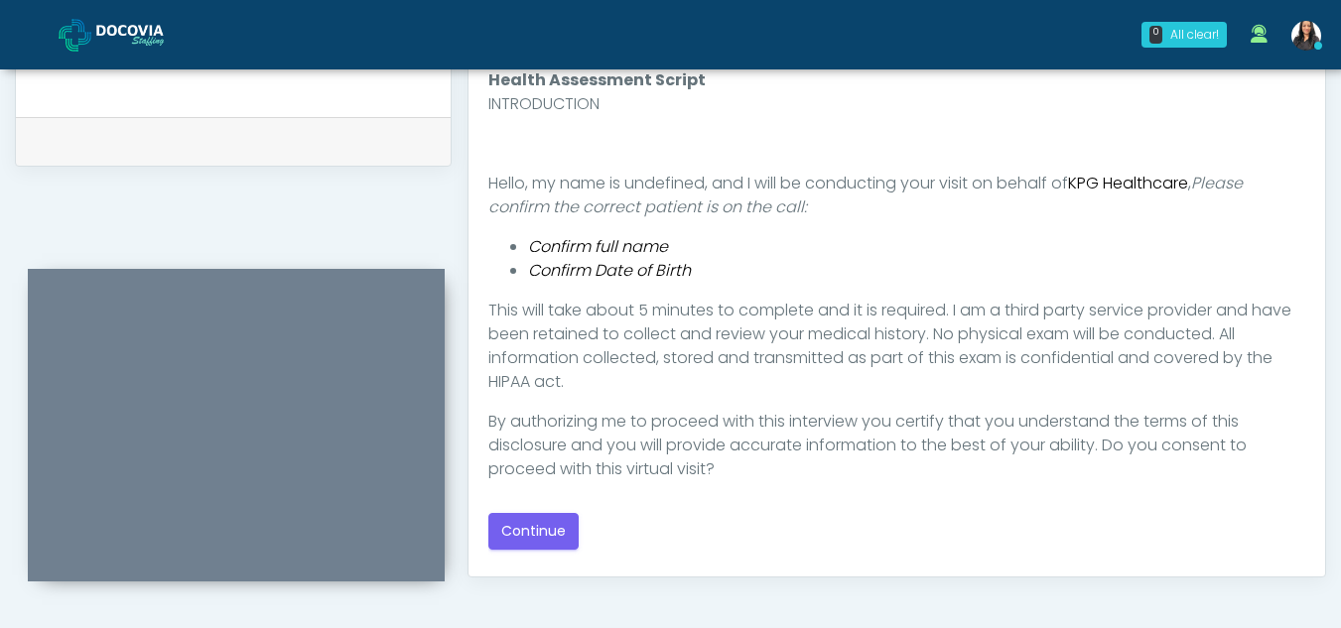
scroll to position [941, 0]
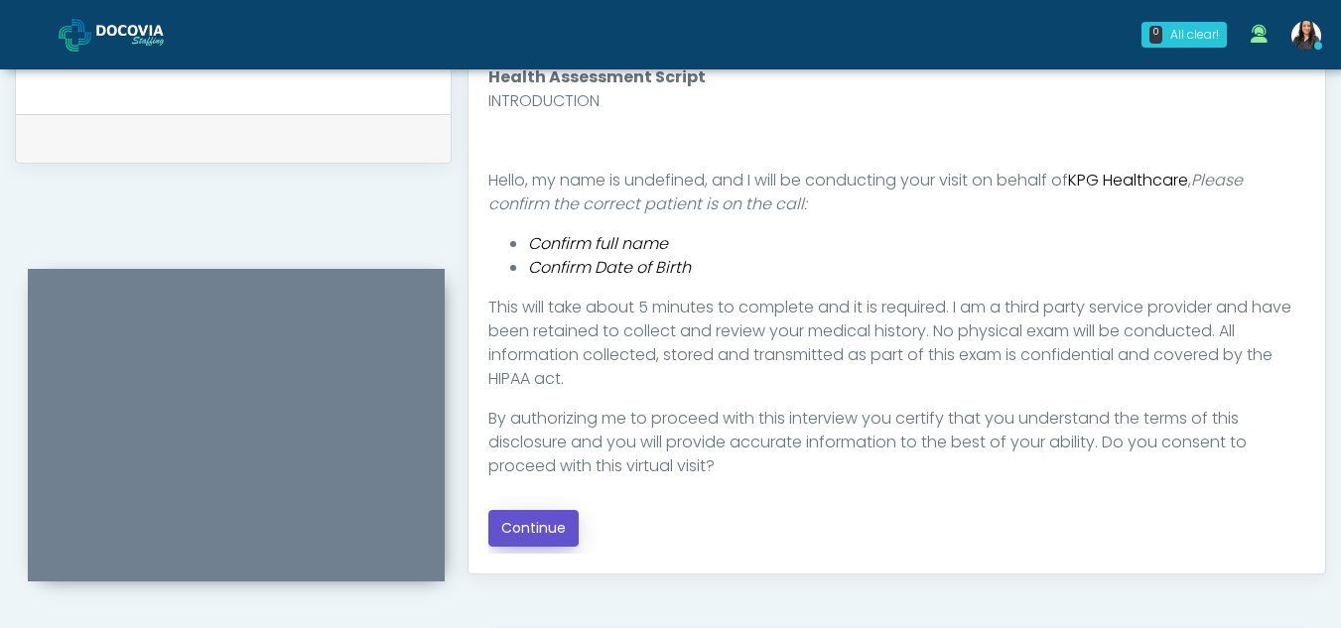
click at [527, 527] on button "Continue" at bounding box center [533, 528] width 90 height 37
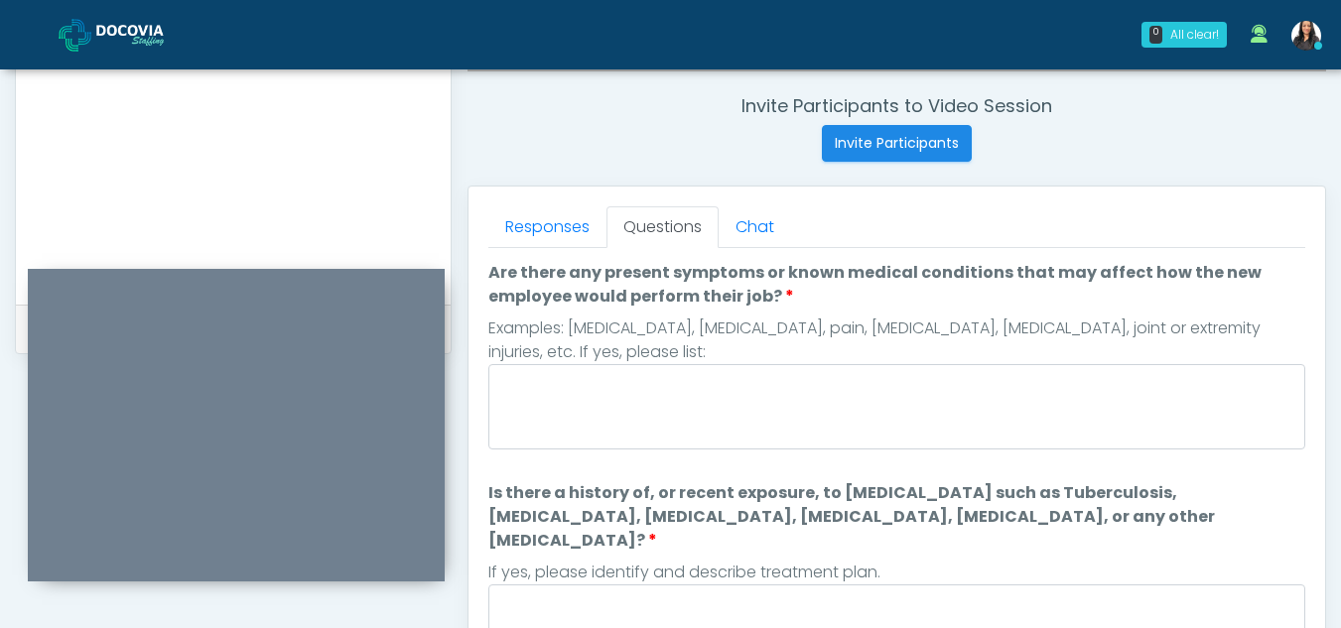
scroll to position [747, 0]
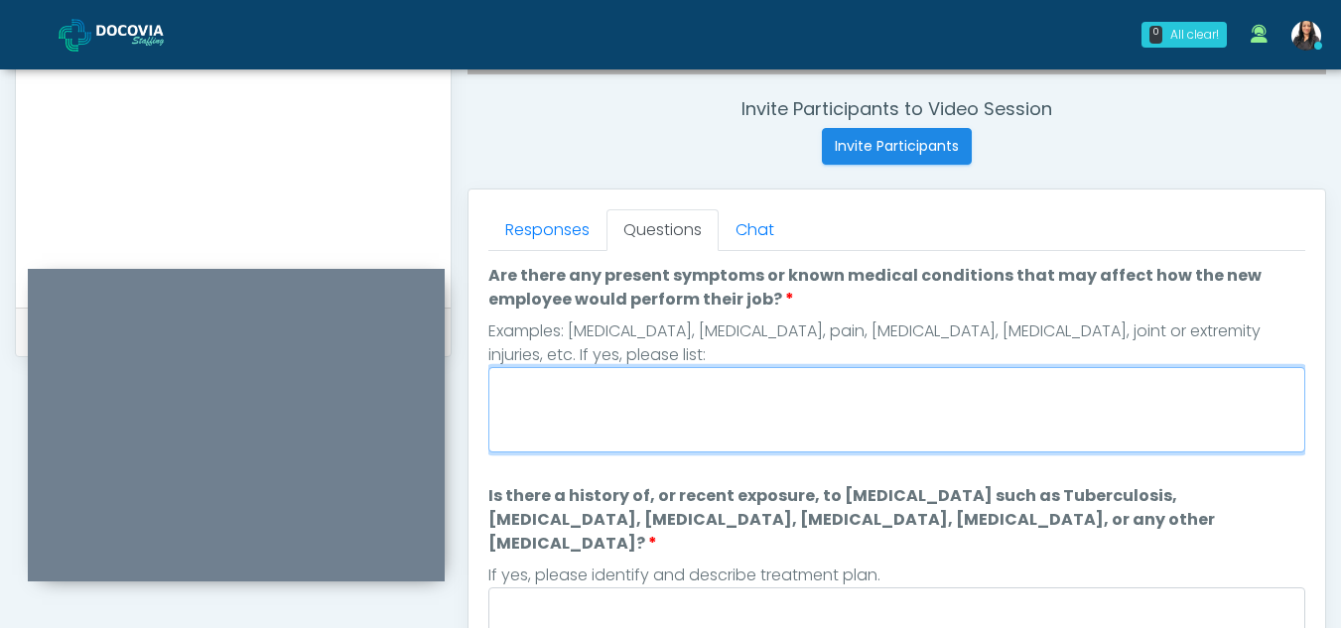
click at [624, 386] on textarea "Are there any present symptoms or known medical conditions that may affect how …" at bounding box center [896, 409] width 817 height 85
type textarea "**"
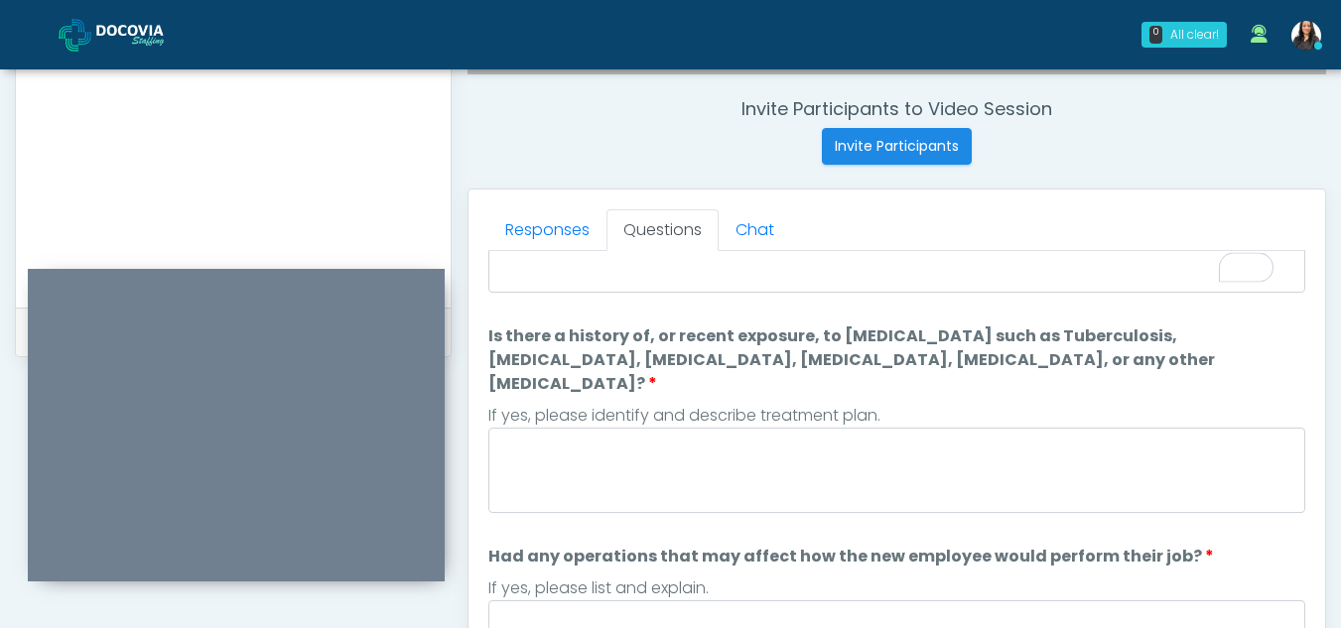
scroll to position [165, 0]
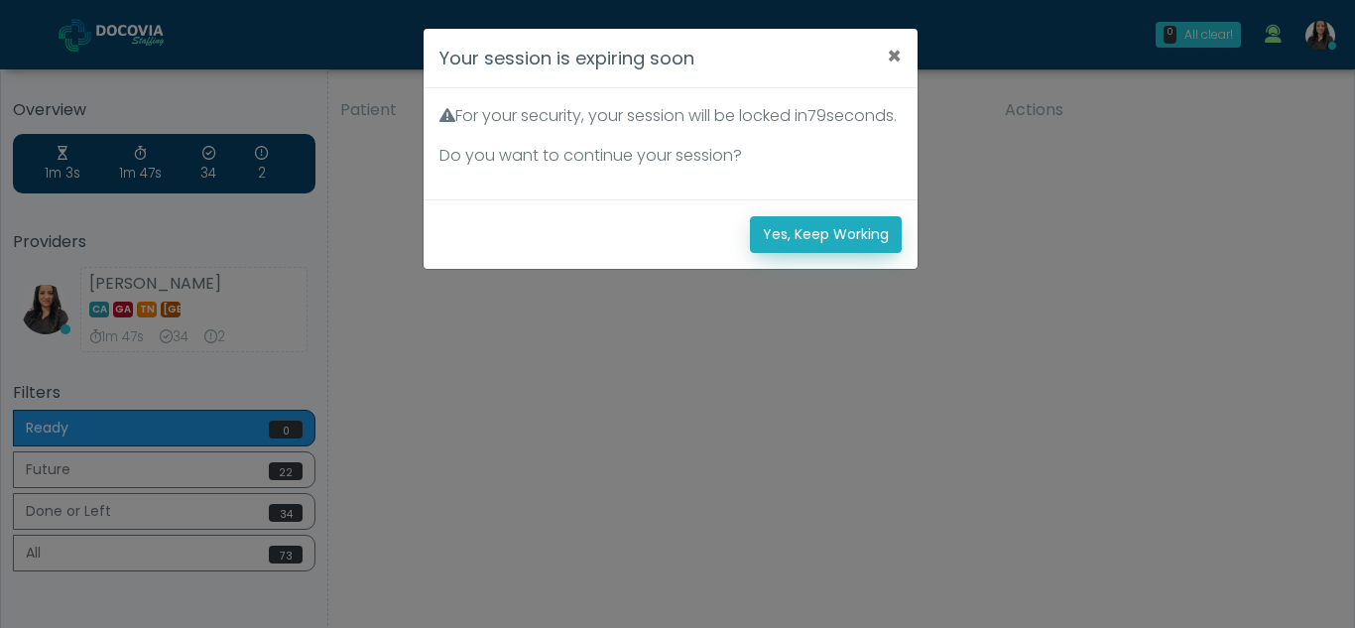
click at [872, 251] on button "Yes, Keep Working" at bounding box center [826, 234] width 152 height 37
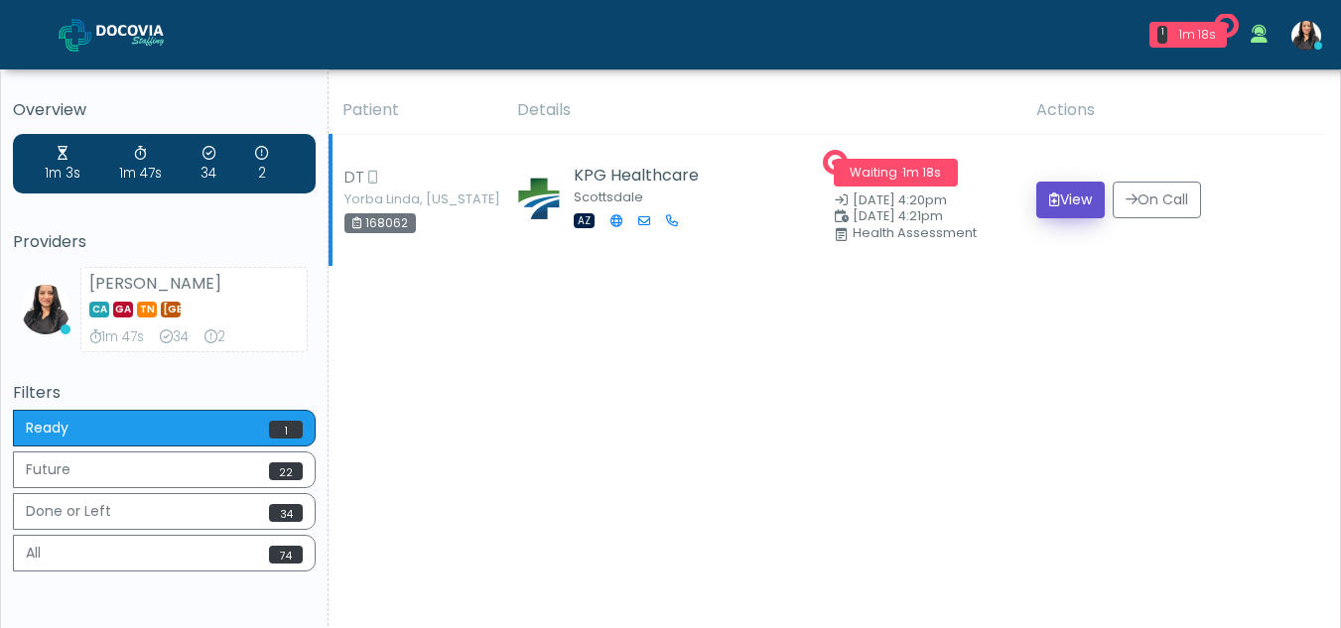
click at [1069, 194] on button "View" at bounding box center [1070, 200] width 68 height 37
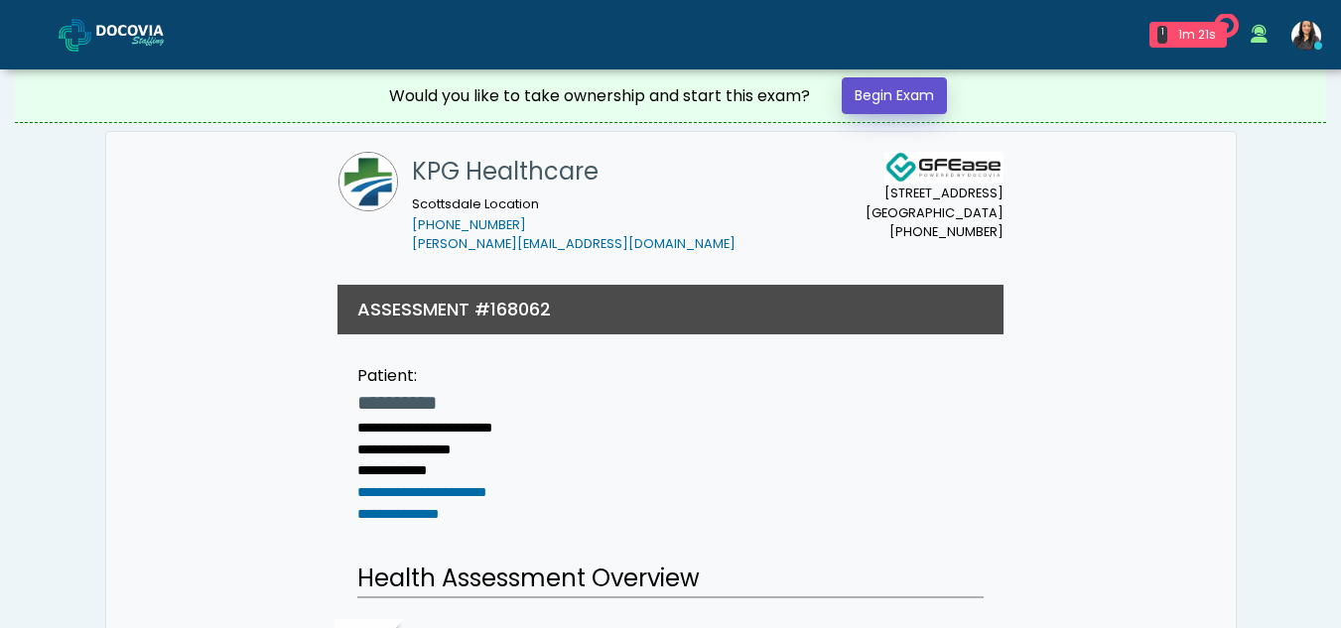
click at [925, 93] on link "Begin Exam" at bounding box center [893, 95] width 105 height 37
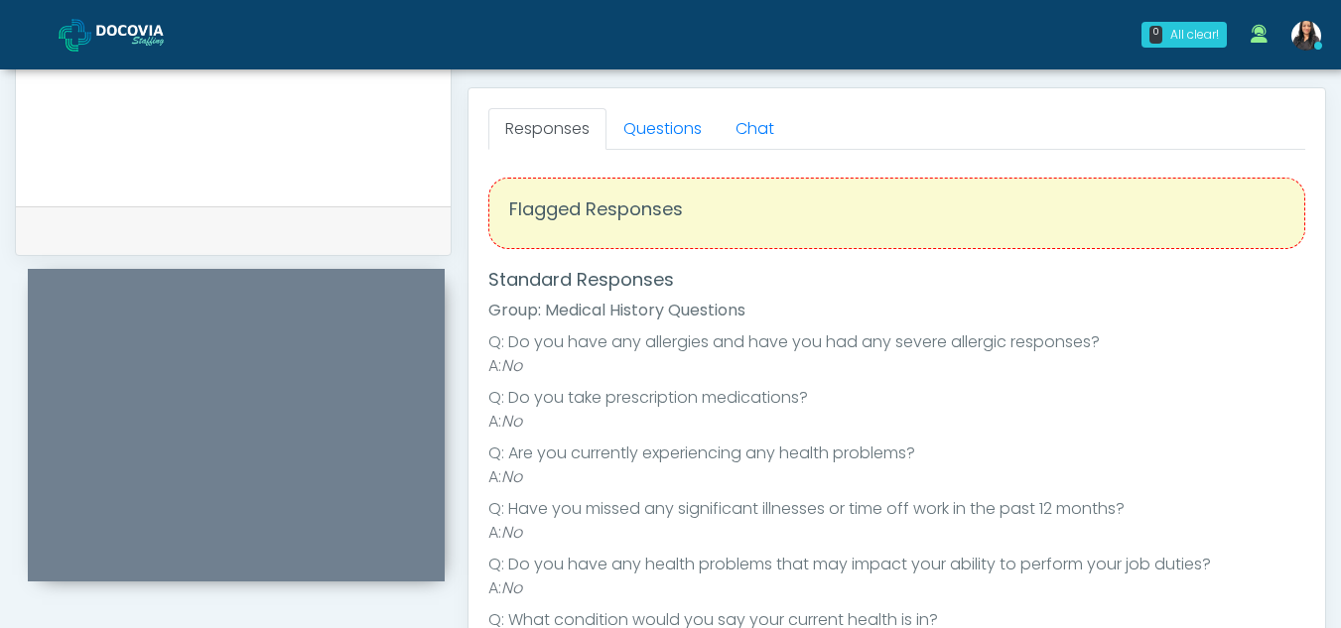
scroll to position [816, 0]
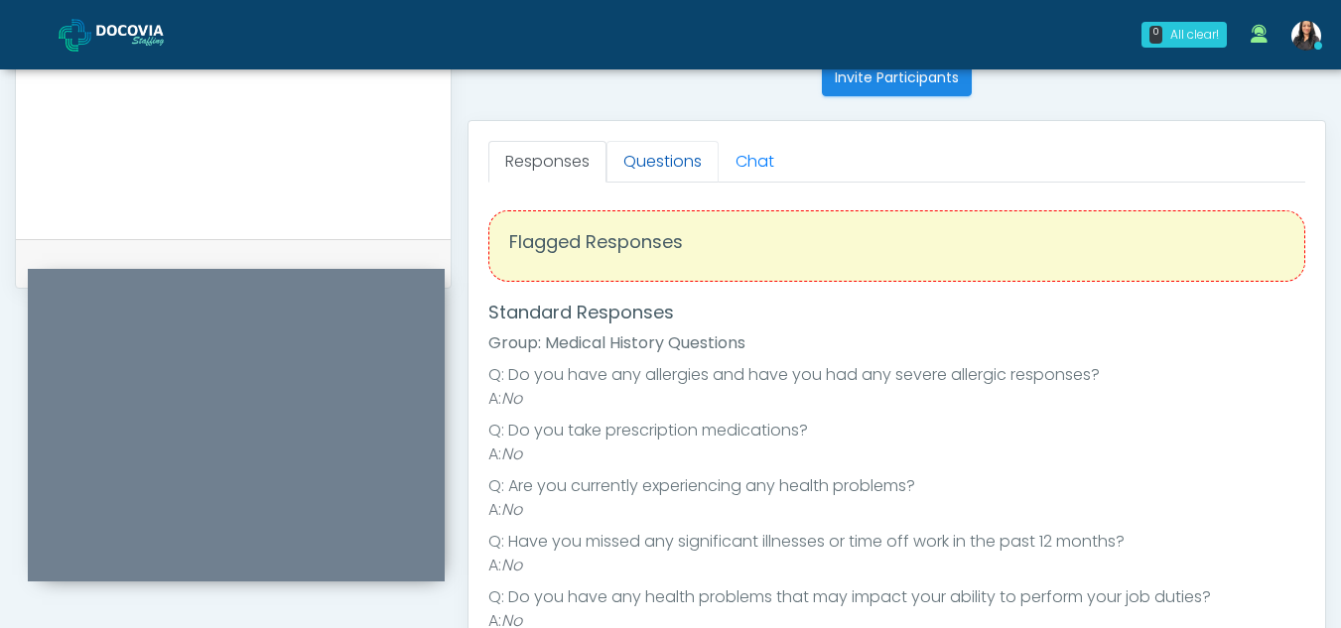
click at [638, 146] on link "Questions" at bounding box center [662, 162] width 112 height 42
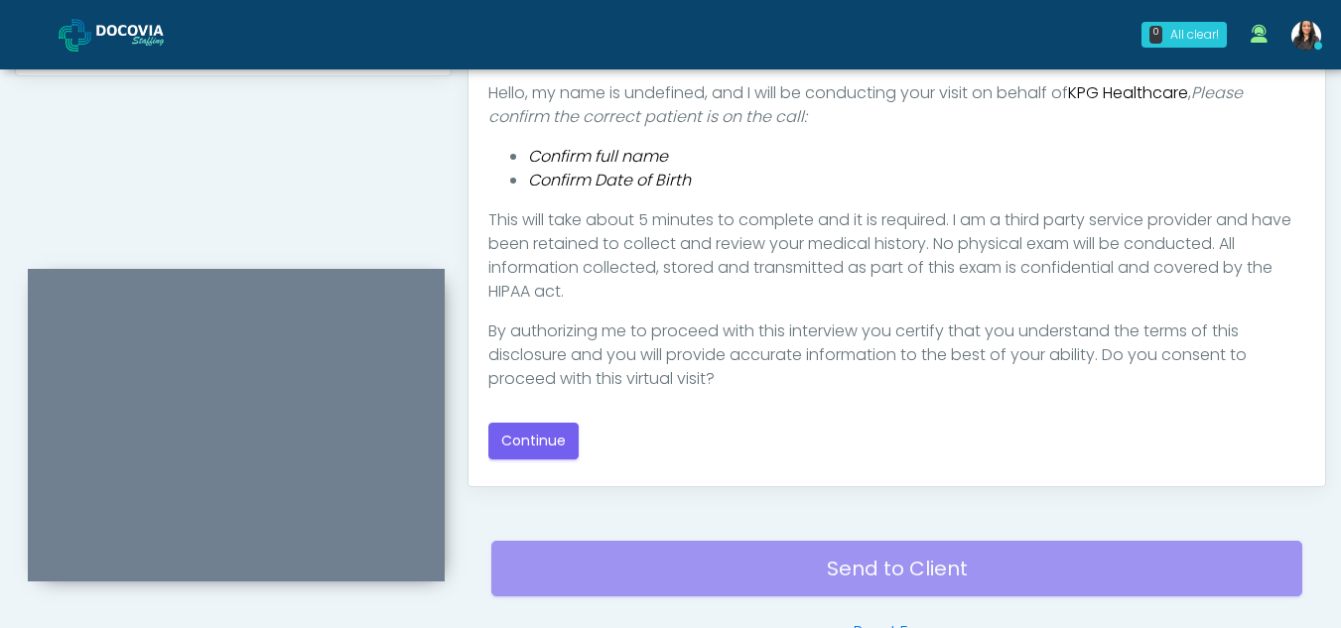
scroll to position [1058, 0]
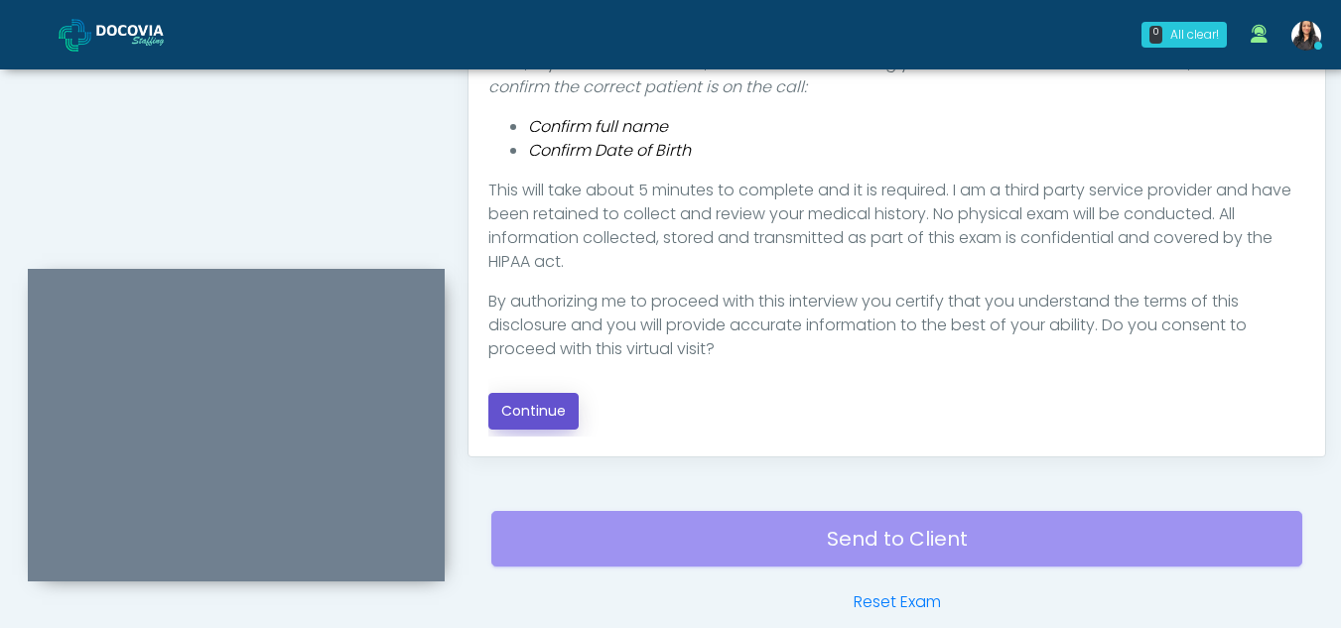
click at [522, 401] on button "Continue" at bounding box center [533, 411] width 90 height 37
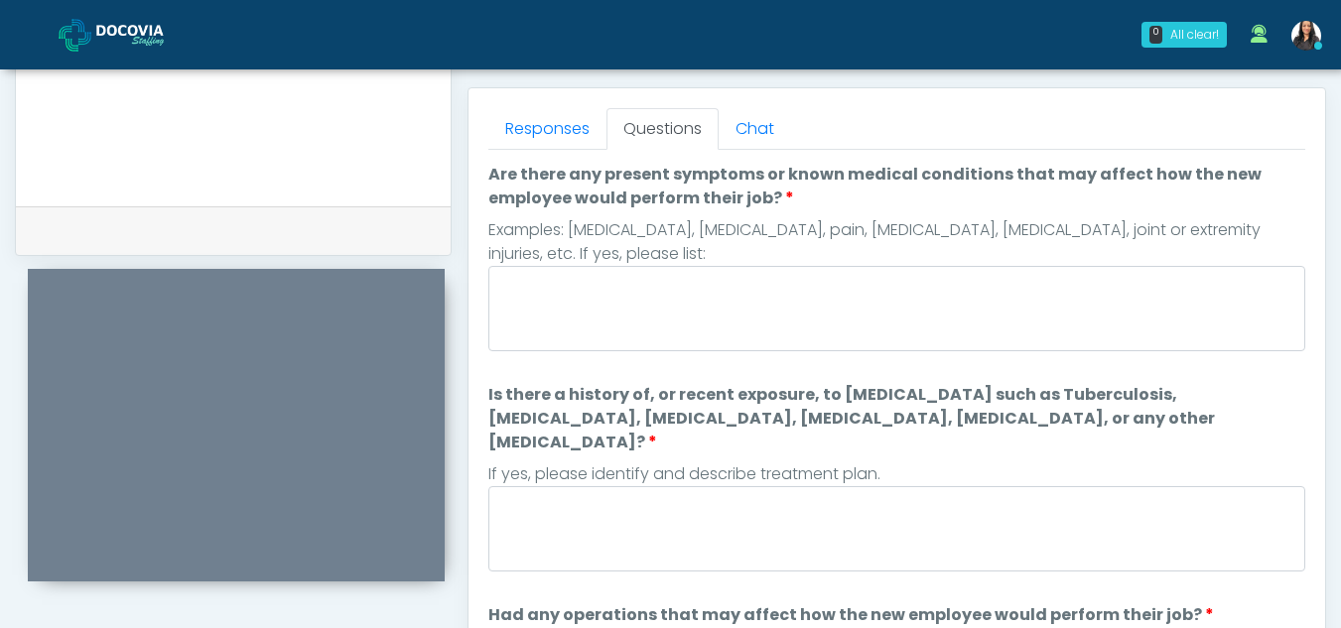
scroll to position [803, 0]
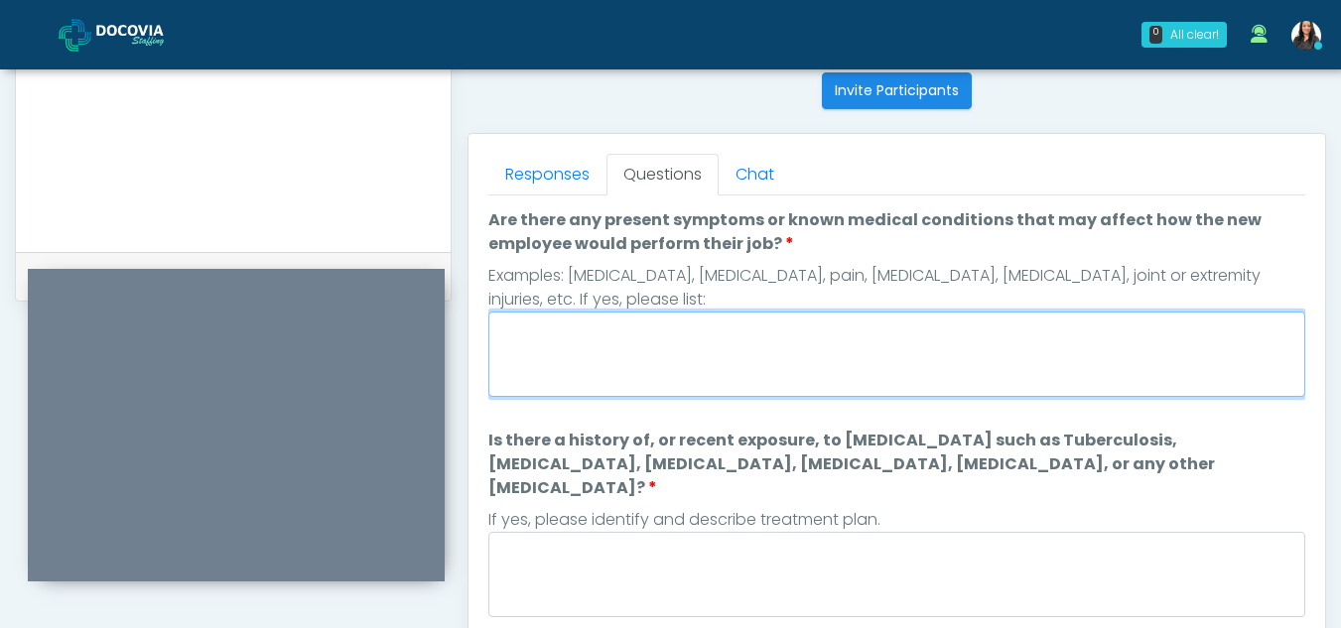
click at [657, 369] on textarea "Are there any present symptoms or known medical conditions that may affect how …" at bounding box center [896, 354] width 817 height 85
type textarea "**"
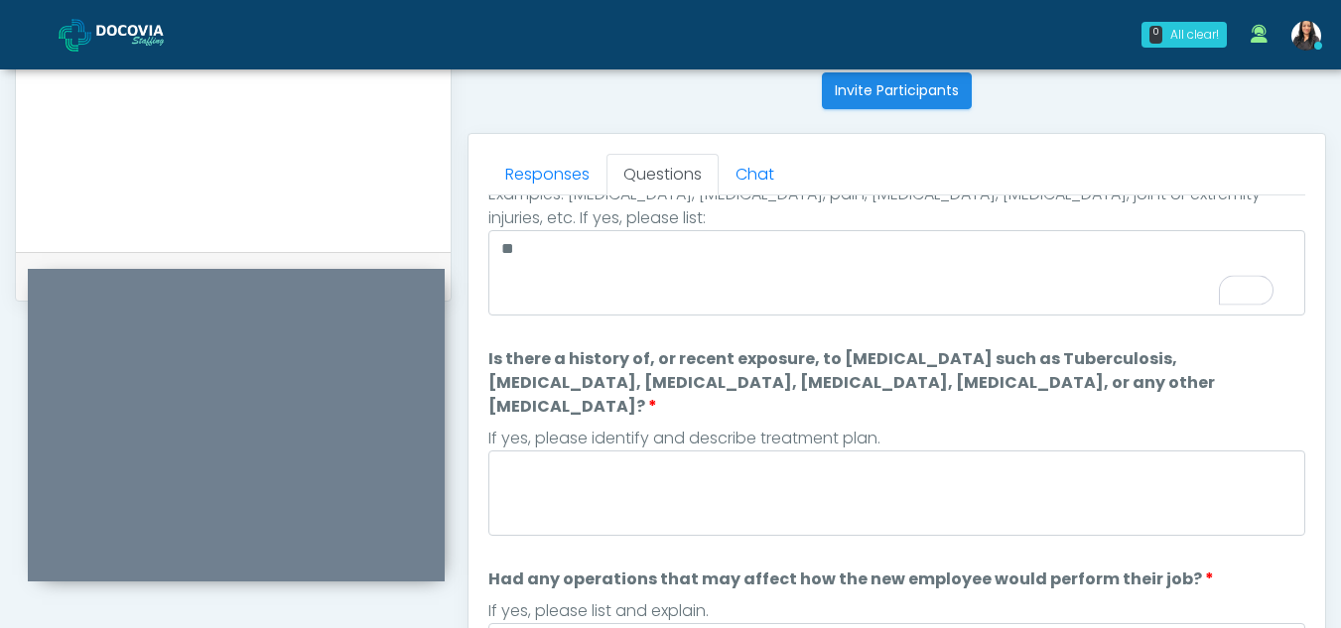
scroll to position [114, 0]
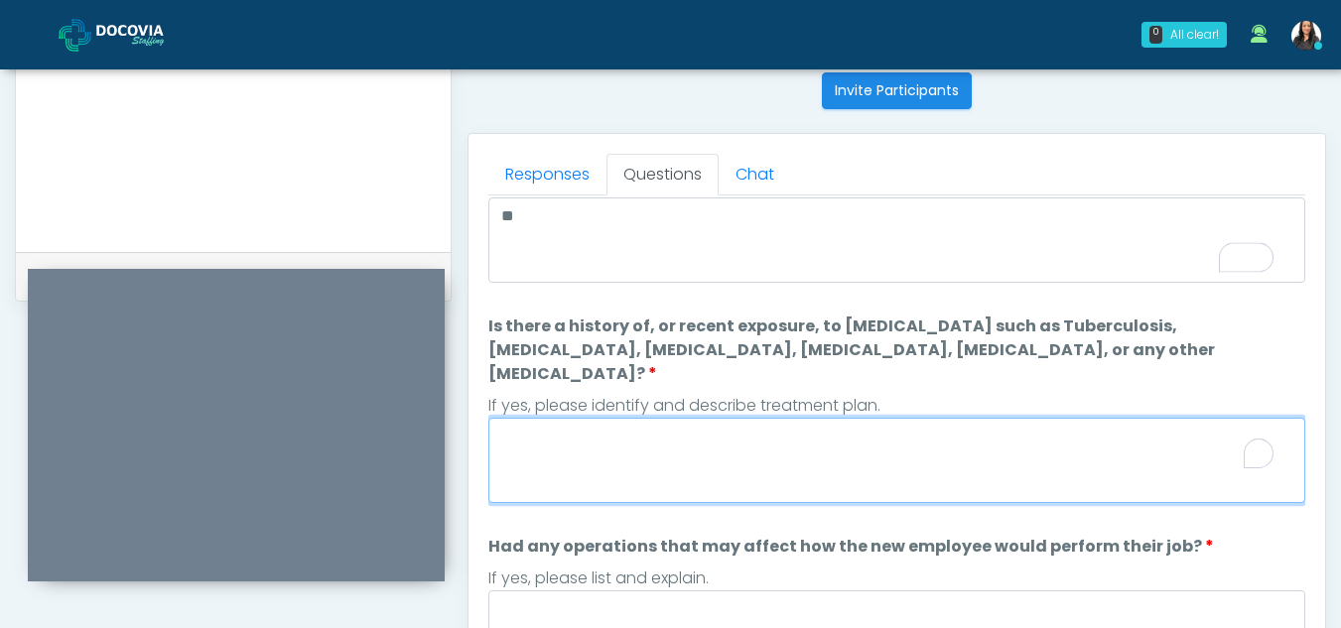
click at [601, 429] on textarea "Is there a history of, or recent exposure, to infectious diseases such as Tuber…" at bounding box center [896, 460] width 817 height 85
type textarea "**"
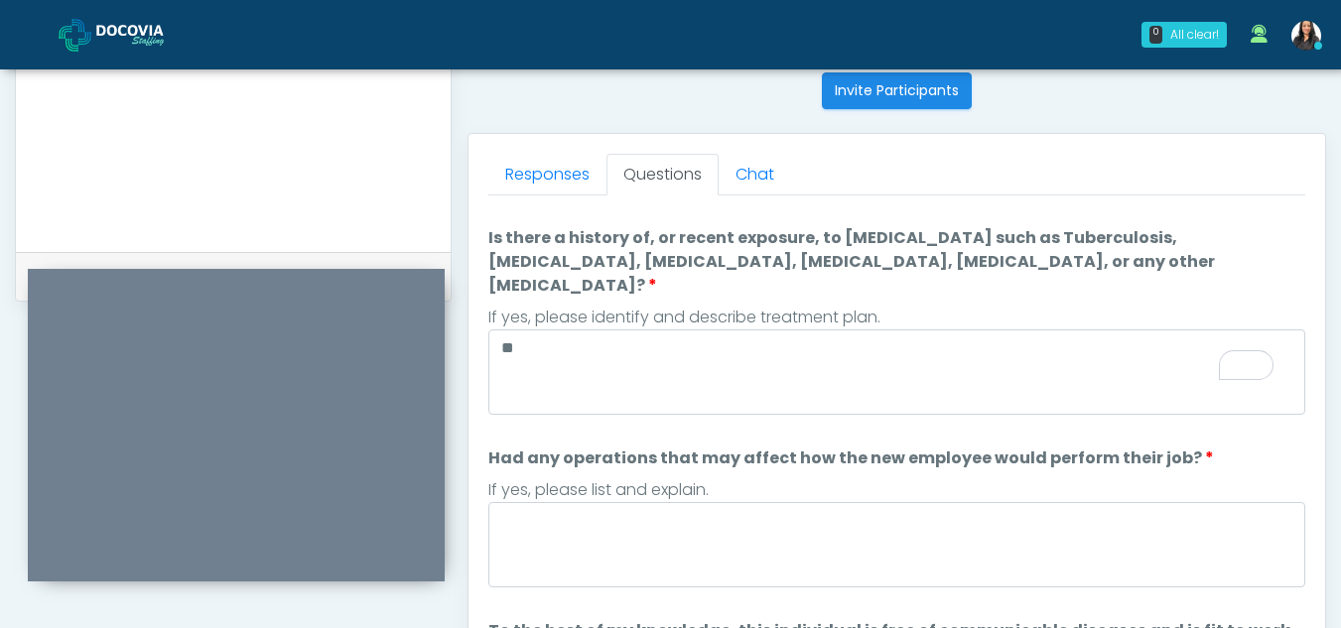
scroll to position [0, 0]
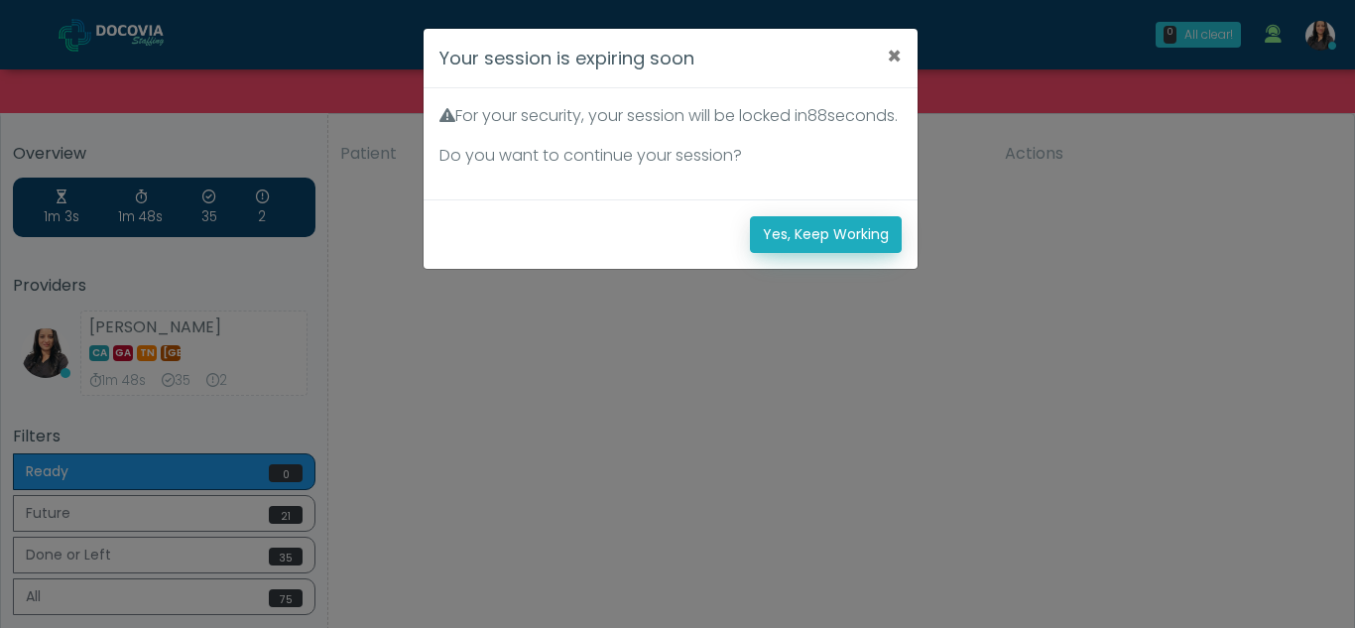
click at [838, 253] on button "Yes, Keep Working" at bounding box center [826, 234] width 152 height 37
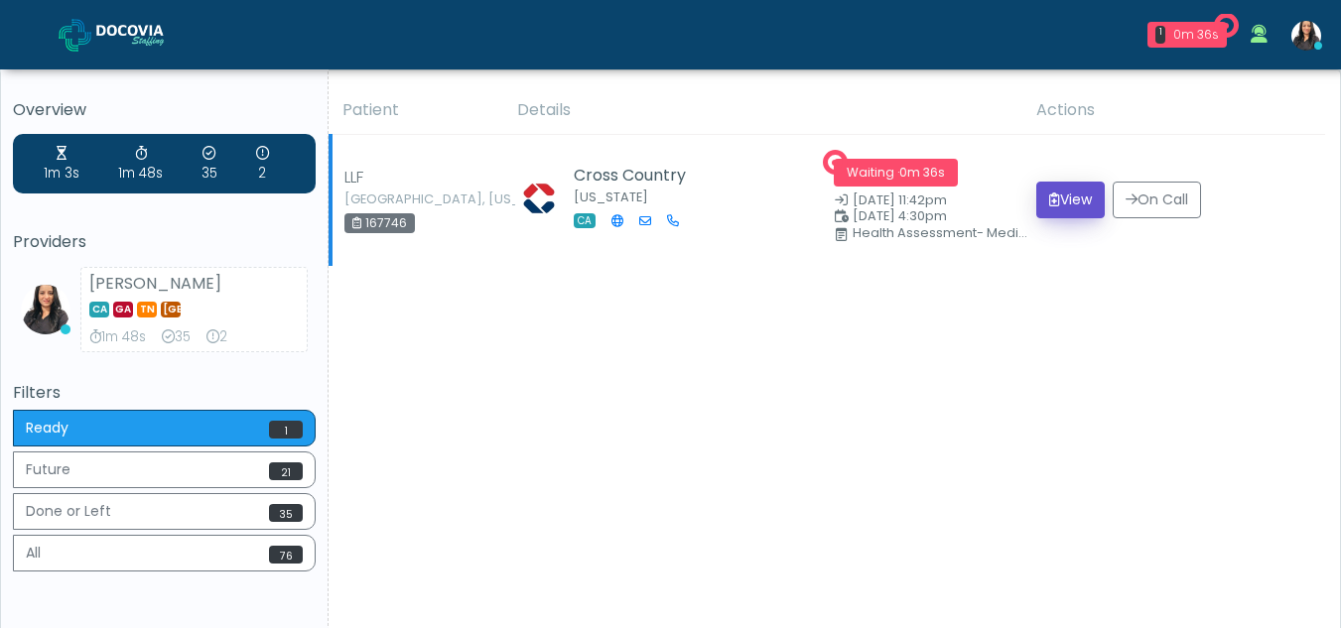
click at [1082, 205] on button "View" at bounding box center [1070, 200] width 68 height 37
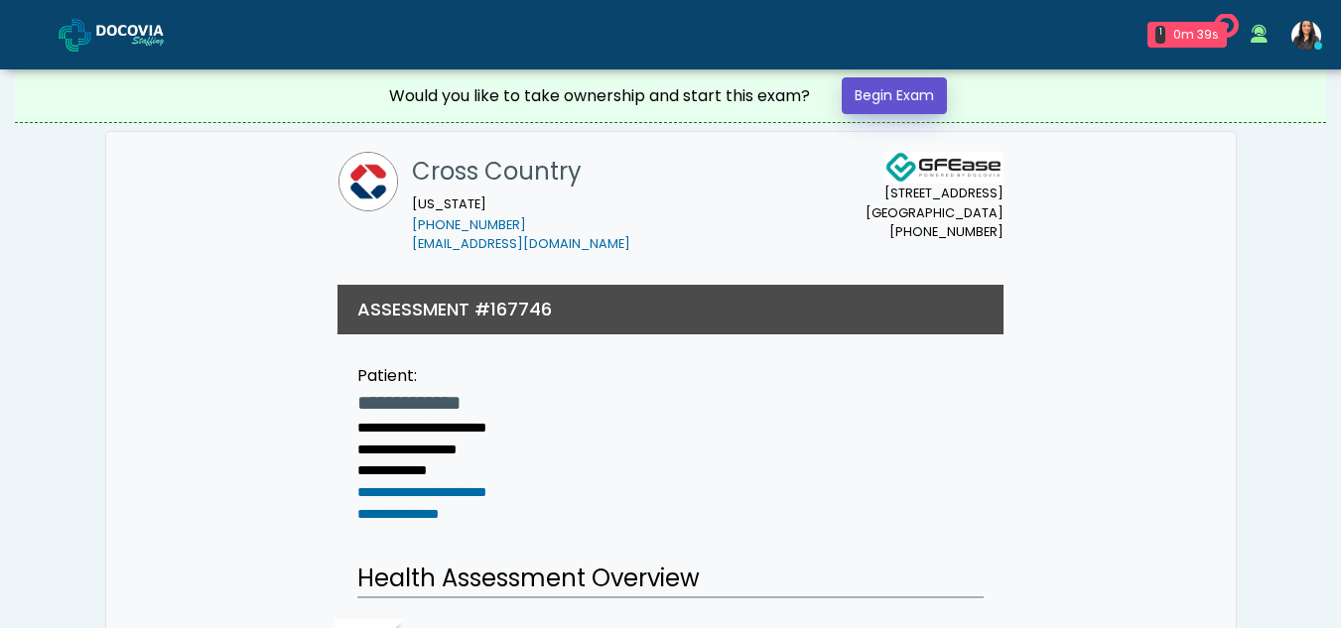
click at [889, 102] on link "Begin Exam" at bounding box center [893, 95] width 105 height 37
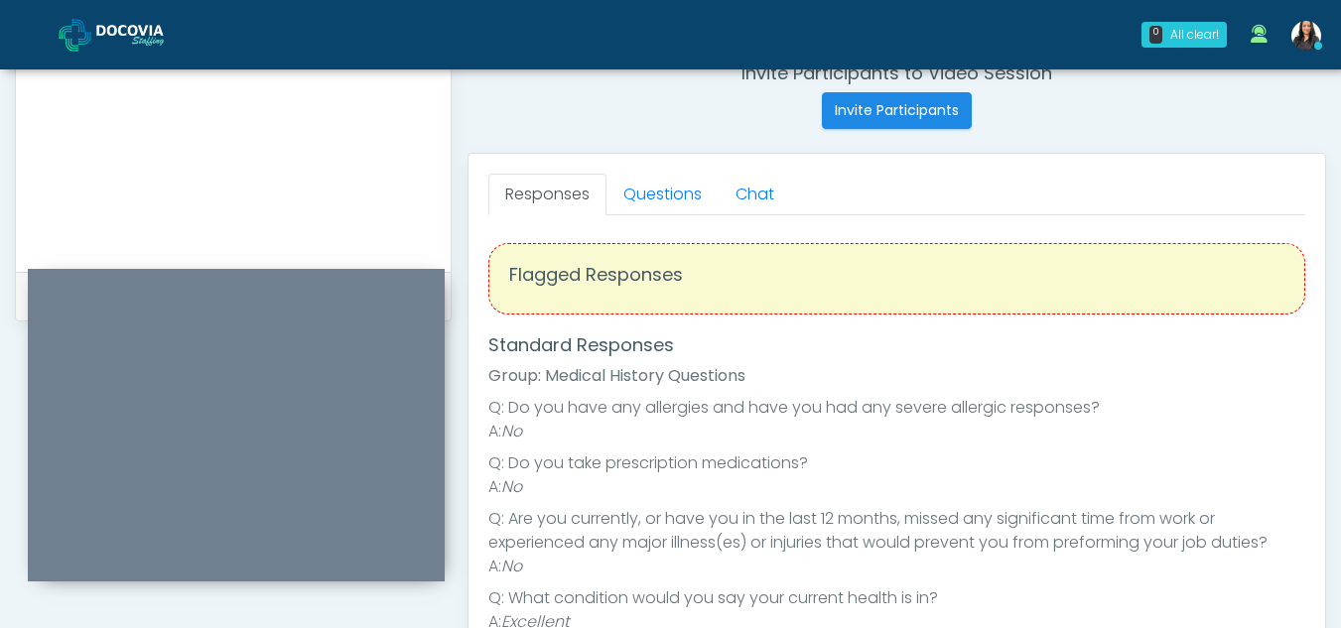
scroll to position [768, 0]
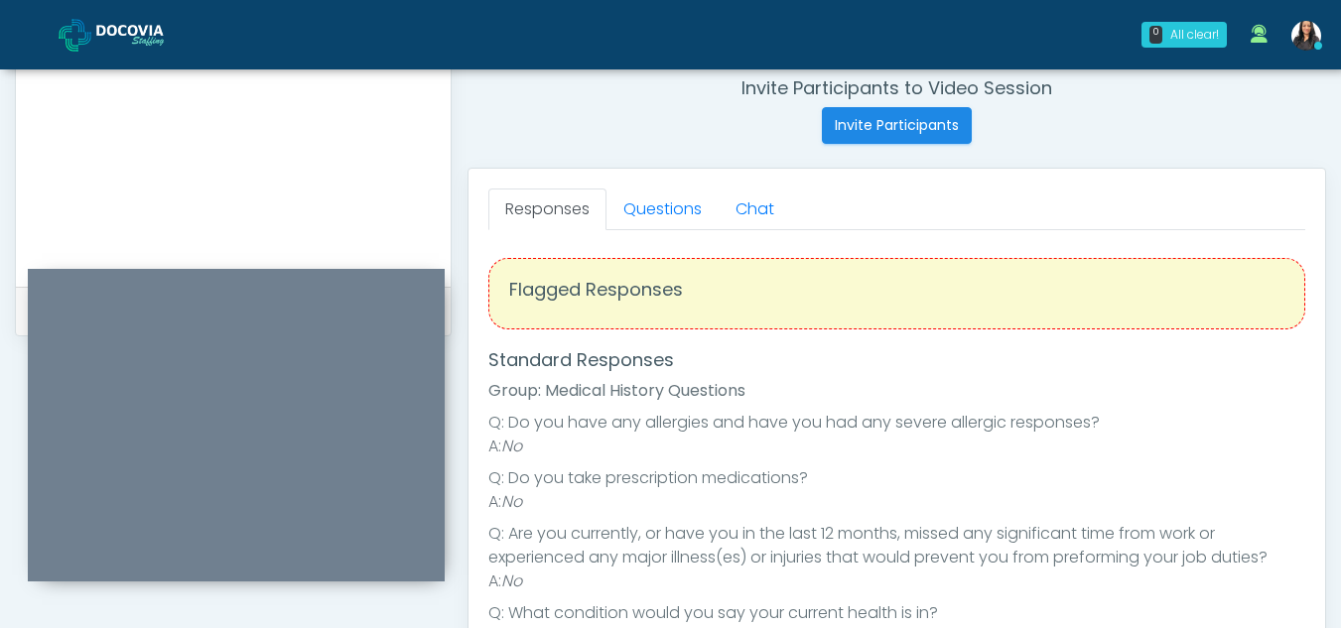
click at [674, 188] on div "Responses Questions Chat Health Assessment Script INTRODUCTION Hello, my name i…" at bounding box center [896, 458] width 856 height 578
click at [676, 198] on link "Questions" at bounding box center [662, 210] width 112 height 42
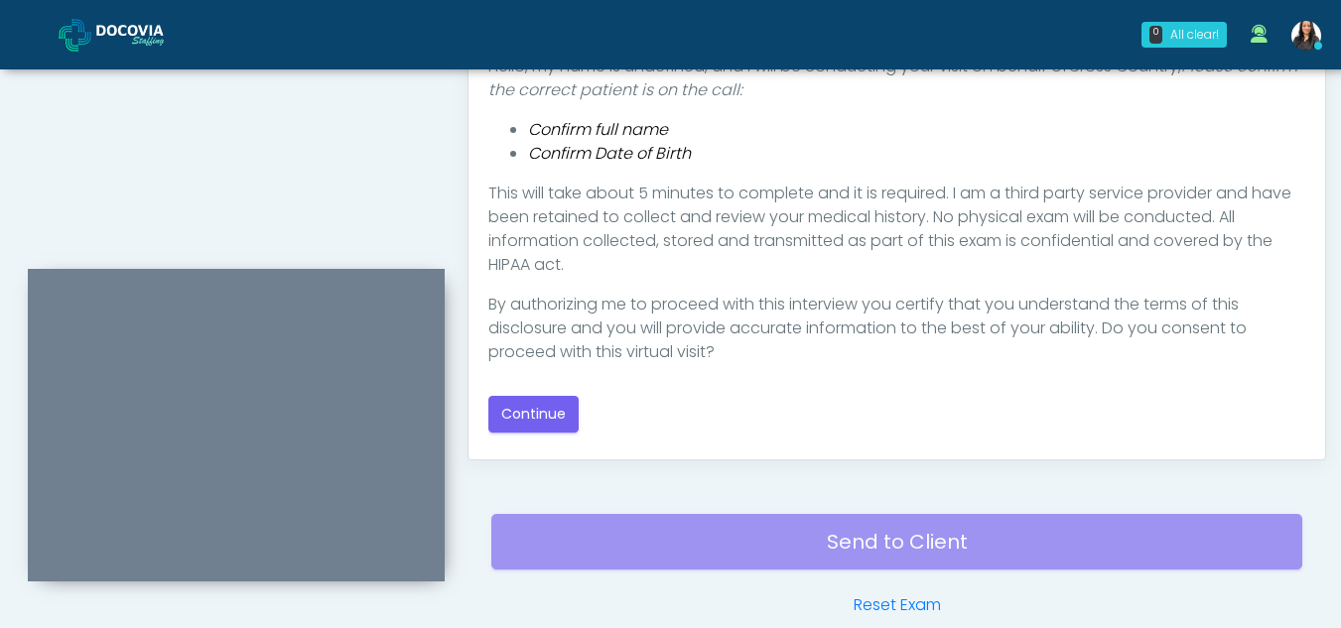
scroll to position [1058, 0]
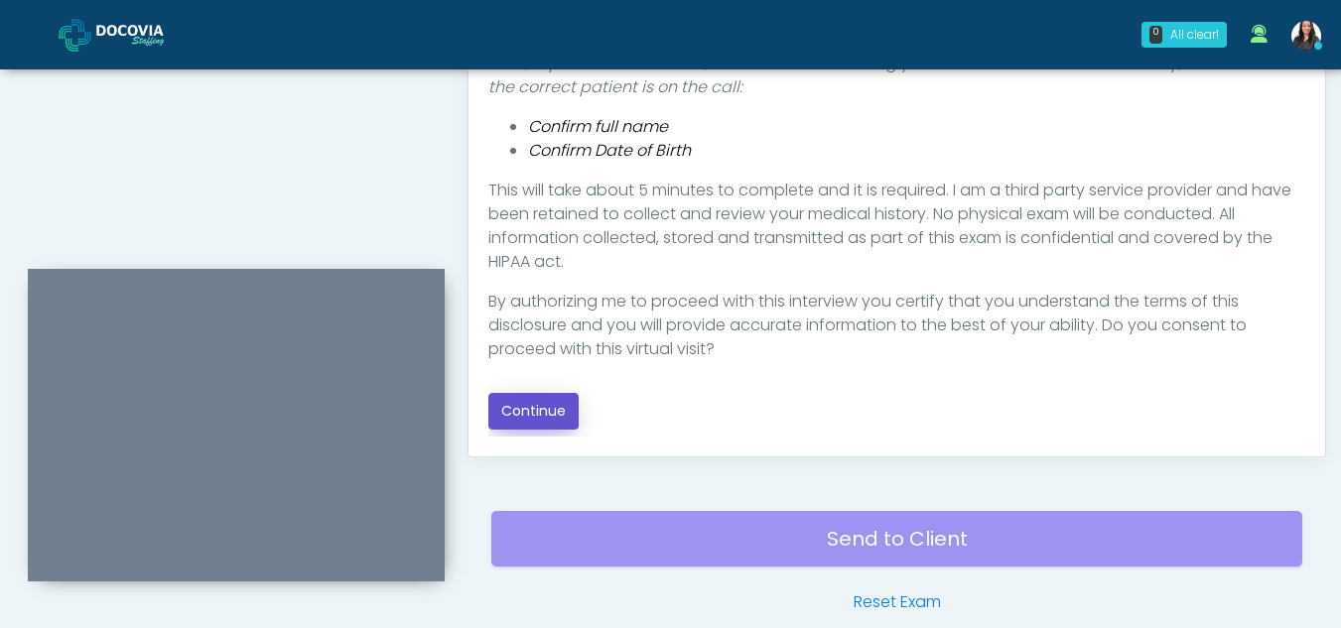
click at [550, 413] on button "Continue" at bounding box center [533, 411] width 90 height 37
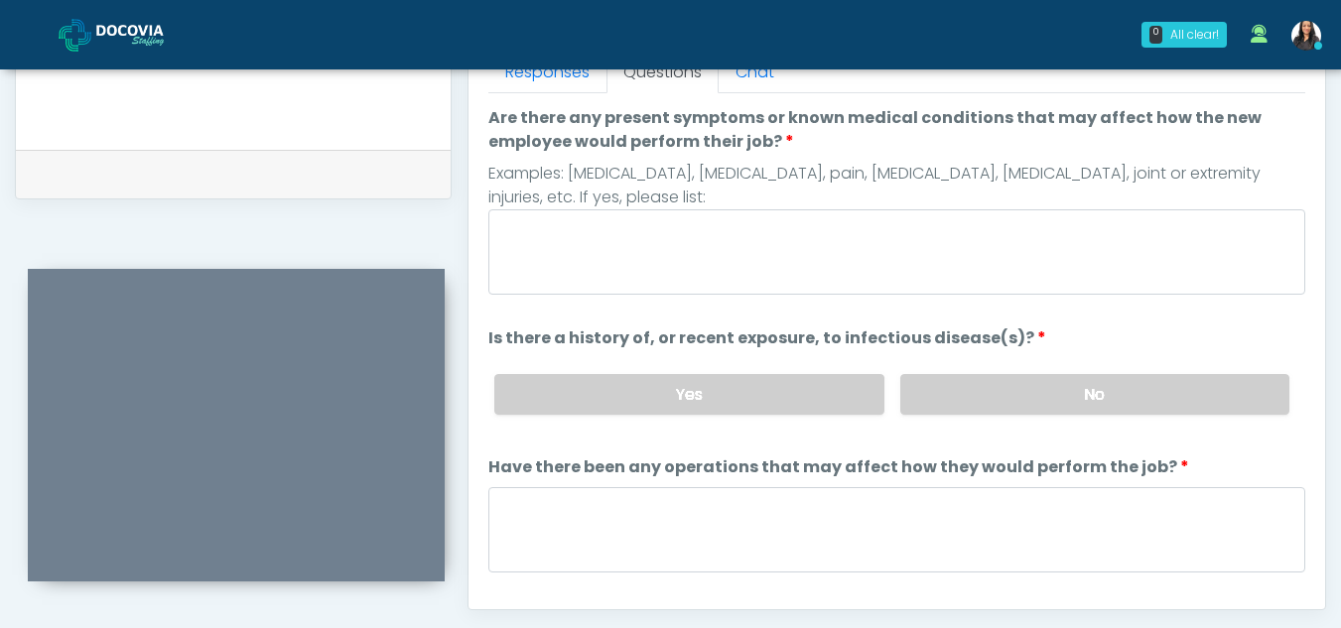
scroll to position [848, 0]
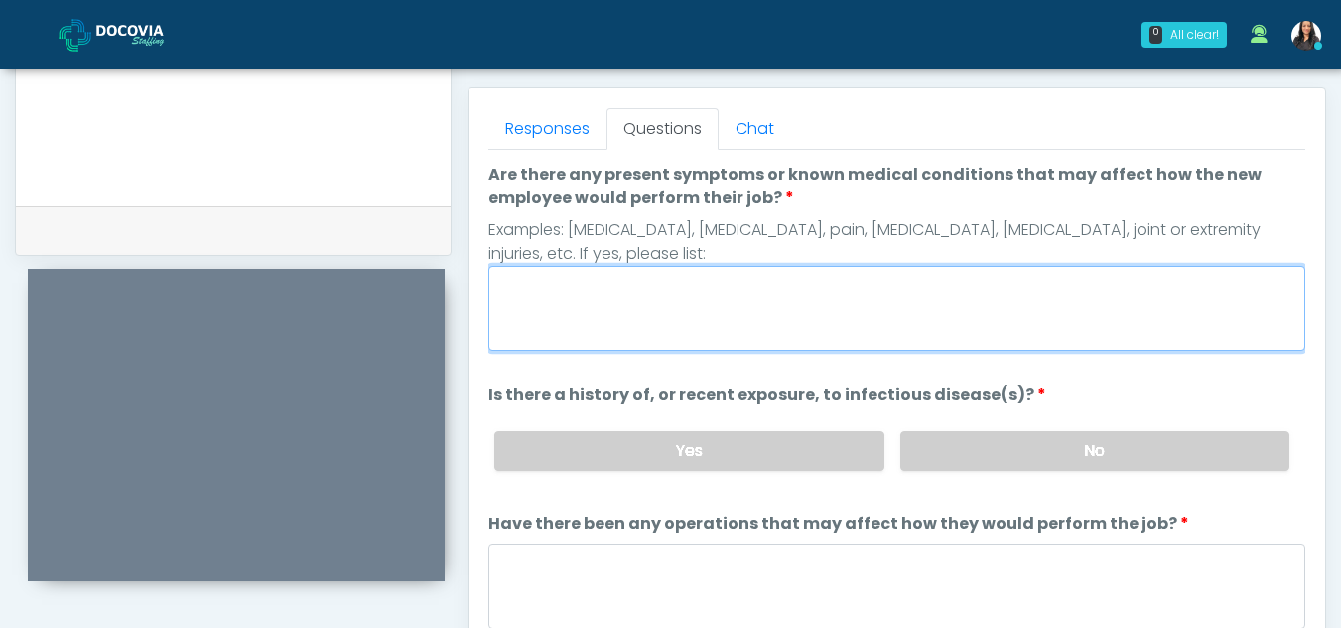
click at [679, 293] on textarea "Are there any present symptoms or known medical conditions that may affect how …" at bounding box center [896, 308] width 817 height 85
type textarea "*"
type textarea "**"
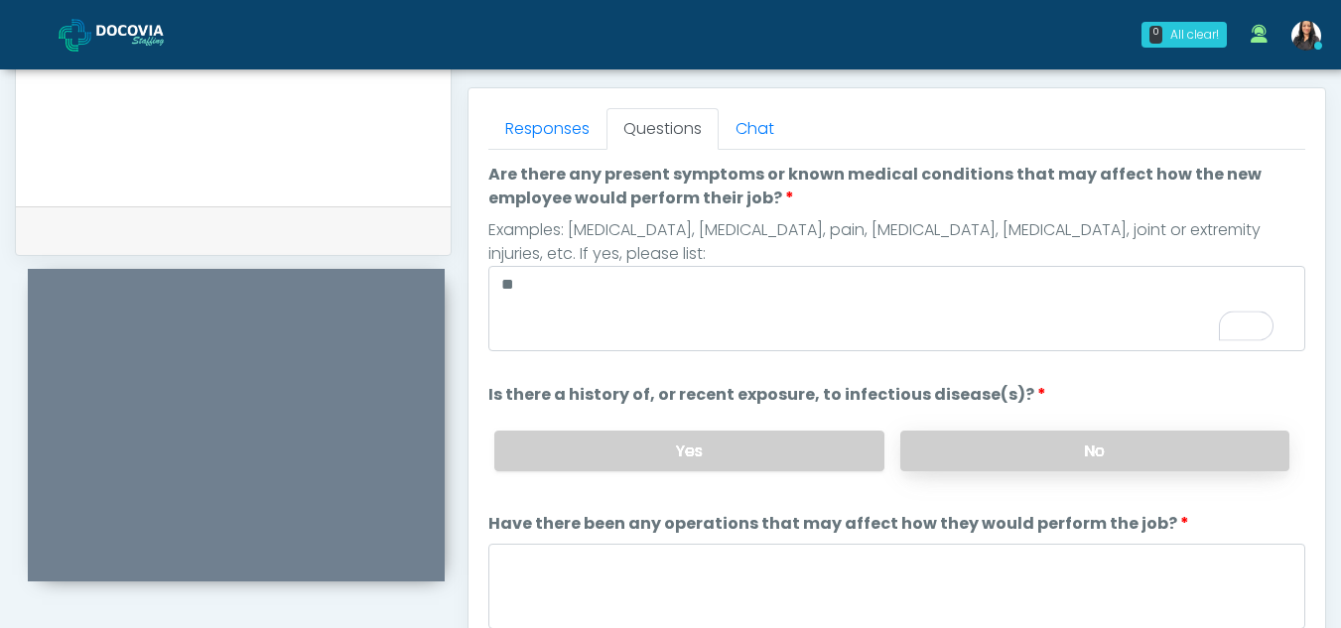
click at [1033, 460] on label "No" at bounding box center [1094, 451] width 389 height 41
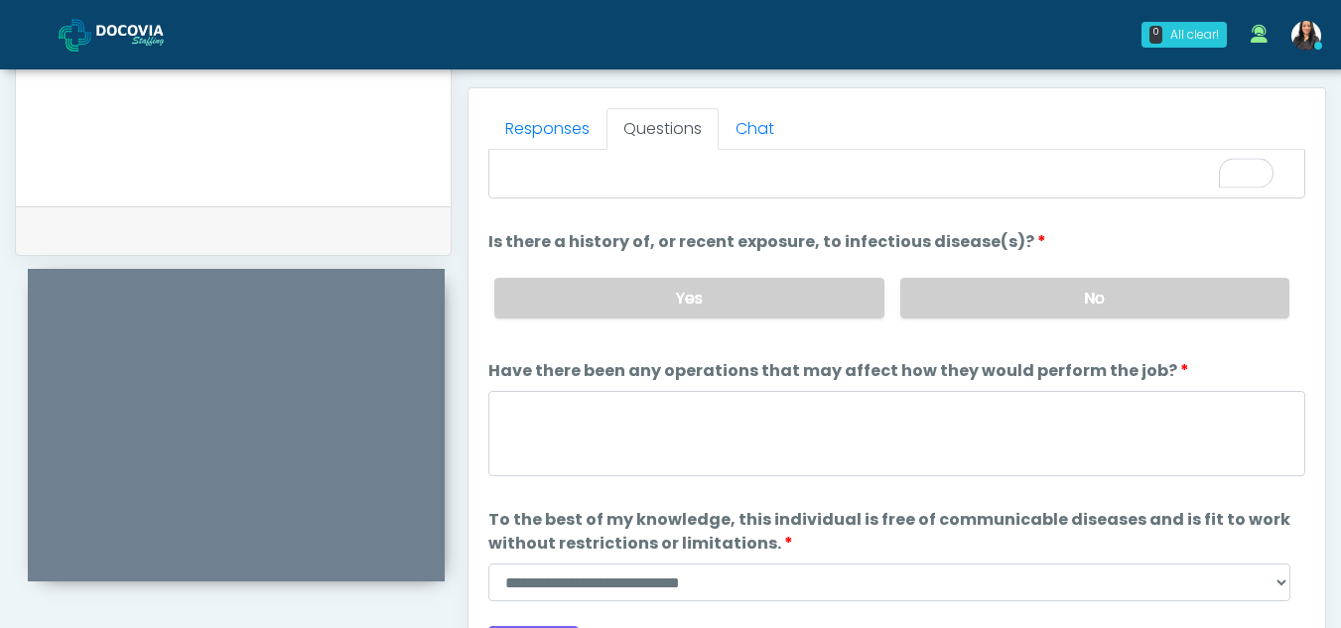
scroll to position [160, 0]
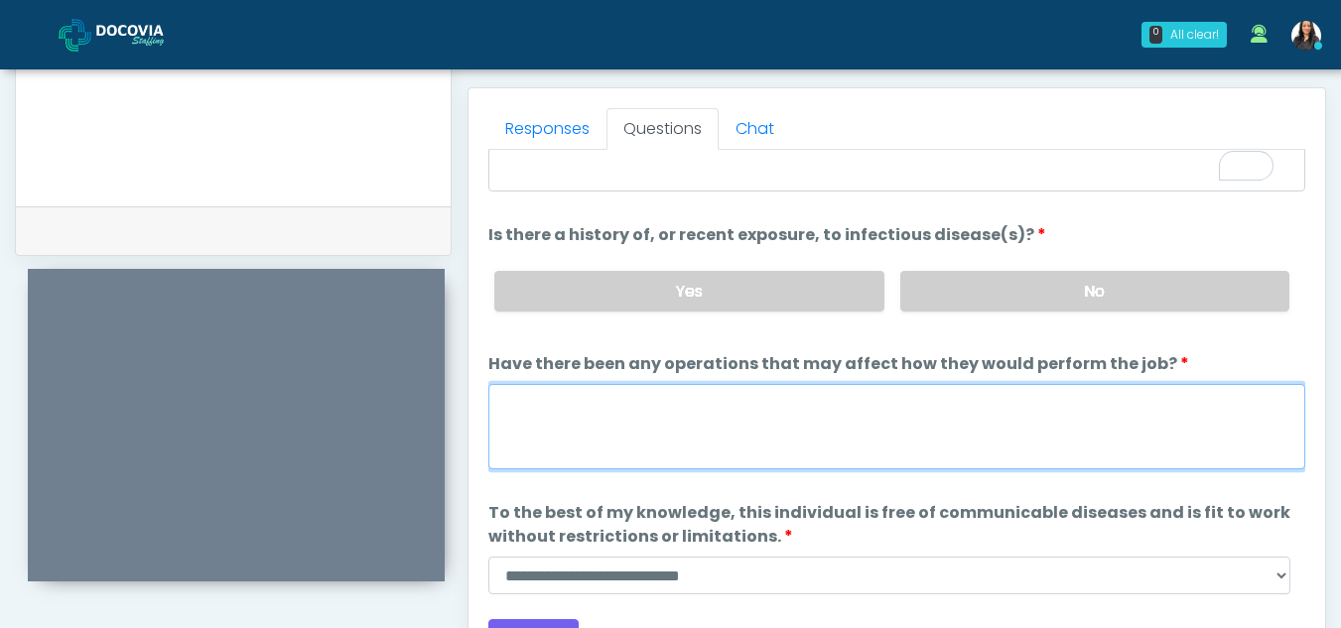
click at [757, 431] on textarea "Have there been any operations that may affect how they would perform the job?" at bounding box center [896, 426] width 817 height 85
type textarea "**"
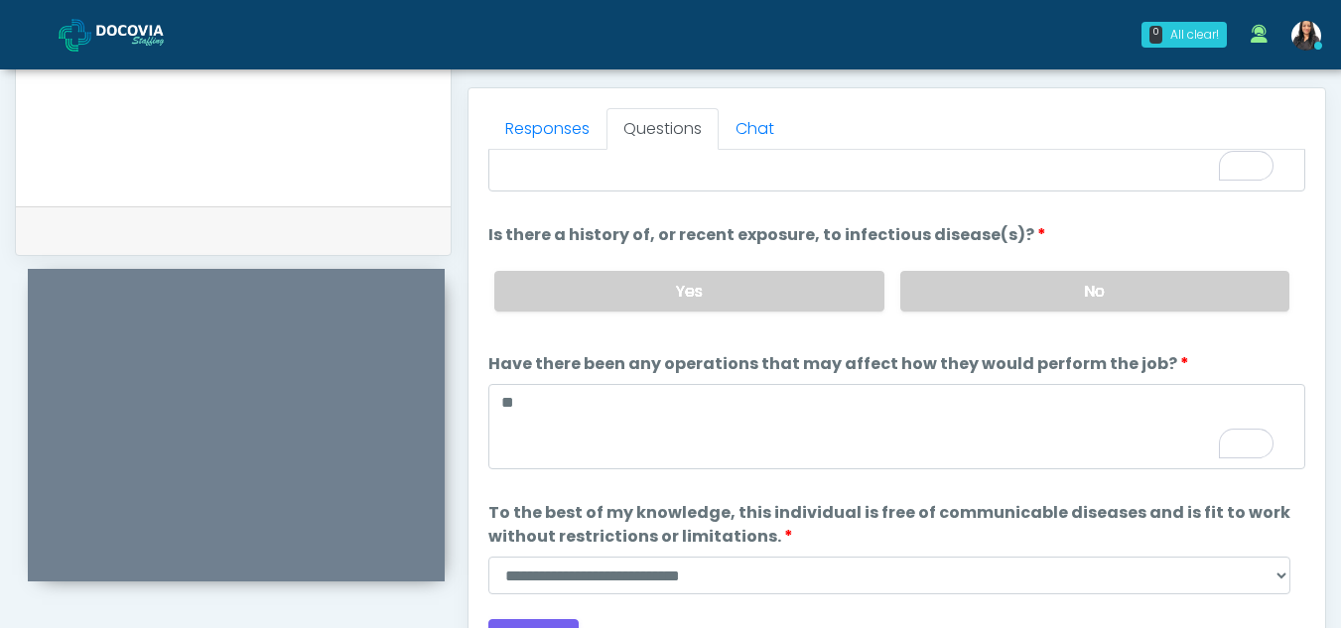
scroll to position [170, 0]
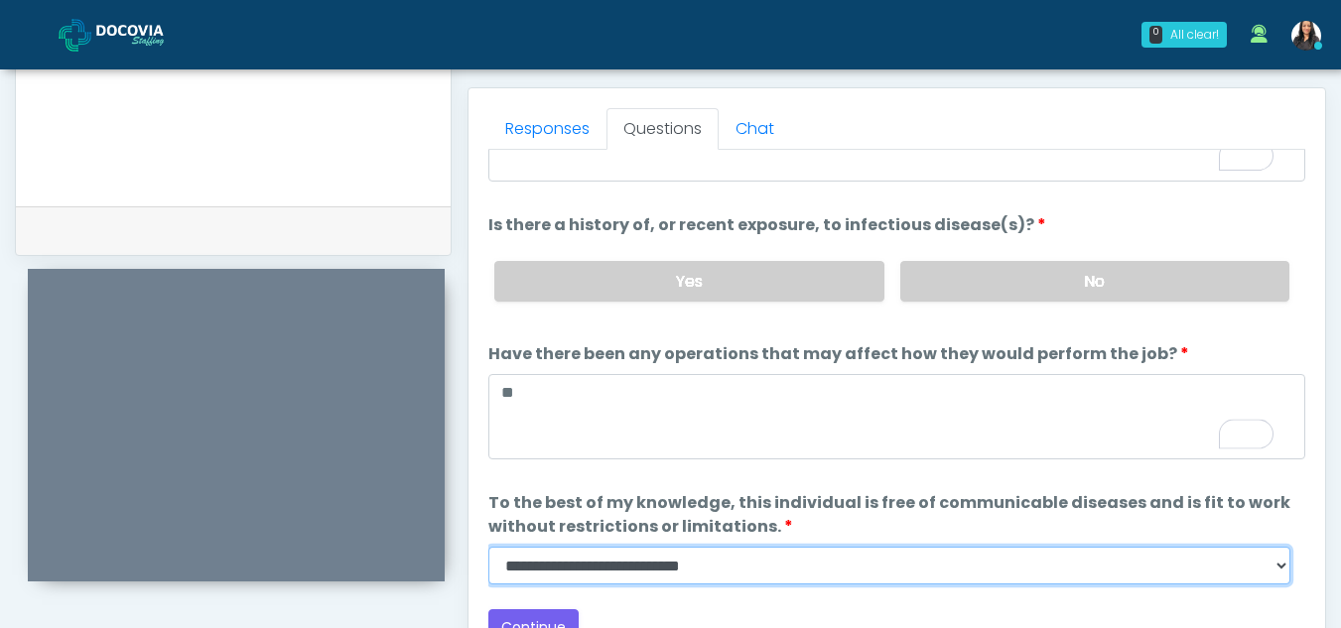
click at [1280, 571] on select "**********" at bounding box center [889, 566] width 802 height 38
select select "******"
click at [488, 547] on select "**********" at bounding box center [889, 566] width 802 height 38
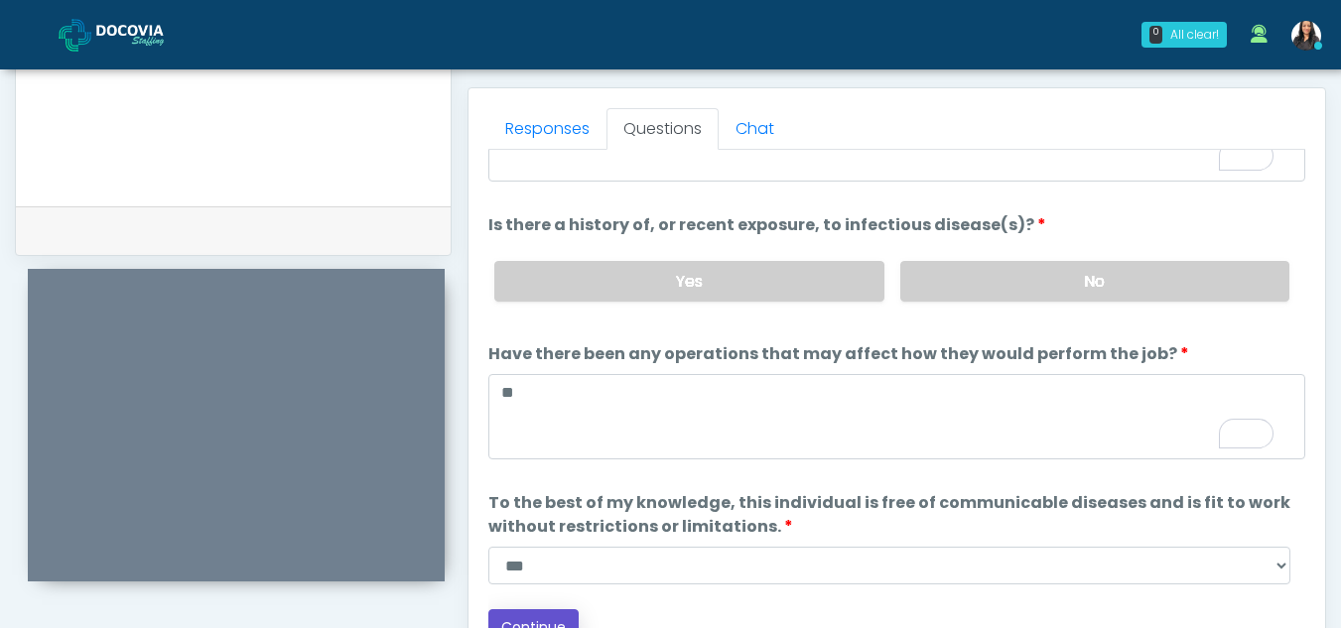
click at [546, 619] on button "Continue" at bounding box center [533, 627] width 90 height 37
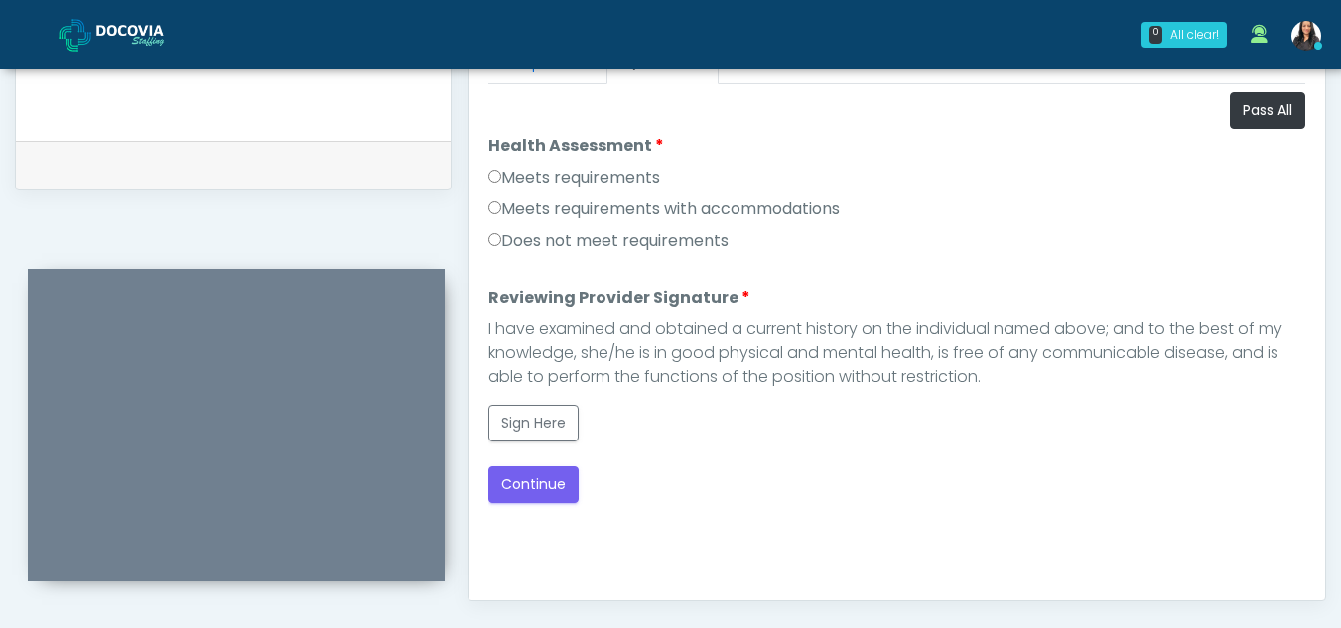
scroll to position [908, 0]
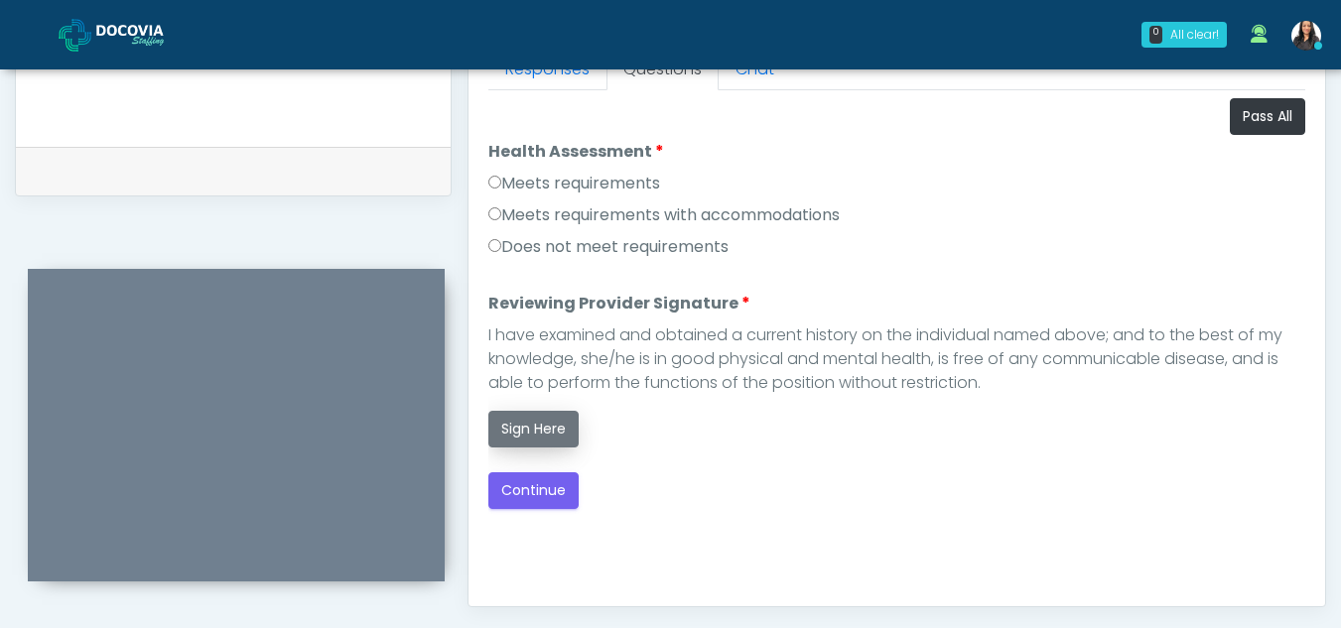
click at [560, 428] on button "Sign Here" at bounding box center [533, 429] width 90 height 37
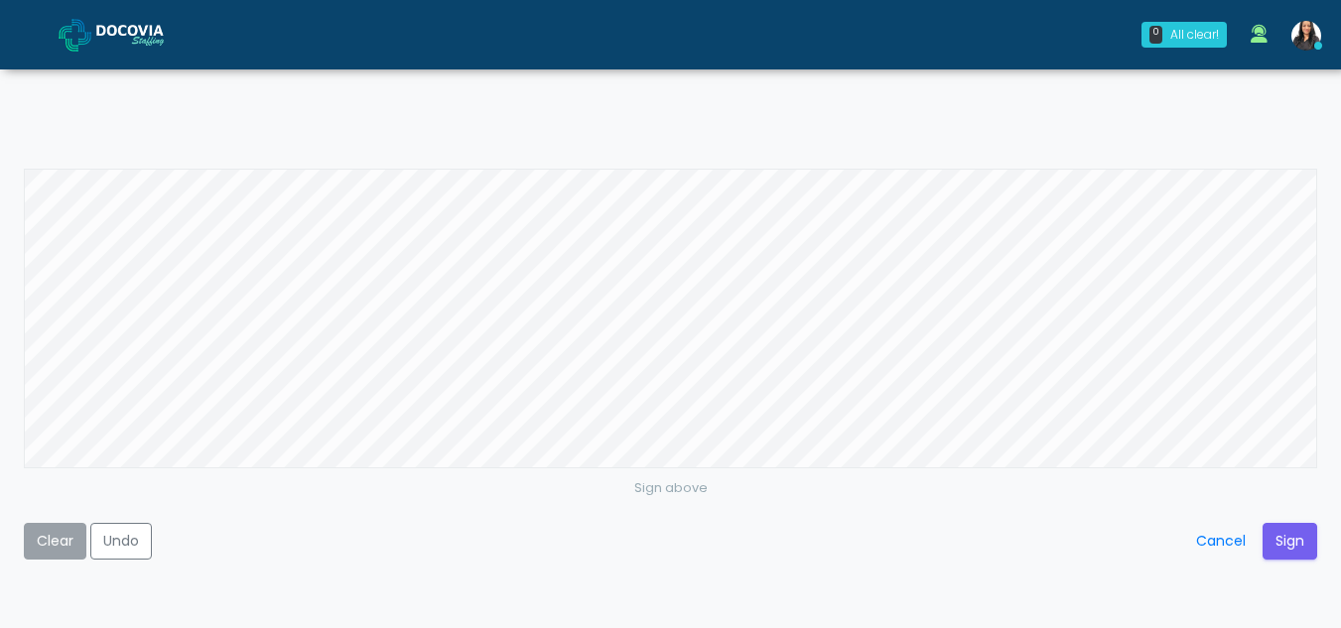
click at [53, 546] on button "Clear" at bounding box center [55, 541] width 63 height 37
click at [1286, 532] on button "Sign" at bounding box center [1289, 541] width 55 height 37
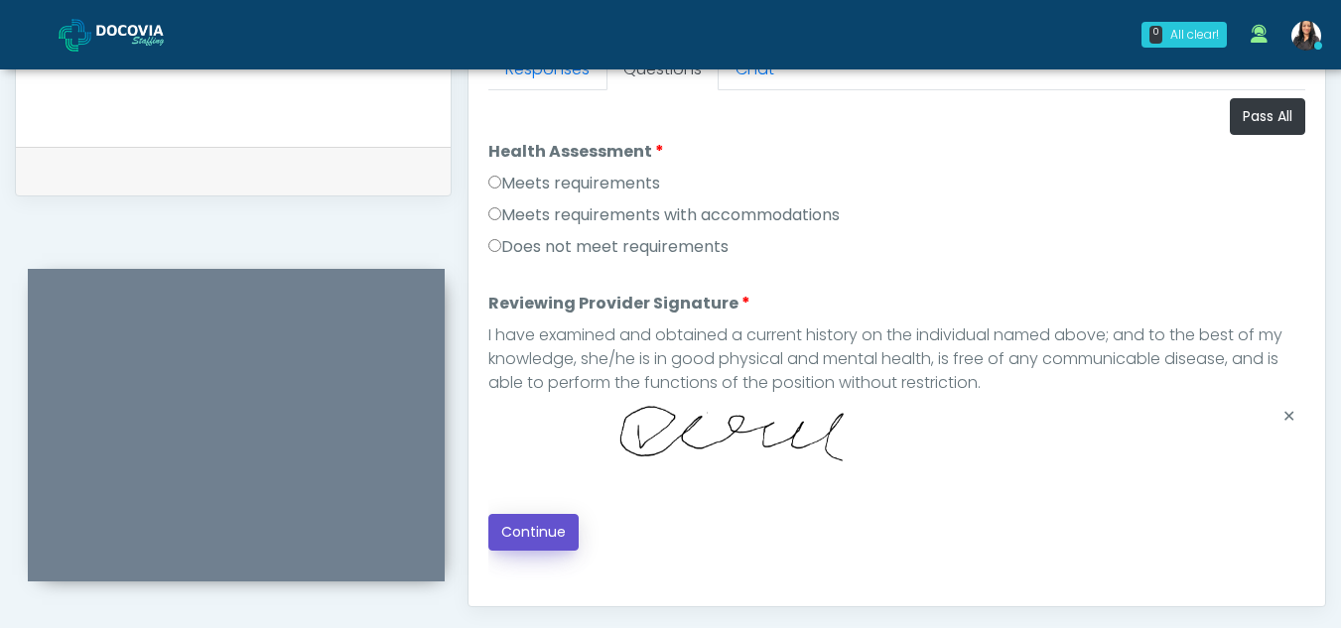
click at [521, 535] on button "Continue" at bounding box center [533, 532] width 90 height 37
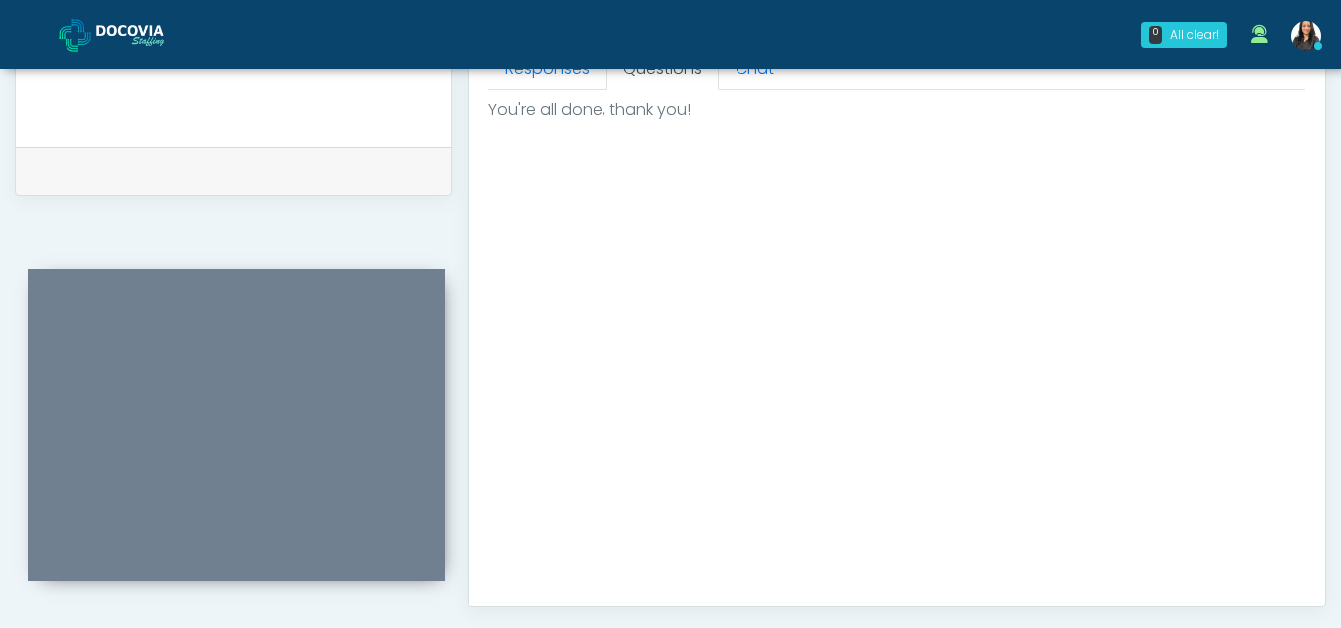
scroll to position [1190, 0]
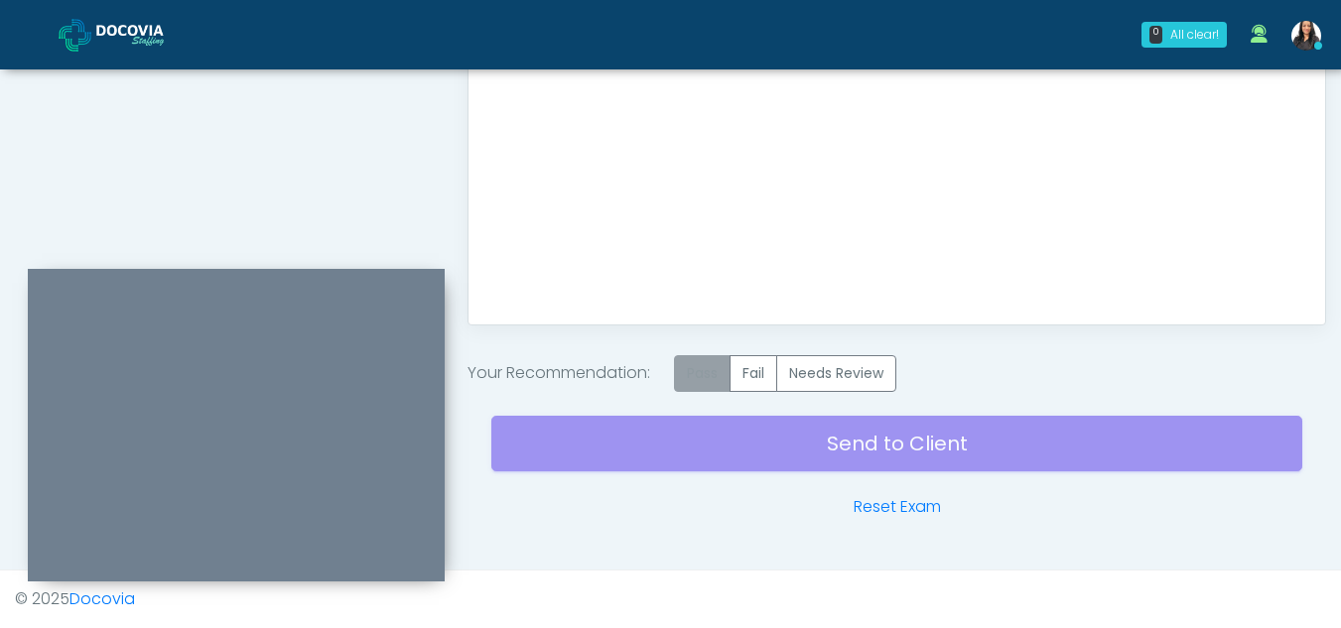
click at [712, 378] on label "Pass" at bounding box center [702, 373] width 57 height 37
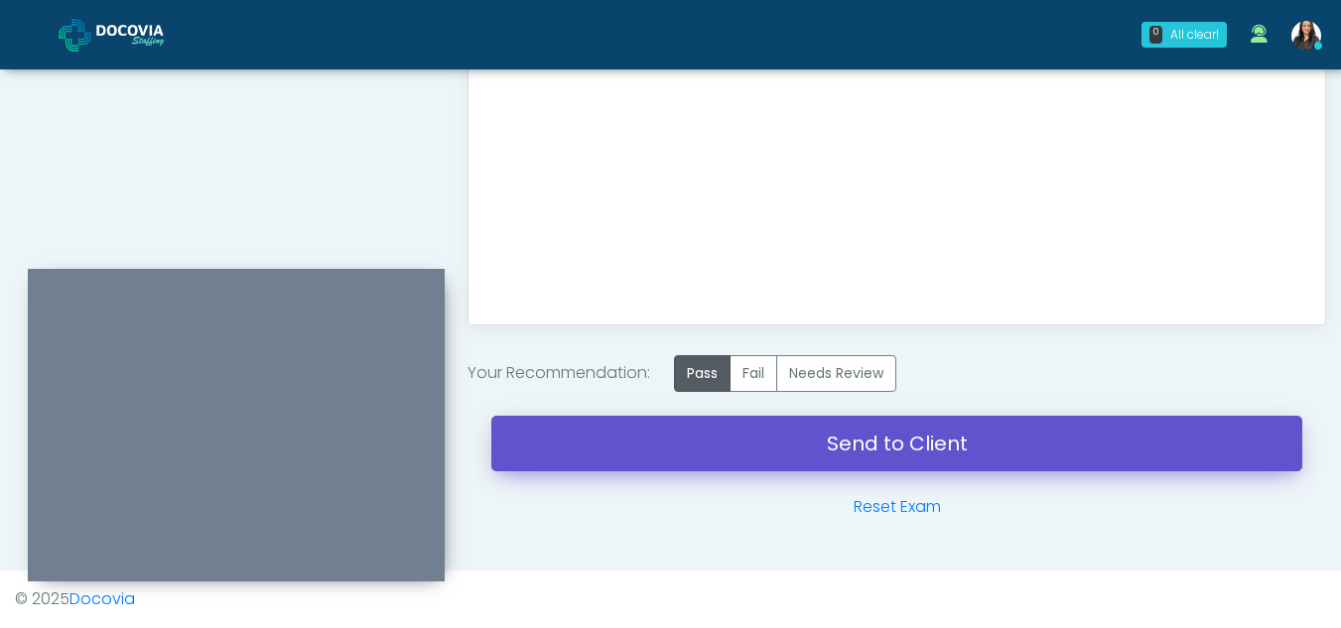
click at [922, 449] on link "Send to Client" at bounding box center [896, 444] width 811 height 56
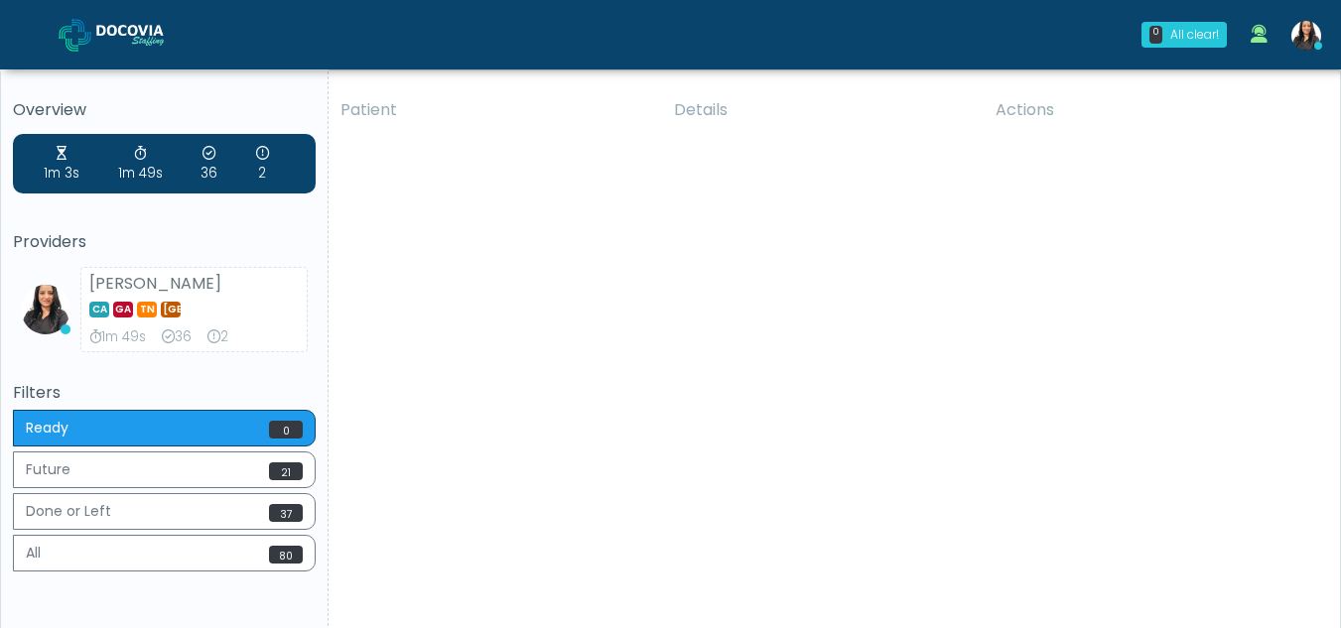
click at [681, 378] on div "Patient Details Actions RR Sacramento, California NV" at bounding box center [826, 368] width 996 height 565
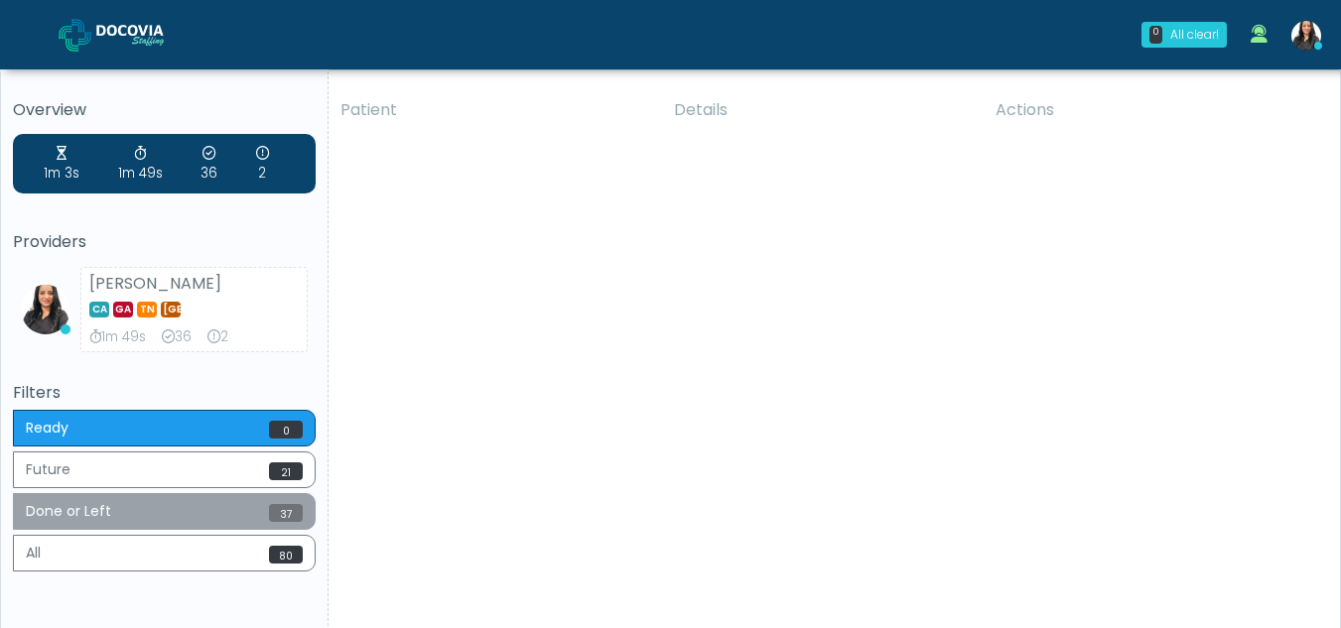
click at [159, 516] on button "Done or Left 37" at bounding box center [164, 511] width 303 height 37
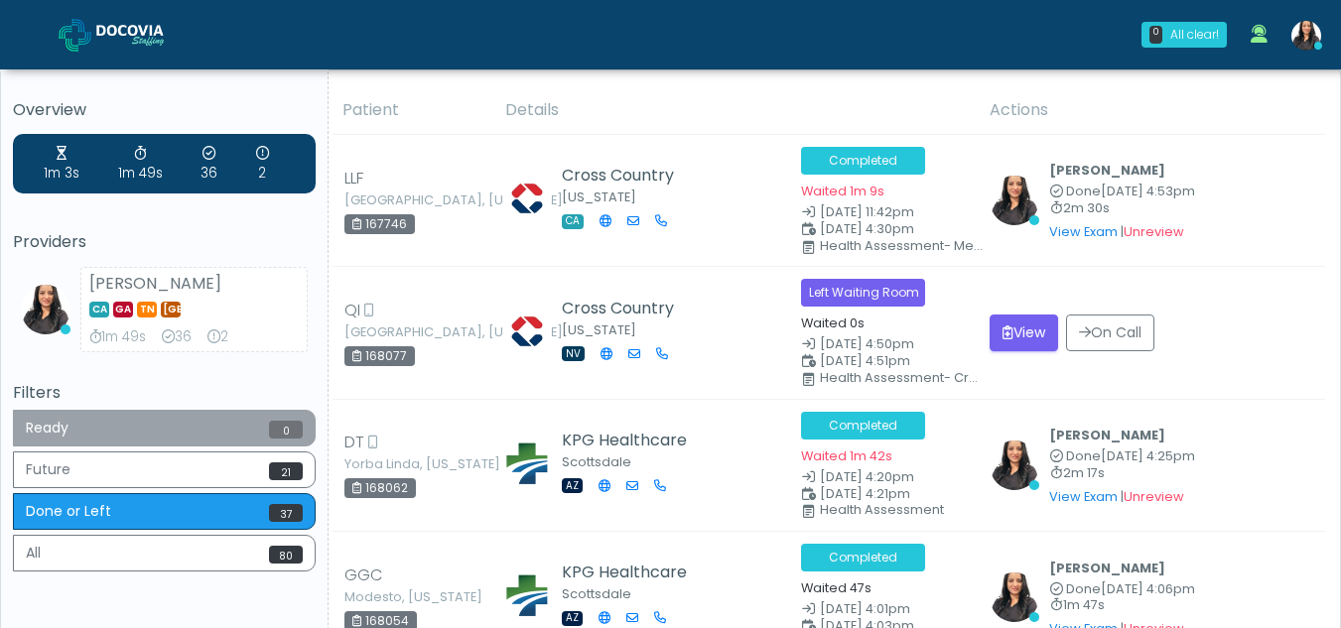
click at [141, 421] on button "Ready 0" at bounding box center [164, 428] width 303 height 37
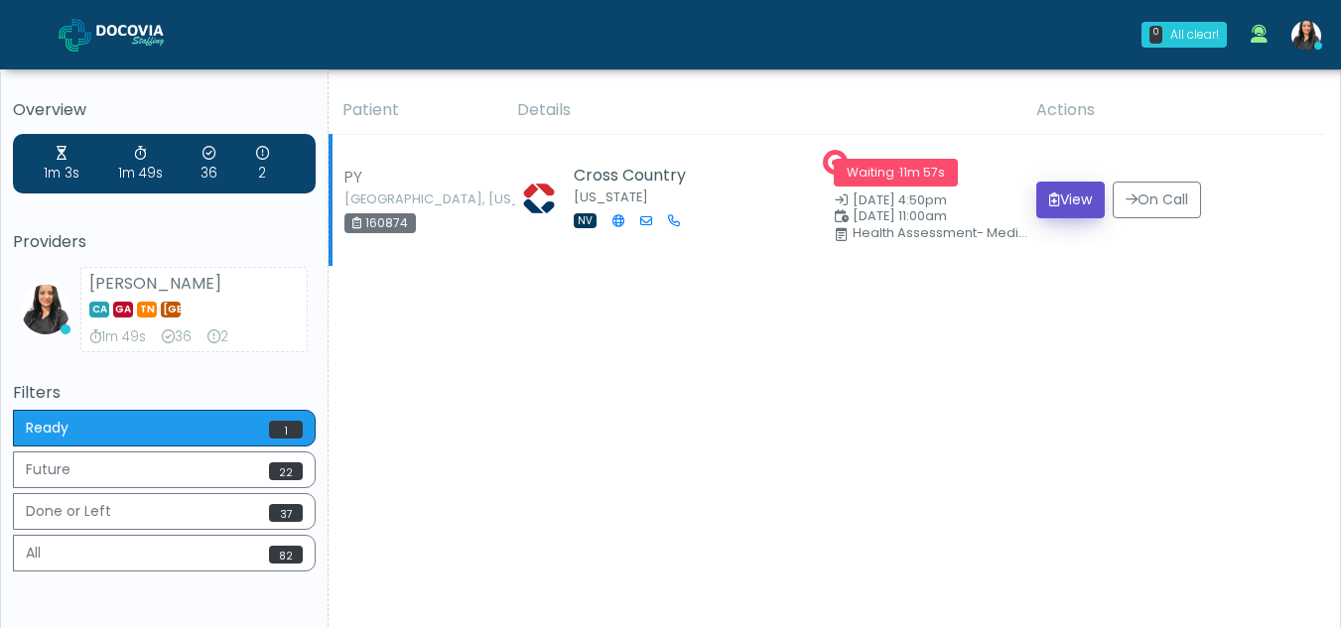
click at [1069, 198] on button "View" at bounding box center [1070, 200] width 68 height 37
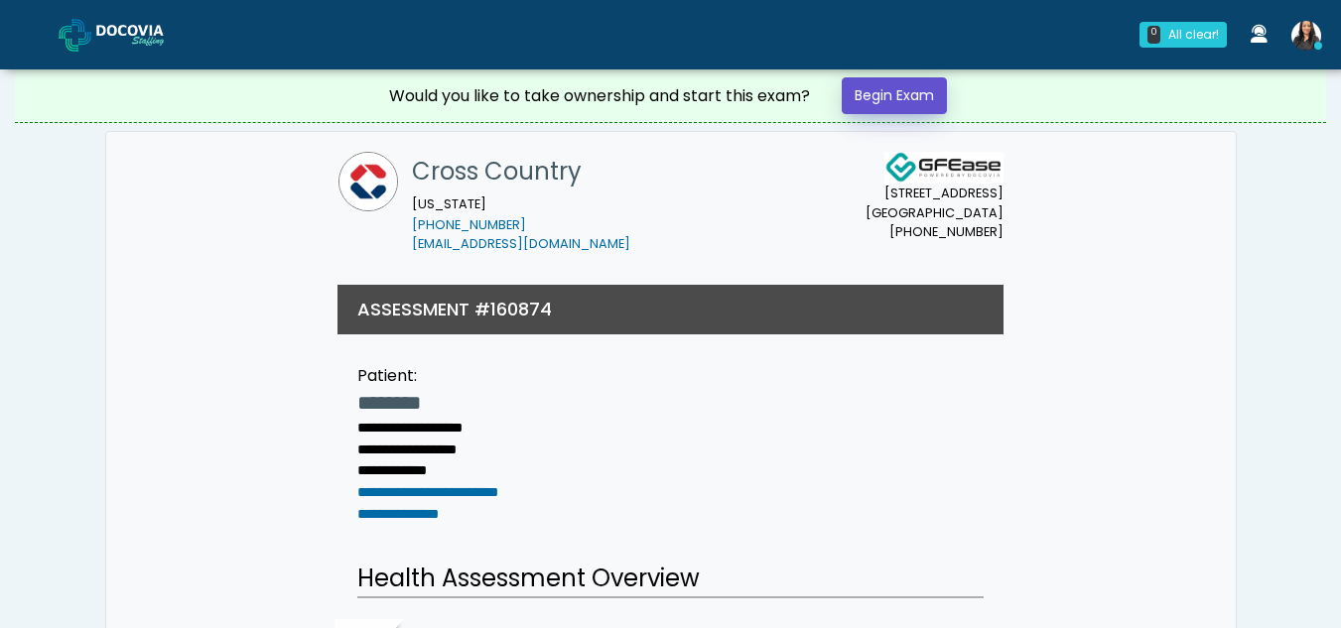
click at [907, 88] on link "Begin Exam" at bounding box center [893, 95] width 105 height 37
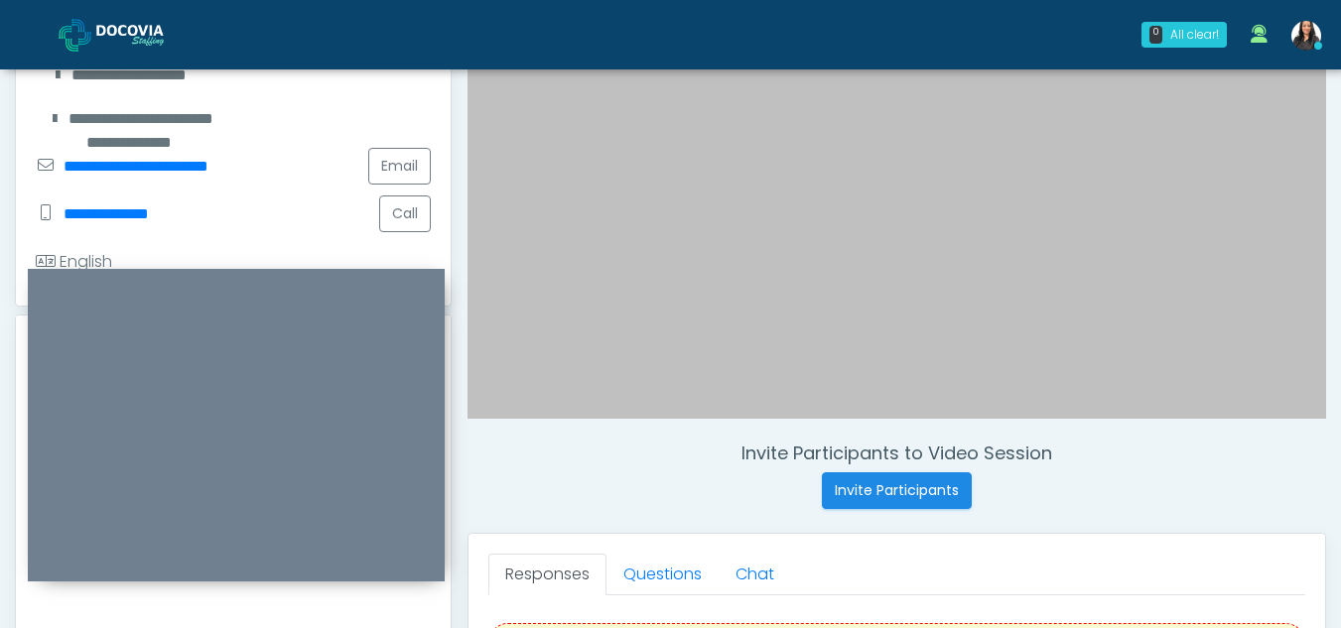
scroll to position [412, 0]
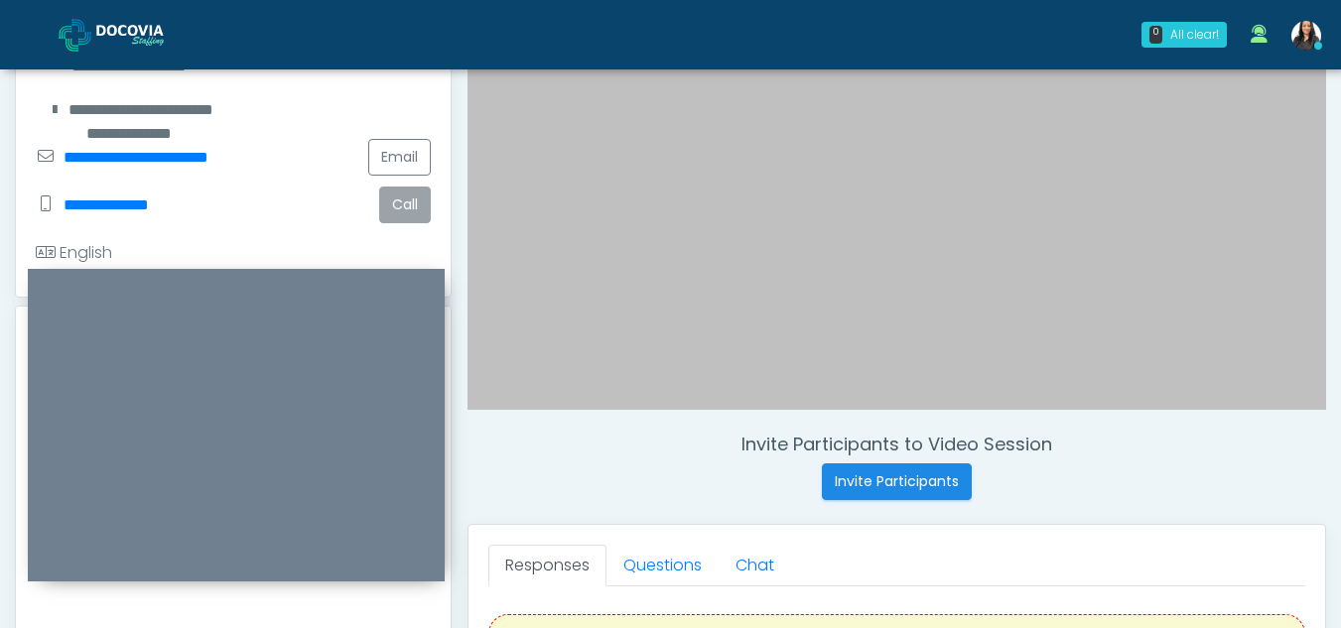
click at [411, 210] on button "Call" at bounding box center [405, 205] width 52 height 37
click at [398, 201] on button "Call" at bounding box center [405, 205] width 52 height 37
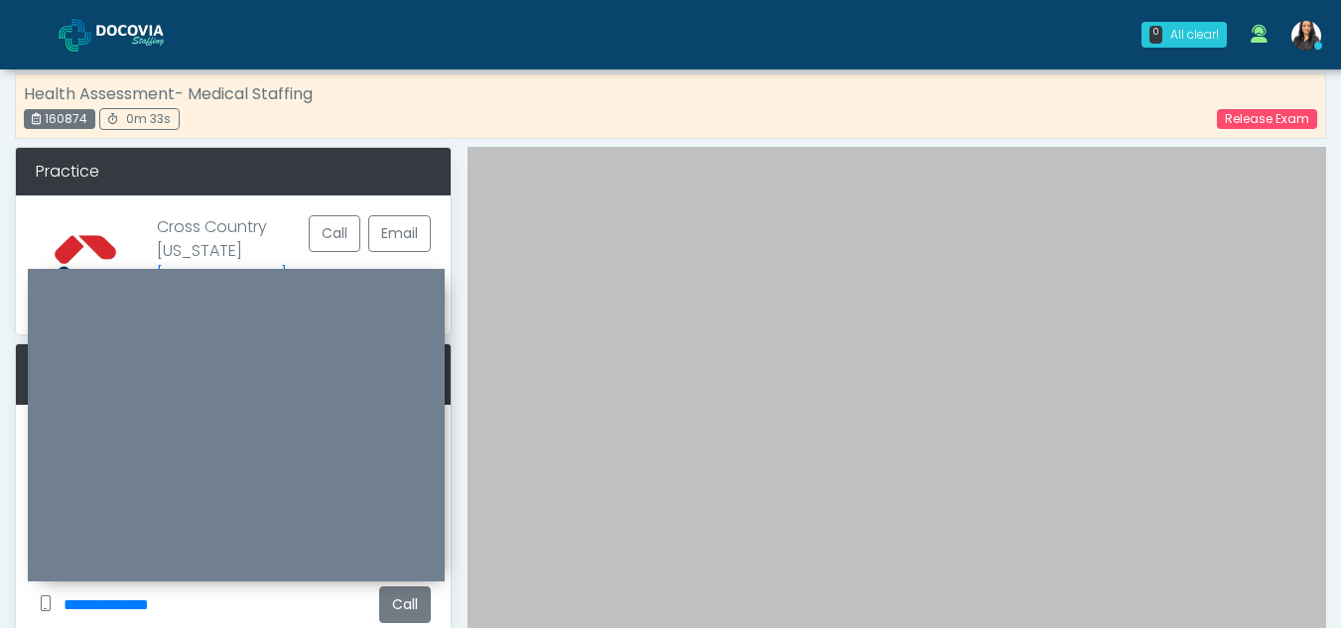
scroll to position [0, 0]
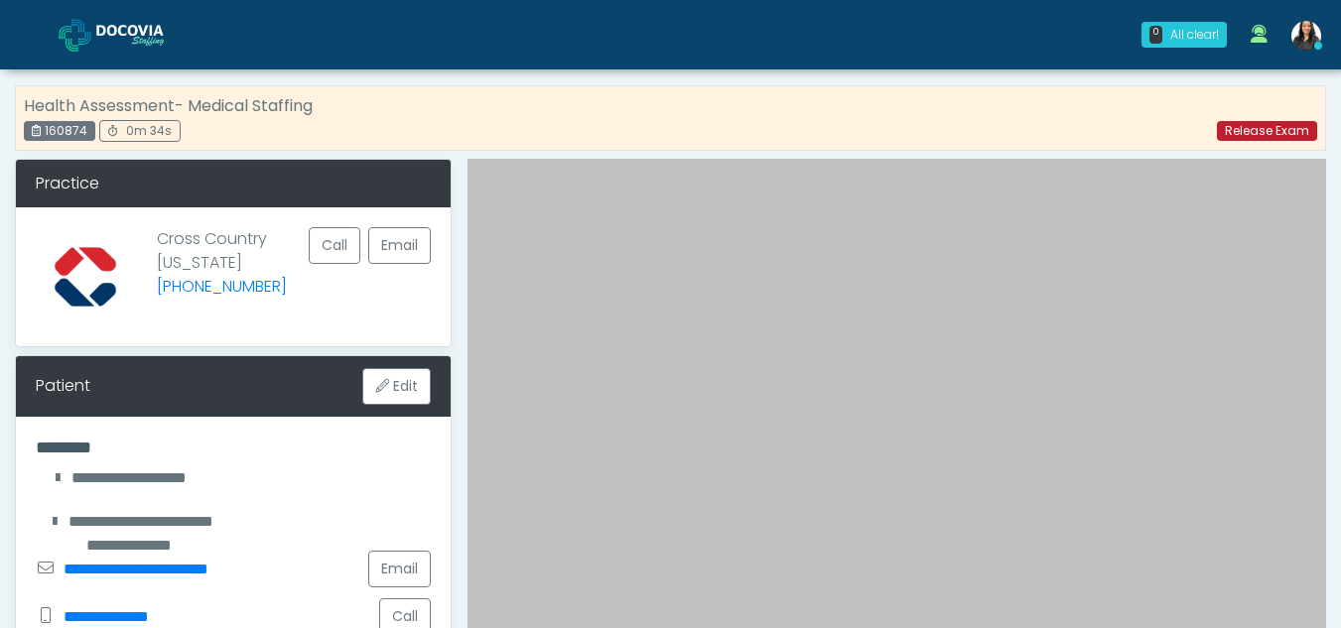
click at [1260, 124] on link "Release Exam" at bounding box center [1267, 131] width 100 height 20
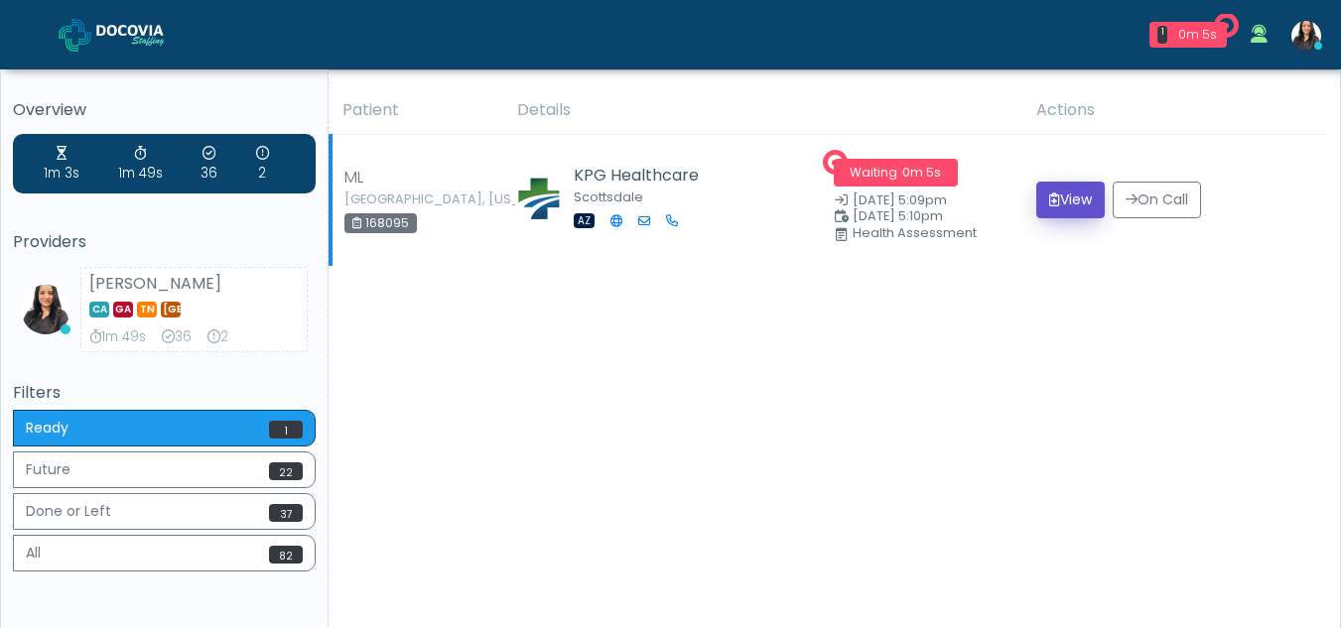
click at [1069, 198] on button "View" at bounding box center [1070, 200] width 68 height 37
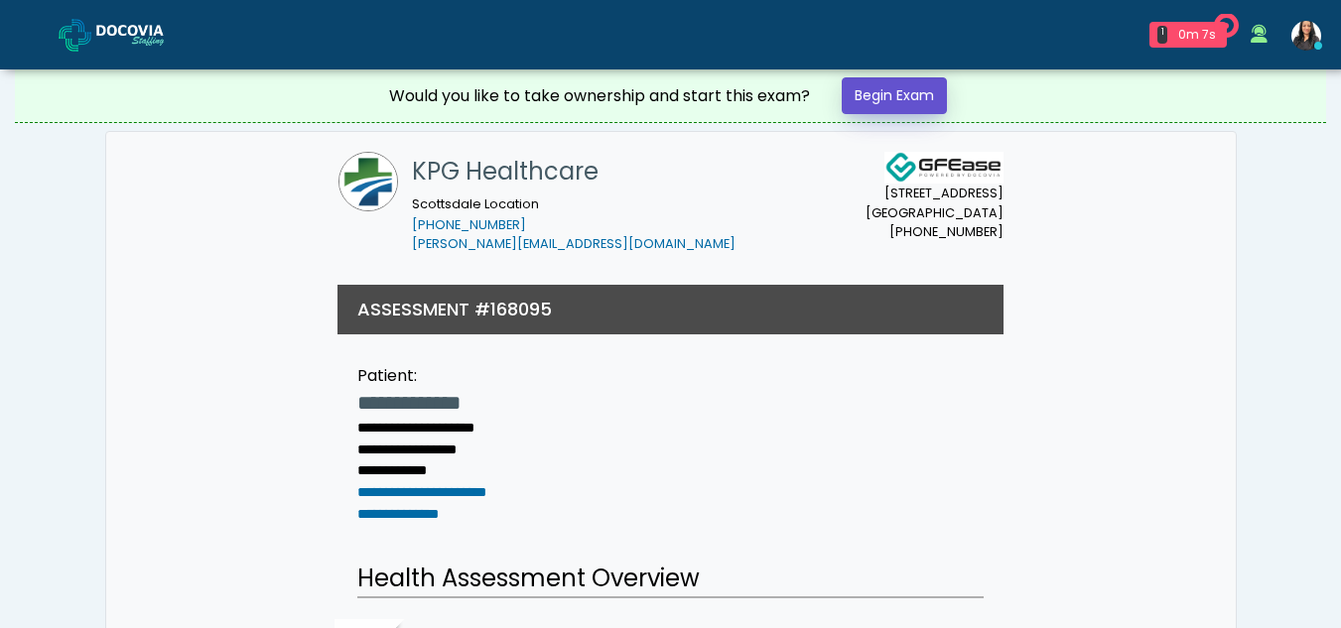
click at [913, 91] on link "Begin Exam" at bounding box center [893, 95] width 105 height 37
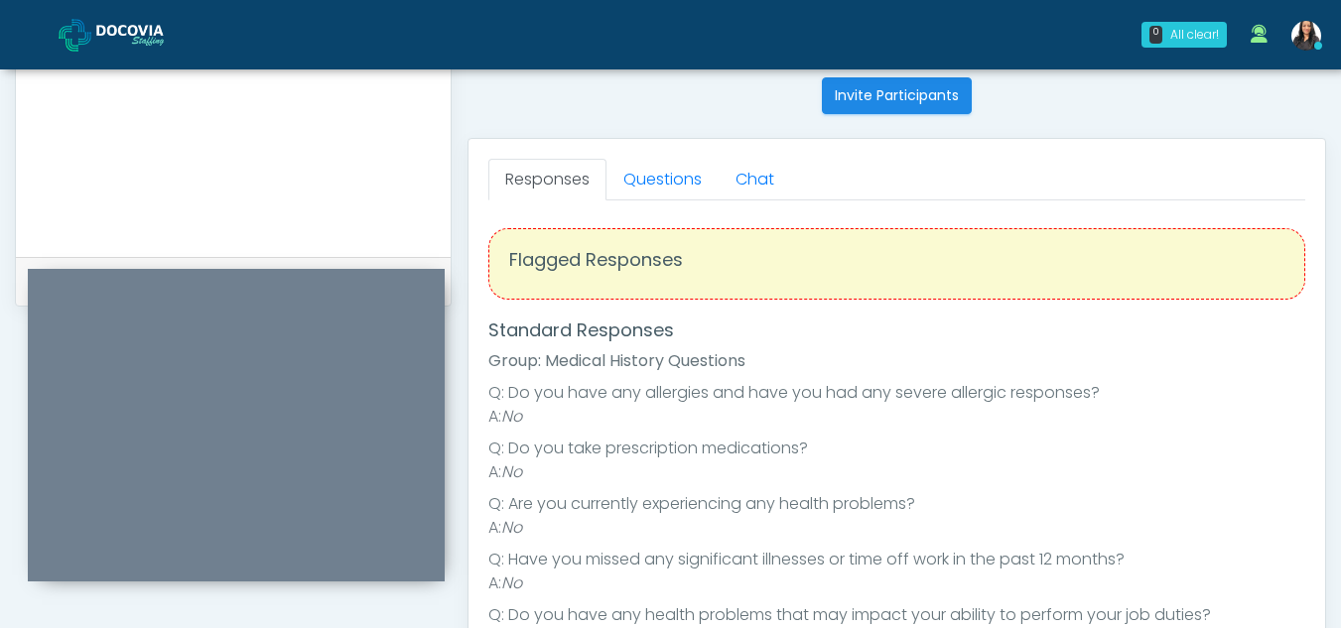
scroll to position [786, 0]
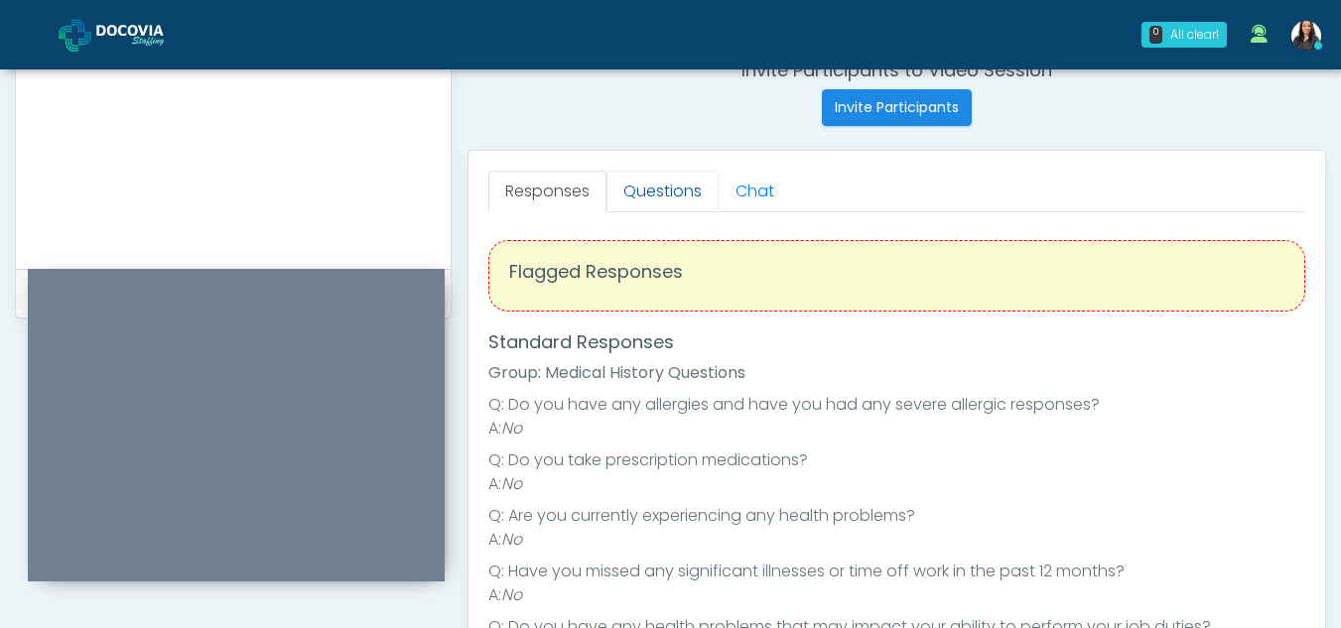
click at [674, 198] on link "Questions" at bounding box center [662, 192] width 112 height 42
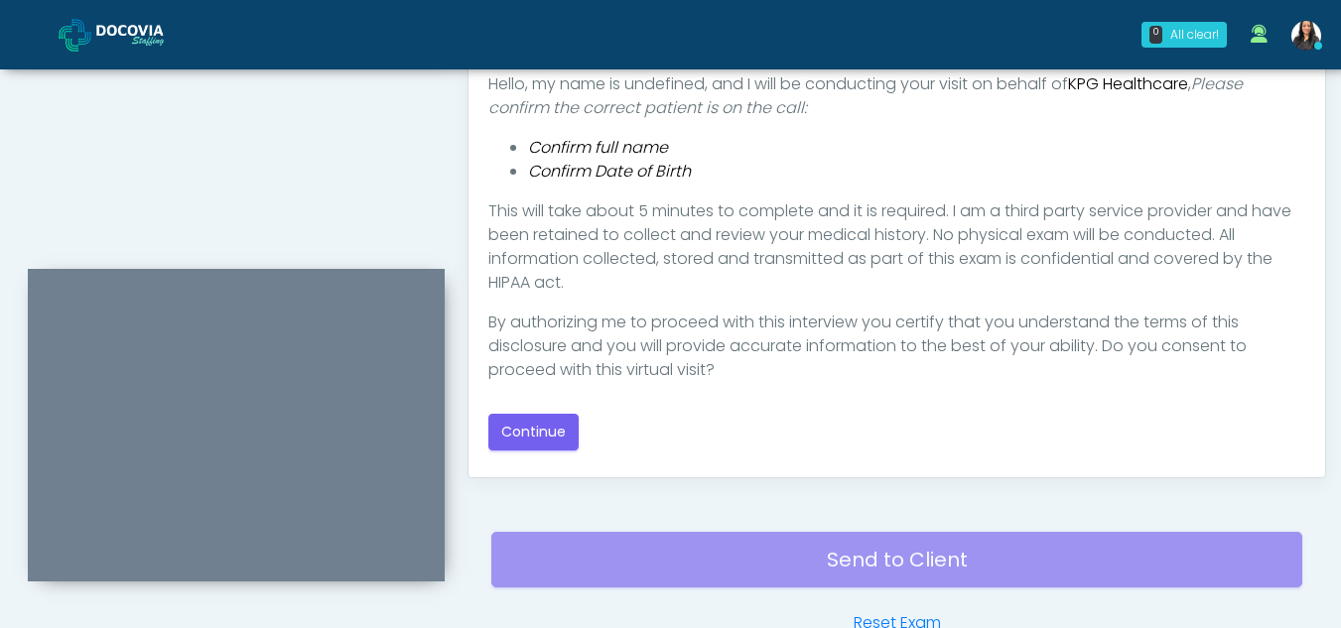
scroll to position [1055, 0]
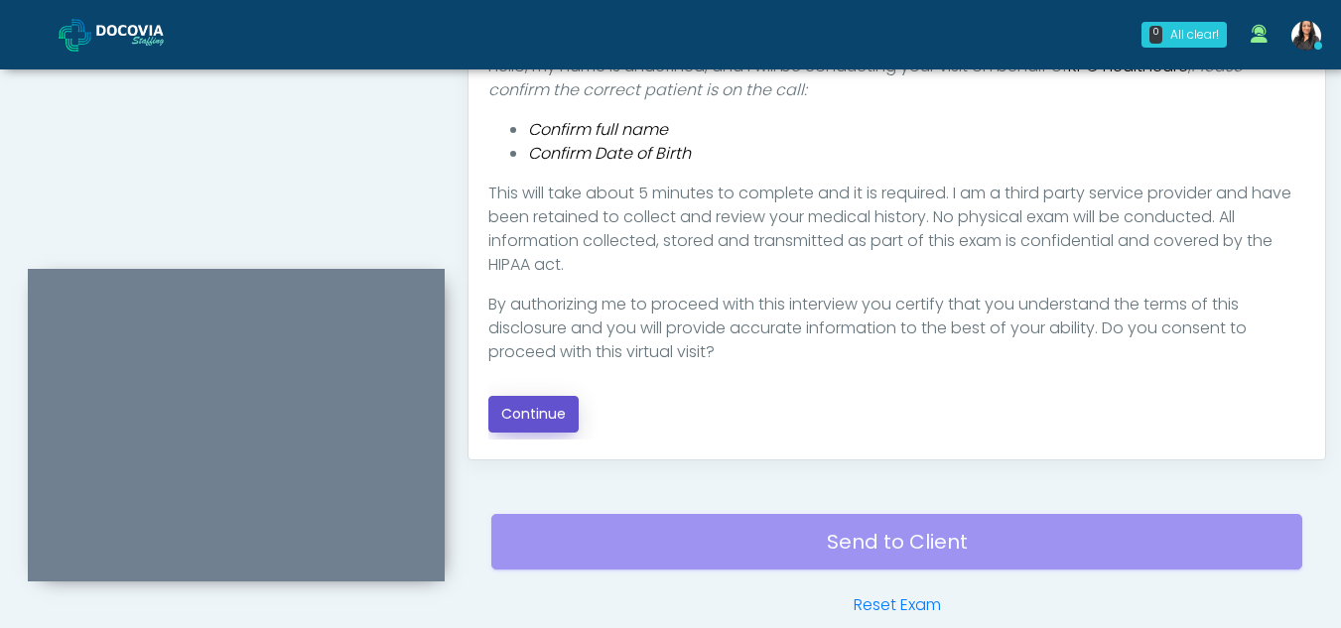
click at [536, 407] on button "Continue" at bounding box center [533, 414] width 90 height 37
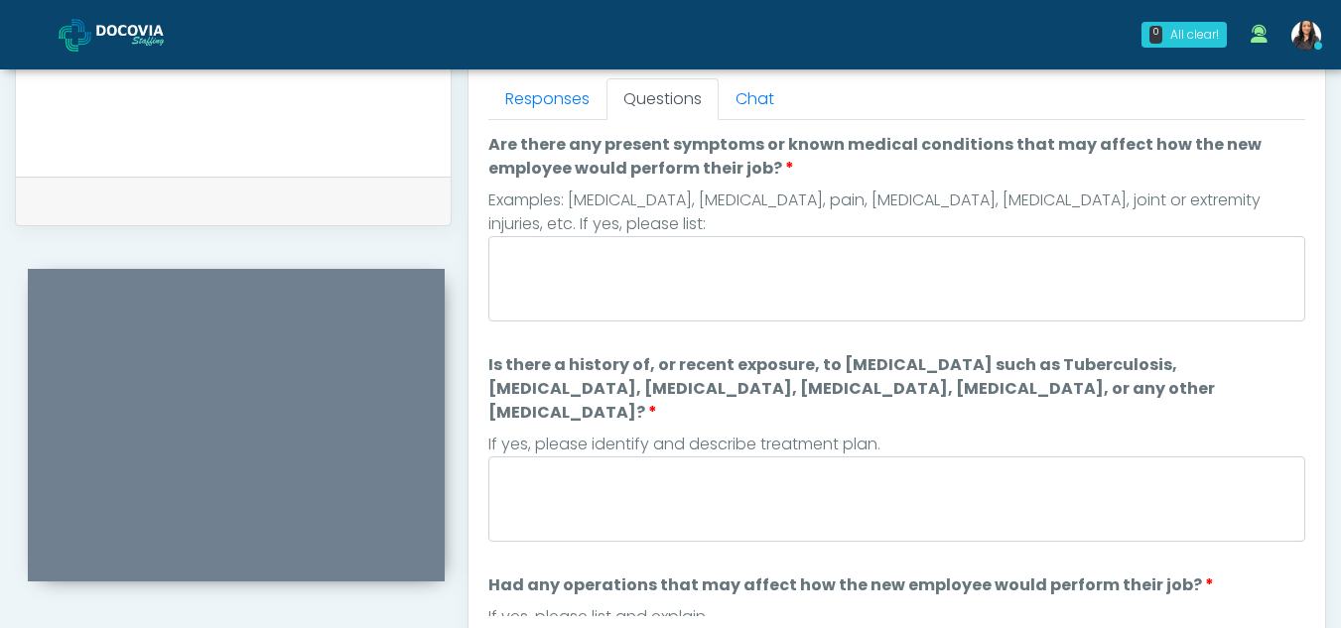
scroll to position [869, 0]
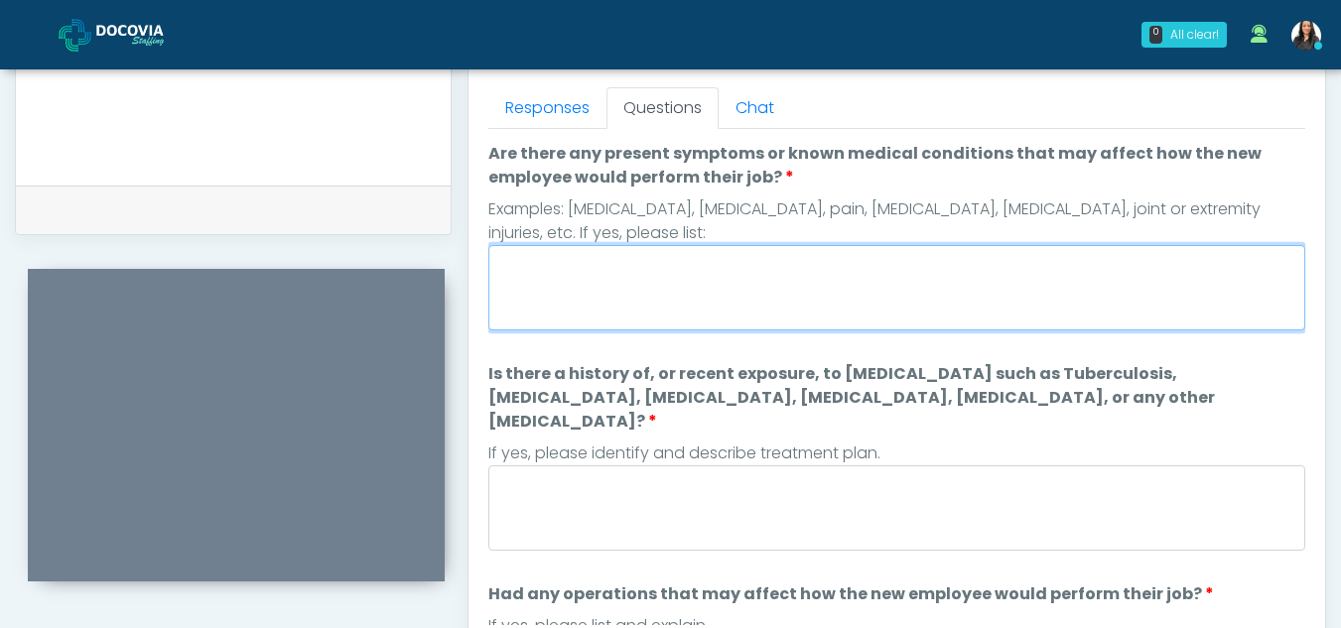
click at [575, 295] on textarea "Are there any present symptoms or known medical conditions that may affect how …" at bounding box center [896, 287] width 817 height 85
type textarea "**"
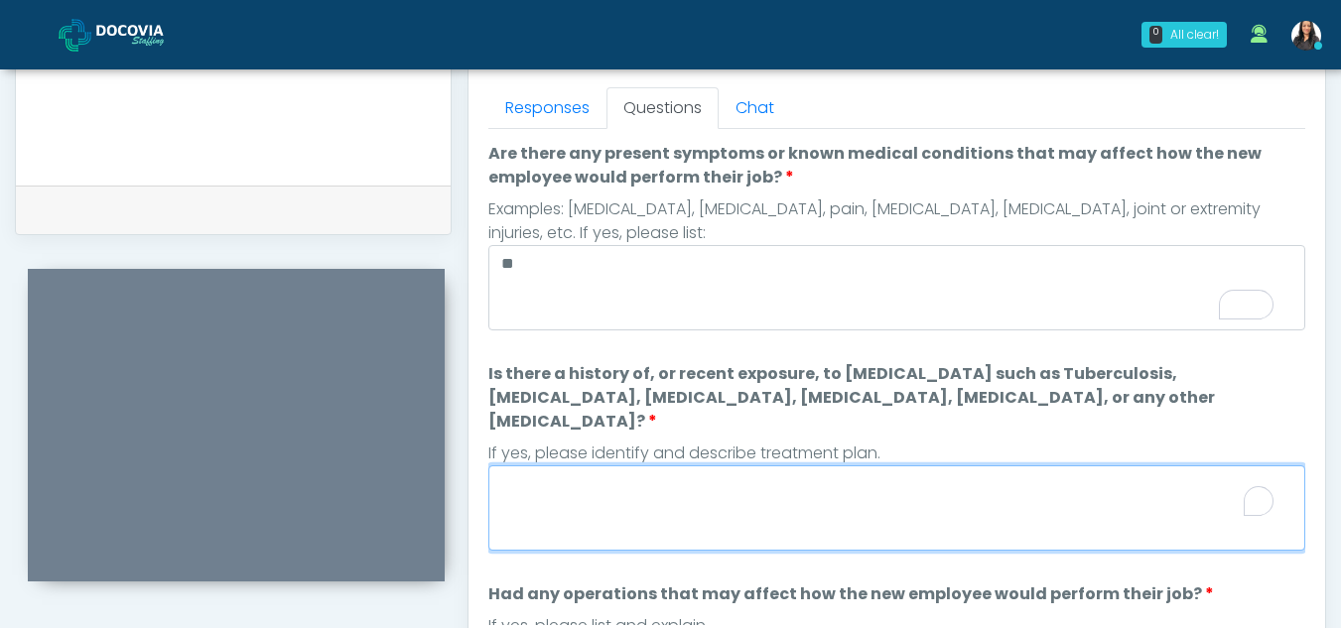
click at [612, 492] on textarea "Is there a history of, or recent exposure, to infectious diseases such as Tuber…" at bounding box center [896, 507] width 817 height 85
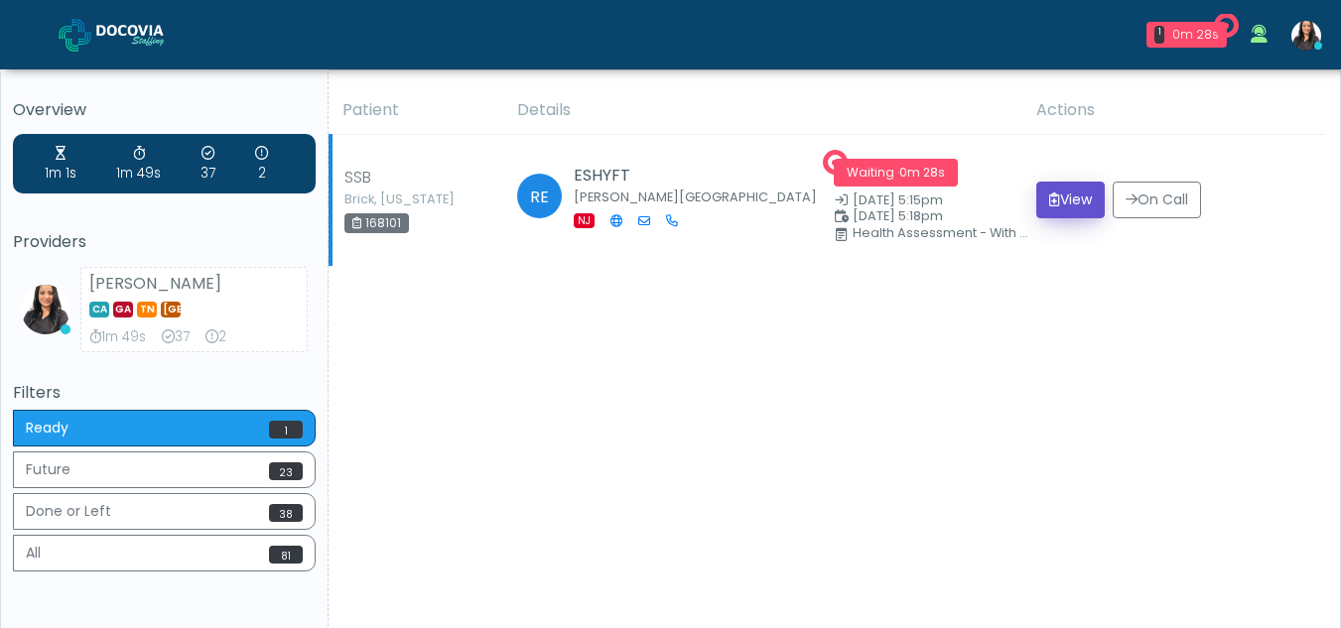
click at [1077, 189] on button "View" at bounding box center [1070, 200] width 68 height 37
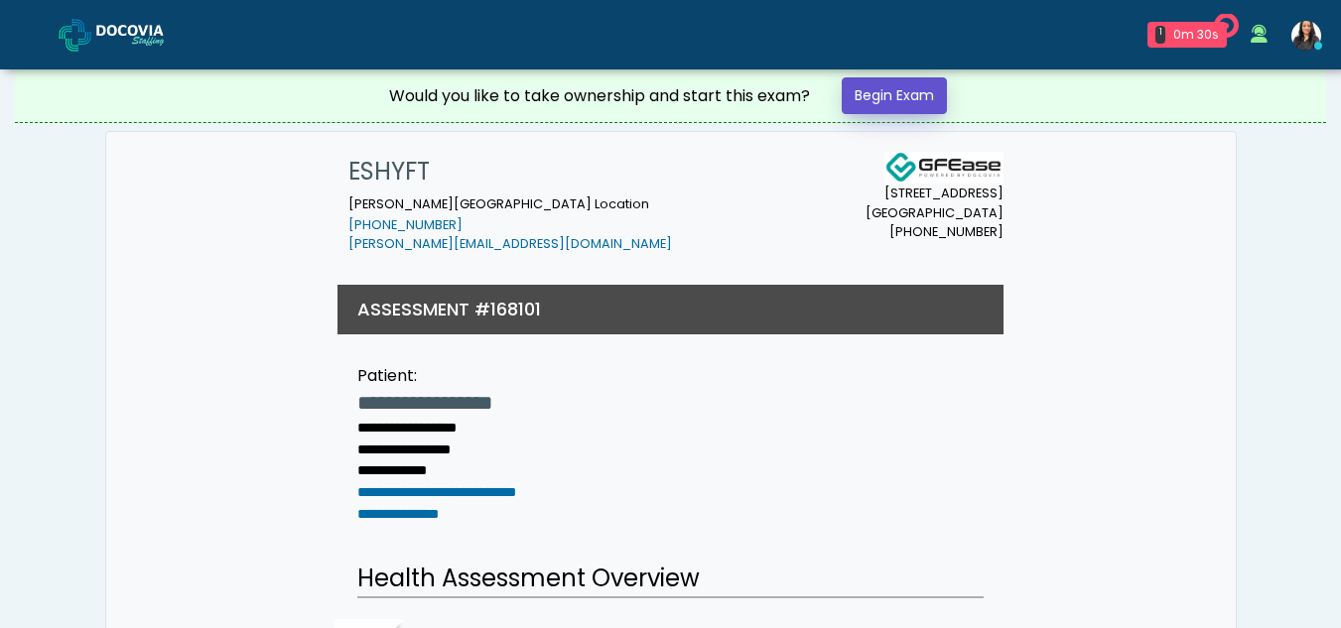
click at [883, 99] on link "Begin Exam" at bounding box center [893, 95] width 105 height 37
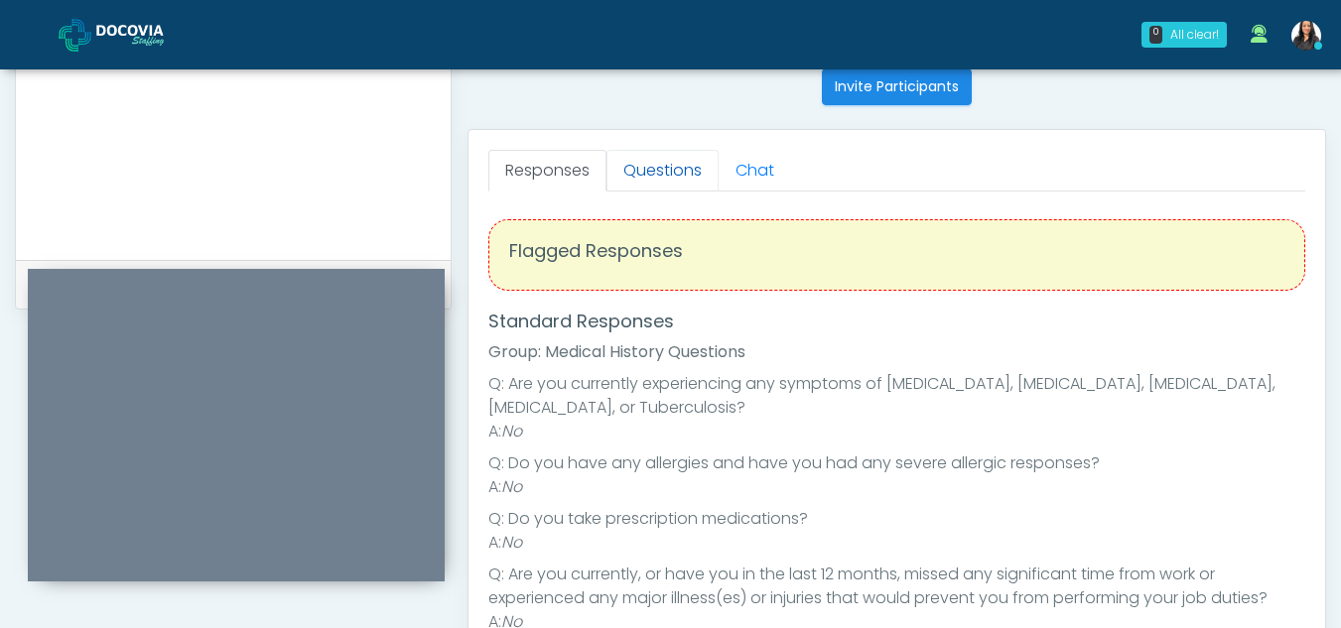
click at [670, 171] on link "Questions" at bounding box center [662, 171] width 112 height 42
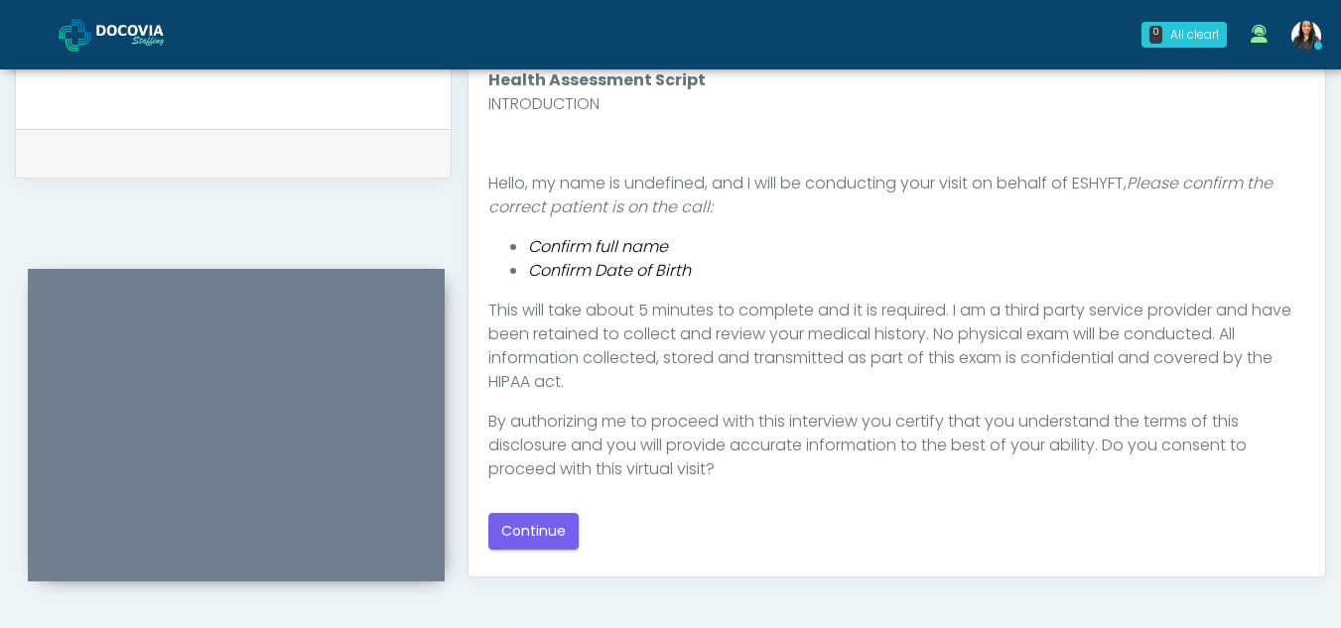
scroll to position [944, 0]
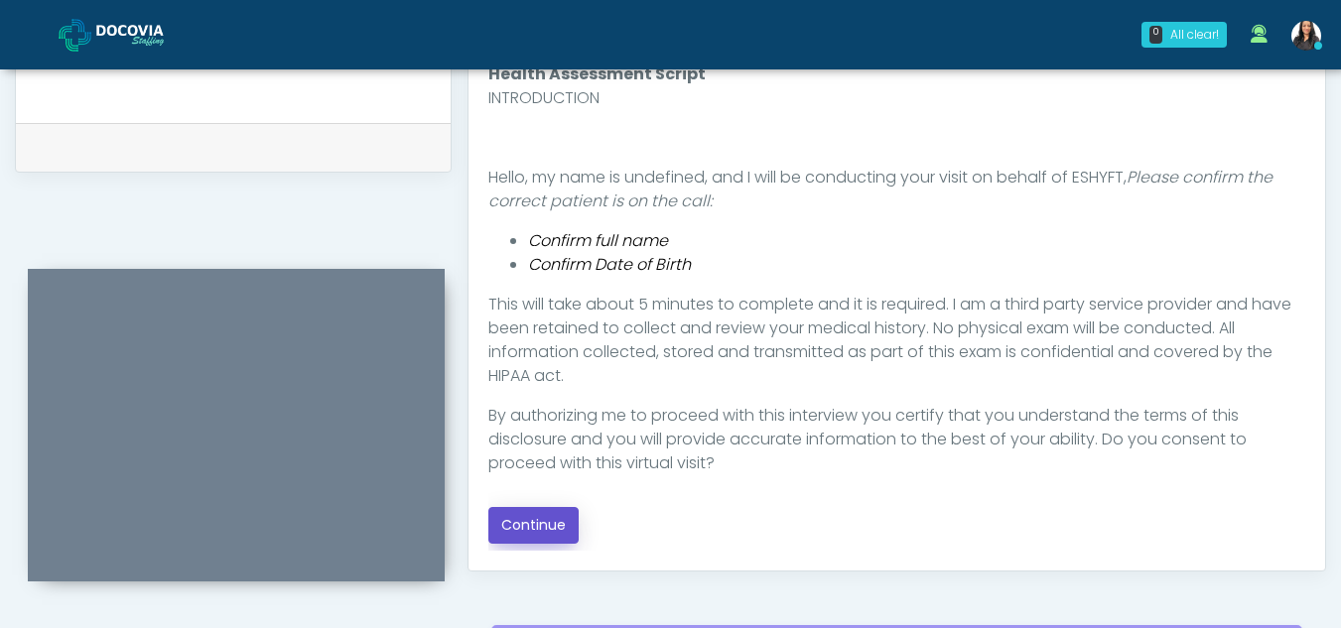
click at [558, 521] on button "Continue" at bounding box center [533, 525] width 90 height 37
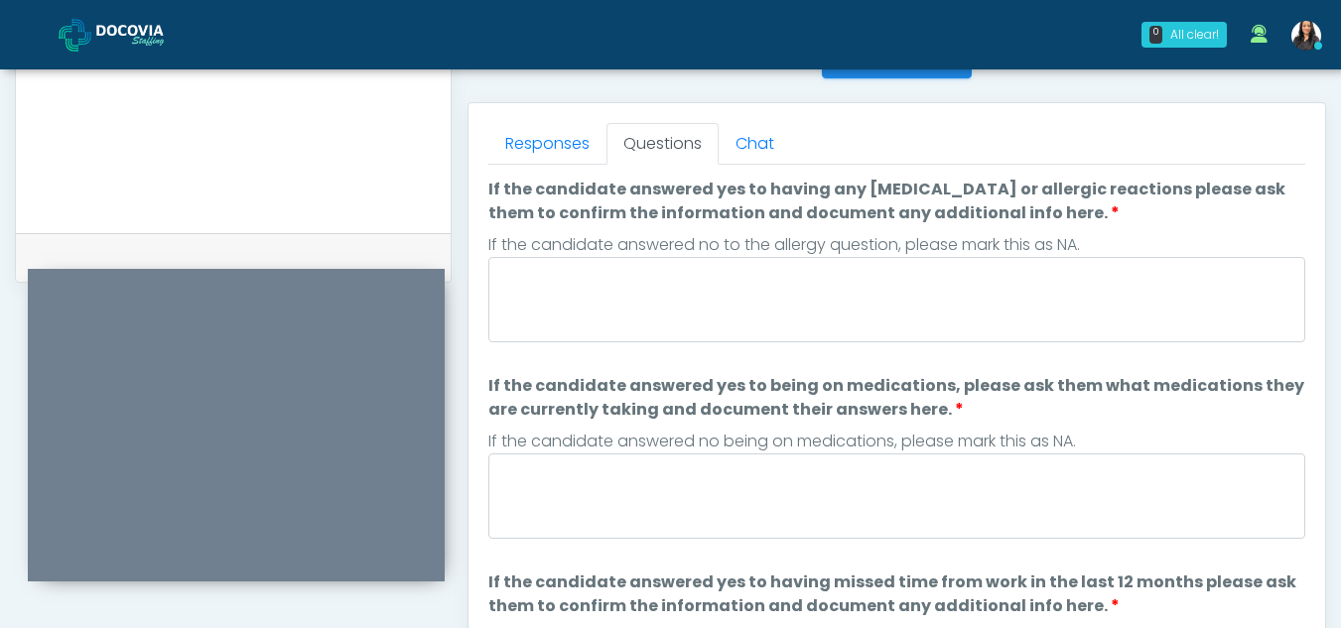
scroll to position [831, 0]
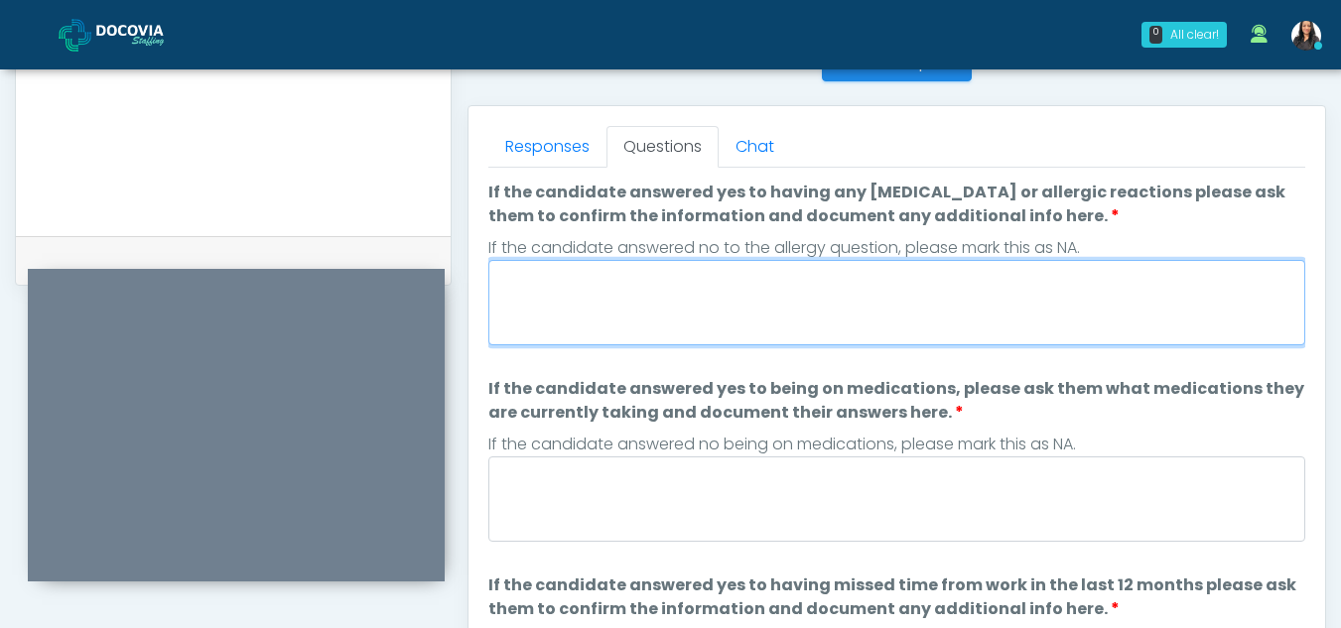
click at [698, 293] on textarea "If the candidate answered yes to having any allergies or allergic reactions ple…" at bounding box center [896, 302] width 817 height 85
type textarea "**"
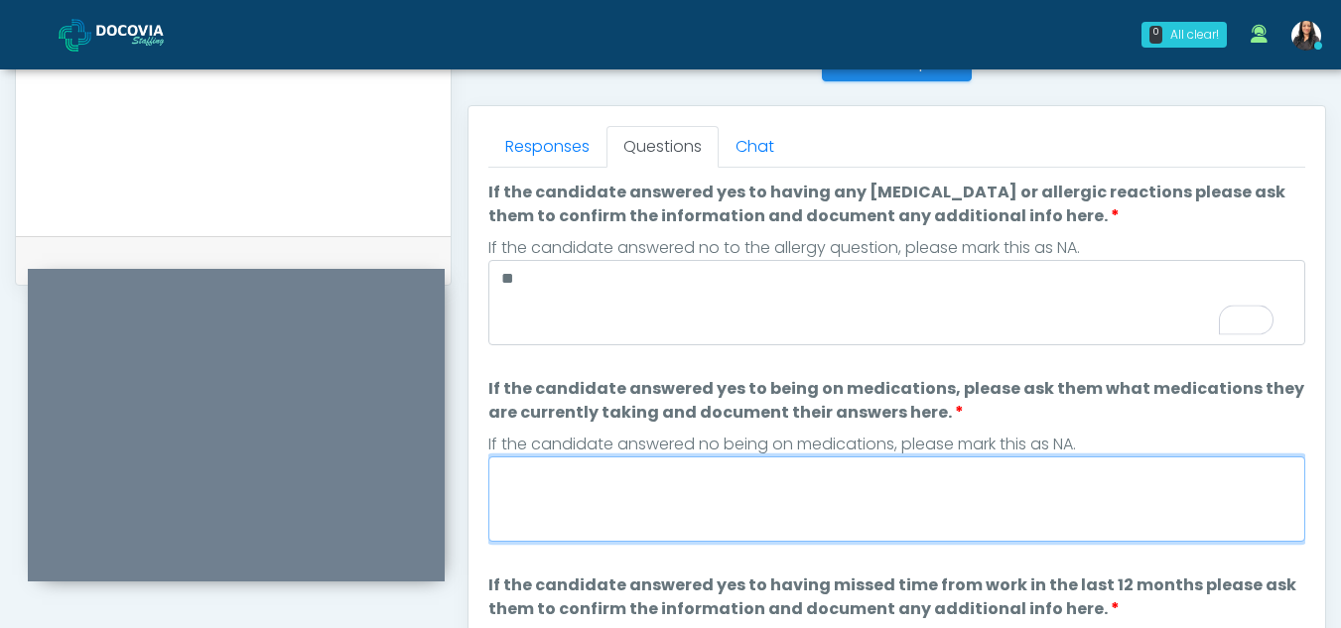
click at [685, 486] on textarea "If the candidate answered yes to being on medications, please ask them what med…" at bounding box center [896, 498] width 817 height 85
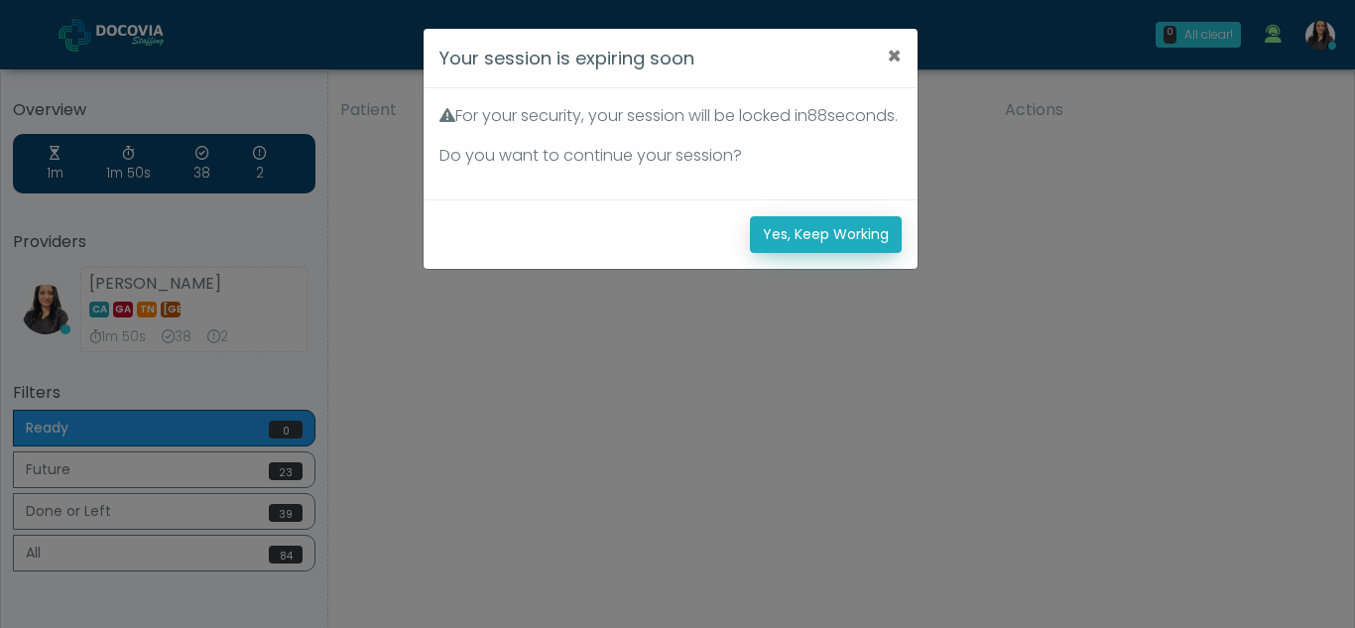
click at [791, 250] on button "Yes, Keep Working" at bounding box center [826, 234] width 152 height 37
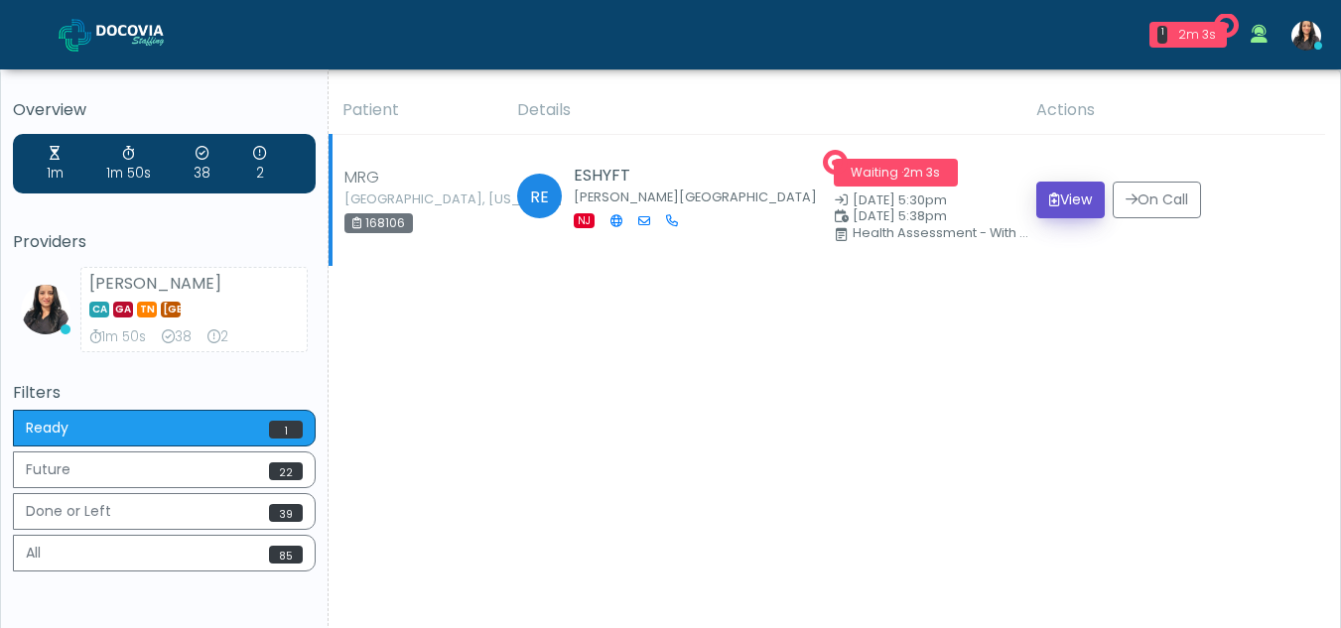
click at [1074, 200] on button "View" at bounding box center [1070, 200] width 68 height 37
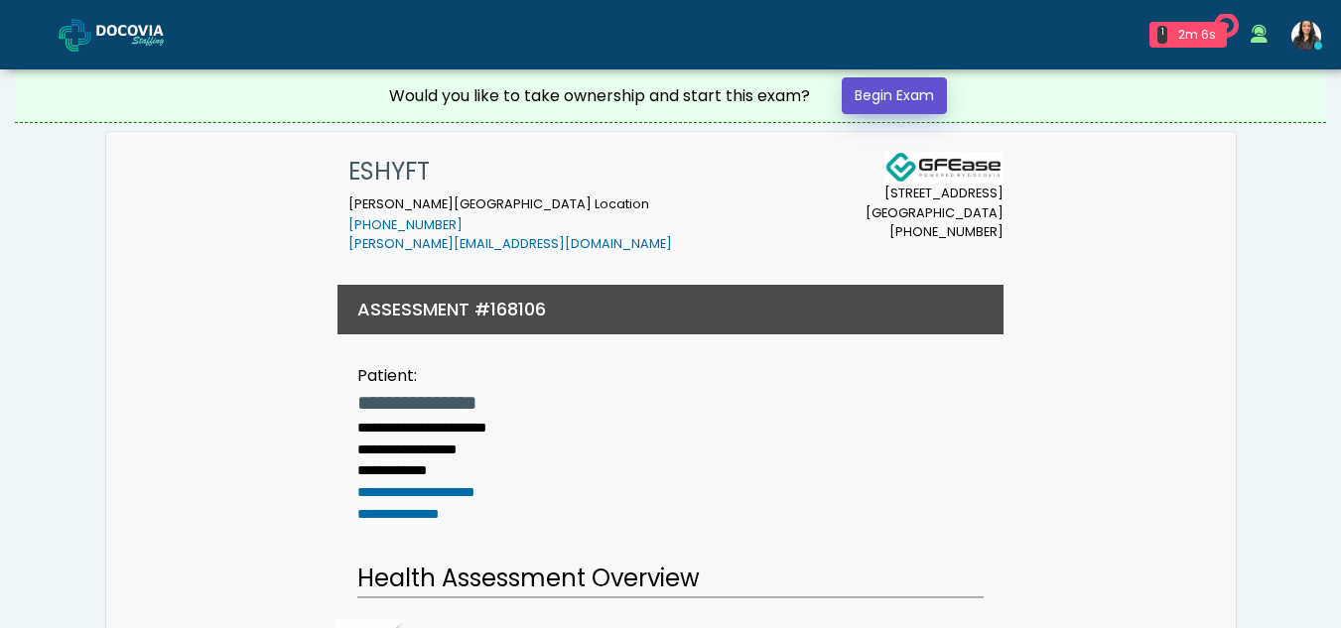
click at [900, 86] on link "Begin Exam" at bounding box center [893, 95] width 105 height 37
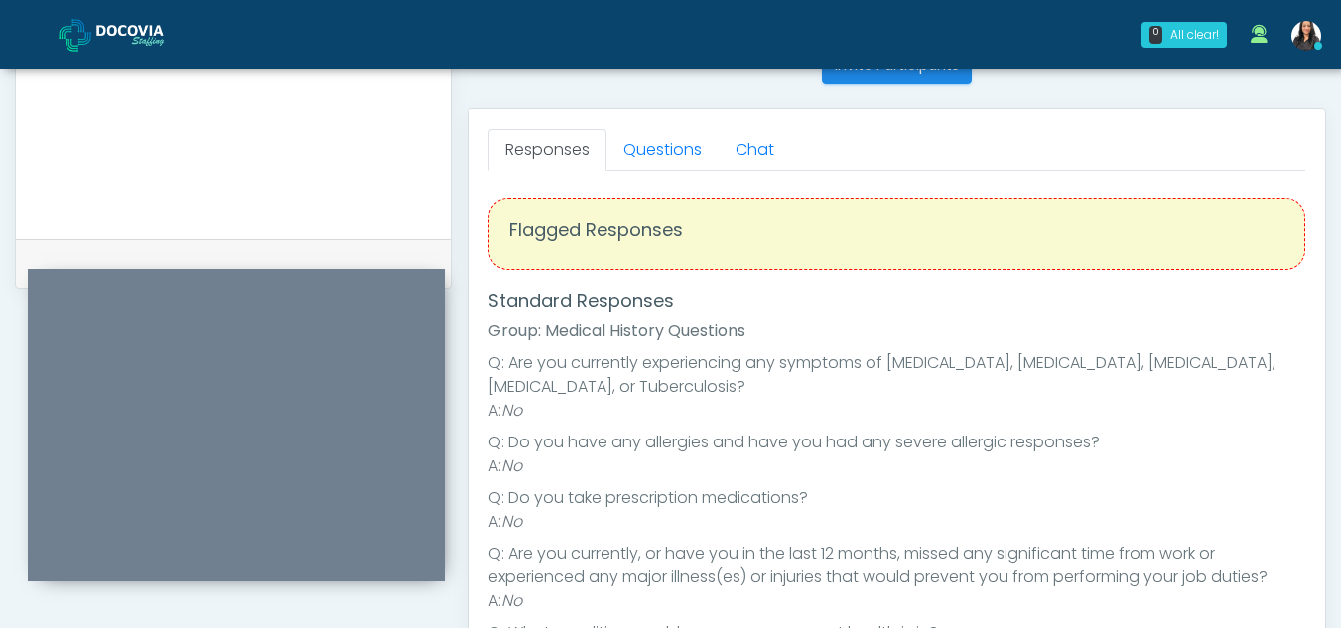
scroll to position [816, 0]
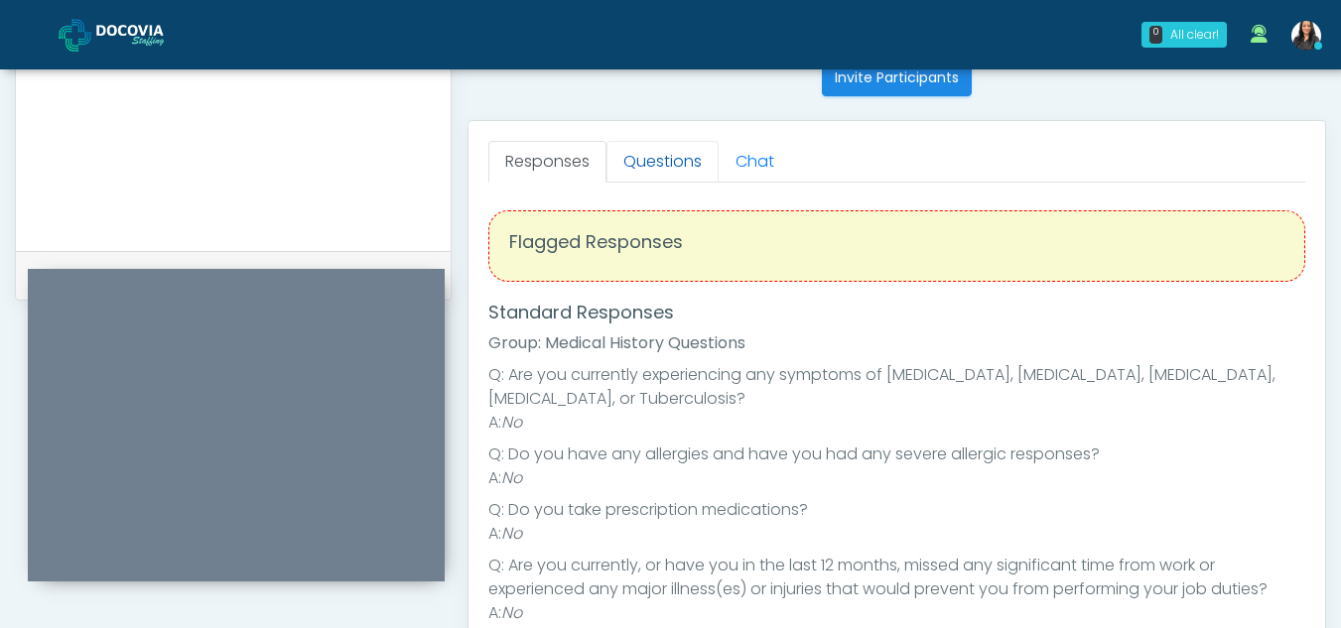
click at [658, 152] on link "Questions" at bounding box center [662, 162] width 112 height 42
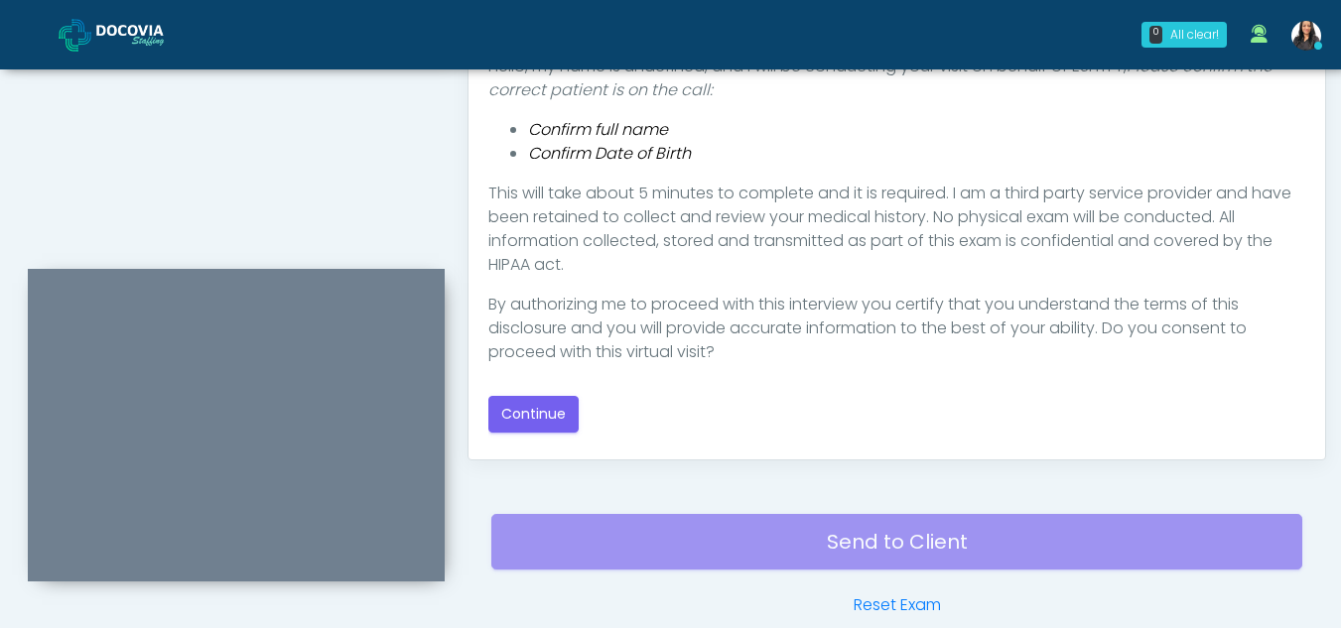
scroll to position [1088, 0]
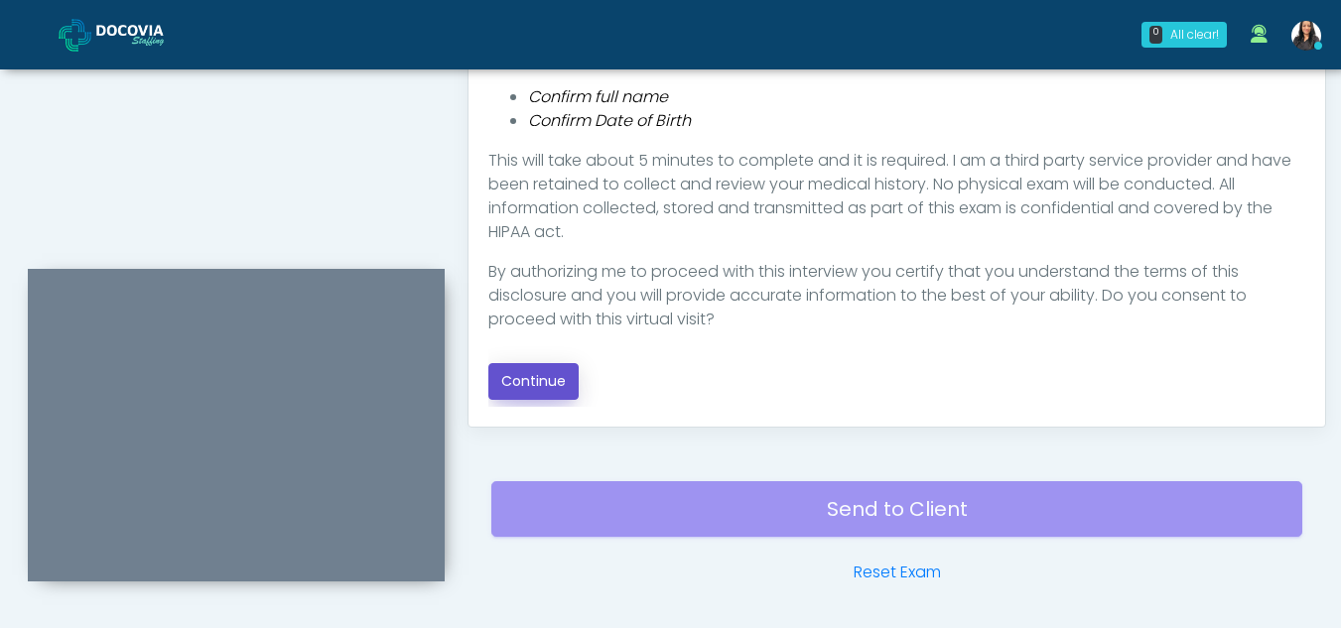
click at [527, 379] on button "Continue" at bounding box center [533, 381] width 90 height 37
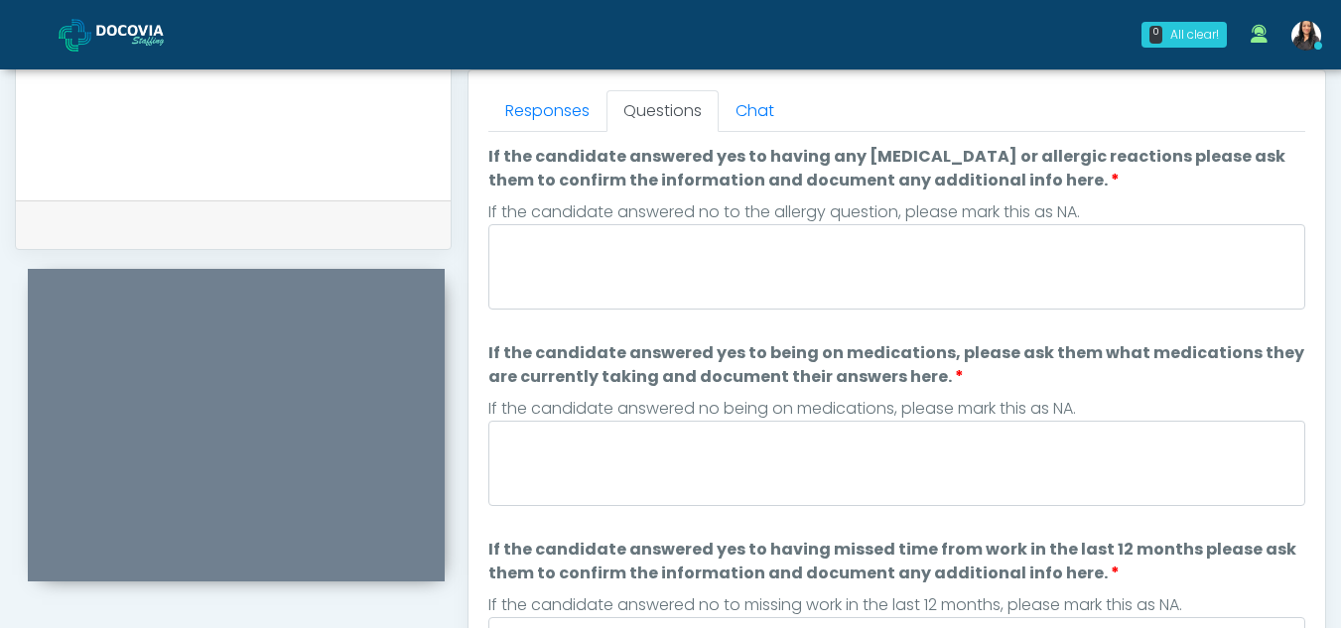
scroll to position [863, 0]
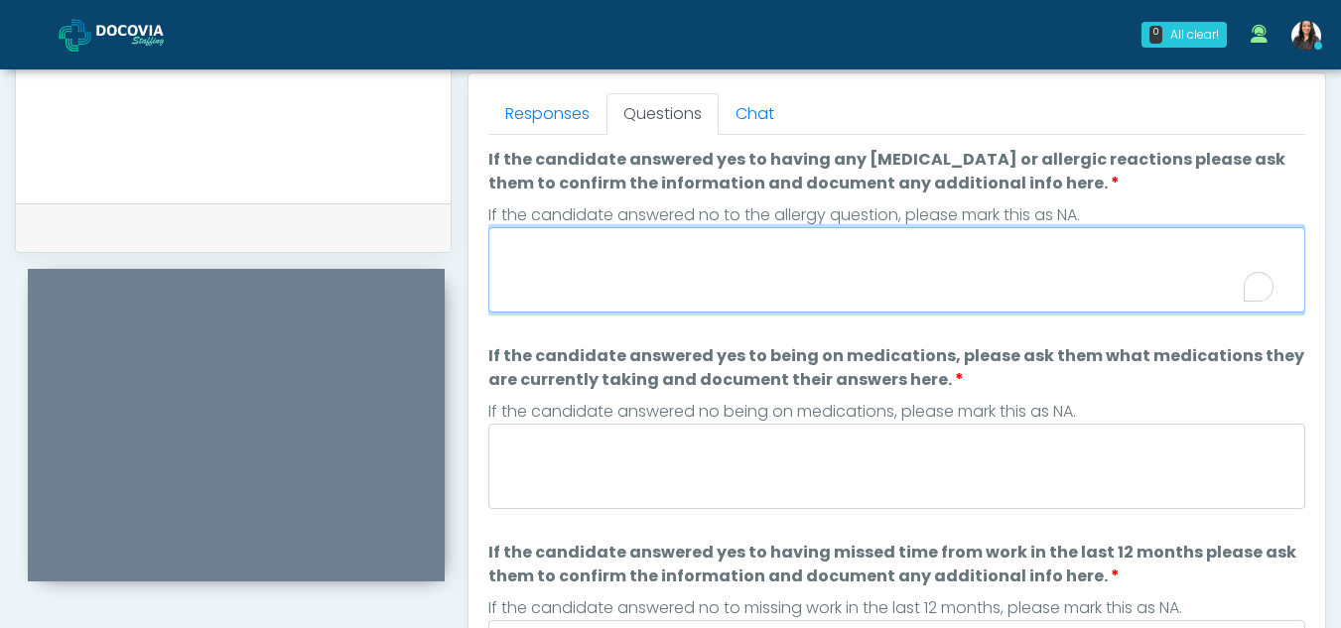
click at [661, 274] on textarea "If the candidate answered yes to having any [MEDICAL_DATA] or allergic reaction…" at bounding box center [896, 269] width 817 height 85
type textarea "**"
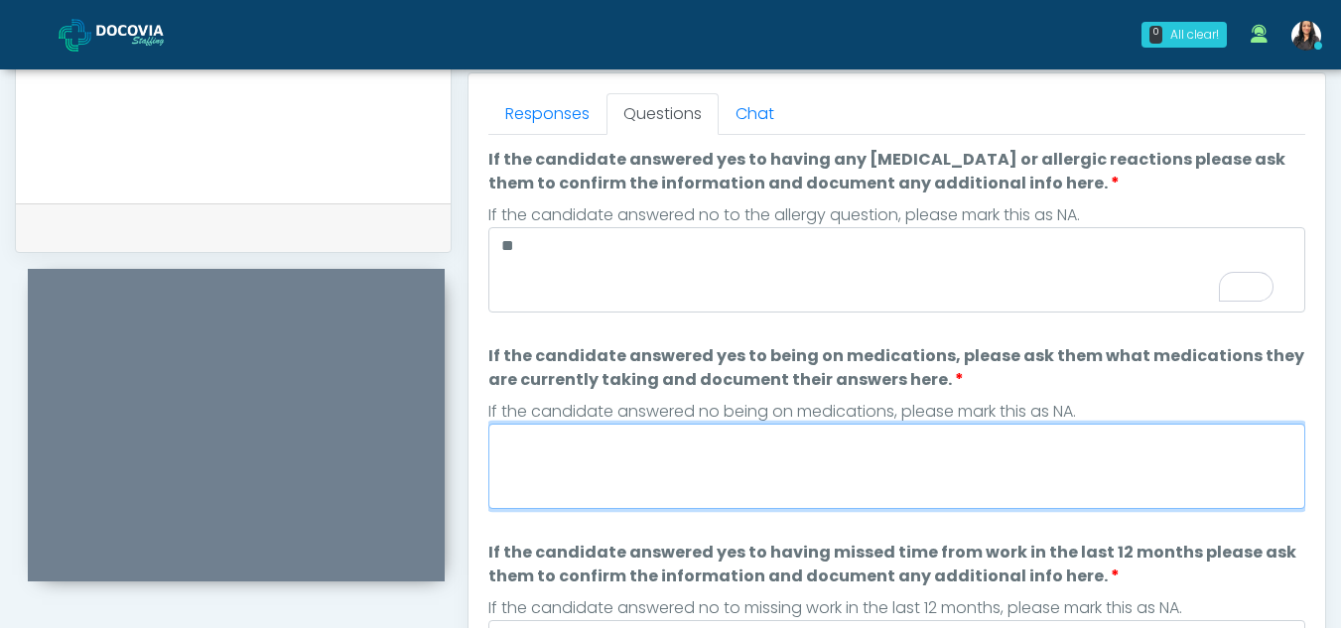
click at [693, 463] on textarea "If the candidate answered yes to being on medications, please ask them what med…" at bounding box center [896, 466] width 817 height 85
